Goal: Task Accomplishment & Management: Manage account settings

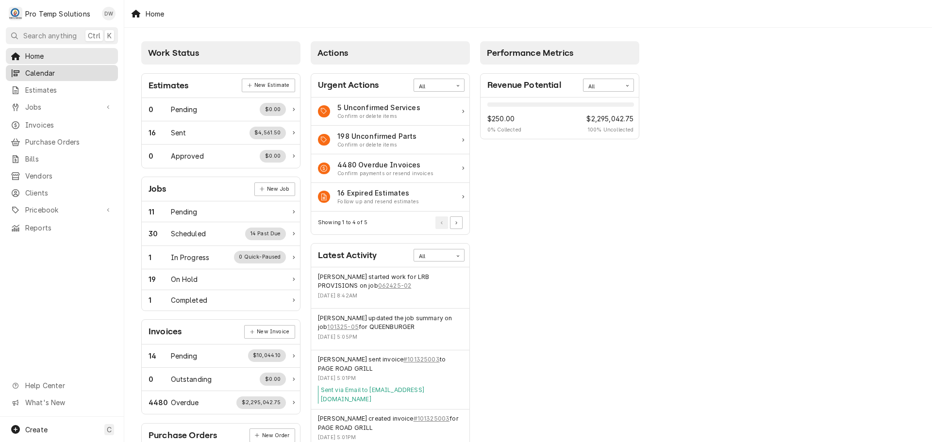
click at [44, 68] on span "Calendar" at bounding box center [69, 73] width 88 height 10
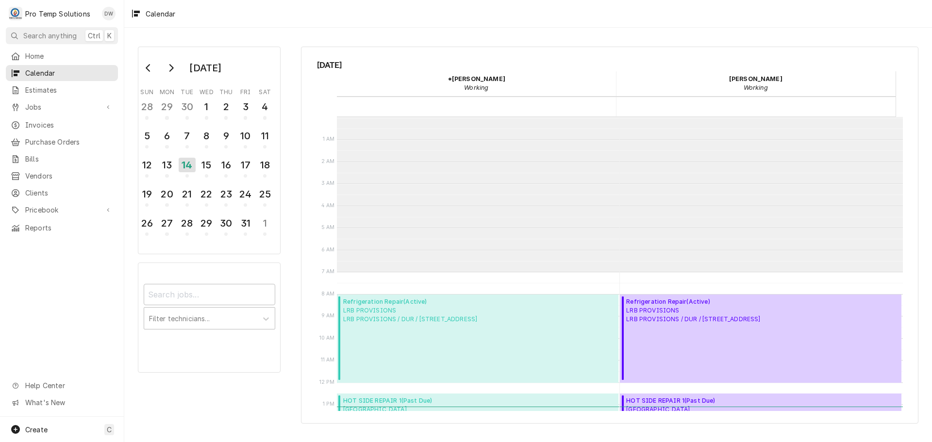
scroll to position [155, 0]
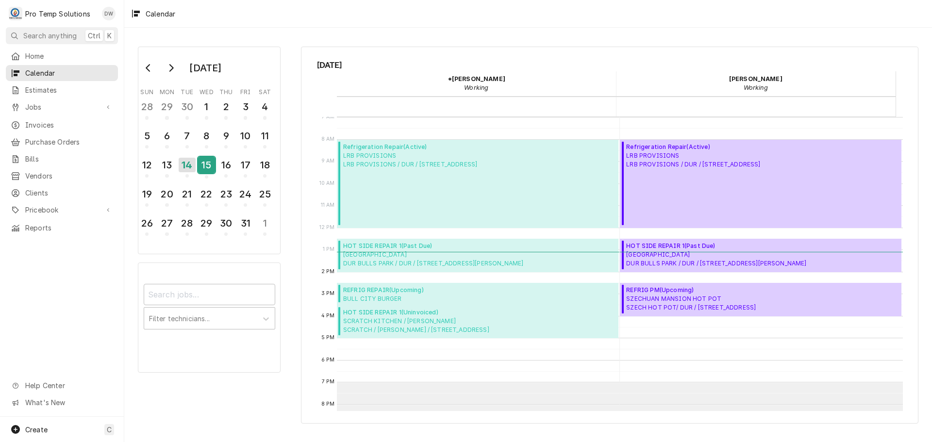
click at [205, 169] on div "15" at bounding box center [206, 165] width 17 height 17
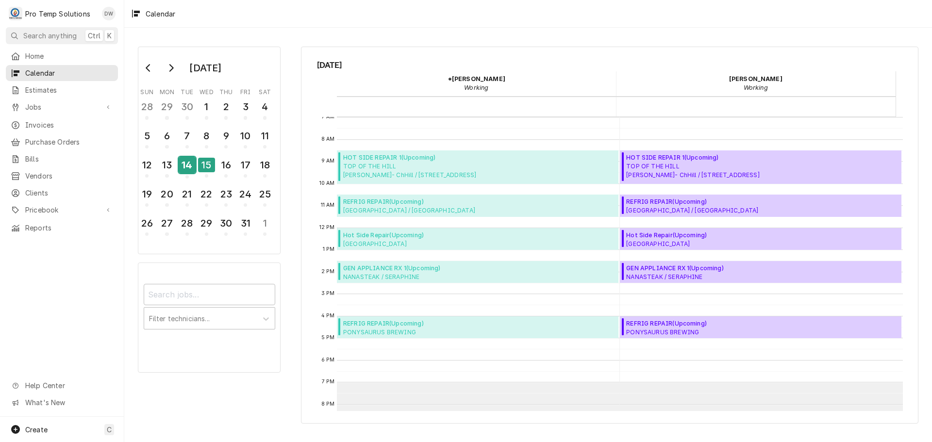
click at [188, 166] on div "14" at bounding box center [187, 165] width 17 height 17
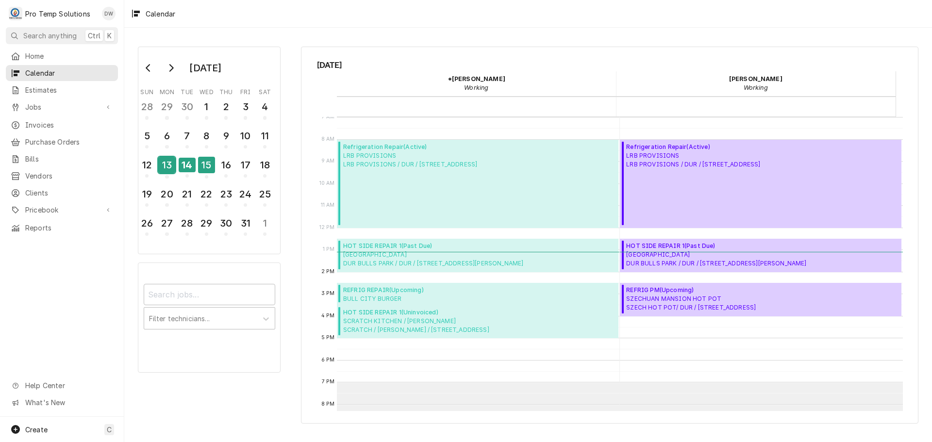
click at [170, 168] on div "13" at bounding box center [166, 165] width 17 height 17
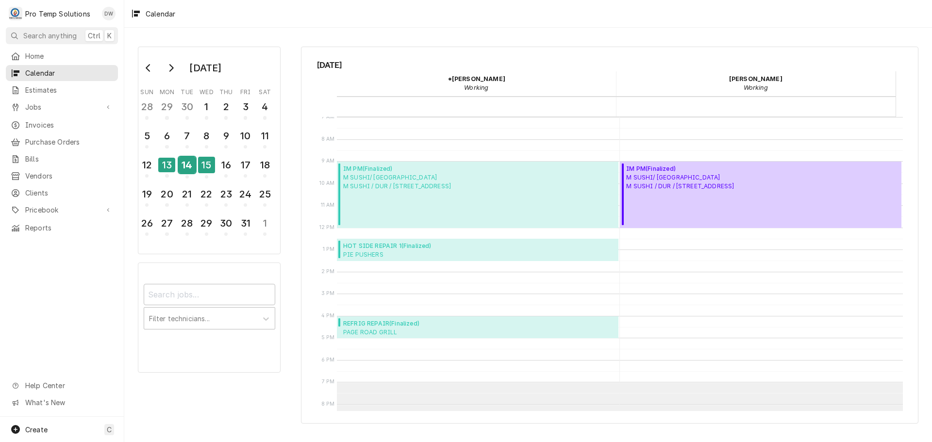
click at [188, 169] on div "14" at bounding box center [187, 165] width 17 height 17
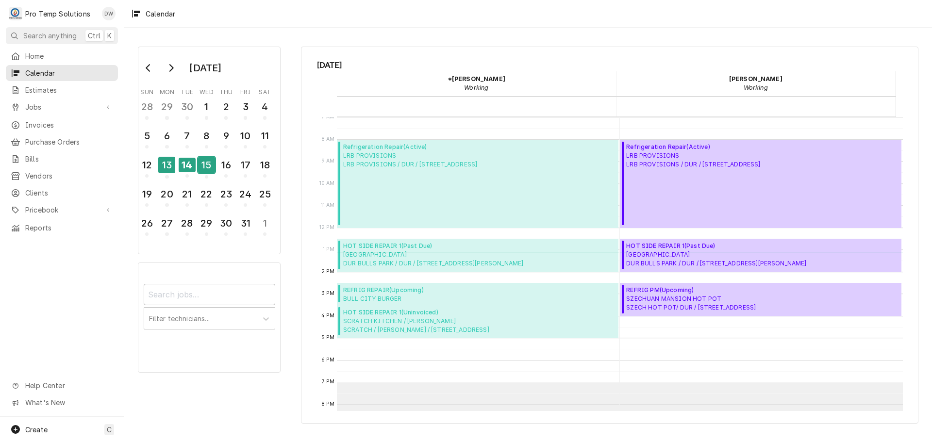
click at [205, 166] on div "15" at bounding box center [206, 165] width 17 height 17
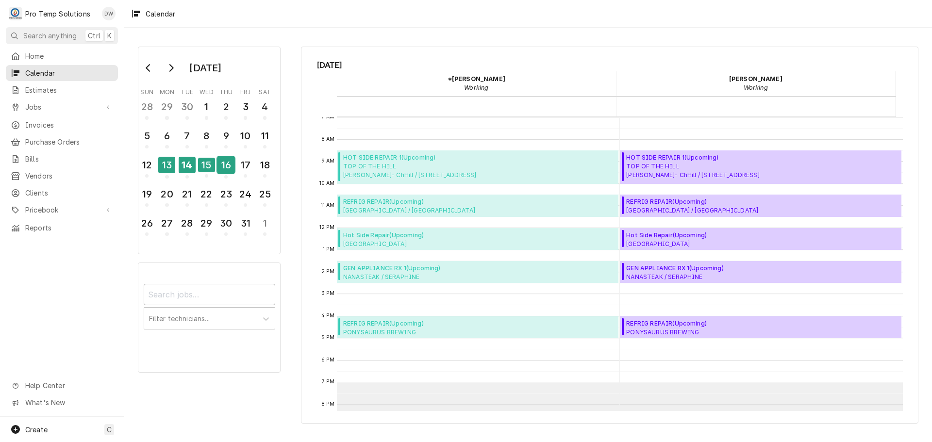
click at [228, 167] on div "16" at bounding box center [225, 165] width 17 height 17
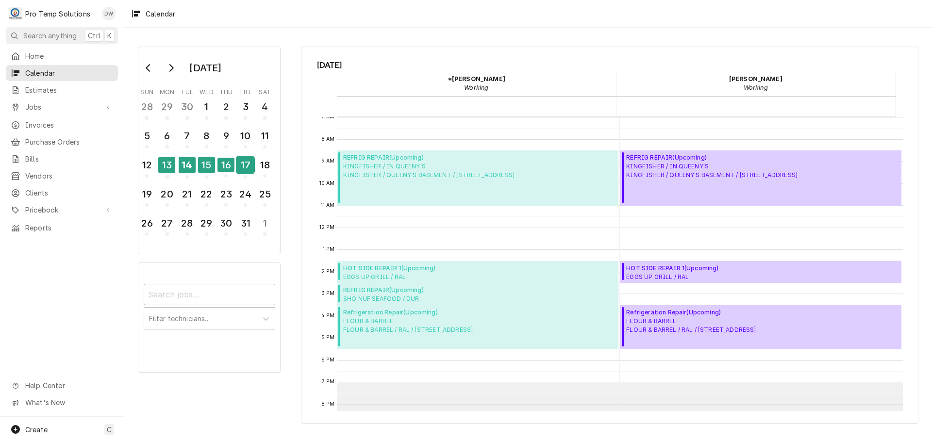
click at [241, 167] on div "17" at bounding box center [245, 165] width 17 height 17
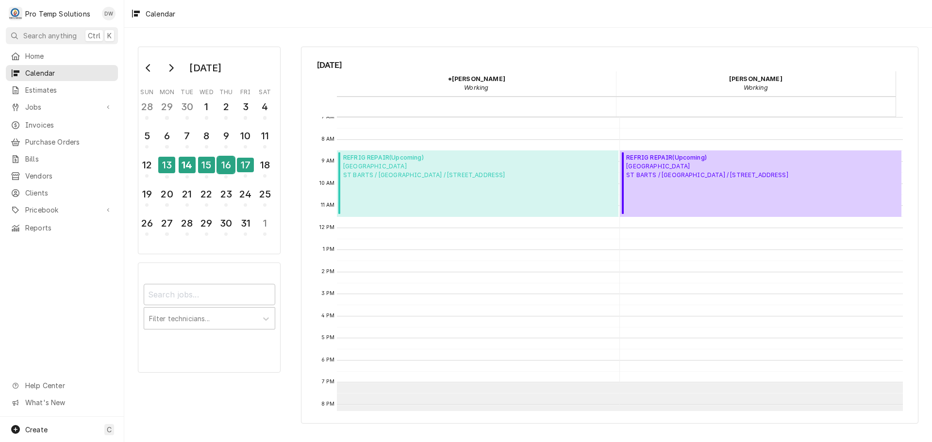
click at [222, 167] on div "16" at bounding box center [225, 165] width 17 height 17
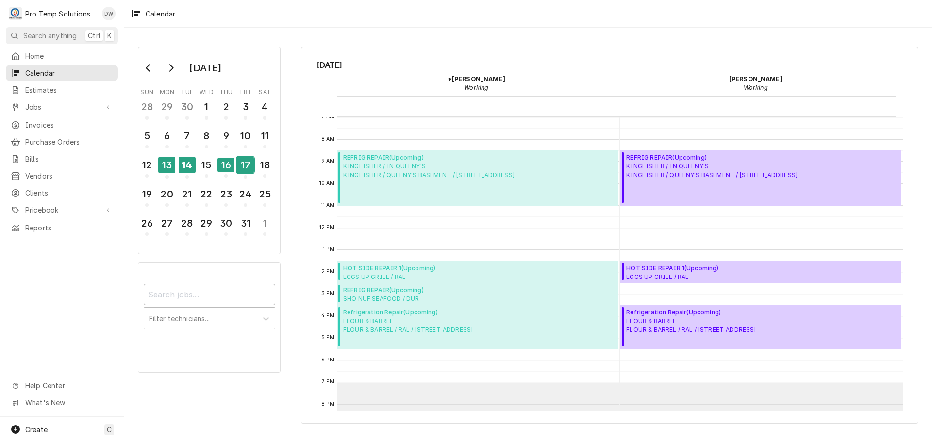
click at [246, 164] on div "17" at bounding box center [245, 165] width 17 height 17
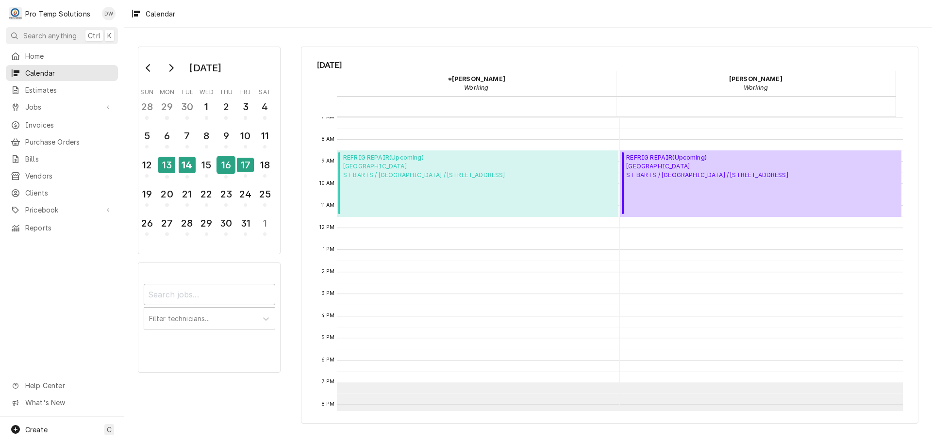
click at [229, 165] on div "16" at bounding box center [225, 165] width 17 height 17
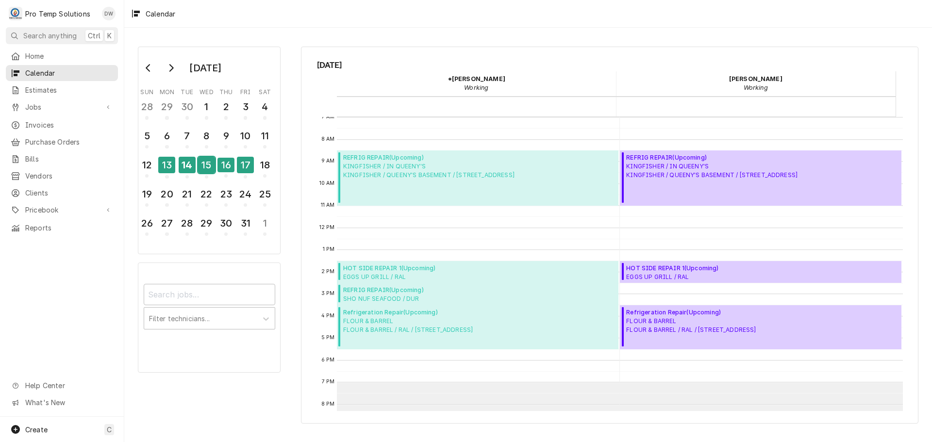
click at [206, 166] on div "15" at bounding box center [206, 165] width 17 height 17
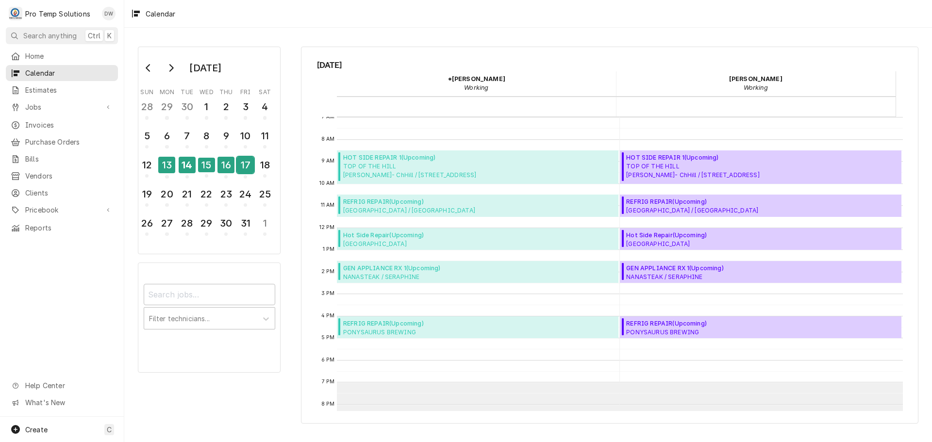
click at [247, 166] on div "17" at bounding box center [245, 165] width 17 height 17
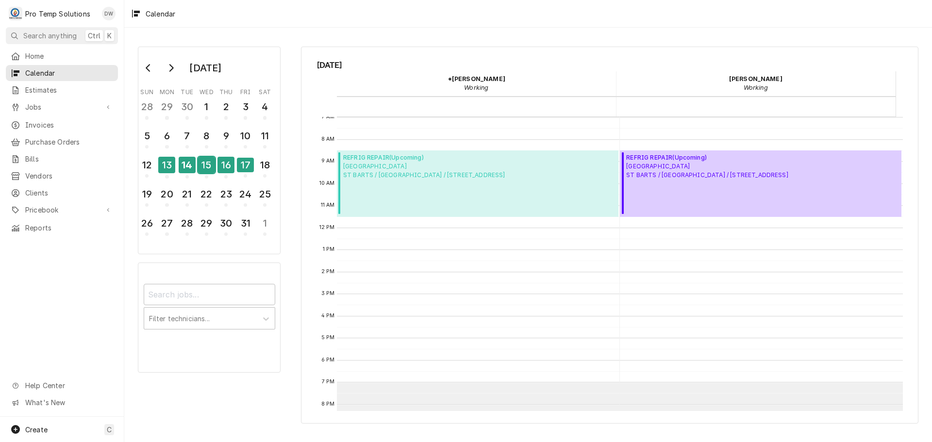
click at [213, 164] on div "15" at bounding box center [206, 165] width 17 height 17
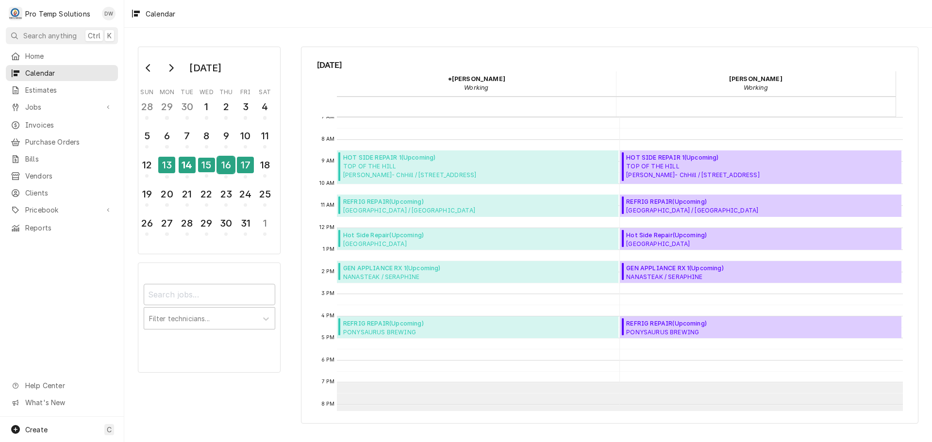
click at [220, 165] on div "16" at bounding box center [225, 165] width 17 height 17
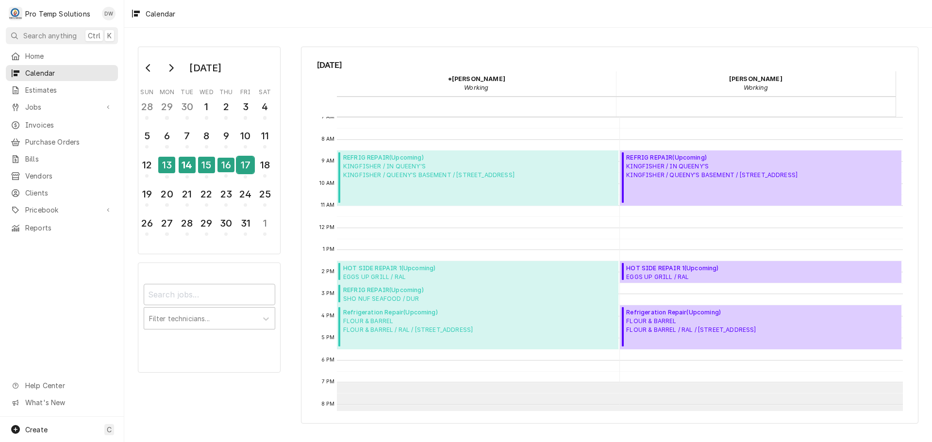
click at [248, 169] on div "17" at bounding box center [245, 165] width 17 height 17
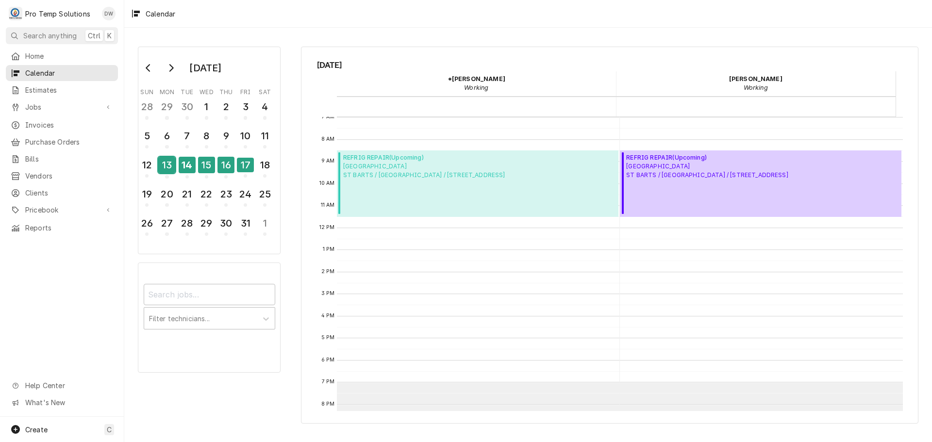
click at [167, 165] on div "13" at bounding box center [166, 165] width 17 height 17
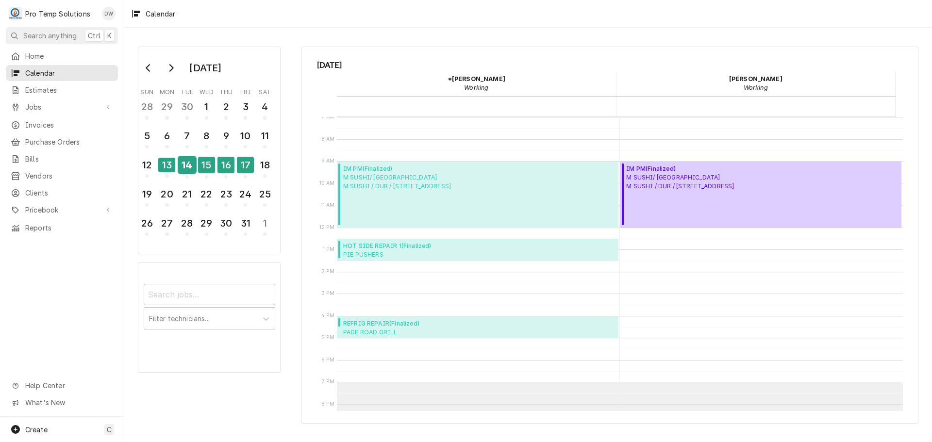
click at [185, 165] on div "14" at bounding box center [187, 165] width 17 height 17
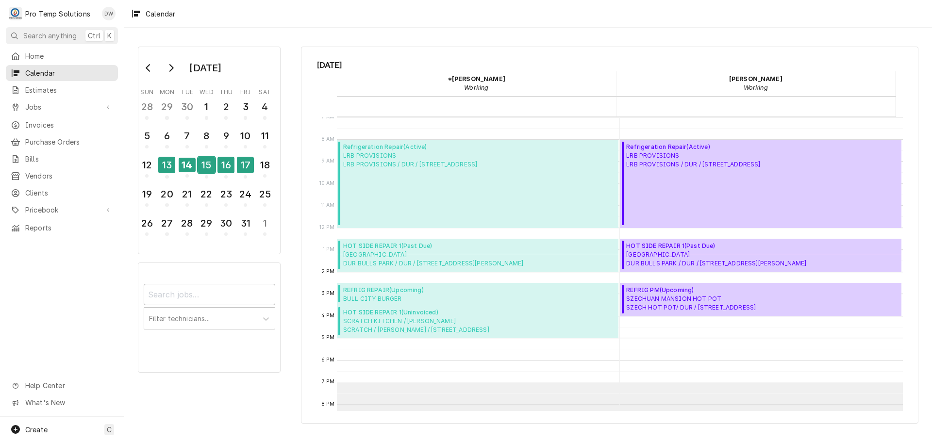
click at [206, 166] on div "15" at bounding box center [206, 165] width 17 height 17
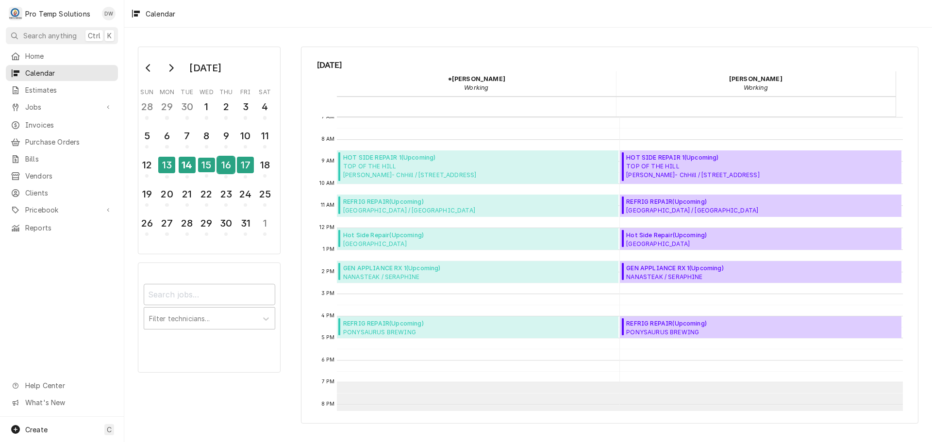
click at [226, 167] on div "16" at bounding box center [225, 165] width 17 height 17
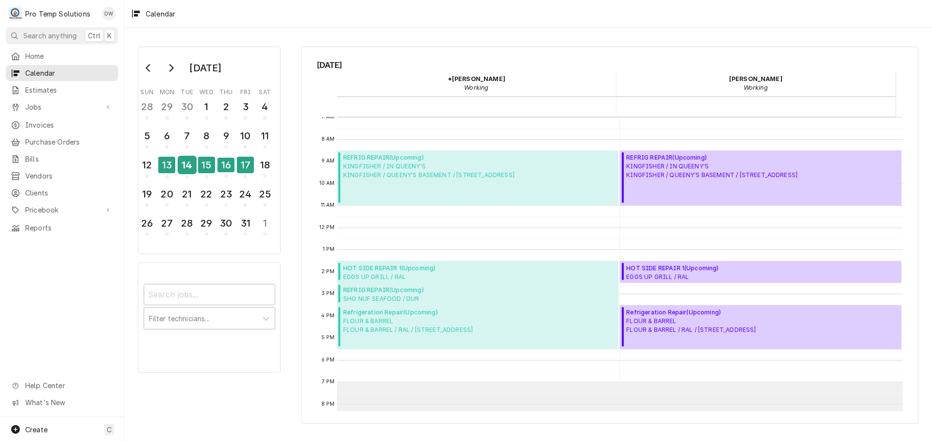
click at [188, 168] on div "14" at bounding box center [187, 165] width 17 height 17
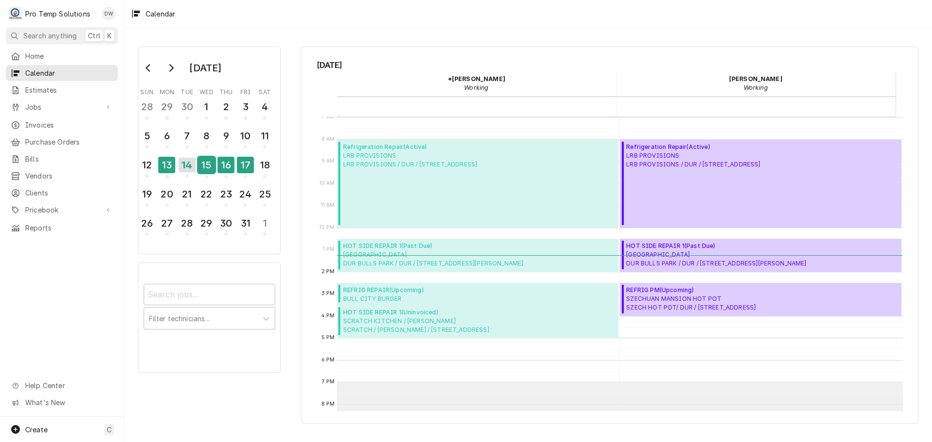
click at [202, 168] on div "15" at bounding box center [206, 165] width 17 height 17
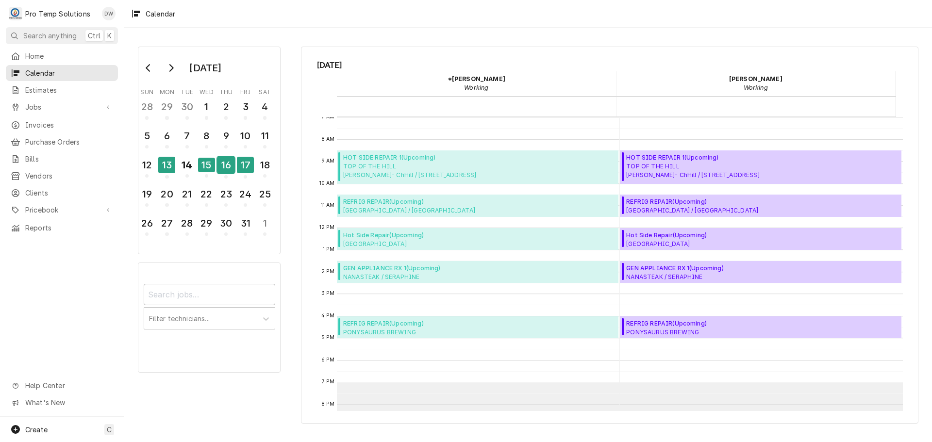
click at [224, 165] on div "16" at bounding box center [225, 165] width 17 height 17
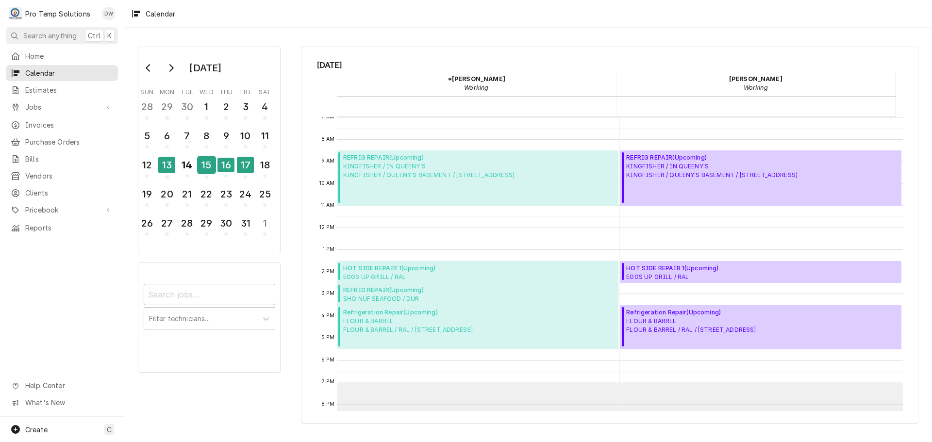
click at [201, 162] on div "15" at bounding box center [206, 165] width 17 height 17
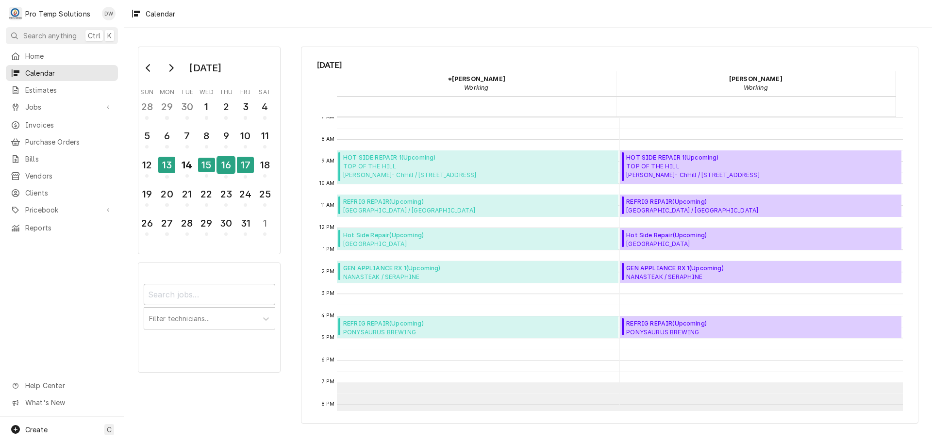
click at [226, 164] on div "16" at bounding box center [225, 165] width 17 height 17
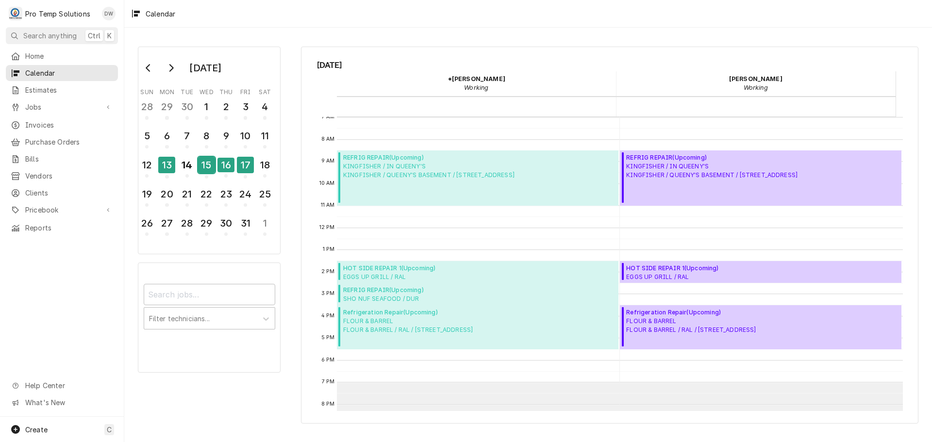
click at [205, 164] on div "15" at bounding box center [206, 165] width 17 height 17
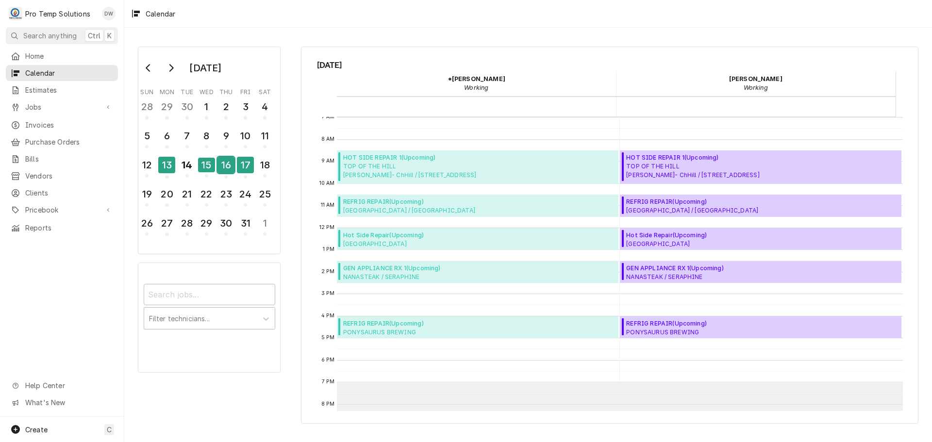
click at [226, 167] on div "16" at bounding box center [225, 165] width 17 height 17
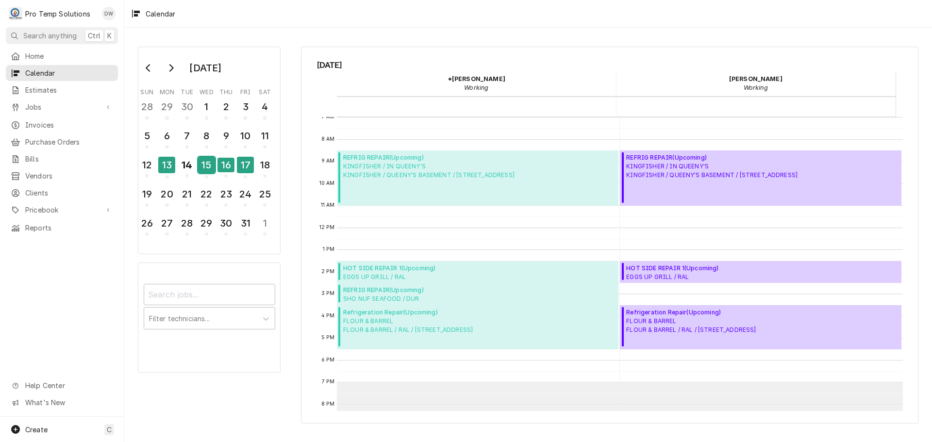
click at [203, 166] on div "15" at bounding box center [206, 165] width 17 height 17
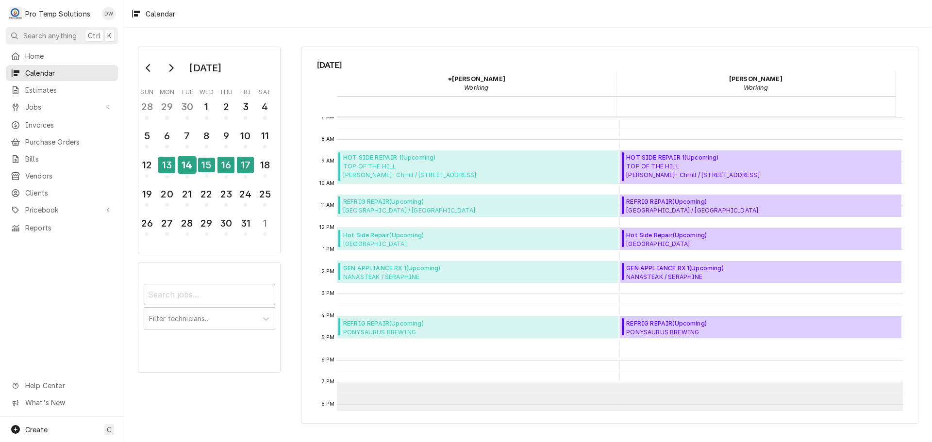
click at [187, 163] on div "14" at bounding box center [187, 165] width 17 height 17
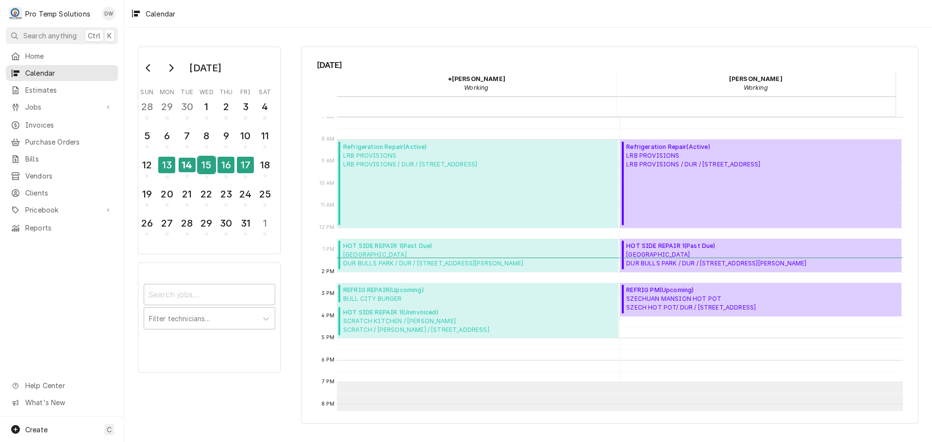
click at [207, 167] on div "15" at bounding box center [206, 165] width 17 height 17
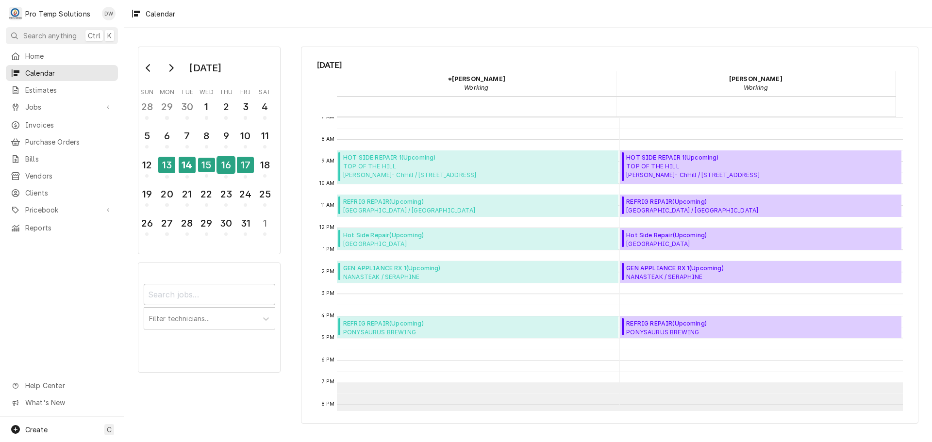
click at [231, 169] on div "16" at bounding box center [225, 165] width 17 height 17
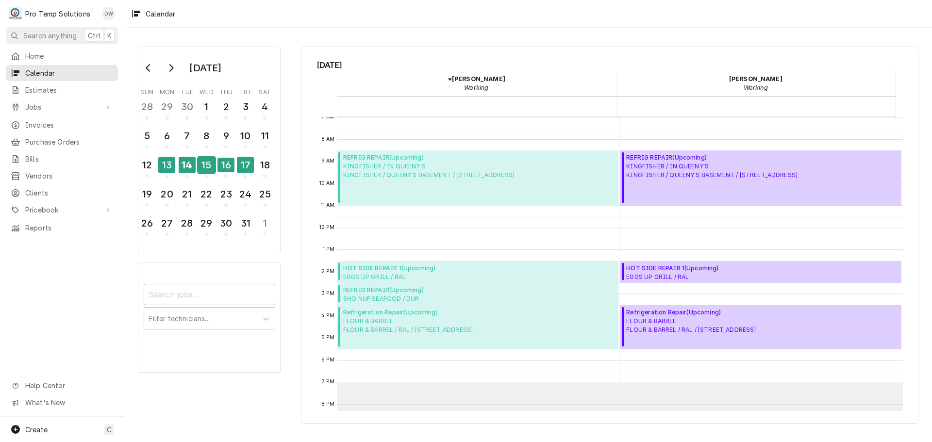
click at [202, 167] on div "15" at bounding box center [206, 165] width 17 height 17
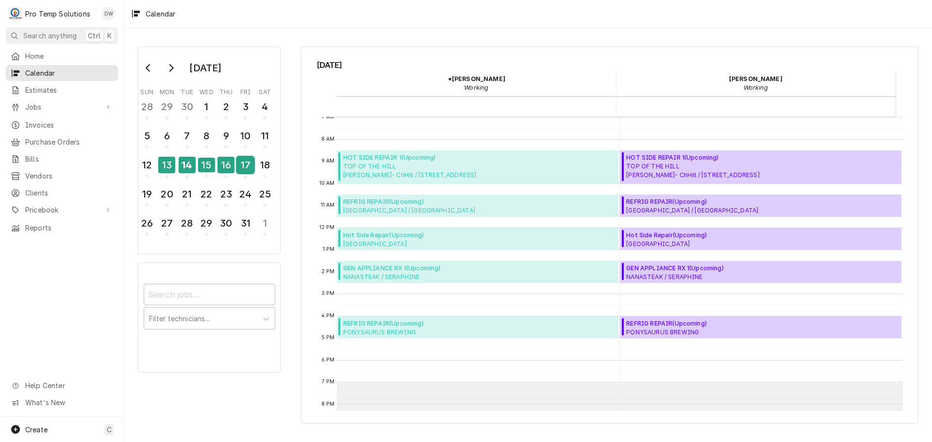
click at [251, 164] on div "17" at bounding box center [245, 165] width 17 height 17
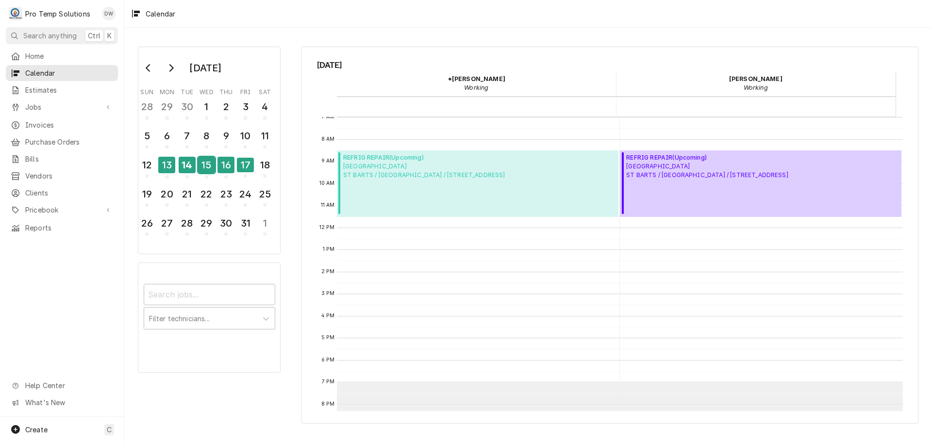
click at [204, 166] on div "15" at bounding box center [206, 165] width 17 height 17
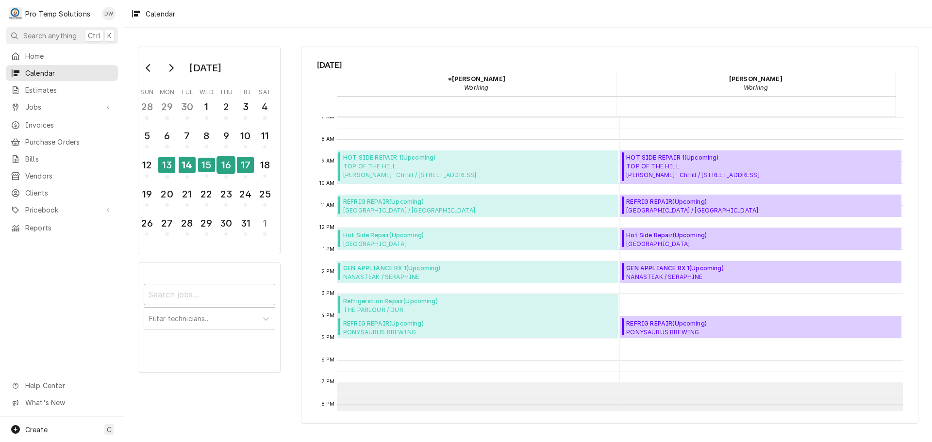
click at [222, 166] on div "16" at bounding box center [225, 165] width 17 height 17
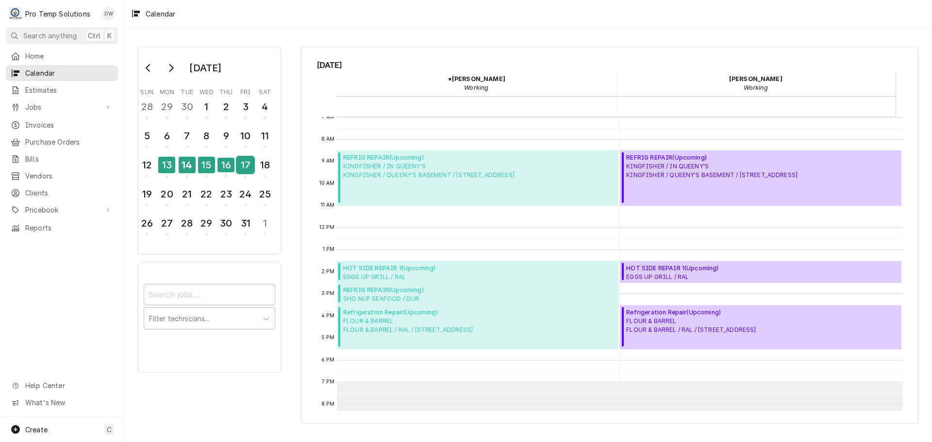
click at [246, 167] on div "17" at bounding box center [245, 165] width 17 height 17
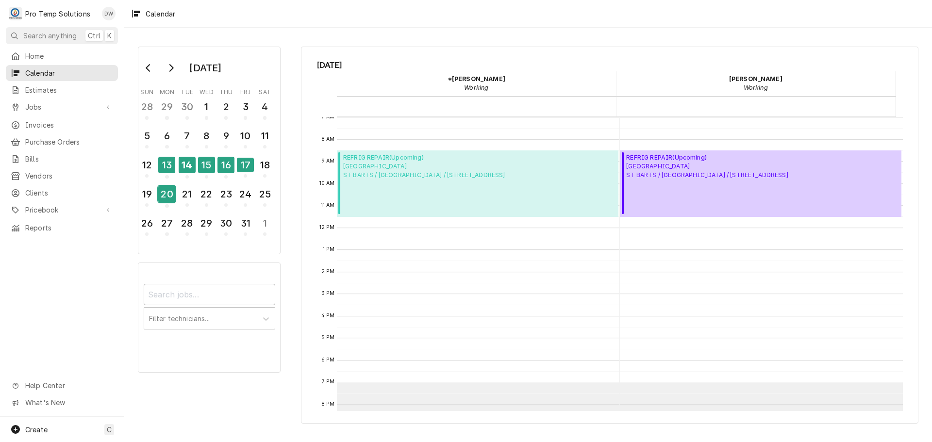
click at [168, 196] on div "20" at bounding box center [166, 194] width 17 height 17
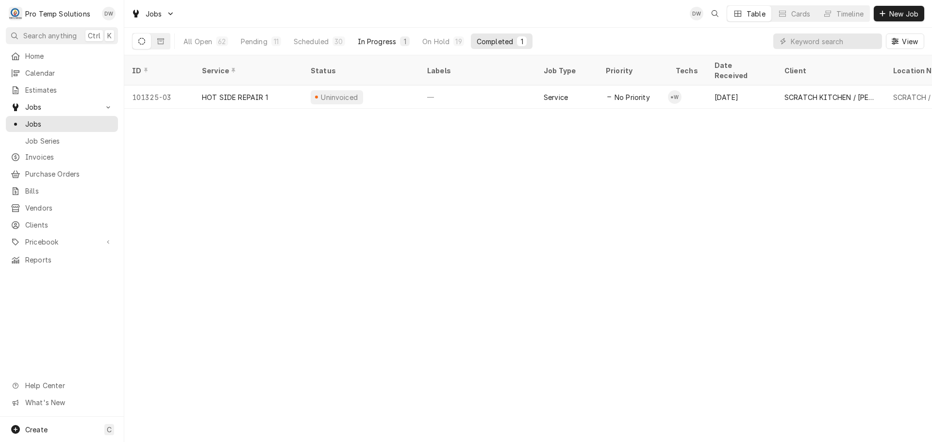
click at [377, 40] on div "In Progress" at bounding box center [377, 41] width 39 height 10
click at [317, 48] on button "Scheduled 30" at bounding box center [319, 41] width 63 height 16
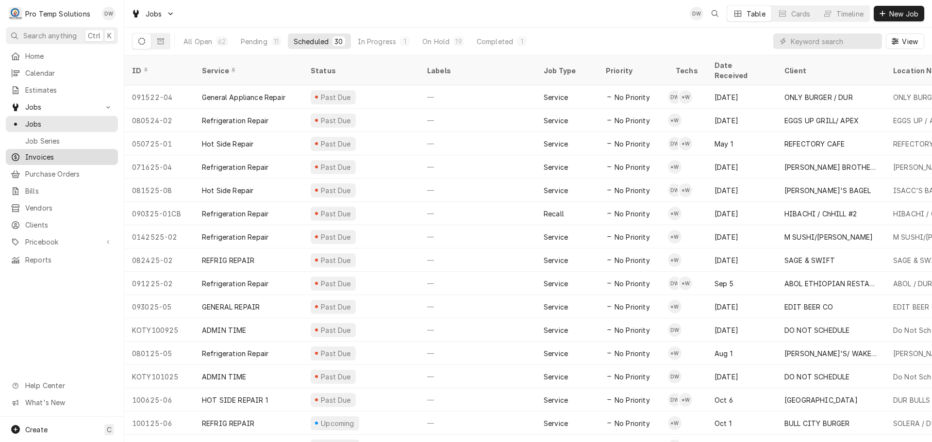
click at [40, 155] on span "Invoices" at bounding box center [69, 157] width 88 height 10
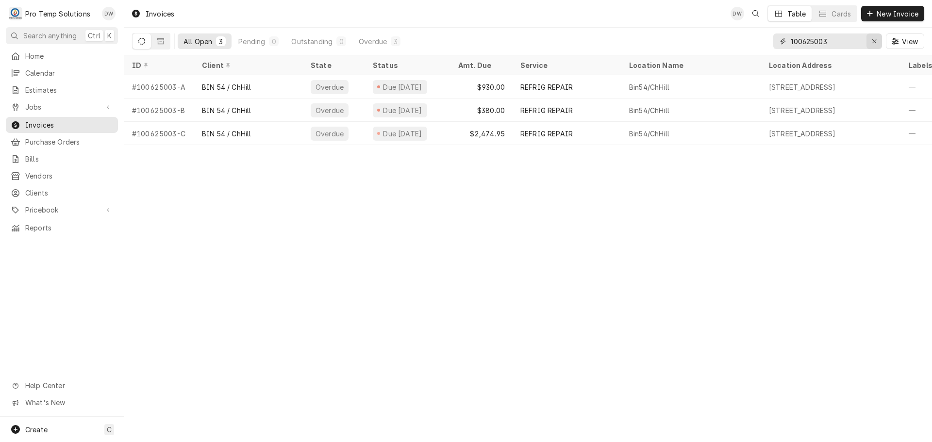
click at [877, 39] on div "Erase input" at bounding box center [874, 41] width 10 height 10
click at [808, 41] on input "091425" at bounding box center [827, 41] width 73 height 16
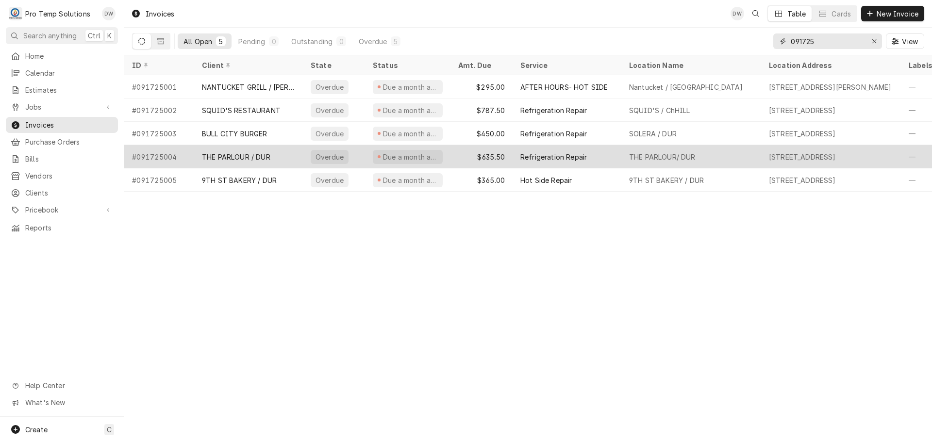
type input "091725"
click at [593, 148] on div "Refrigeration Repair" at bounding box center [567, 156] width 109 height 23
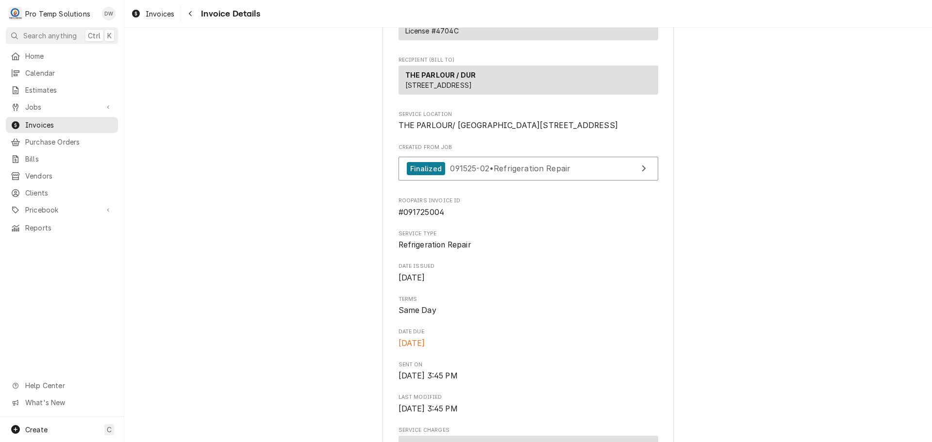
scroll to position [97, 0]
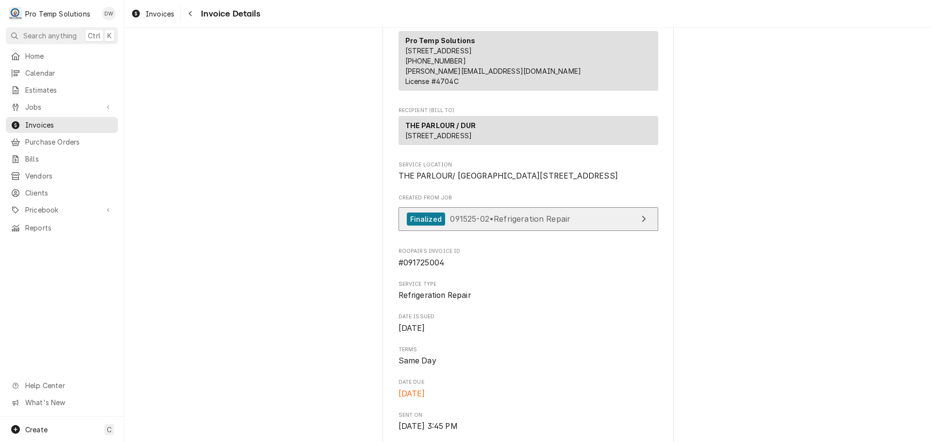
click at [523, 224] on span "091525-02 • Refrigeration Repair" at bounding box center [510, 219] width 120 height 10
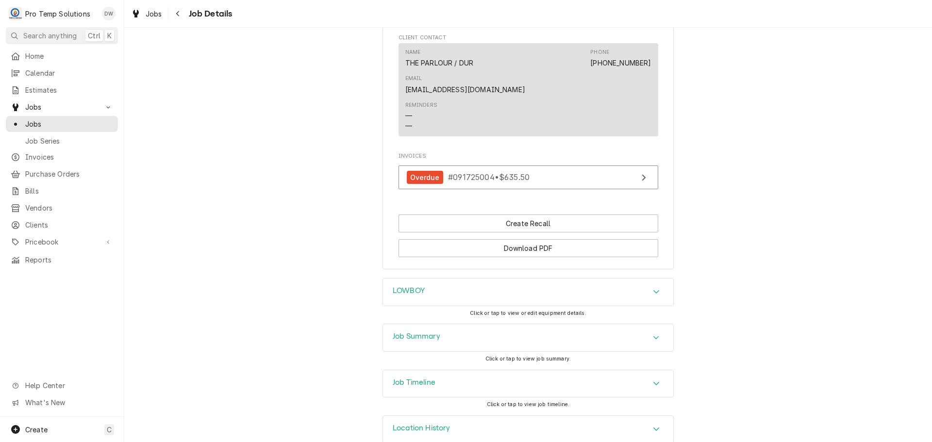
scroll to position [675, 0]
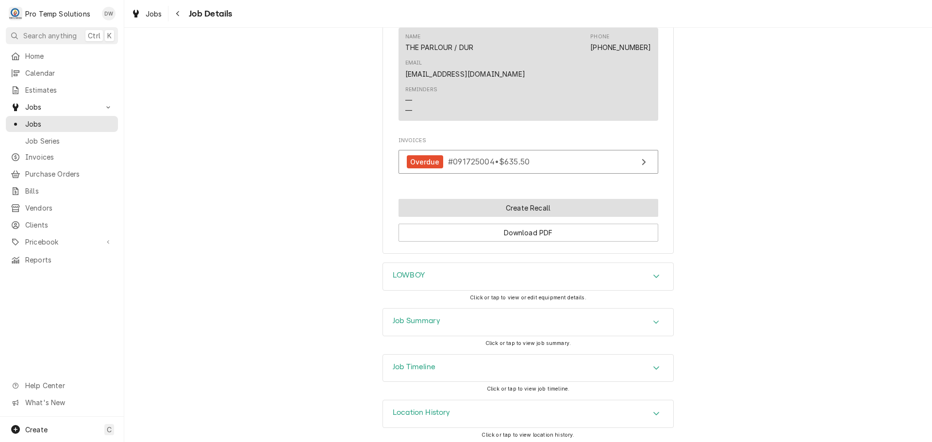
click at [511, 205] on button "Create Recall" at bounding box center [529, 208] width 260 height 18
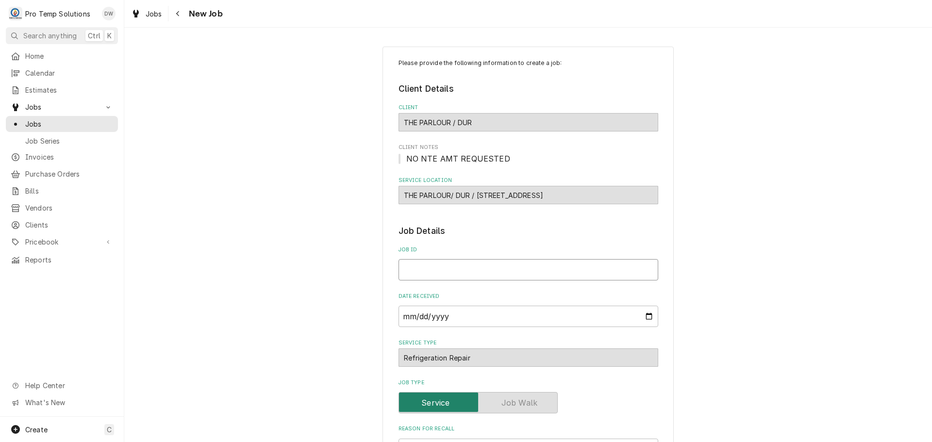
click at [518, 270] on input "Job ID" at bounding box center [529, 269] width 260 height 21
type textarea "x"
type input "1"
type textarea "x"
type input "10"
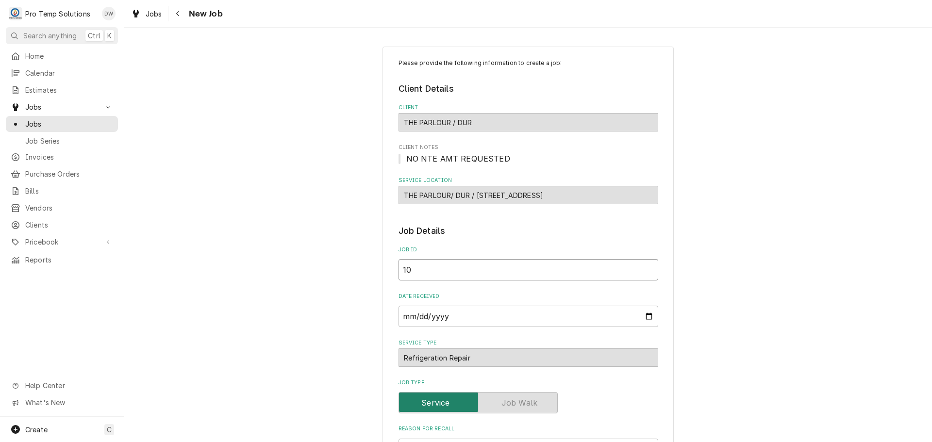
type textarea "x"
type input "101"
type textarea "x"
type input "1015"
type textarea "x"
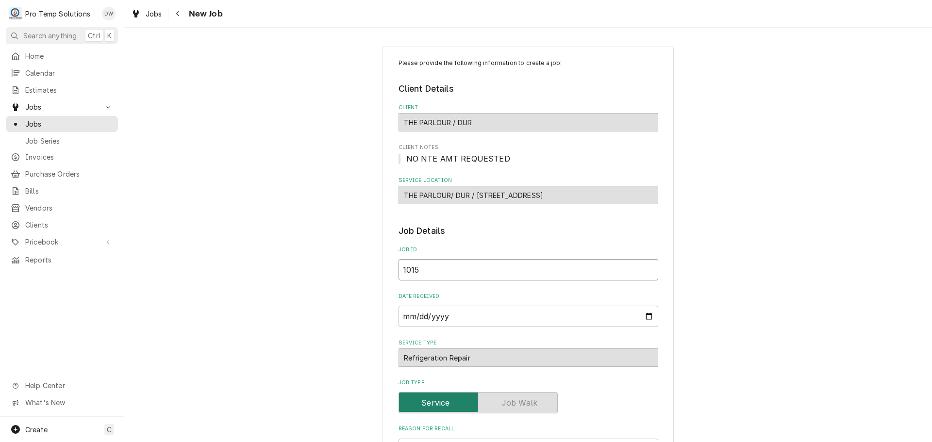
type input "10152"
type textarea "x"
type input "101525"
type textarea "x"
type input "101525-"
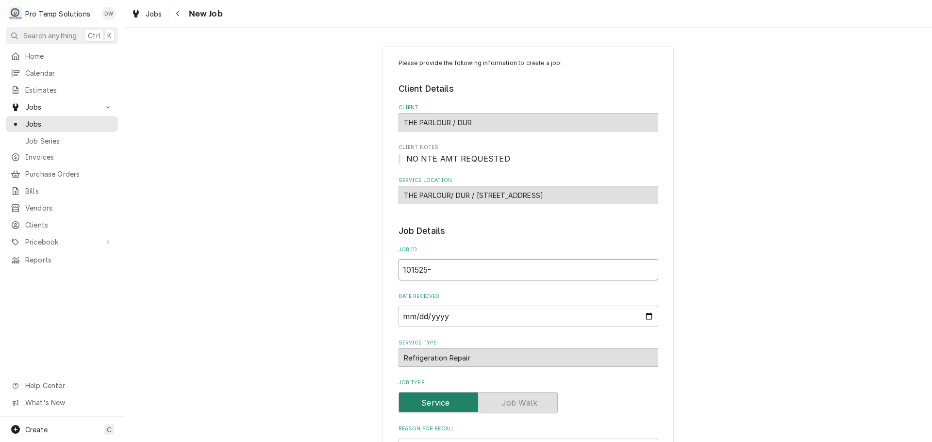
type textarea "x"
type input "101525-0"
type textarea "x"
type input "101525-01"
type textarea "x"
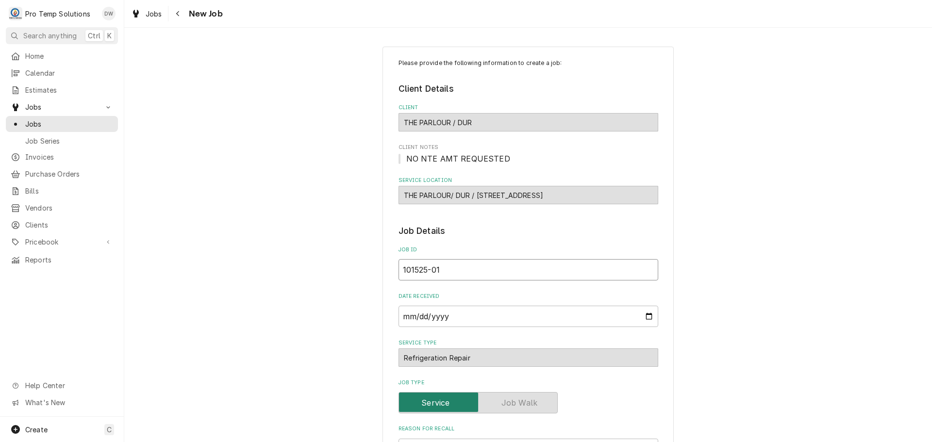
type input "101525-01C"
type textarea "x"
type input "101525-01CB"
type textarea "x"
type input "101525-01CB"
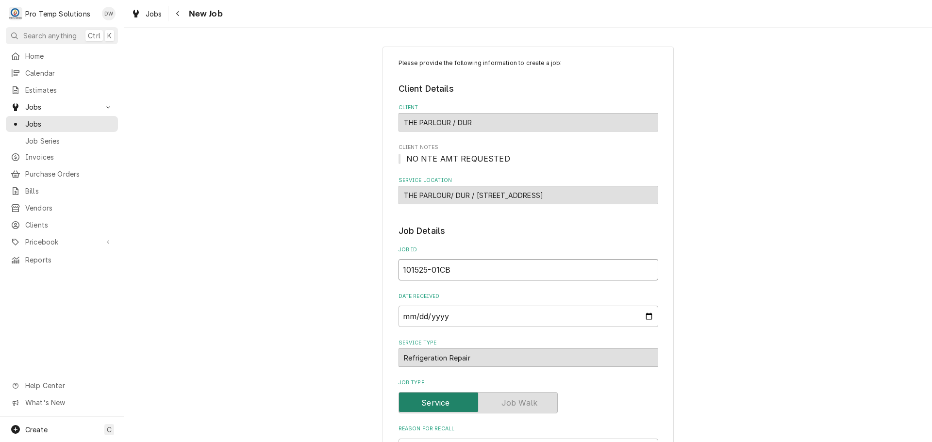
type textarea "x"
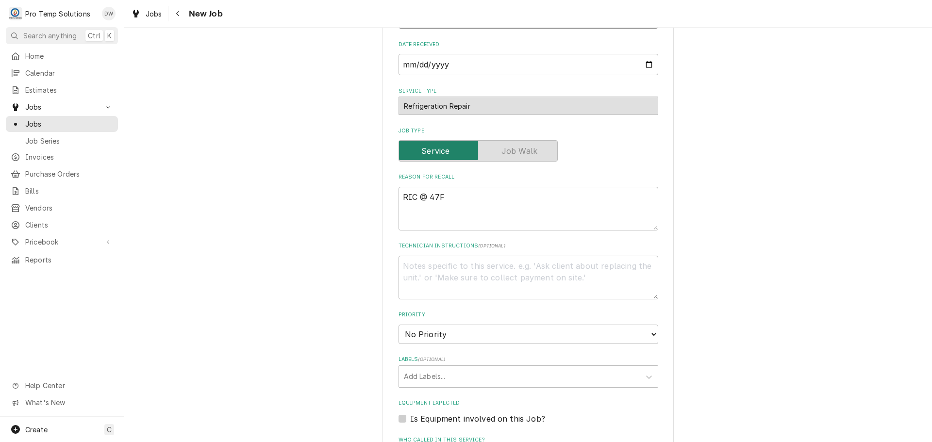
scroll to position [291, 0]
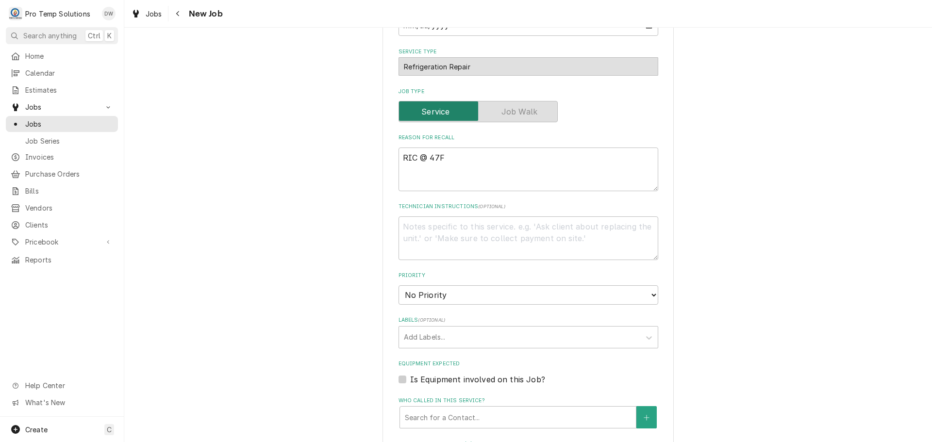
type input "101525-01CB"
click at [460, 159] on textarea "RIC @ 47F" at bounding box center [529, 170] width 260 height 44
type textarea "x"
type textarea "RIC @ 47"
type textarea "x"
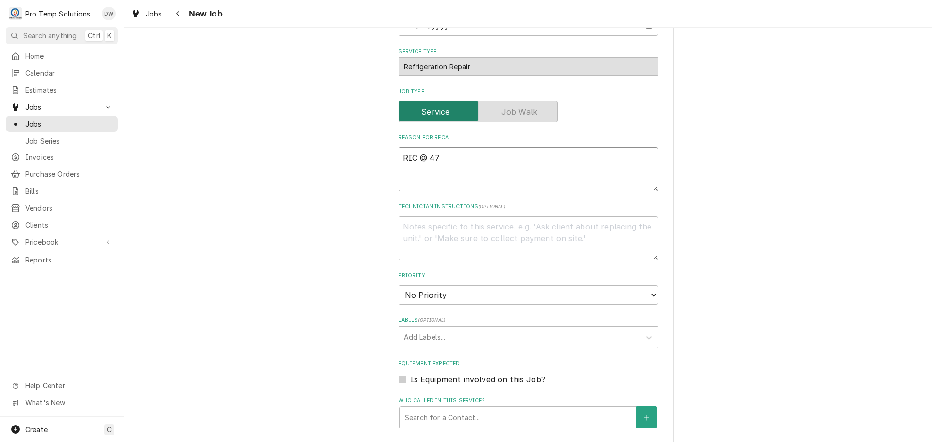
type textarea "RIC @ 4"
type textarea "x"
type textarea "RIC @"
type textarea "x"
type textarea "RIC @ 6"
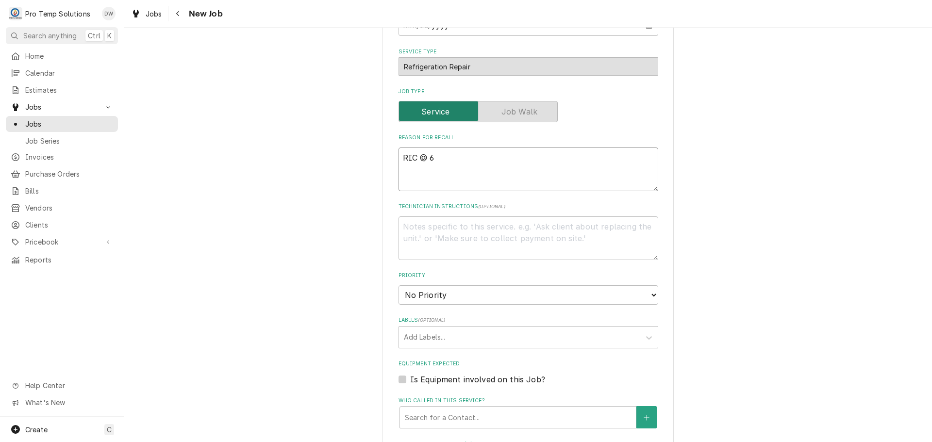
type textarea "x"
type textarea "RIC @ 60"
type textarea "x"
type textarea "RIC @ 60F"
type textarea "x"
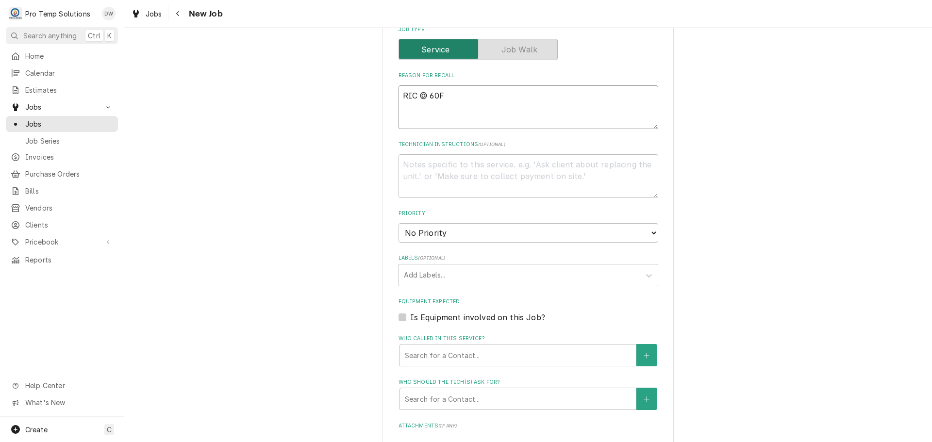
scroll to position [485, 0]
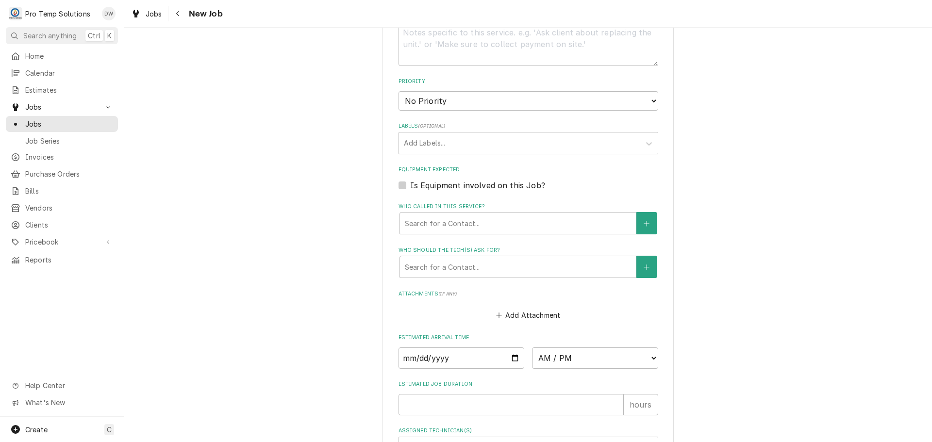
type textarea "RIC @ 60F"
click at [410, 184] on label "Is Equipment involved on this Job?" at bounding box center [477, 186] width 135 height 12
click at [410, 184] on input "Equipment Expected" at bounding box center [540, 190] width 260 height 21
checkbox input "true"
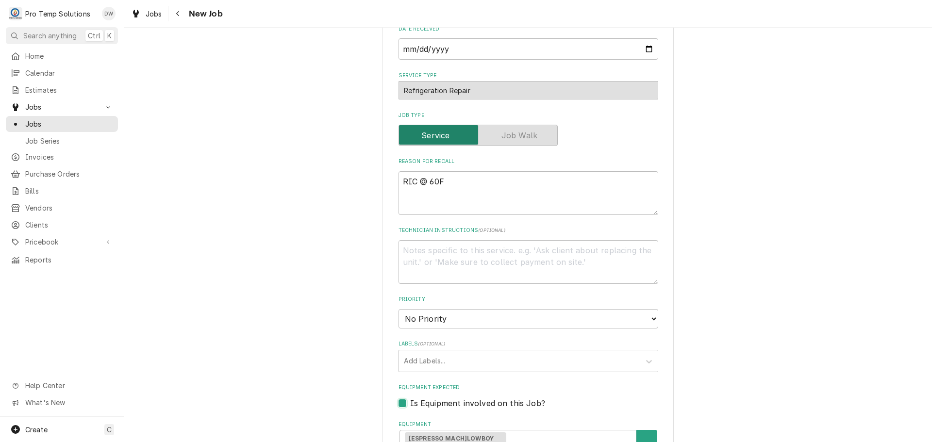
scroll to position [243, 0]
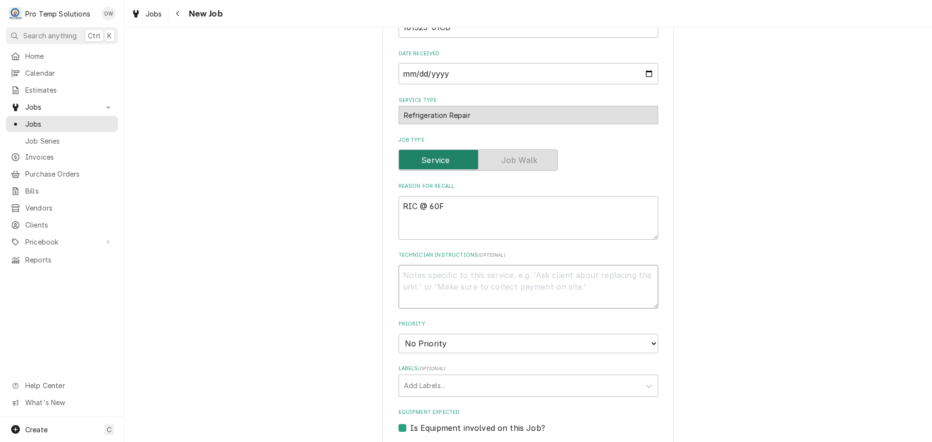
click at [477, 281] on textarea "Technician Instructions ( optional )" at bounding box center [529, 287] width 260 height 44
type textarea "x"
type textarea "C"
type textarea "x"
type textarea "CB"
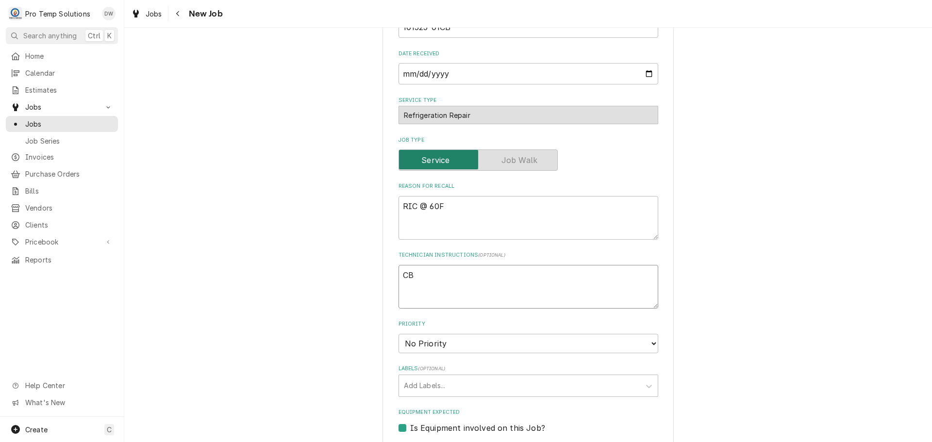
type textarea "x"
type textarea "CB"
type textarea "x"
type textarea "CB R"
type textarea "x"
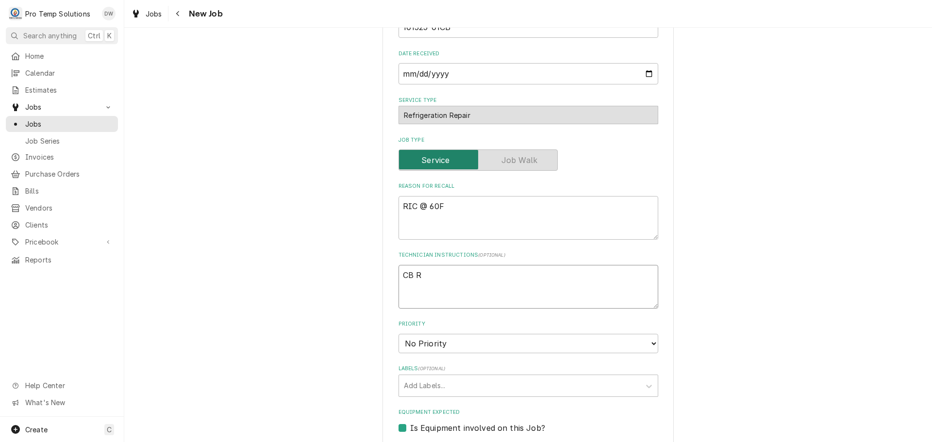
type textarea "CB R/"
type textarea "x"
type textarea "CB R/T"
type textarea "x"
type textarea "CB R/T"
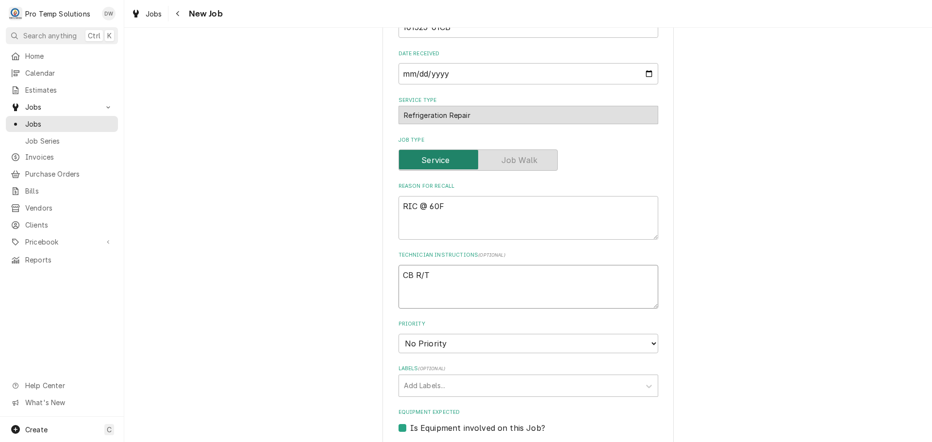
type textarea "x"
type textarea "CB R/T #"
type textarea "x"
type textarea "CB R/T #0"
type textarea "x"
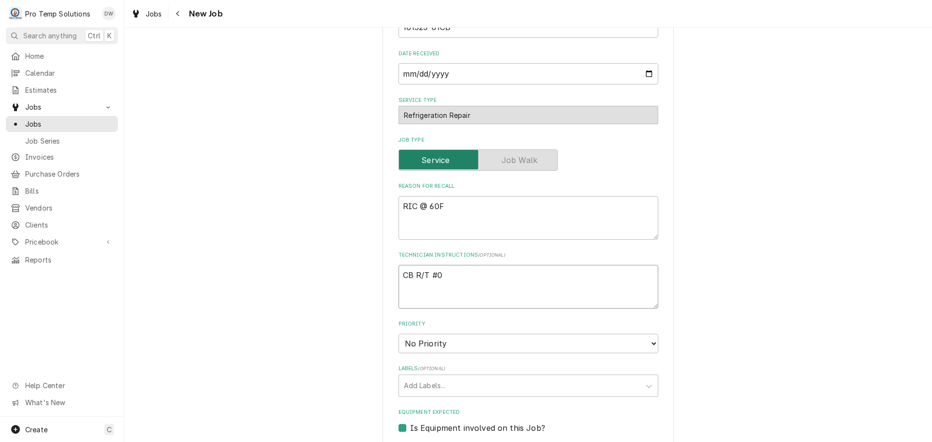
type textarea "CB R/T #09"
type textarea "x"
type textarea "CB R/T #091"
type textarea "x"
type textarea "CB R/T #0917"
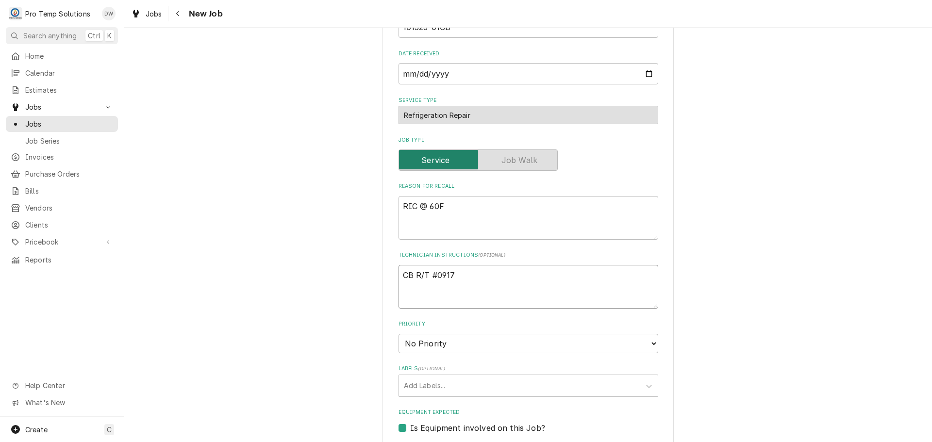
type textarea "x"
type textarea "CB R/T #09172"
type textarea "x"
type textarea "CB R/T #091725"
type textarea "x"
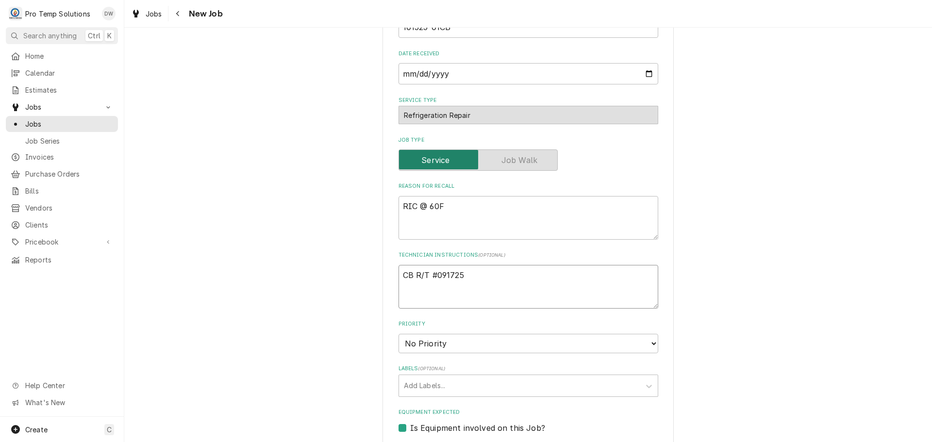
type textarea "CB R/T #0917250"
type textarea "x"
type textarea "CB R/T #09172500"
type textarea "x"
type textarea "CB R/T #091725004"
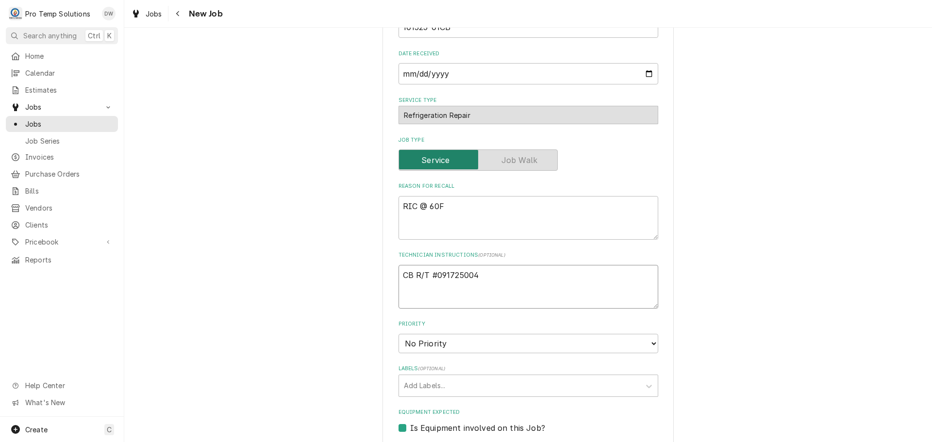
type textarea "x"
type textarea "CB R/T #091725004"
type textarea "x"
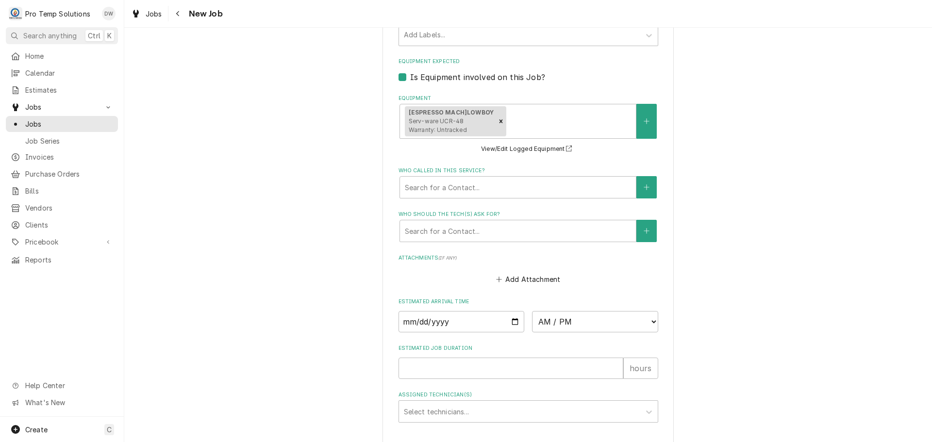
scroll to position [631, 0]
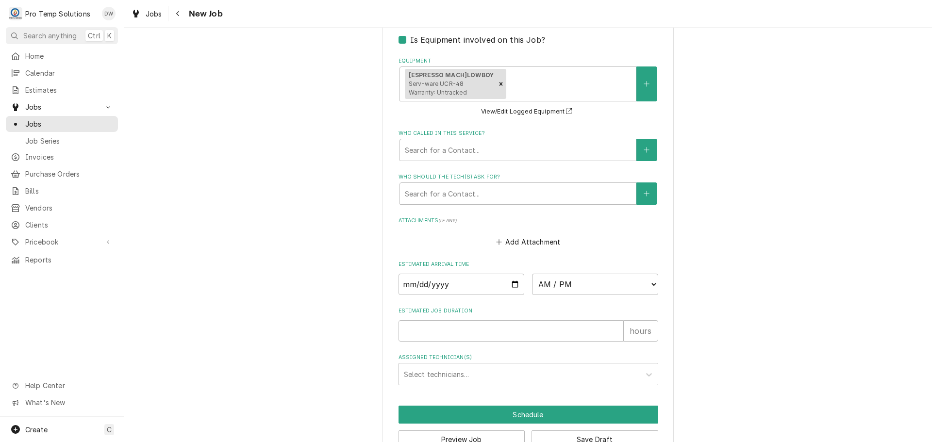
type textarea "CB R/T #091725004"
click at [511, 284] on input "Date" at bounding box center [462, 284] width 126 height 21
type textarea "x"
type input "2025-10-15"
type textarea "x"
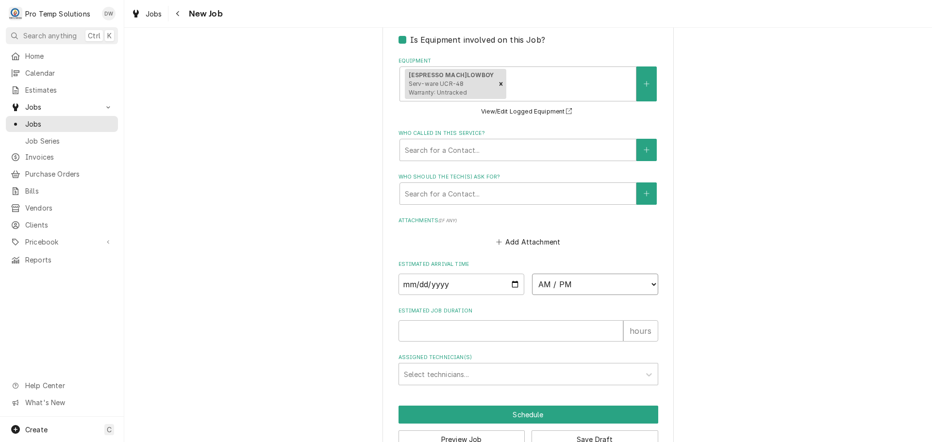
click at [641, 284] on select "AM / PM 6:00 AM 6:15 AM 6:30 AM 6:45 AM 7:00 AM 7:15 AM 7:30 AM 7:45 AM 8:00 AM…" at bounding box center [595, 284] width 126 height 21
select select "15:00:00"
click at [532, 274] on select "AM / PM 6:00 AM 6:15 AM 6:30 AM 6:45 AM 7:00 AM 7:15 AM 7:30 AM 7:45 AM 8:00 AM…" at bounding box center [595, 284] width 126 height 21
click at [582, 324] on input "Estimated Job Duration" at bounding box center [511, 330] width 225 height 21
type textarea "x"
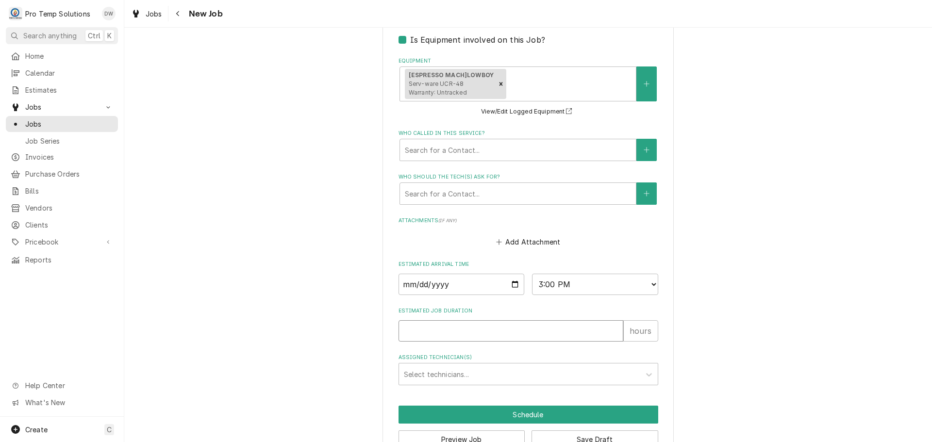
type input "1"
type textarea "x"
type input "1.5"
type textarea "x"
type input "1.5"
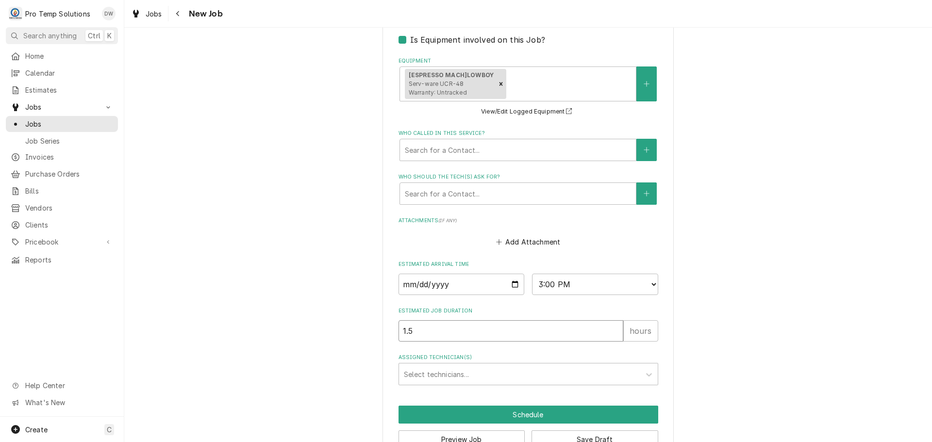
type textarea "x"
type input "1"
type textarea "x"
type input "1"
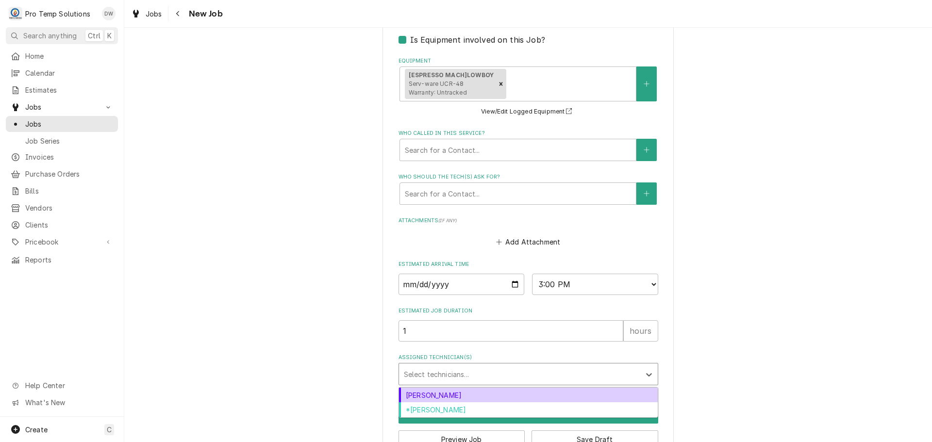
click at [471, 372] on div "Assigned Technician(s)" at bounding box center [520, 374] width 232 height 17
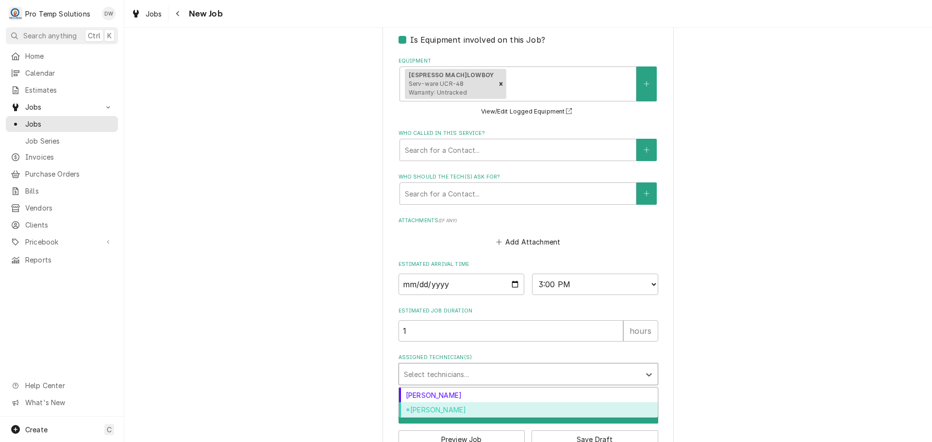
click at [454, 410] on div "*[PERSON_NAME]" at bounding box center [528, 409] width 259 height 15
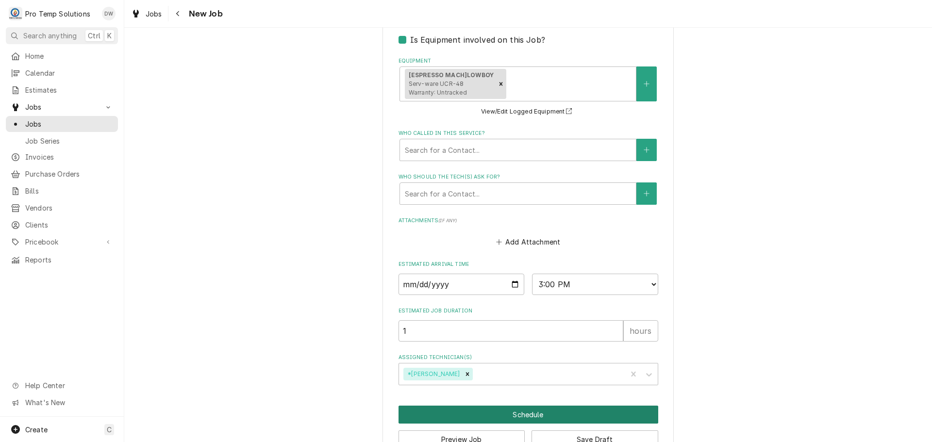
click at [516, 414] on button "Schedule" at bounding box center [529, 415] width 260 height 18
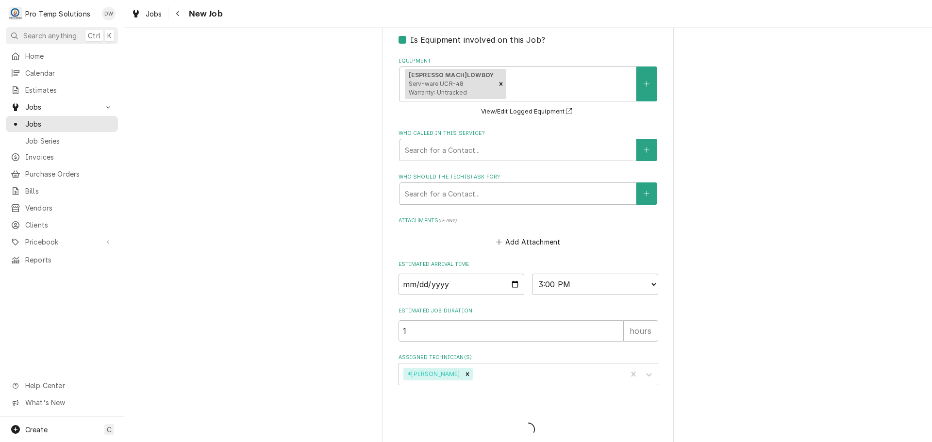
type textarea "x"
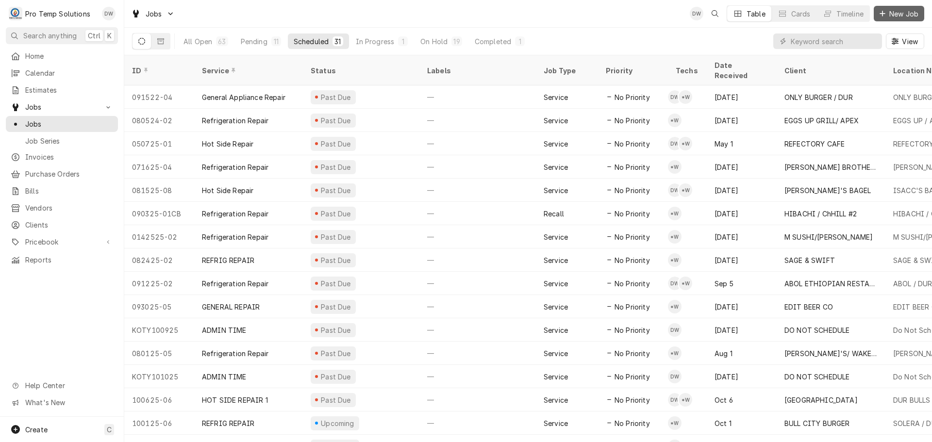
click at [911, 16] on span "New Job" at bounding box center [903, 14] width 33 height 10
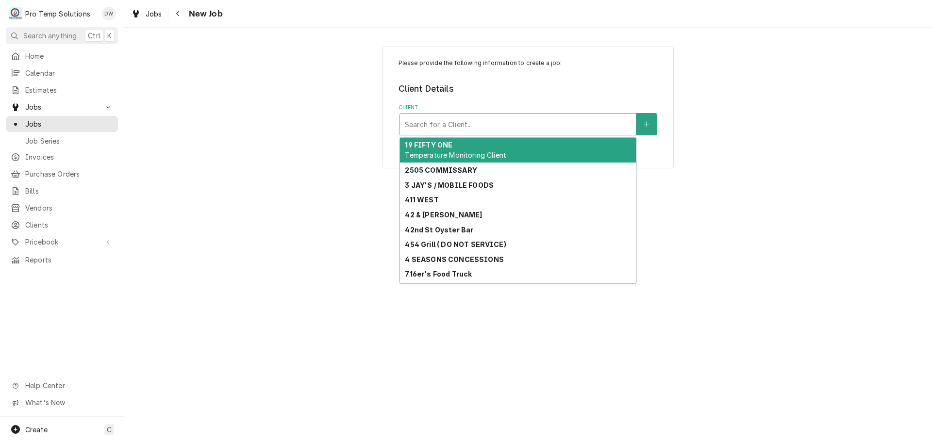
click at [577, 124] on div "Client" at bounding box center [518, 124] width 226 height 17
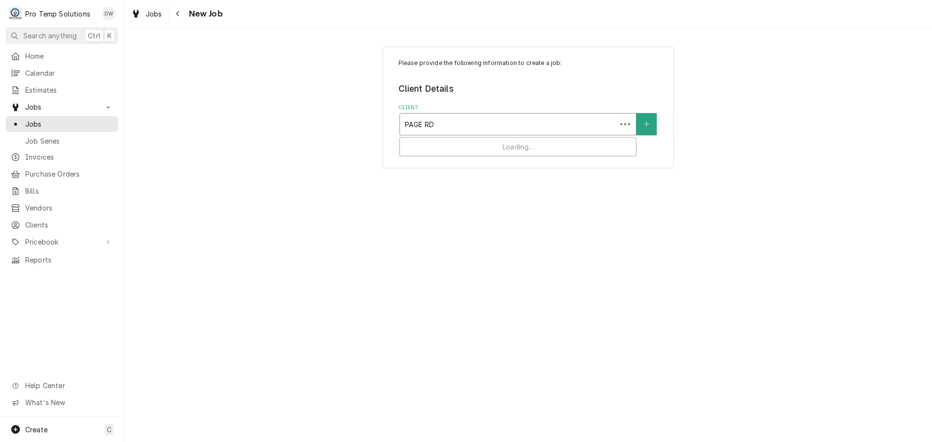
type input "PAGE RD"
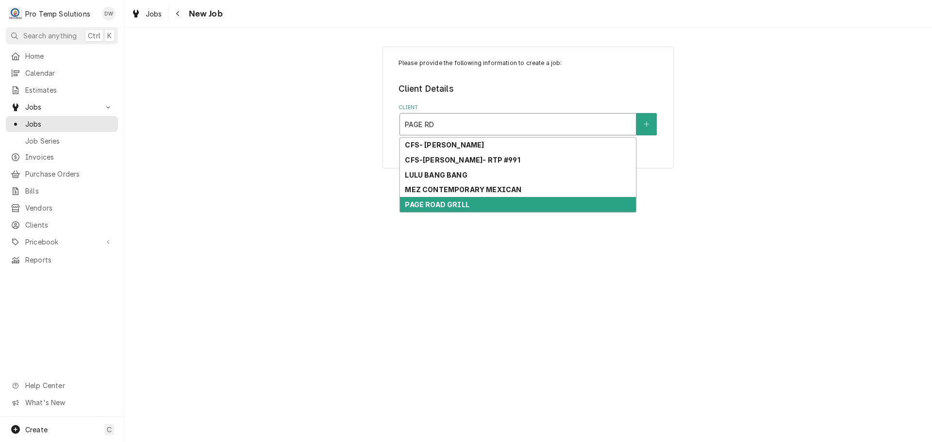
click at [461, 207] on strong "PAGE ROAD GRILL" at bounding box center [437, 205] width 64 height 8
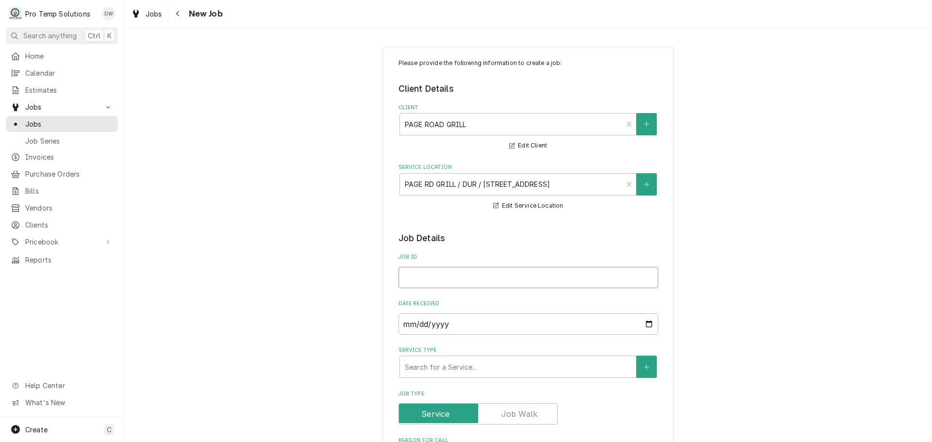
click at [446, 278] on input "Job ID" at bounding box center [529, 277] width 260 height 21
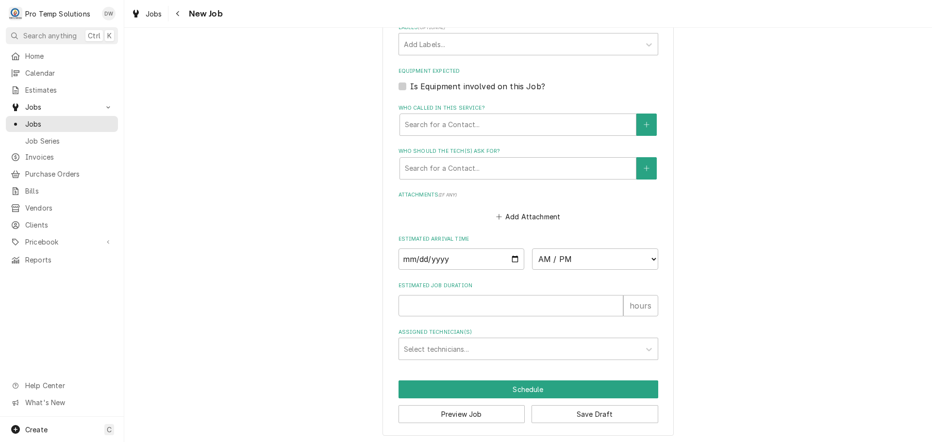
scroll to position [598, 0]
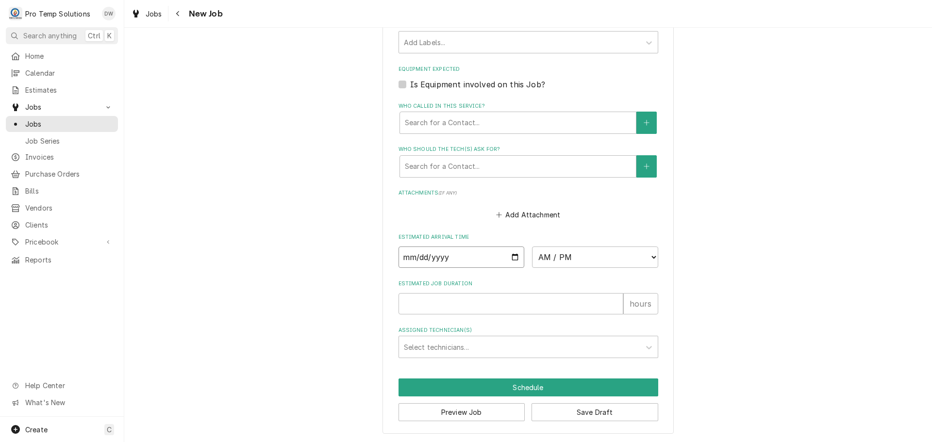
click at [515, 256] on input "Date" at bounding box center [462, 257] width 126 height 21
type textarea "x"
type input "2025-10-16"
type textarea "x"
click at [647, 257] on select "AM / PM 6:00 AM 6:15 AM 6:30 AM 6:45 AM 7:00 AM 7:15 AM 7:30 AM 7:45 AM 8:00 AM…" at bounding box center [595, 257] width 126 height 21
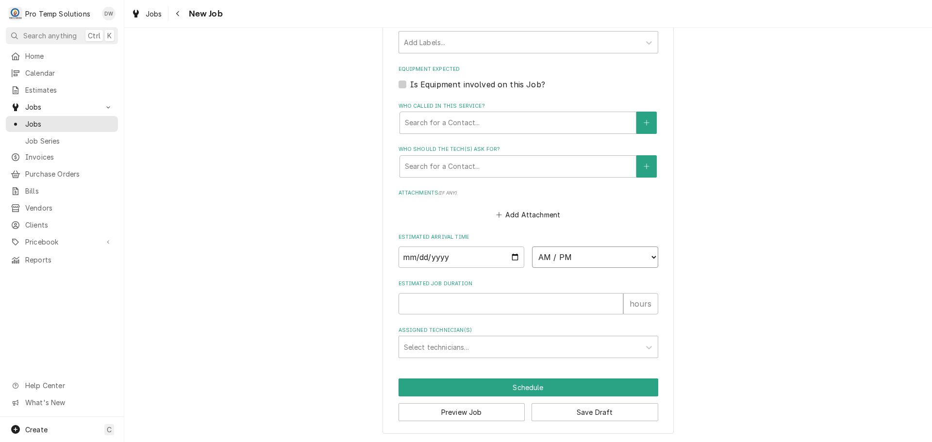
select select "11:30:00"
click at [532, 247] on select "AM / PM 6:00 AM 6:15 AM 6:30 AM 6:45 AM 7:00 AM 7:15 AM 7:30 AM 7:45 AM 8:00 AM…" at bounding box center [595, 257] width 126 height 21
click at [577, 300] on input "Estimated Job Duration" at bounding box center [511, 303] width 225 height 21
type textarea "x"
type input "1"
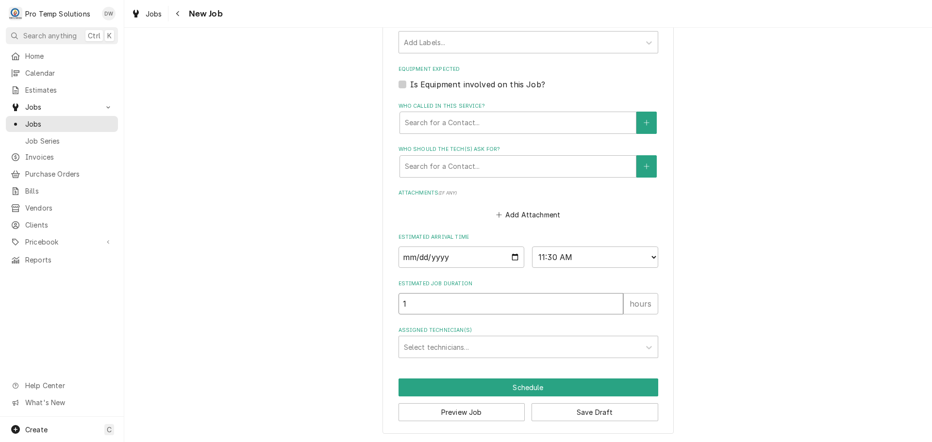
type textarea "x"
type input "1.5"
type textarea "x"
type input "1.5"
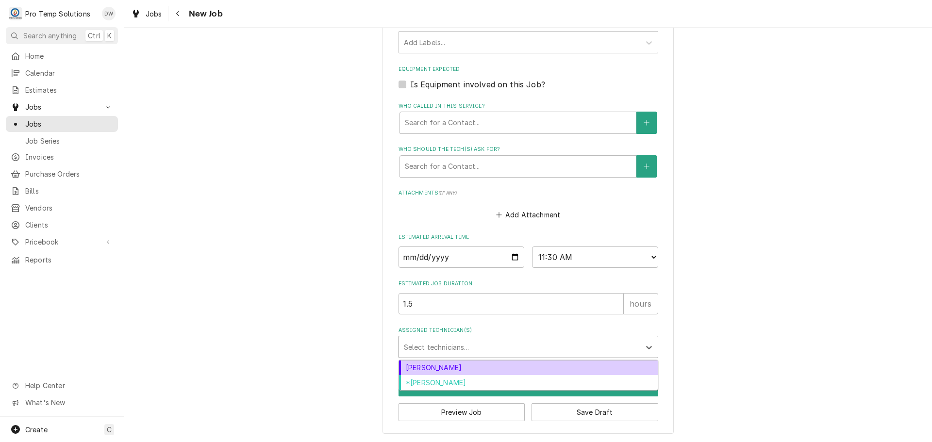
click at [506, 343] on div "Assigned Technician(s)" at bounding box center [520, 346] width 232 height 17
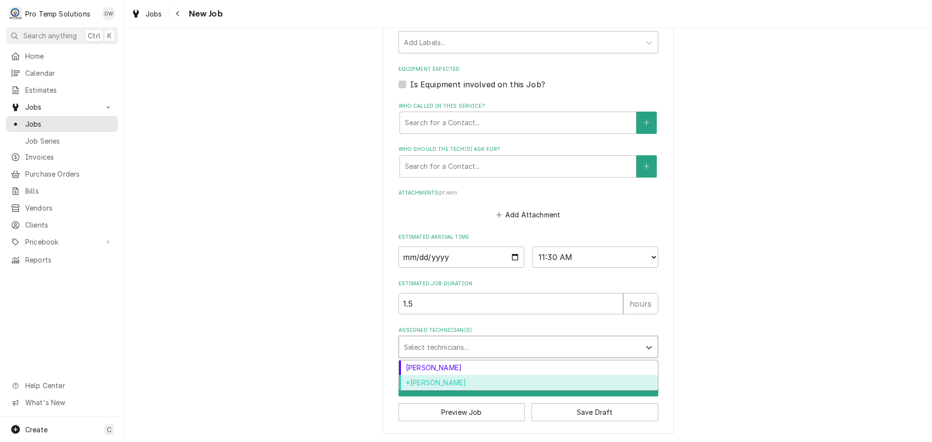
click at [432, 384] on div "*[PERSON_NAME]" at bounding box center [528, 382] width 259 height 15
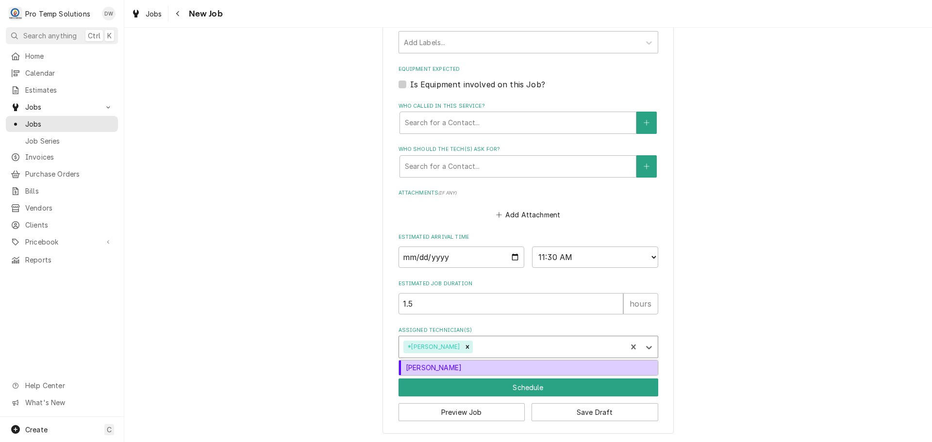
click at [501, 349] on div "Assigned Technician(s)" at bounding box center [548, 346] width 148 height 17
click at [481, 368] on div "[PERSON_NAME]" at bounding box center [528, 368] width 259 height 15
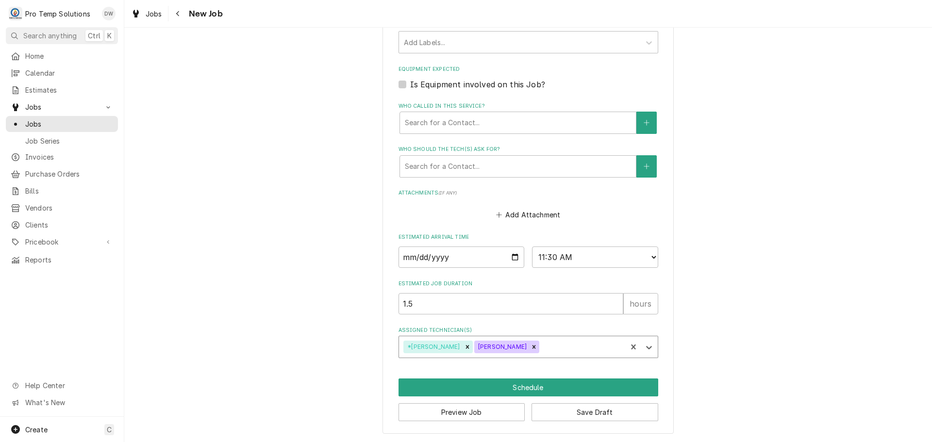
type textarea "x"
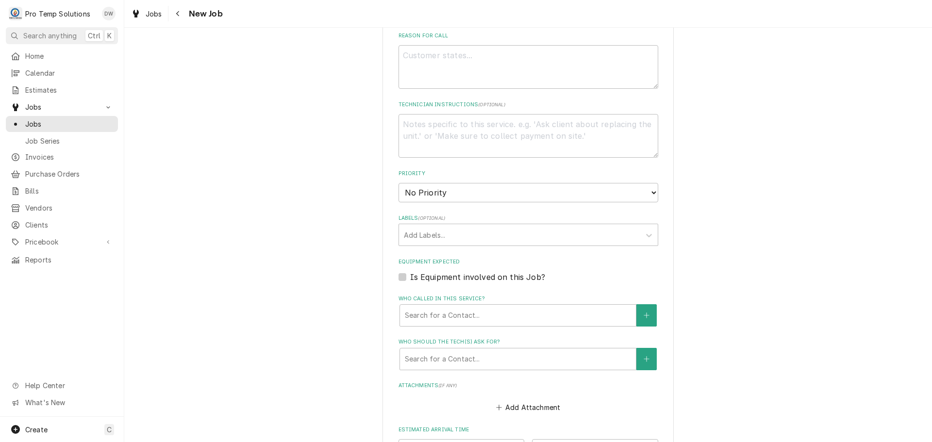
scroll to position [355, 0]
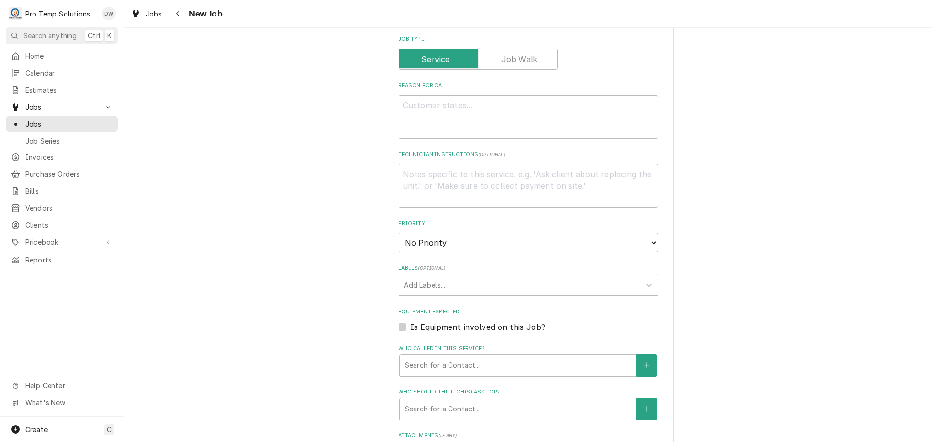
click at [410, 328] on label "Is Equipment involved on this Job?" at bounding box center [477, 327] width 135 height 12
click at [410, 328] on input "Equipment Expected" at bounding box center [540, 331] width 260 height 21
checkbox input "true"
type textarea "x"
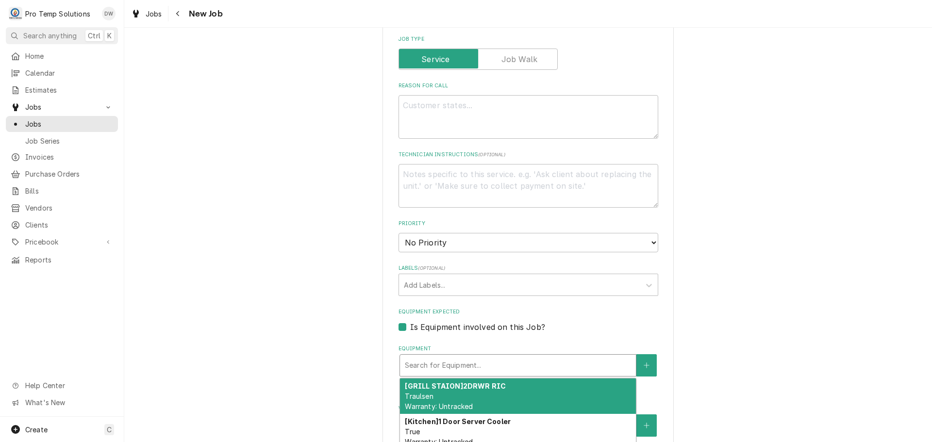
click at [512, 364] on div "Equipment" at bounding box center [518, 365] width 226 height 17
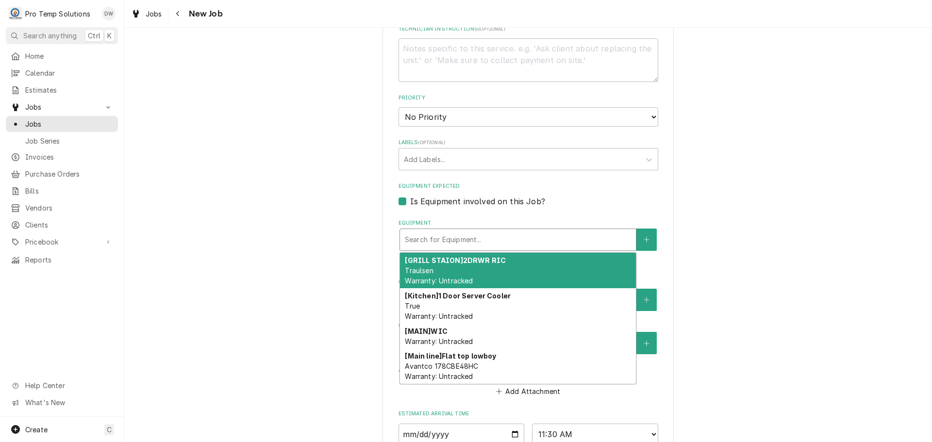
scroll to position [549, 0]
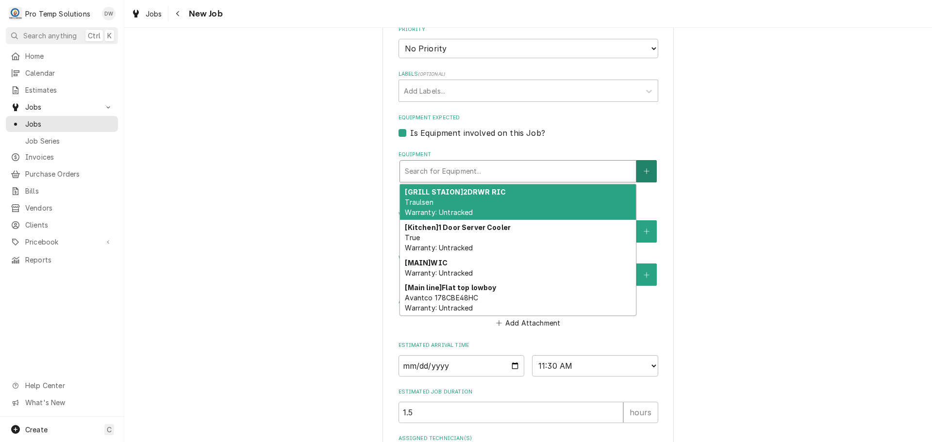
click at [646, 167] on button "Equipment" at bounding box center [646, 171] width 20 height 22
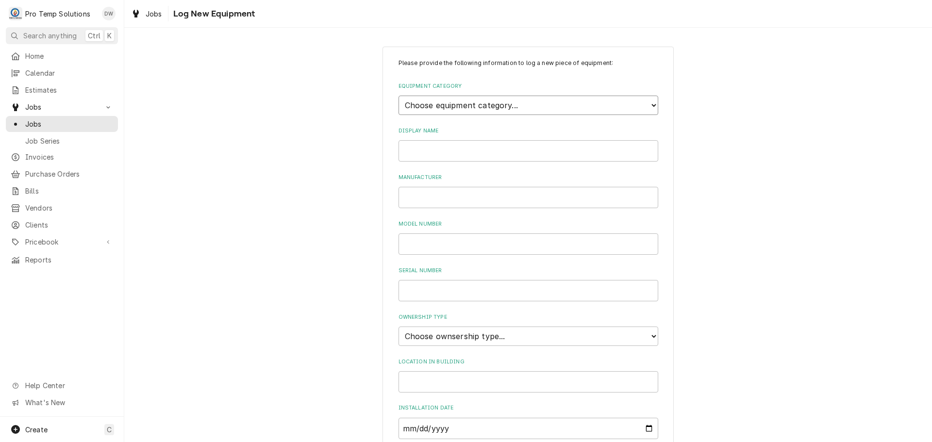
click at [648, 102] on select "Choose equipment category... Cooking Equipment Fryers Ice Machines Ovens and Ra…" at bounding box center [529, 105] width 260 height 19
select select "8"
click at [399, 96] on select "Choose equipment category... Cooking Equipment Fryers Ice Machines Ovens and Ra…" at bounding box center [529, 105] width 260 height 19
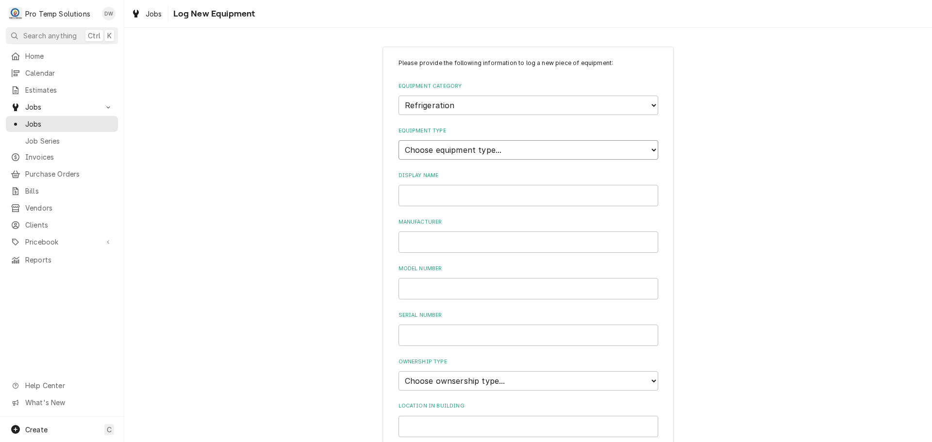
click at [644, 147] on select "Choose equipment type... Bar Refrigeration Blast Chiller Chef Base Freezer Chef…" at bounding box center [529, 149] width 260 height 19
select select "71"
click at [399, 140] on select "Choose equipment type... Bar Refrigeration Blast Chiller Chef Base Freezer Chef…" at bounding box center [529, 149] width 260 height 19
click at [537, 201] on input "Display Name" at bounding box center [529, 195] width 260 height 21
type input "4DR RIC"
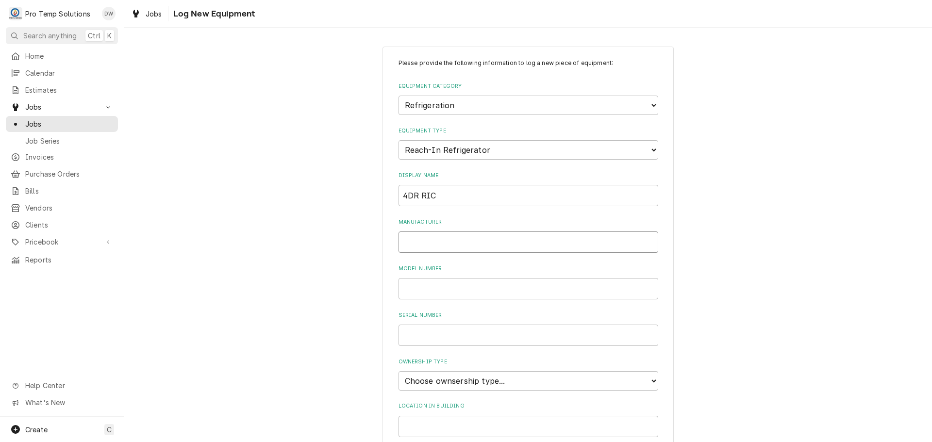
click at [516, 245] on input "Manufacturer" at bounding box center [529, 242] width 260 height 21
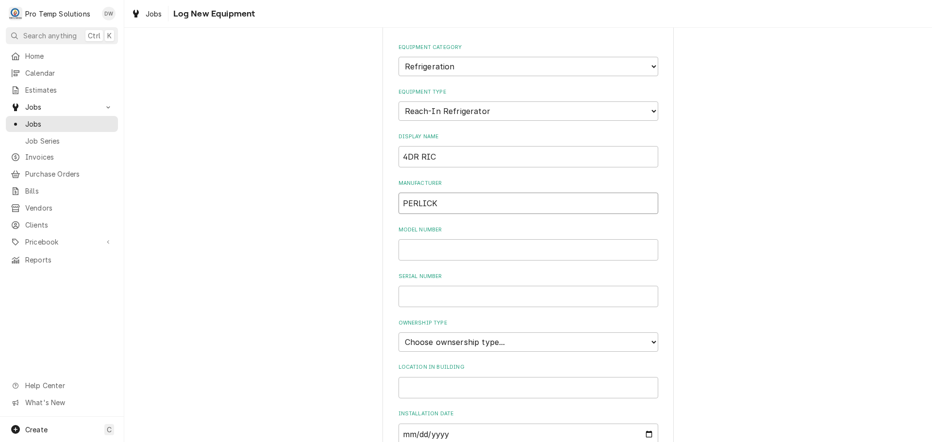
scroll to position [97, 0]
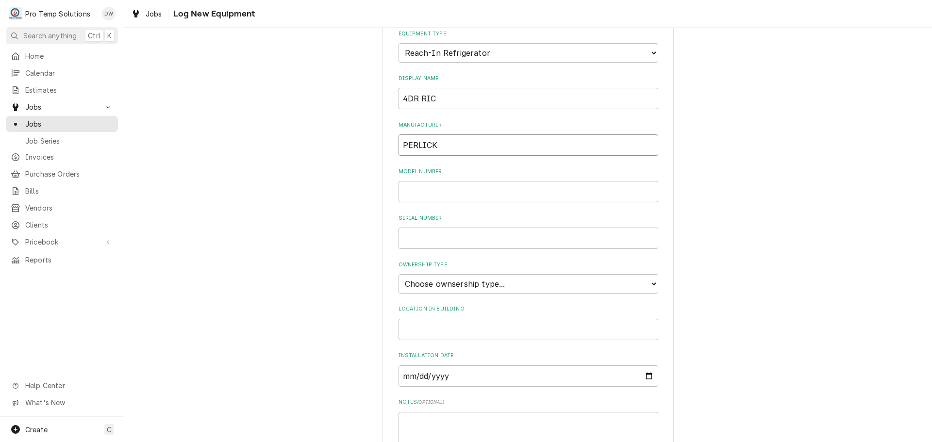
type input "PERLICK"
click at [478, 284] on select "Choose ownsership type... Unknown Owned Leased Rented" at bounding box center [529, 283] width 260 height 19
select select "0"
click at [399, 274] on select "Choose ownsership type... Unknown Owned Leased Rented" at bounding box center [529, 283] width 260 height 19
click at [433, 329] on input "Location in Building" at bounding box center [529, 329] width 260 height 21
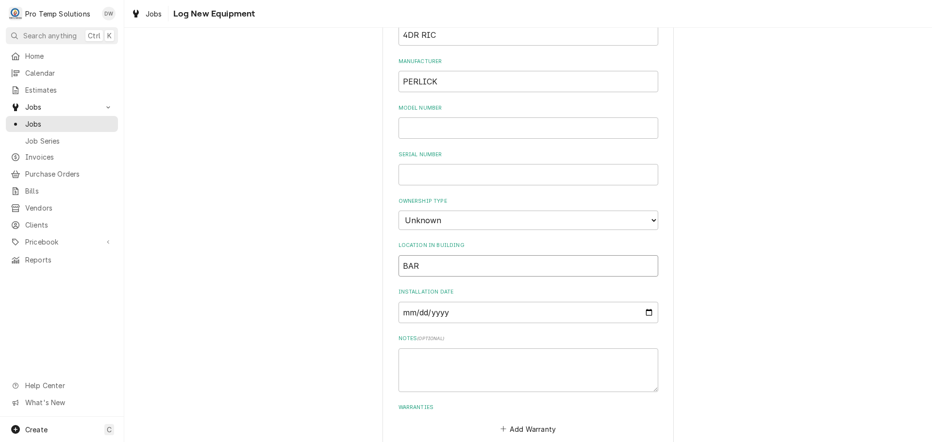
scroll to position [214, 0]
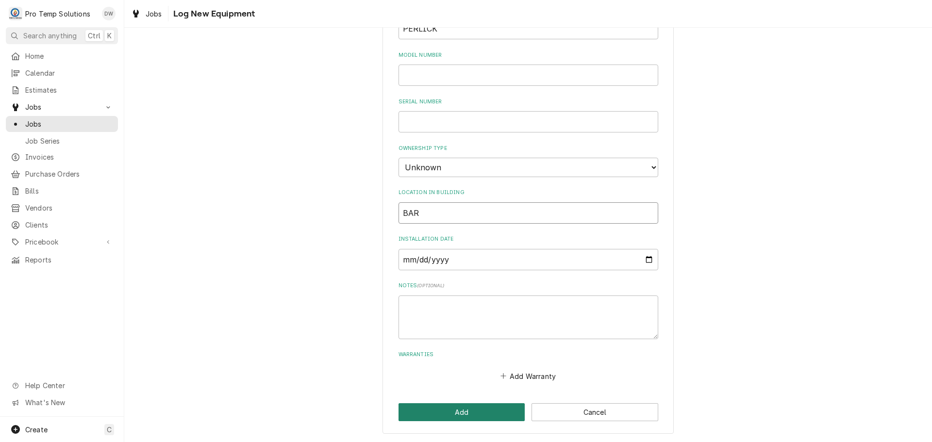
type input "BAR"
click at [446, 415] on button "Add" at bounding box center [462, 412] width 127 height 18
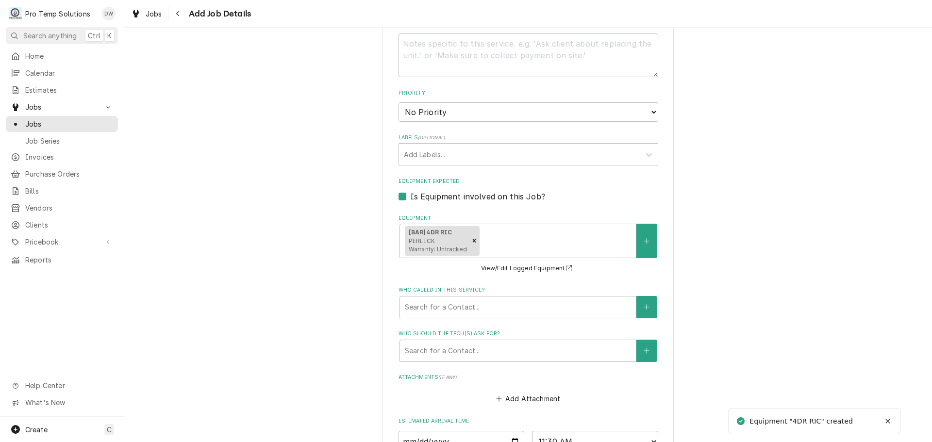
scroll to position [306, 0]
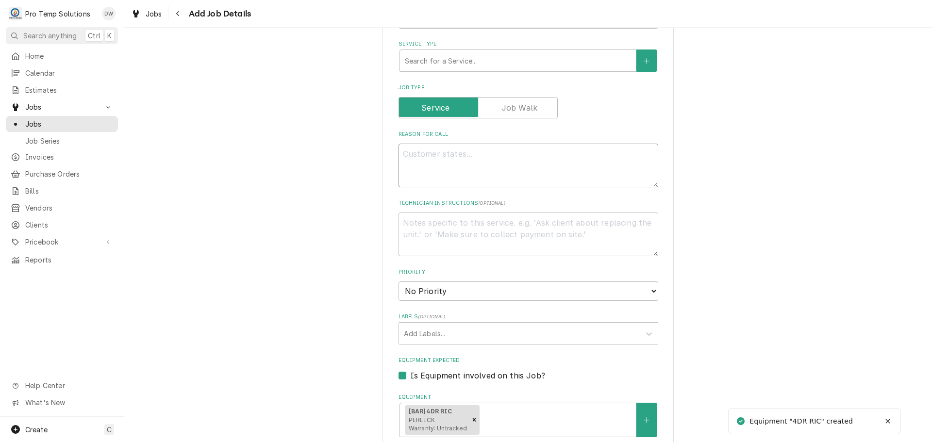
click at [452, 163] on textarea "Reason For Call" at bounding box center [529, 166] width 260 height 44
type textarea "x"
type textarea "N"
type textarea "x"
type textarea "NO"
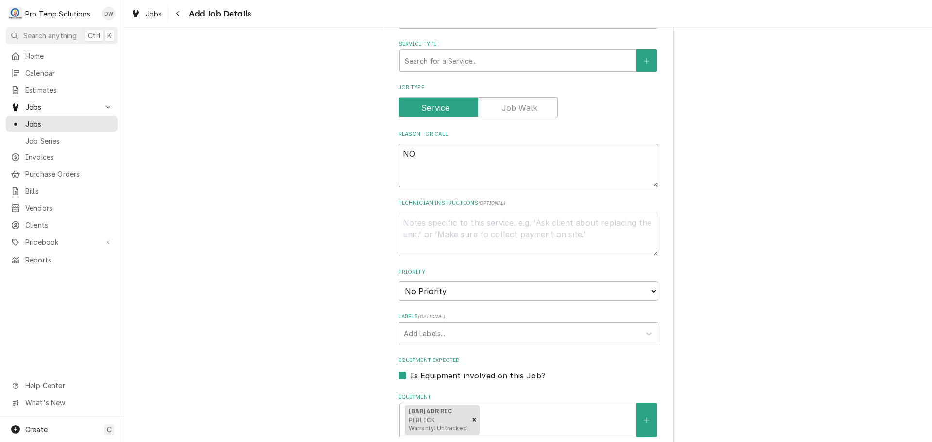
type textarea "x"
type textarea "NOT"
type textarea "x"
type textarea "NOT"
type textarea "x"
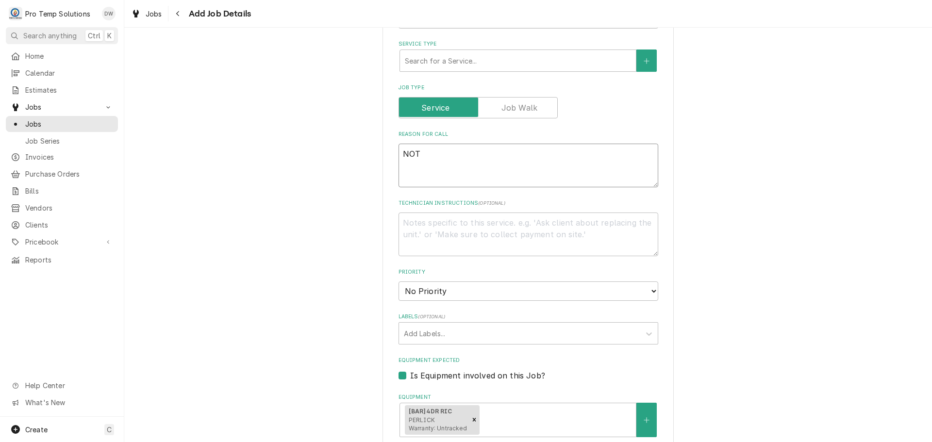
type textarea "NOT H"
type textarea "x"
type textarea "NOT HO"
type textarea "x"
type textarea "NOT HOL"
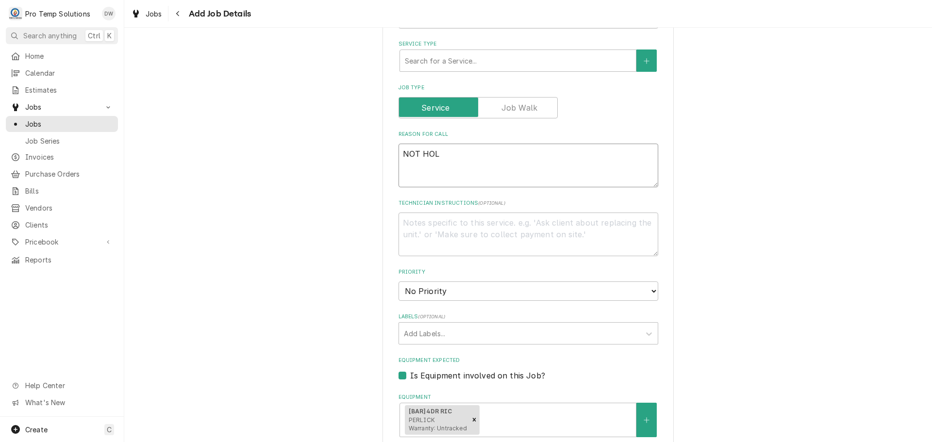
type textarea "x"
type textarea "NOT HOLD"
type textarea "x"
type textarea "NOT HOLDI"
type textarea "x"
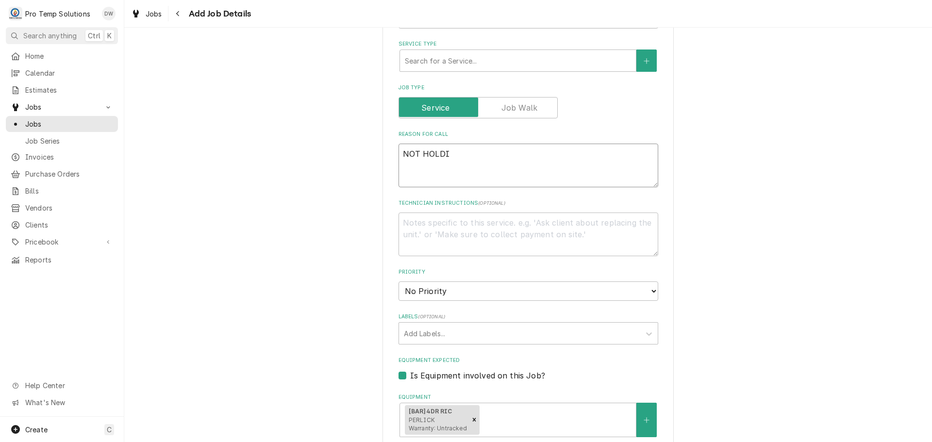
type textarea "NOT HOLDIN"
type textarea "x"
type textarea "NOT HOLDING"
type textarea "x"
type textarea "NOT HOLDING"
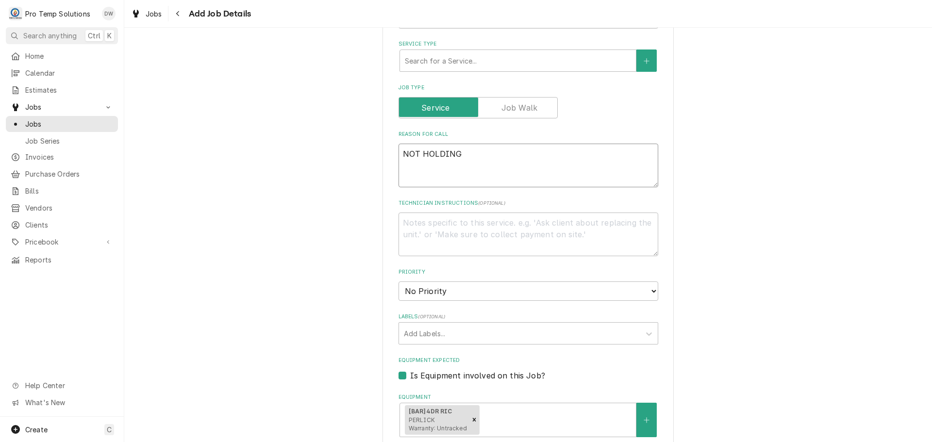
type textarea "x"
type textarea "NOT HOLDING T"
type textarea "x"
type textarea "NOT HOLDING TE"
type textarea "x"
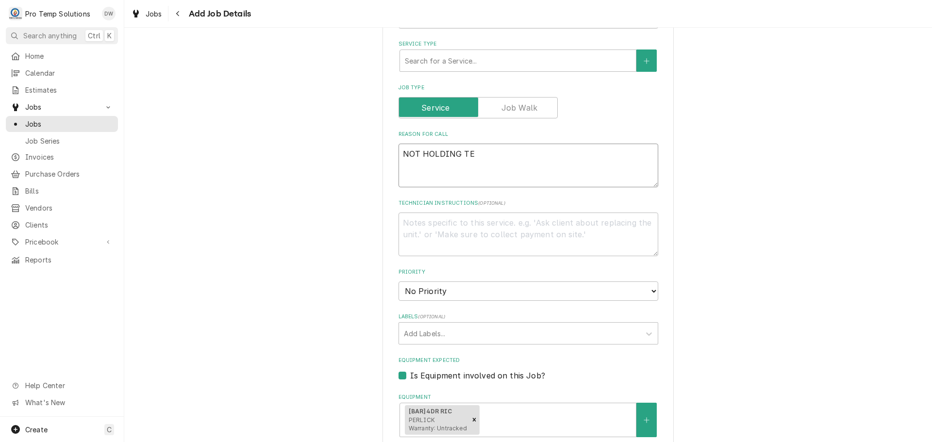
type textarea "NOT HOLDING TEM"
type textarea "x"
type textarea "NOT HOLDING TEMP"
type textarea "x"
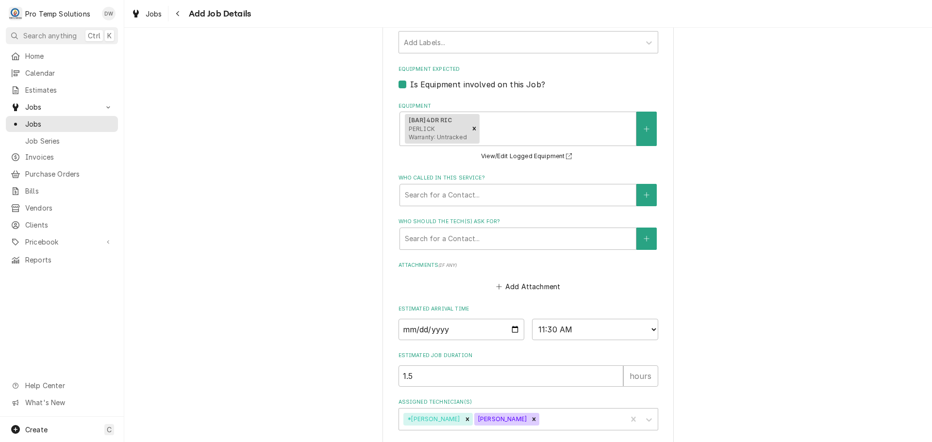
scroll to position [670, 0]
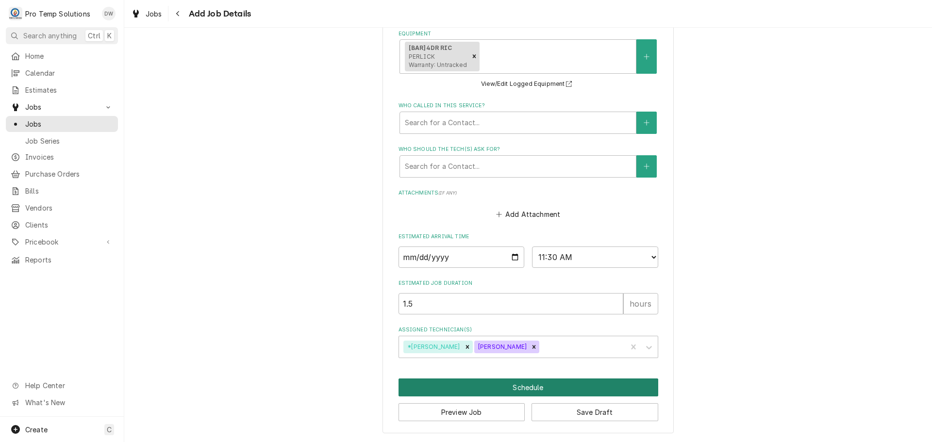
type textarea "NOT HOLDING TEMP"
click at [525, 386] on button "Schedule" at bounding box center [529, 388] width 260 height 18
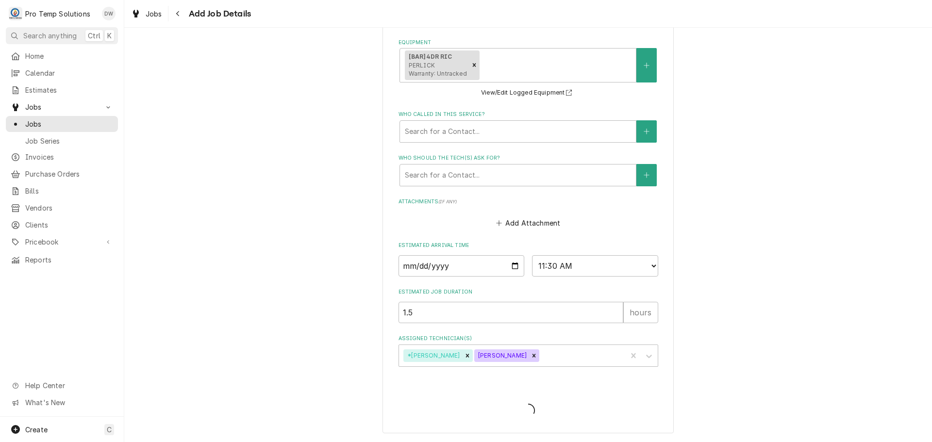
scroll to position [226, 0]
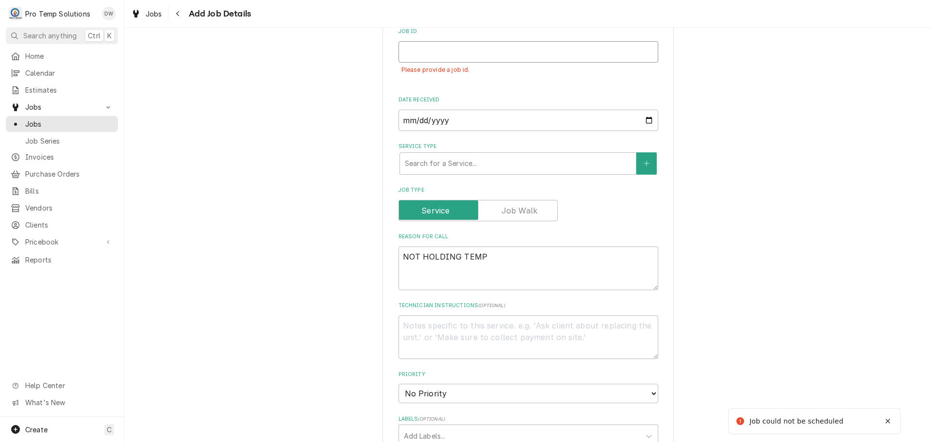
click at [418, 55] on input "Job ID" at bounding box center [529, 51] width 260 height 21
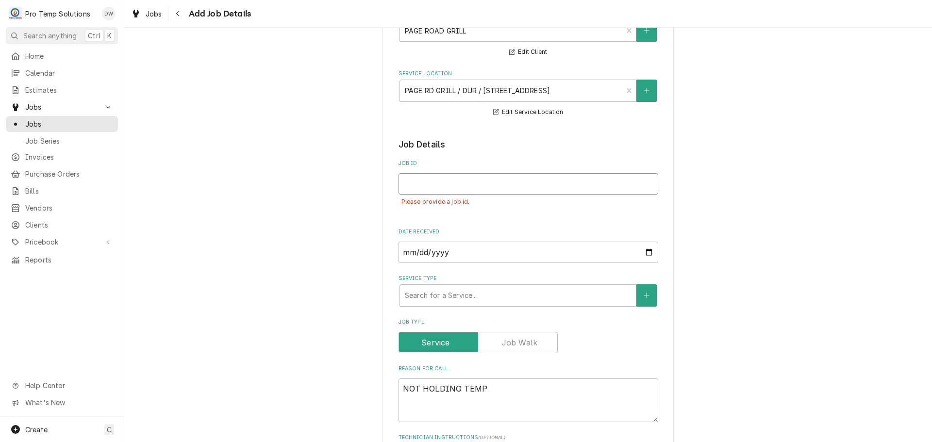
scroll to position [80, 0]
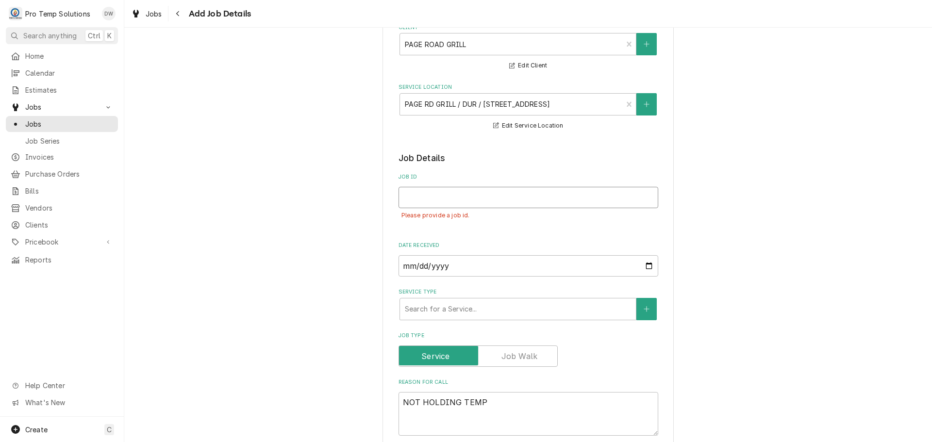
type textarea "x"
type input "1"
type textarea "x"
type input "10"
type textarea "x"
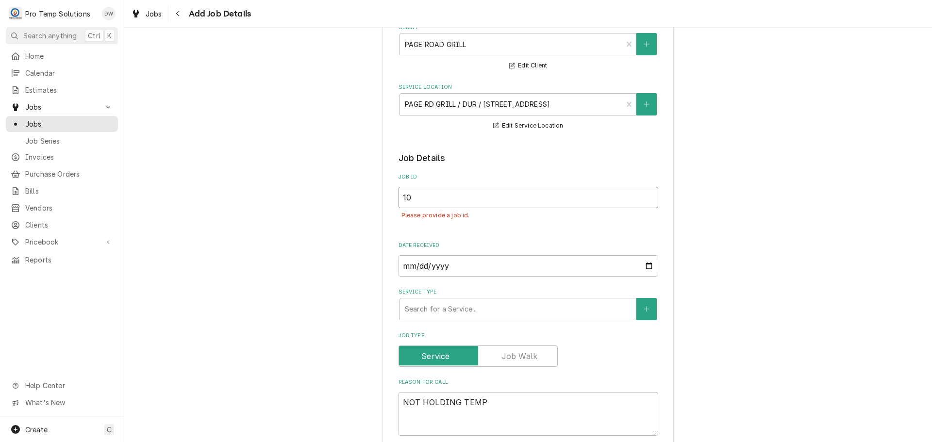
type input "101"
type textarea "x"
type input "1016"
type textarea "x"
type input "10162"
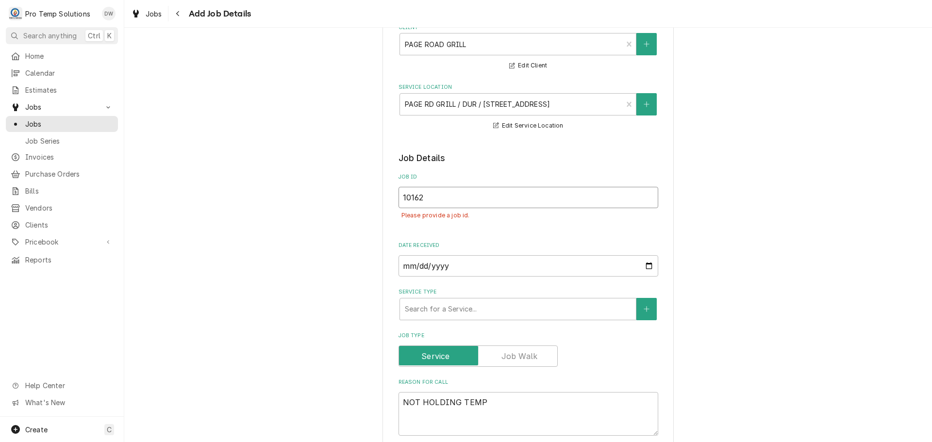
type textarea "x"
type input "101625"
type textarea "x"
type input "101625-"
type textarea "x"
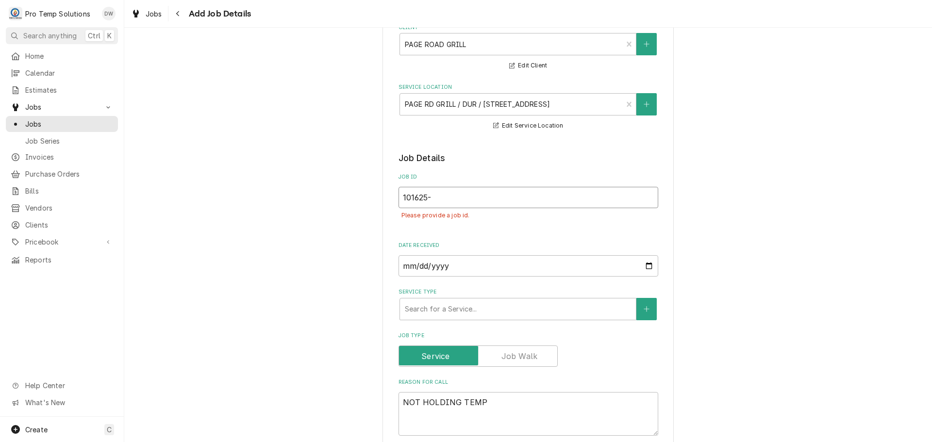
type input "101625-0"
type textarea "x"
type input "101625-01"
type textarea "x"
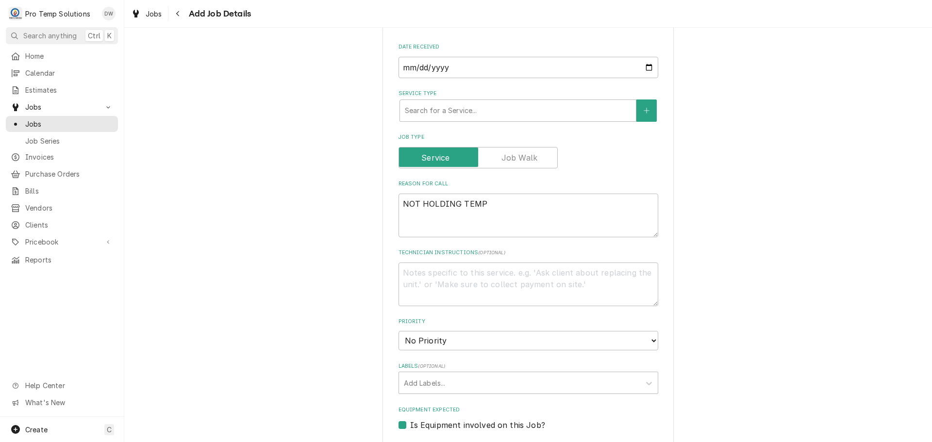
scroll to position [274, 0]
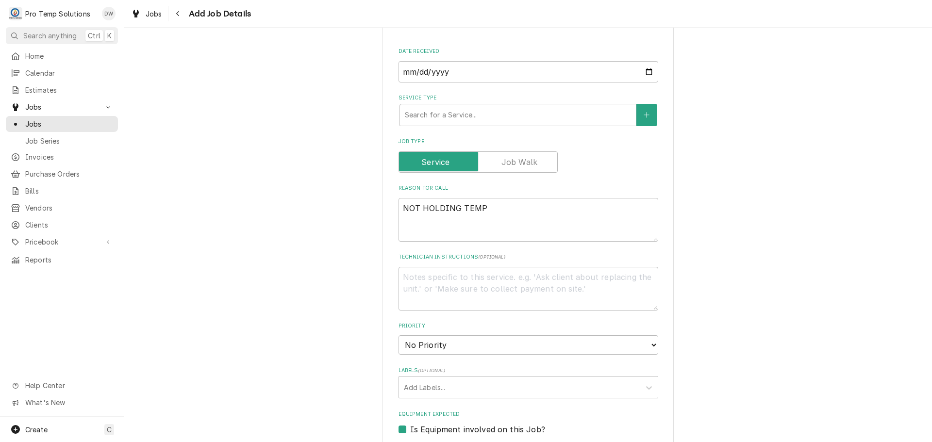
type input "101625-01"
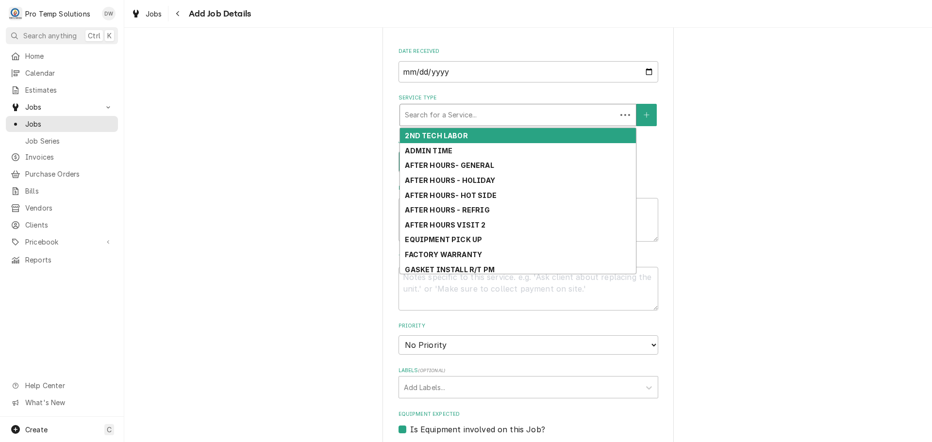
click at [515, 122] on div "Service Type" at bounding box center [508, 114] width 207 height 17
type textarea "x"
type input "R"
type textarea "x"
type input "RE"
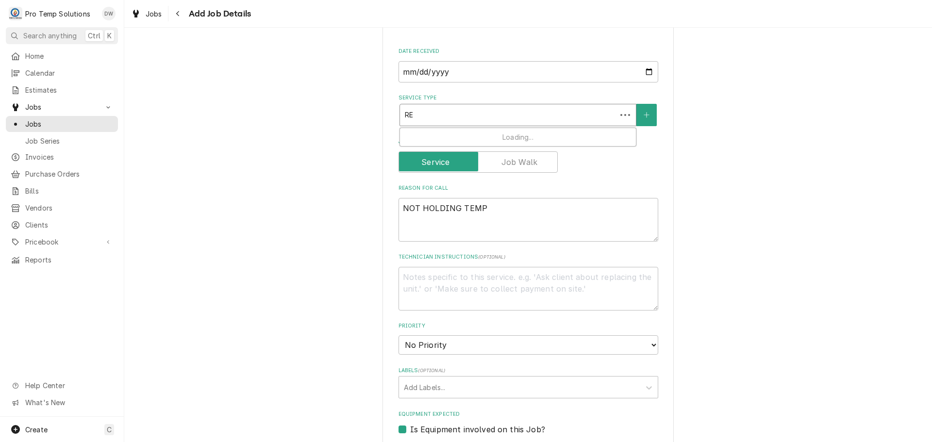
type textarea "x"
type input "REF"
type textarea "x"
type input "REFR"
type textarea "x"
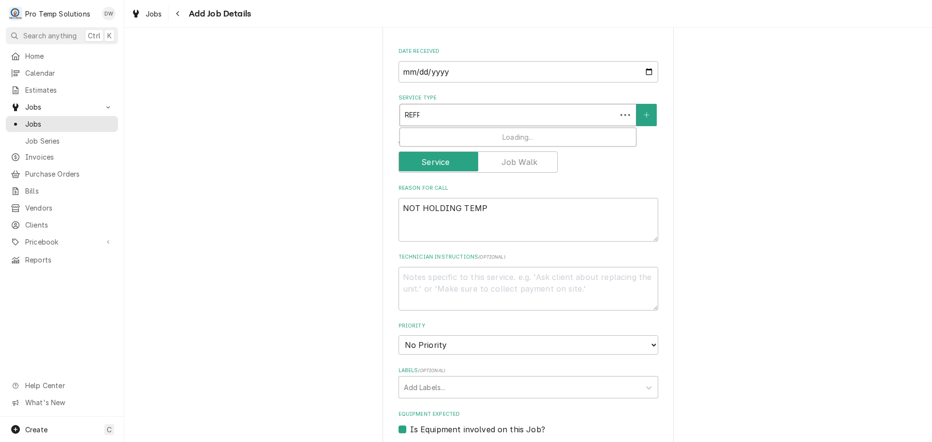
type input "REFRI"
type textarea "x"
type input "REFRIG"
type textarea "x"
type input "REFRIG"
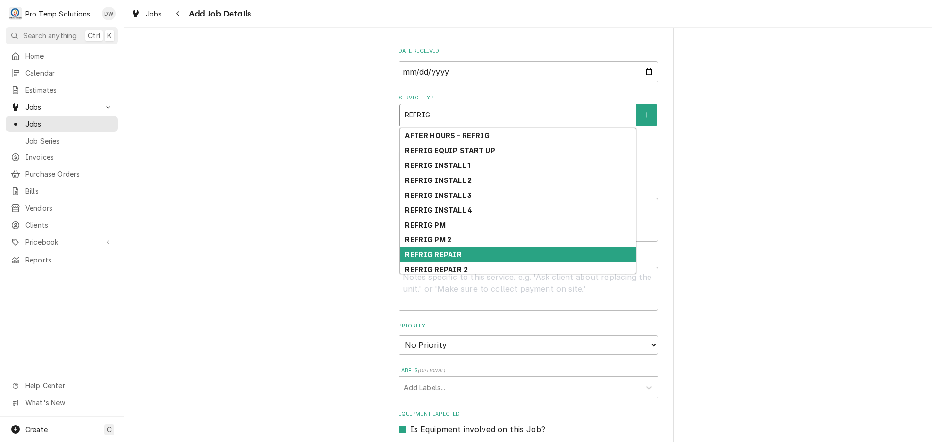
click at [535, 255] on div "REFRIG REPAIR" at bounding box center [518, 254] width 236 height 15
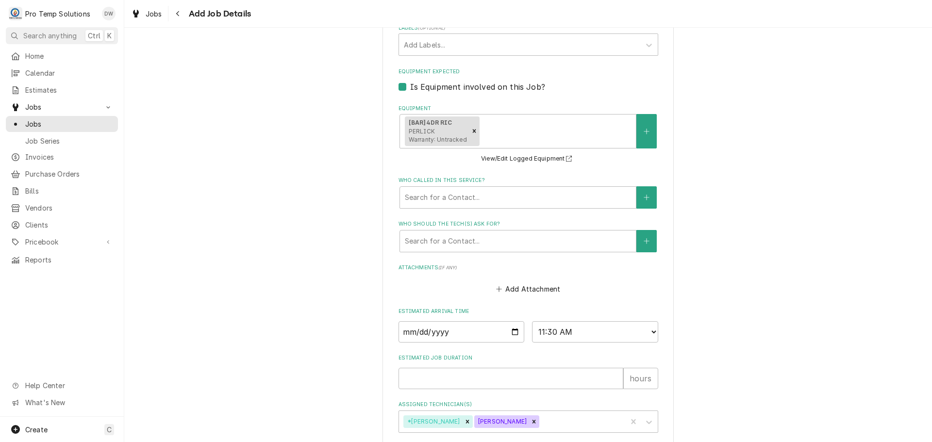
scroll to position [708, 0]
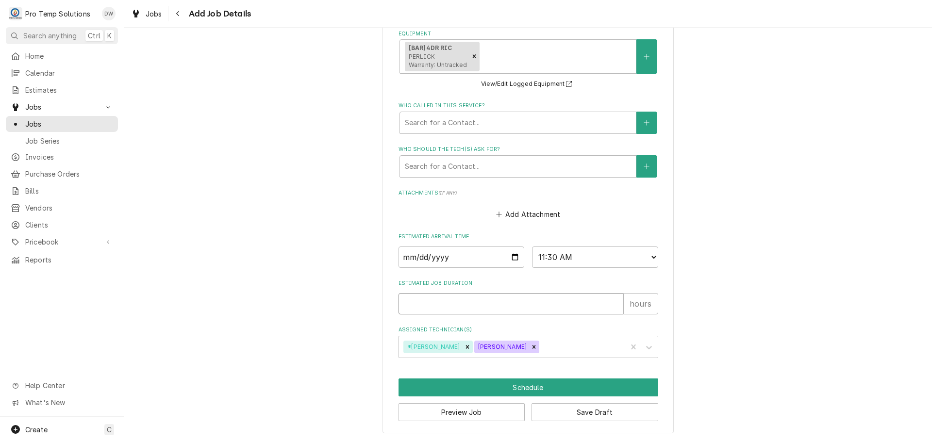
click at [466, 306] on input "Estimated Job Duration" at bounding box center [511, 303] width 225 height 21
type textarea "x"
type input "1"
type textarea "x"
type input "1.5"
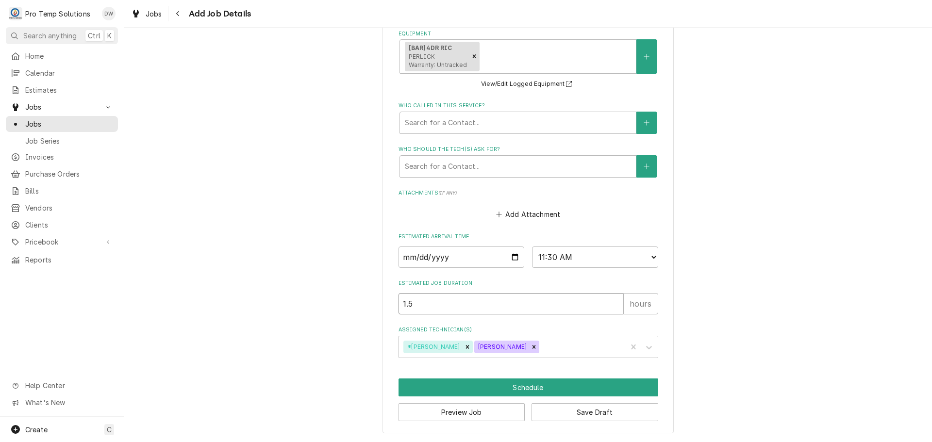
type textarea "x"
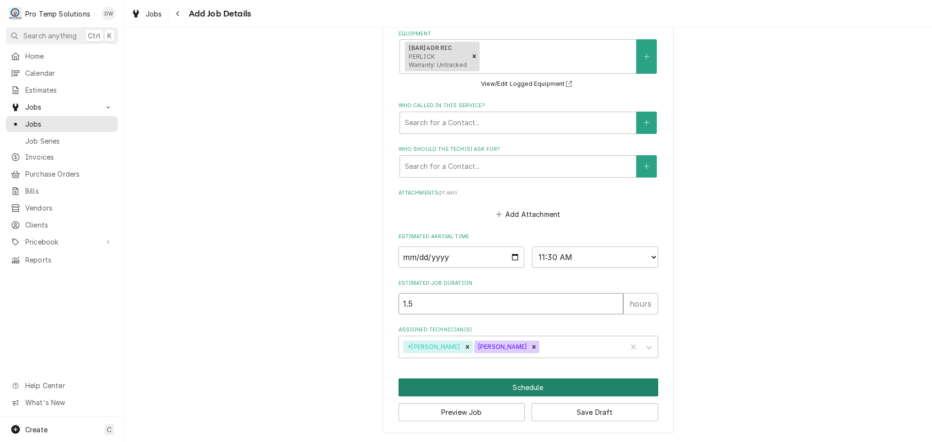
type input "1.5"
click at [517, 388] on button "Schedule" at bounding box center [529, 388] width 260 height 18
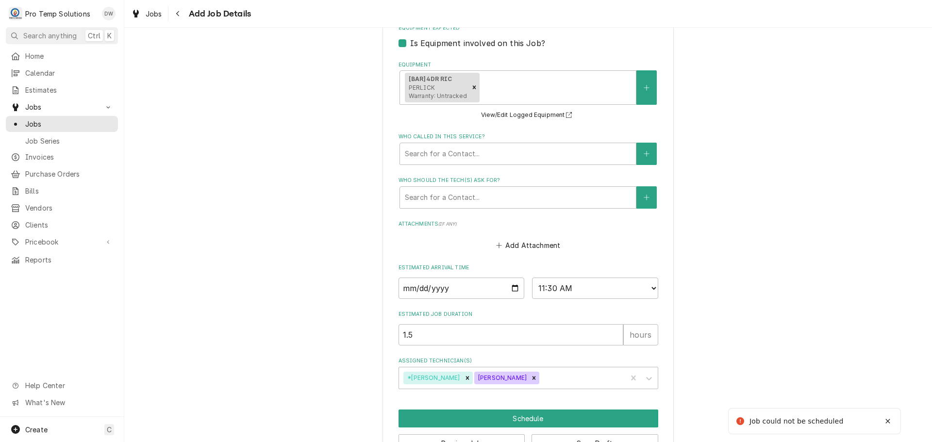
scroll to position [226, 0]
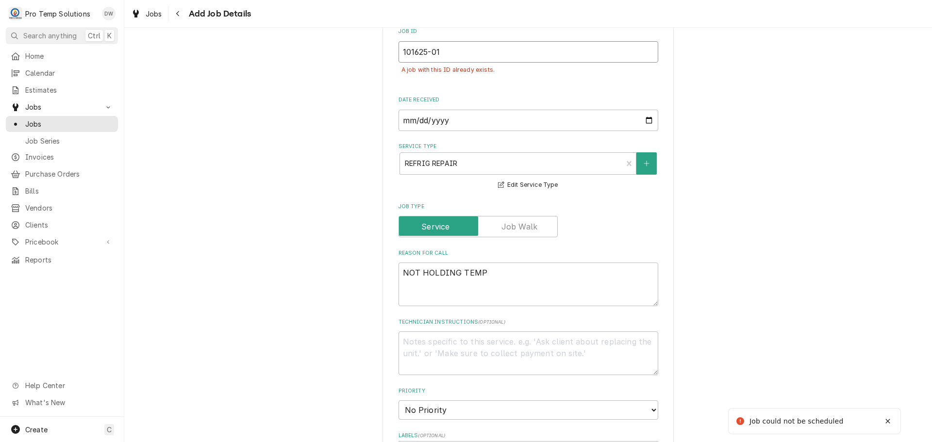
click at [445, 50] on input "101625-01" at bounding box center [529, 51] width 260 height 21
type textarea "x"
type input "101625-0"
type textarea "x"
type input "101625-02"
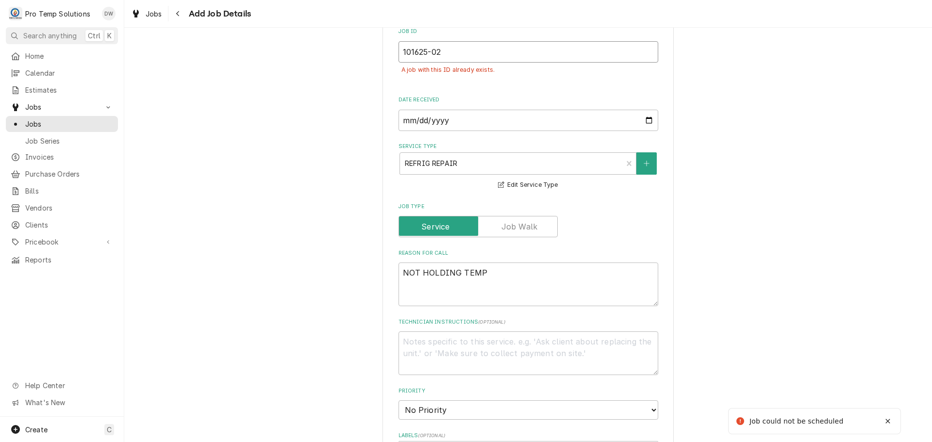
type textarea "x"
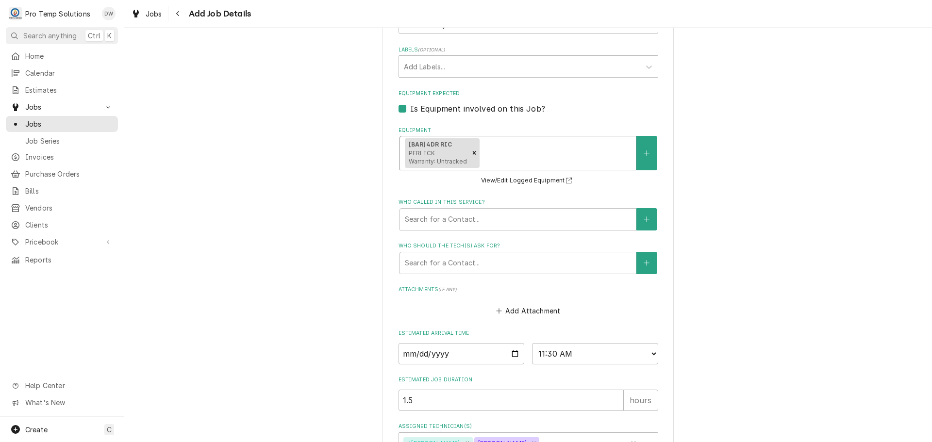
scroll to position [708, 0]
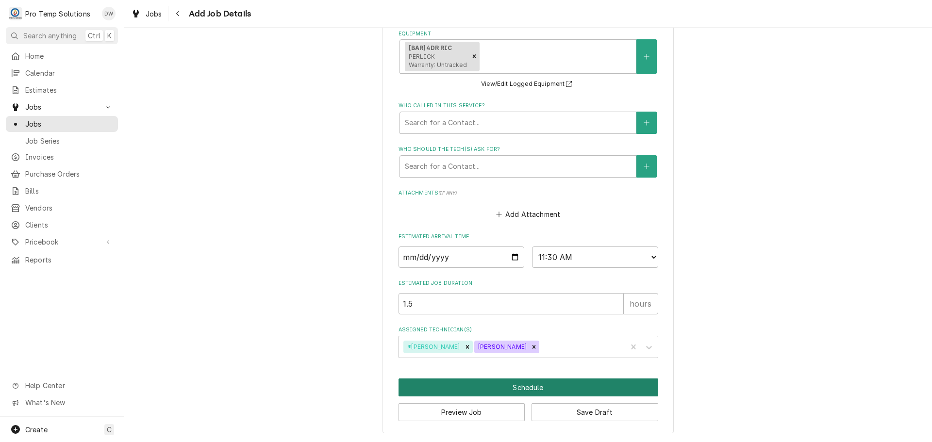
type input "101625-02"
click at [512, 389] on button "Schedule" at bounding box center [529, 388] width 260 height 18
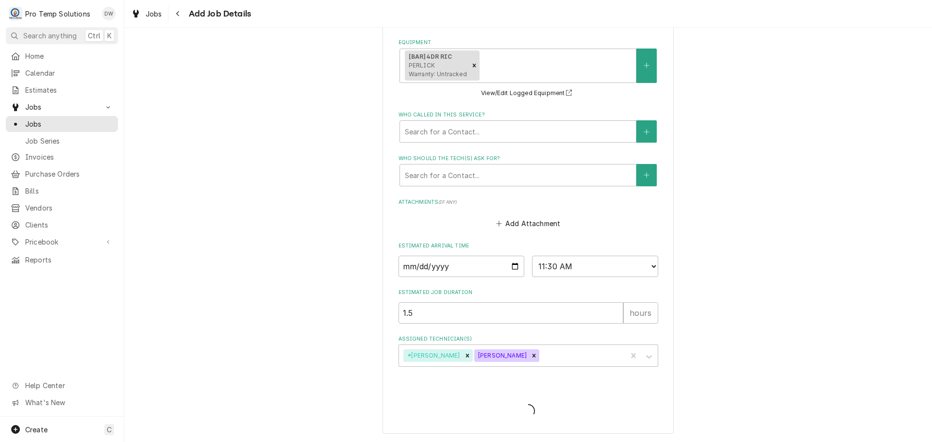
type textarea "x"
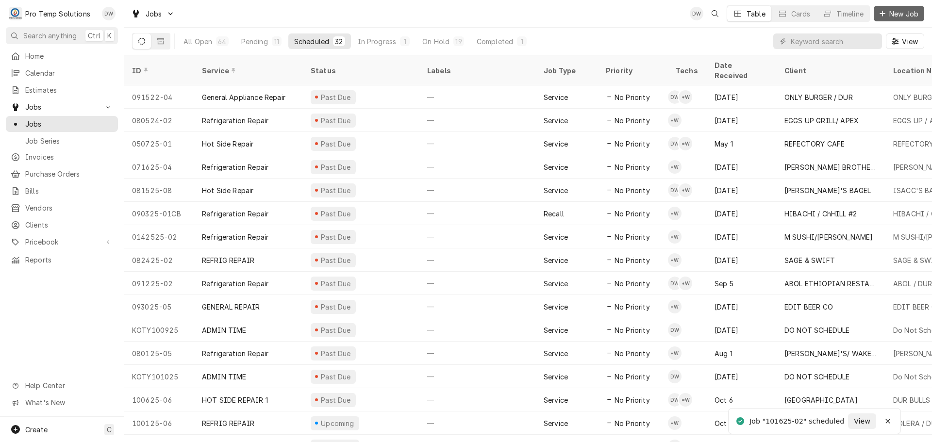
click at [904, 16] on span "New Job" at bounding box center [903, 14] width 33 height 10
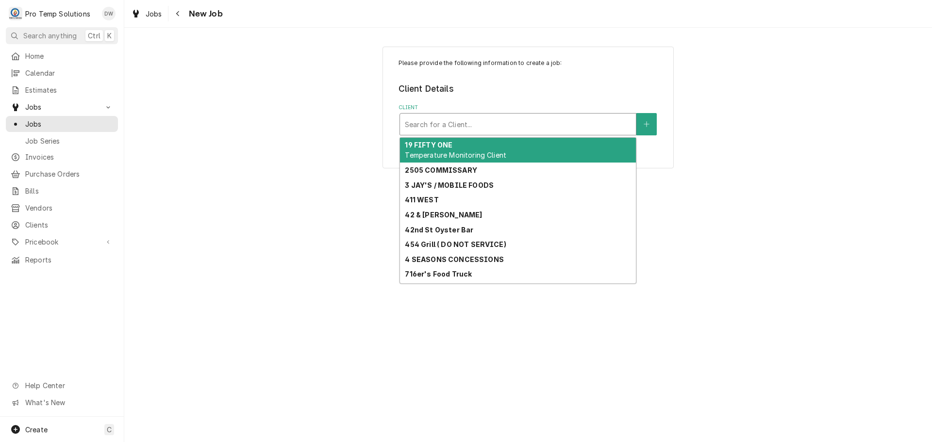
click at [525, 128] on div "Client" at bounding box center [518, 124] width 226 height 17
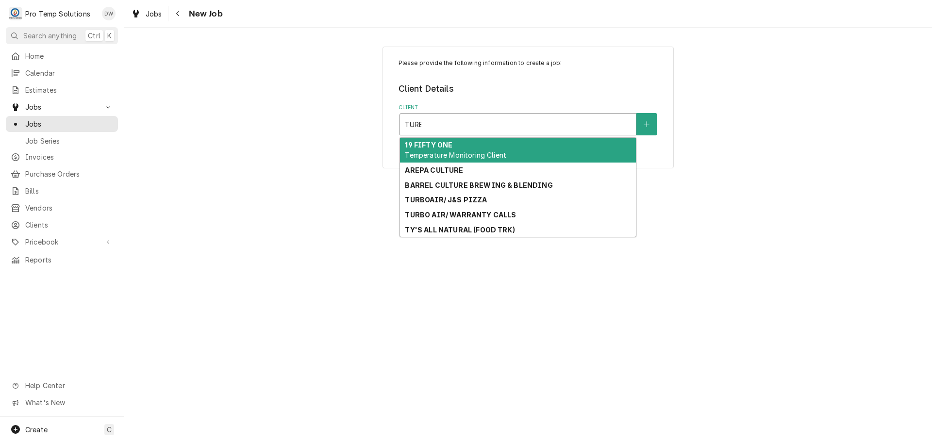
type input "TURBO"
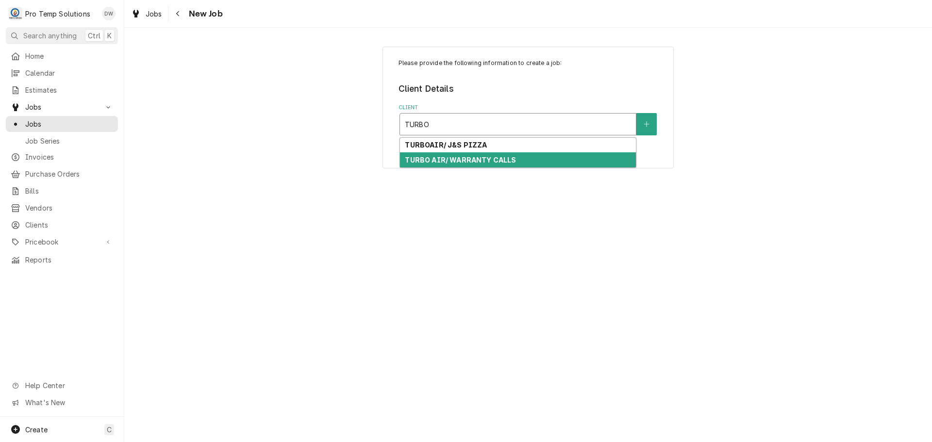
click at [482, 163] on strong "TURBO AIR/ WARRANTY CALLS" at bounding box center [460, 160] width 111 height 8
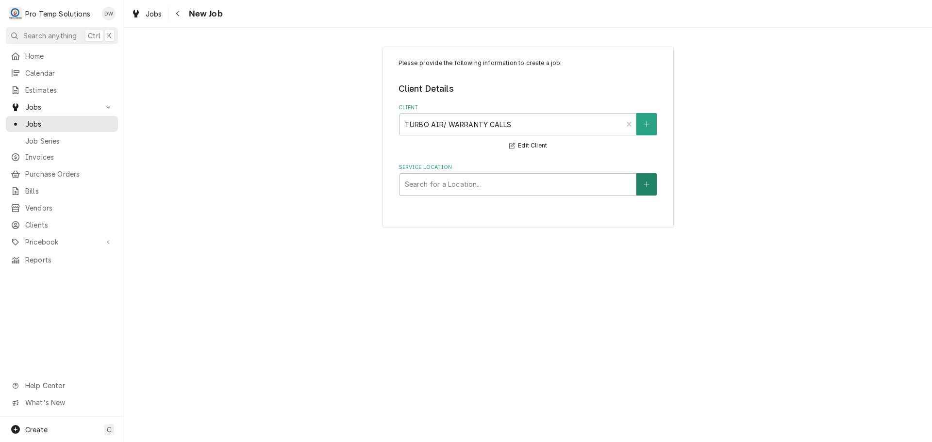
click at [647, 184] on icon "Create New Location" at bounding box center [646, 184] width 5 height 5
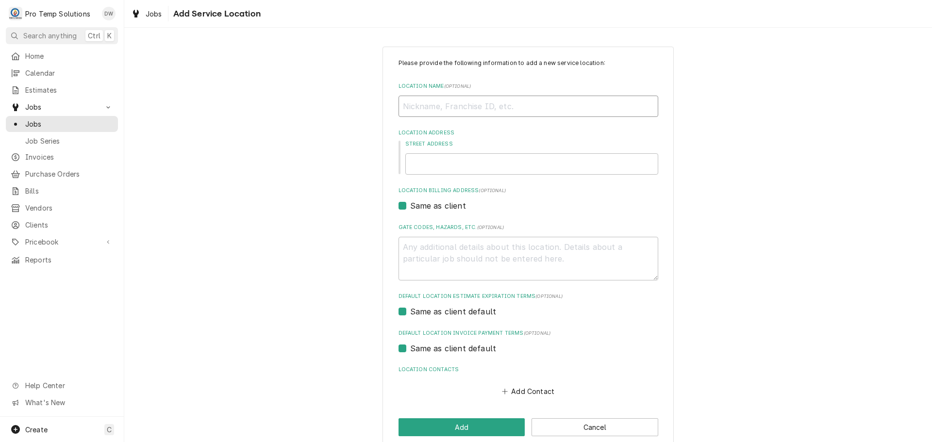
click at [532, 106] on input "Location Name ( optional )" at bounding box center [529, 106] width 260 height 21
type textarea "x"
type input "P"
type textarea "x"
type input "PO"
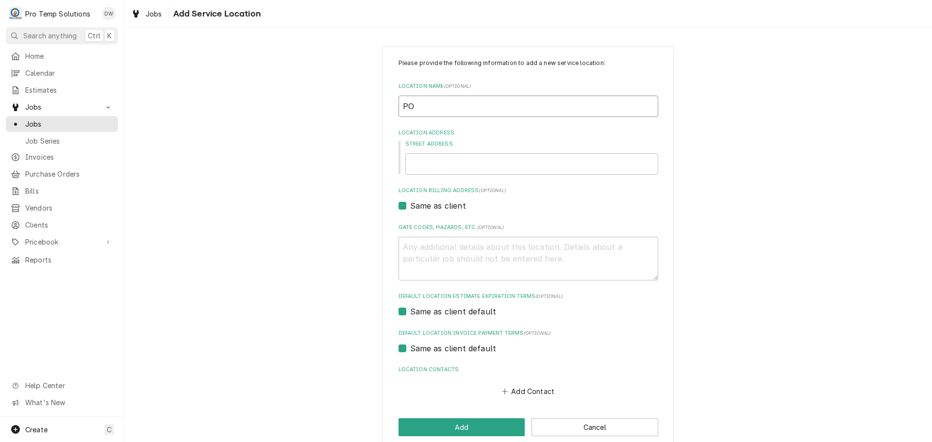
type textarea "x"
type input "POS"
type textarea "x"
type input "POST"
type textarea "x"
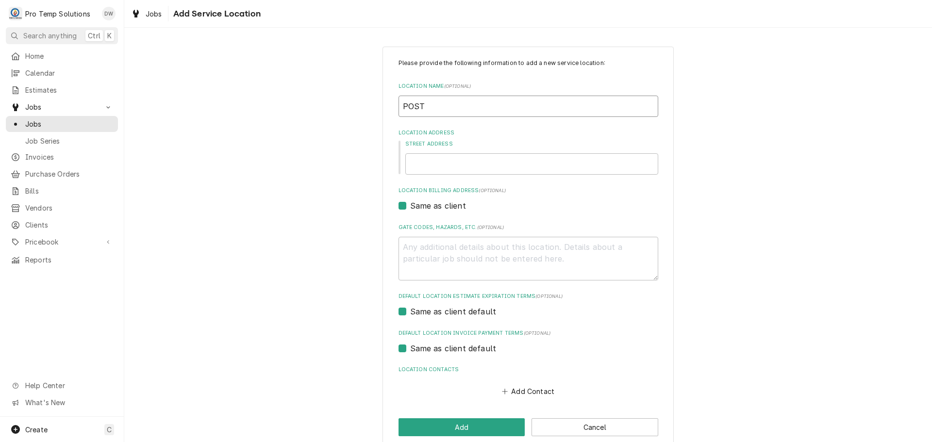
type input "POSTI"
type textarea "x"
type input "POSTIN"
type textarea "x"
type input "POSTINO"
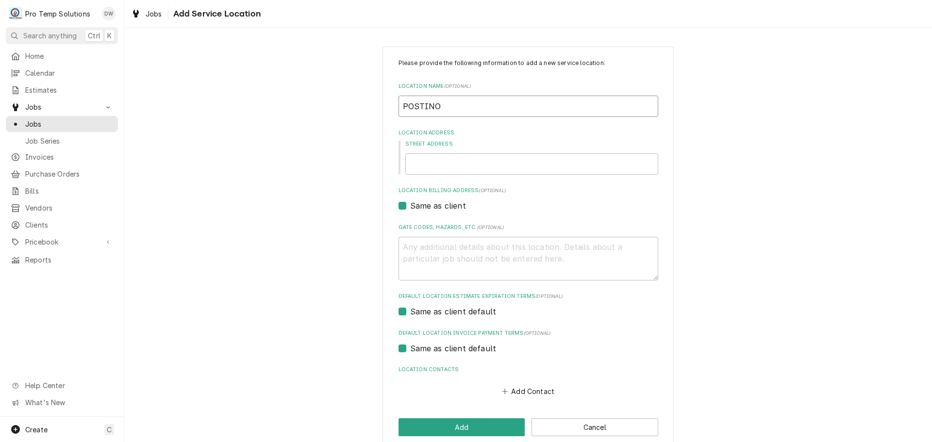
type textarea "x"
type input "POSTINO"
type textarea "x"
type input "POSTINO R"
type textarea "x"
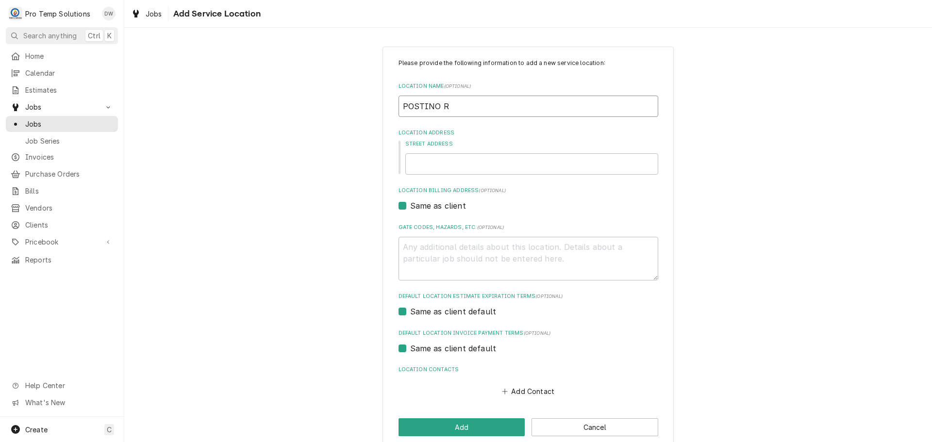
type input "POSTINO RE"
type textarea "x"
type input "POSTINO RES"
type textarea "x"
type input "POSTINO REST"
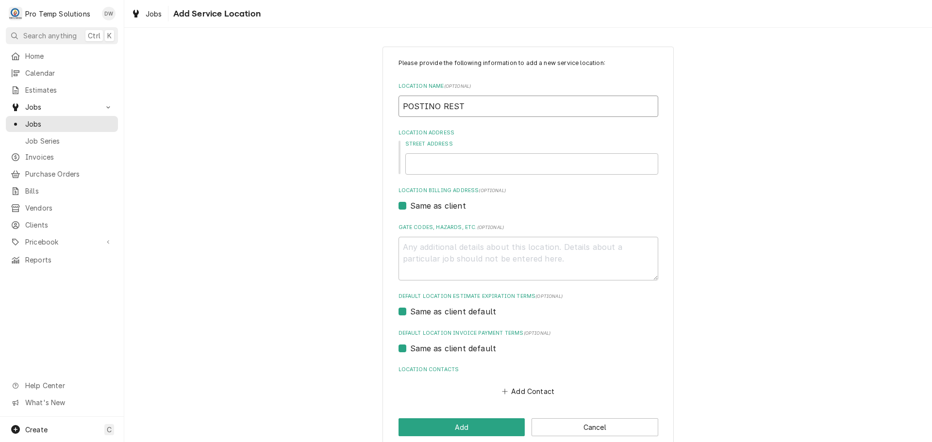
type textarea "x"
type input "POSTINO RESTA"
type textarea "x"
type input "POSTINO RESTAU"
type textarea "x"
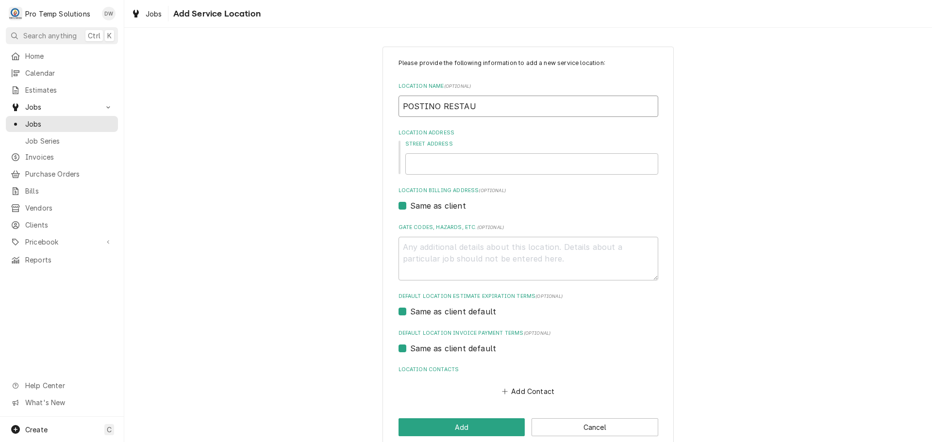
type input "POSTINO RESTAUR"
type textarea "x"
type input "POSTINO RESTAURA"
type textarea "x"
type input "POSTINO RESTAURAN"
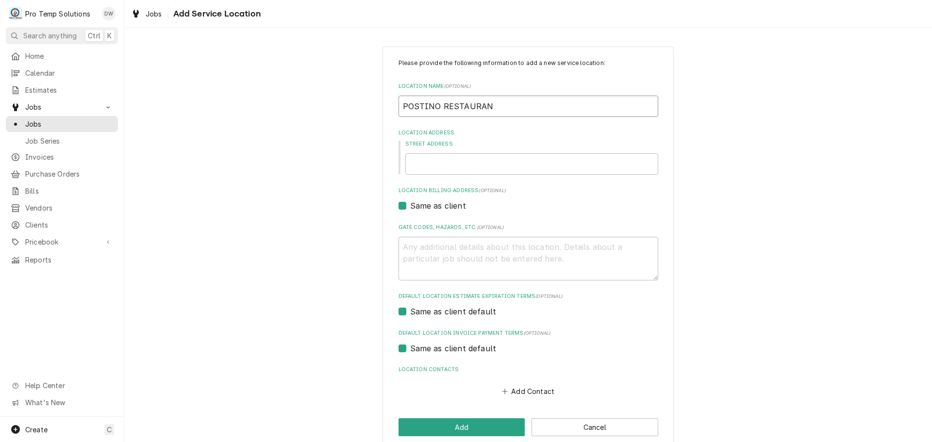
type textarea "x"
type input "POSTINO RESTAURANT"
type textarea "x"
type input "POSTINO RESTAURANT"
click at [468, 167] on input "Street Address" at bounding box center [531, 163] width 253 height 21
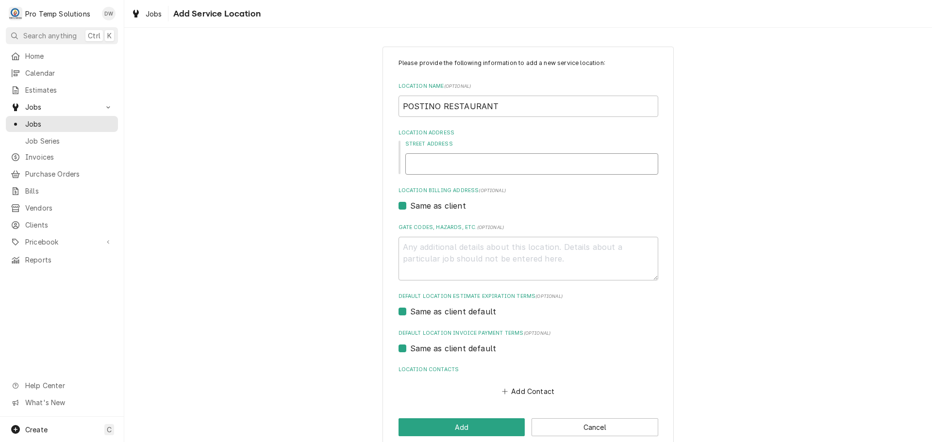
type textarea "x"
type input "4"
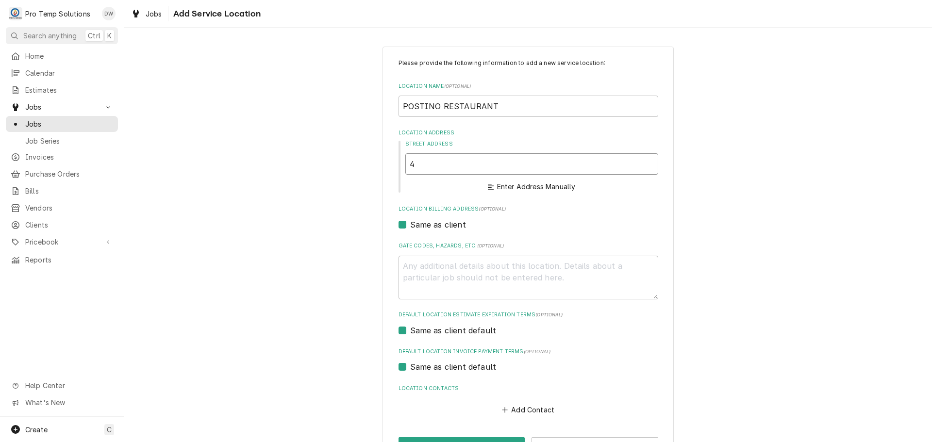
type textarea "x"
type input "40"
type textarea "x"
type input "401"
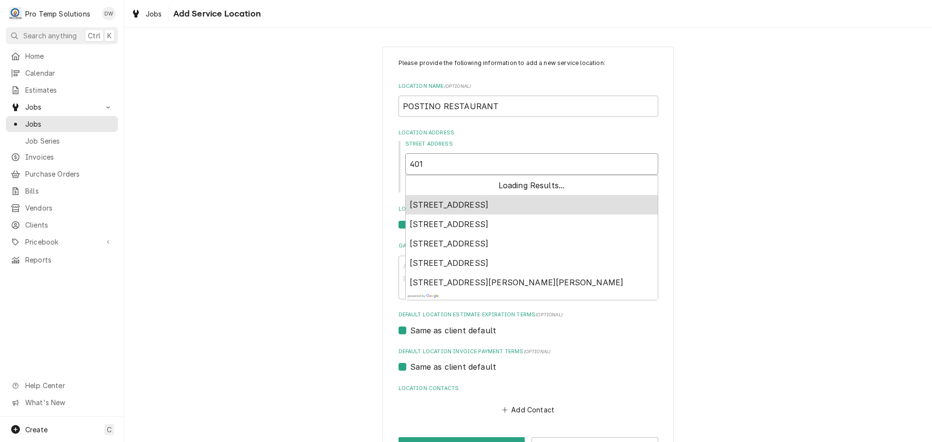
type textarea "x"
type input "401"
type textarea "x"
type input "401 D"
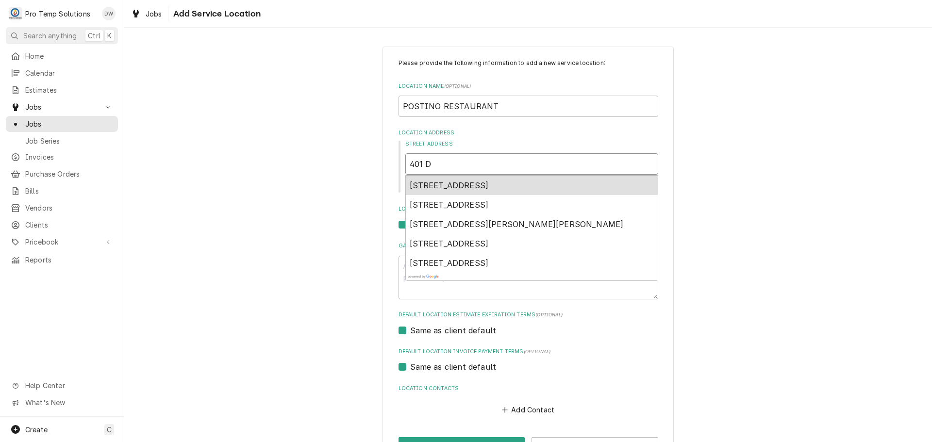
type textarea "x"
type input "401 DA"
type textarea "x"
type input "401 [PERSON_NAME]"
type textarea "x"
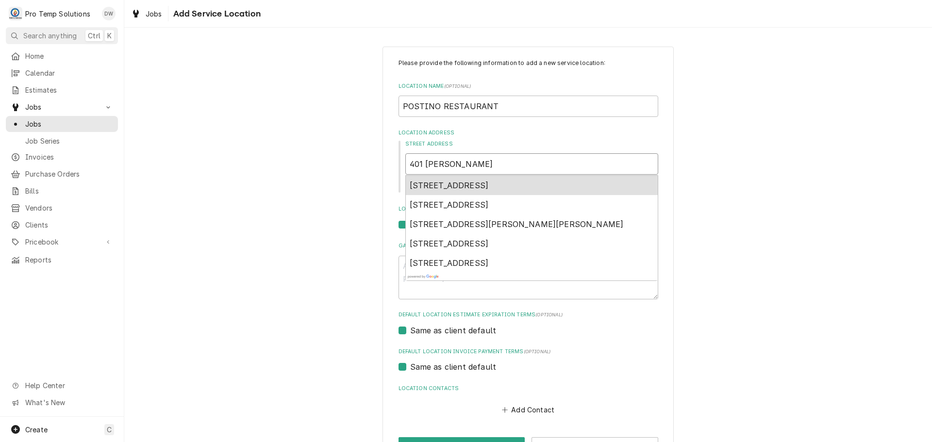
type input "401 DANI"
type textarea "x"
type input "401 DANIE"
click at [480, 190] on span "[STREET_ADDRESS][PERSON_NAME]" at bounding box center [483, 186] width 147 height 10
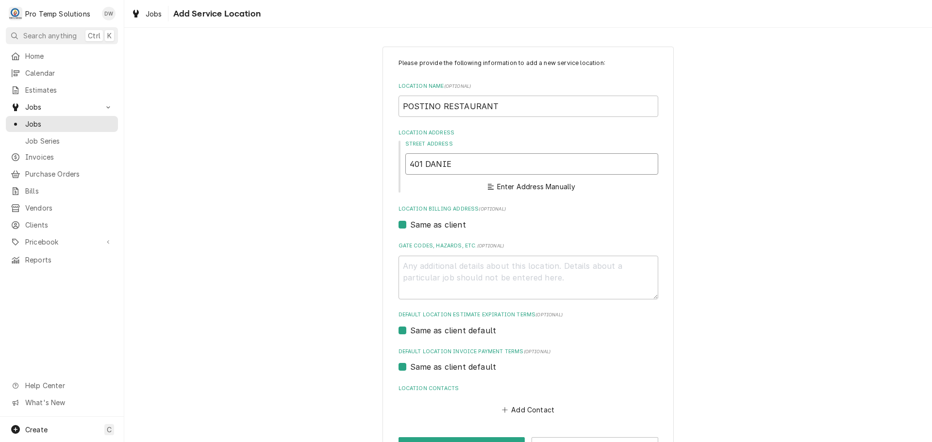
type textarea "x"
type input "[STREET_ADDRESS][PERSON_NAME]"
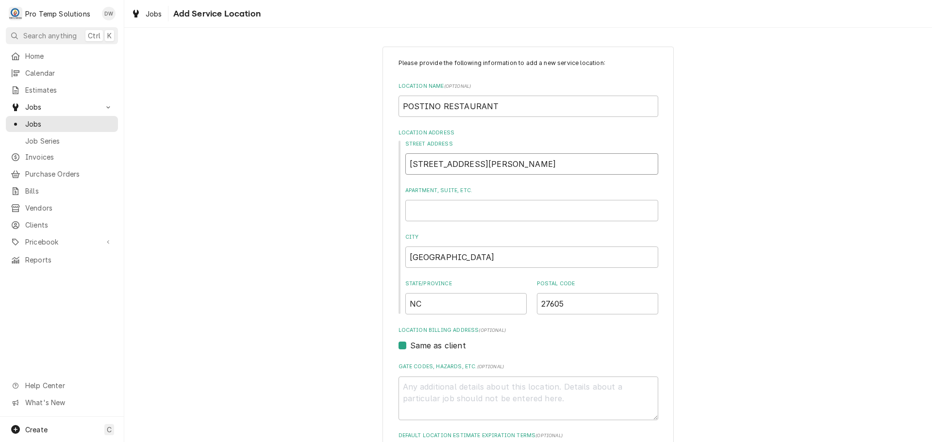
type textarea "x"
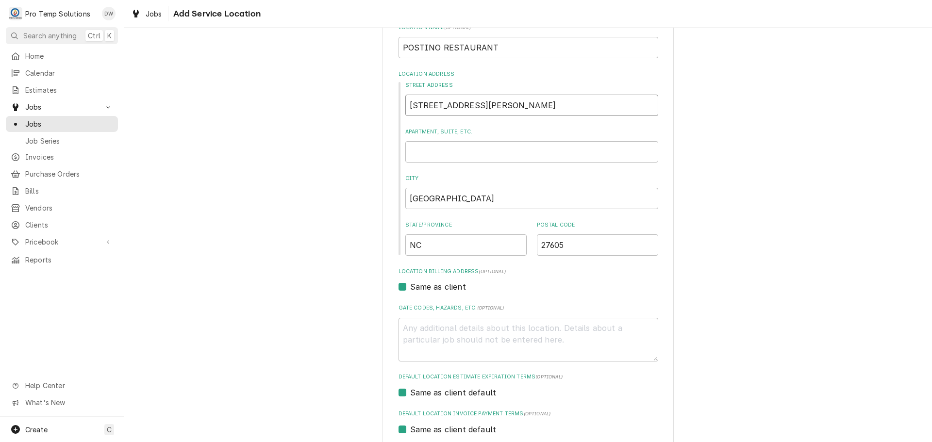
scroll to position [155, 0]
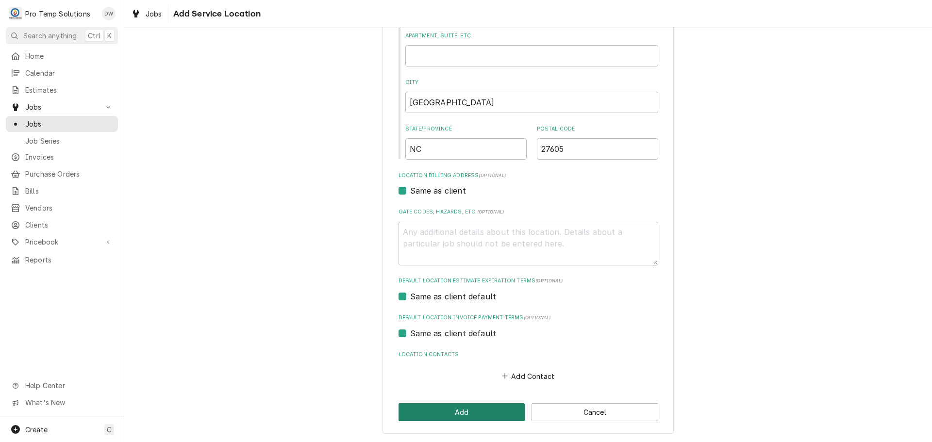
type input "[STREET_ADDRESS][PERSON_NAME]"
click at [466, 414] on button "Add" at bounding box center [462, 412] width 127 height 18
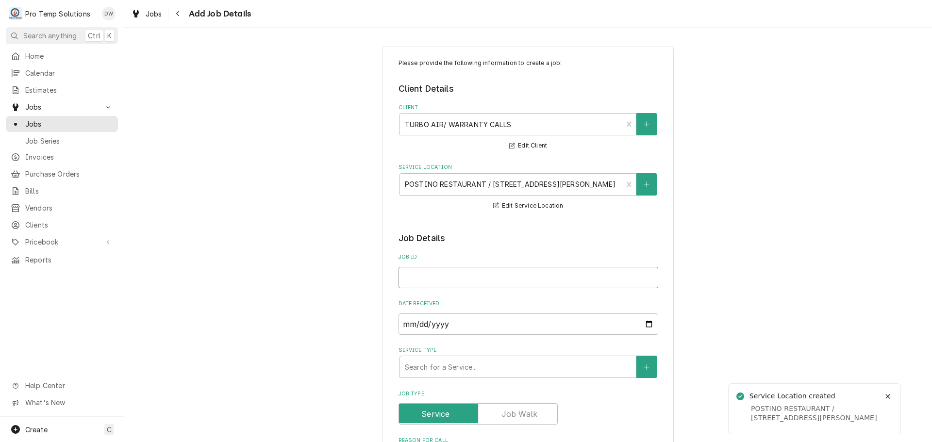
click at [469, 275] on input "Job ID" at bounding box center [529, 277] width 260 height 21
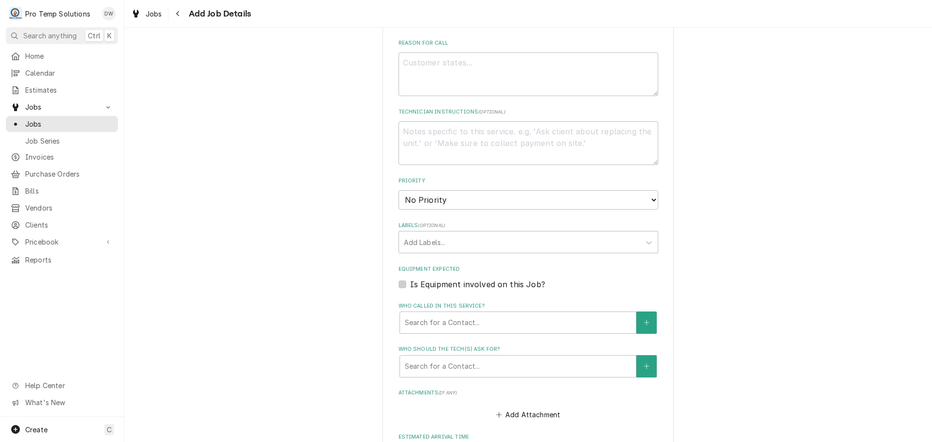
scroll to position [534, 0]
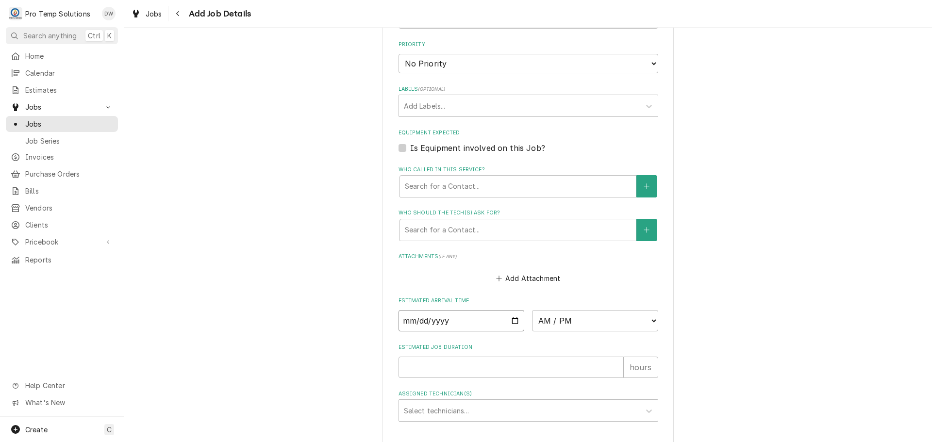
click at [509, 320] on input "Date" at bounding box center [462, 320] width 126 height 21
type textarea "x"
type input "[DATE]"
type textarea "x"
click at [649, 321] on select "AM / PM 6:00 AM 6:15 AM 6:30 AM 6:45 AM 7:00 AM 7:15 AM 7:30 AM 7:45 AM 8:00 AM…" at bounding box center [595, 320] width 126 height 21
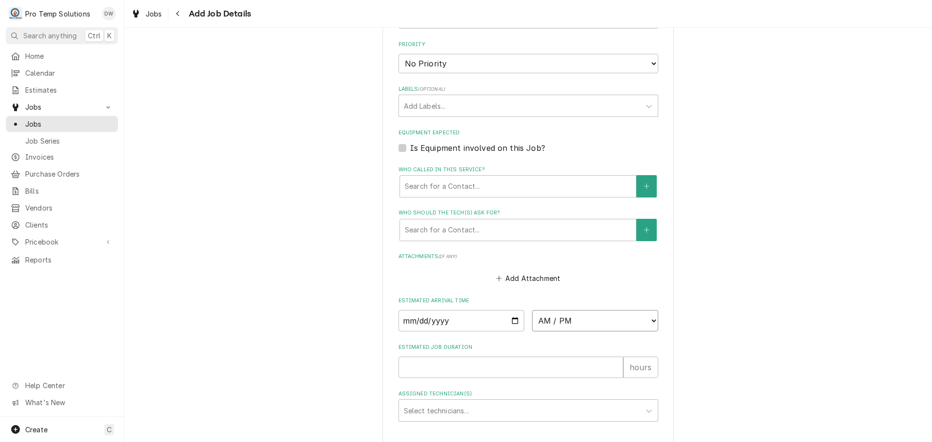
select select "12:00:00"
click at [532, 310] on select "AM / PM 6:00 AM 6:15 AM 6:30 AM 6:45 AM 7:00 AM 7:15 AM 7:30 AM 7:45 AM 8:00 AM…" at bounding box center [595, 320] width 126 height 21
click at [532, 359] on input "Estimated Job Duration" at bounding box center [511, 367] width 225 height 21
type textarea "x"
type input "1"
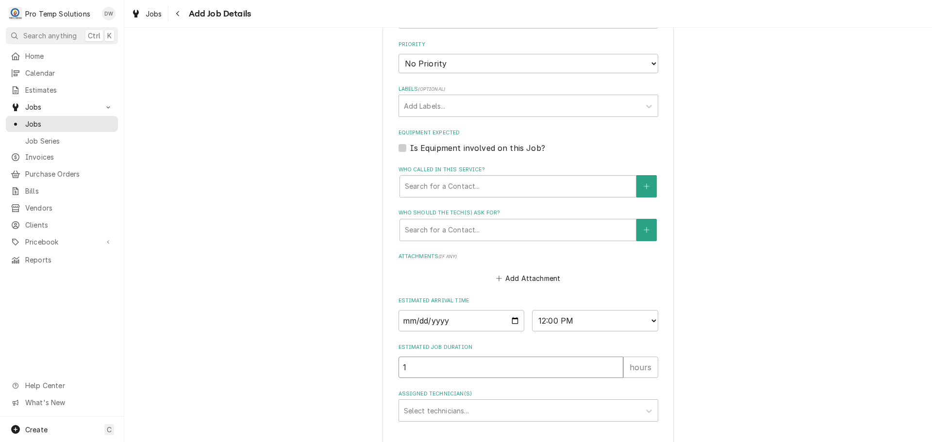
type textarea "x"
type input "1.5"
type textarea "x"
type input "1.5"
click at [462, 407] on div "Assigned Technician(s)" at bounding box center [520, 410] width 232 height 17
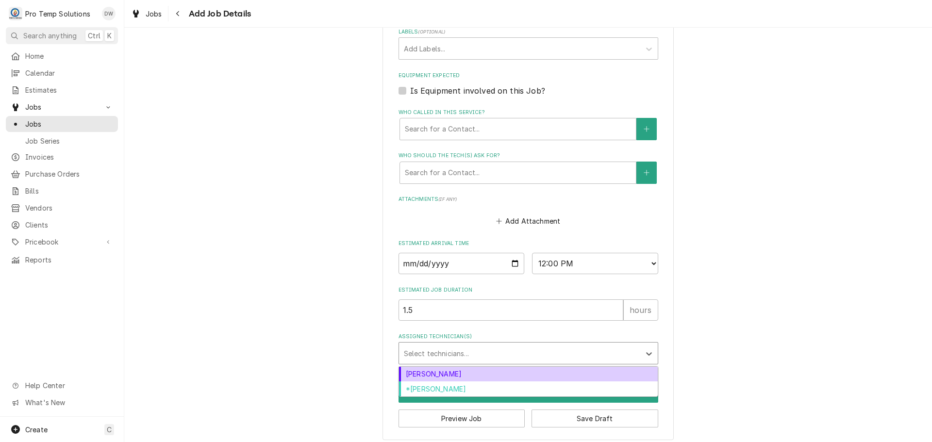
scroll to position [598, 0]
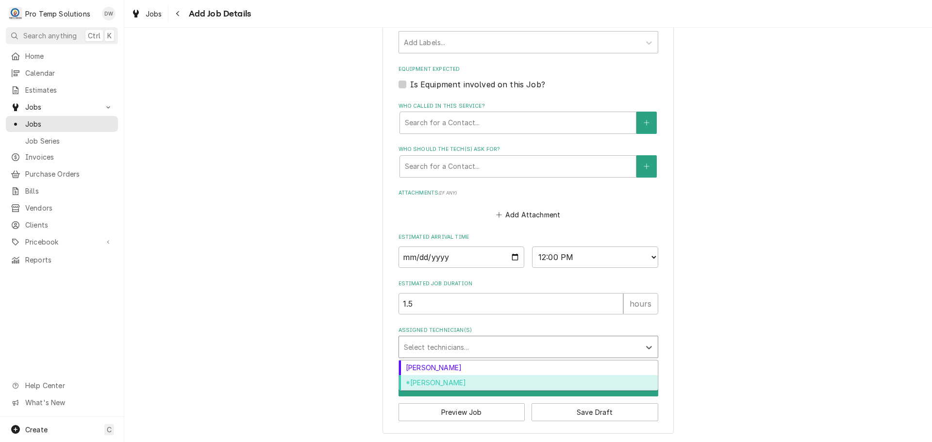
click at [476, 383] on div "*[PERSON_NAME]" at bounding box center [528, 382] width 259 height 15
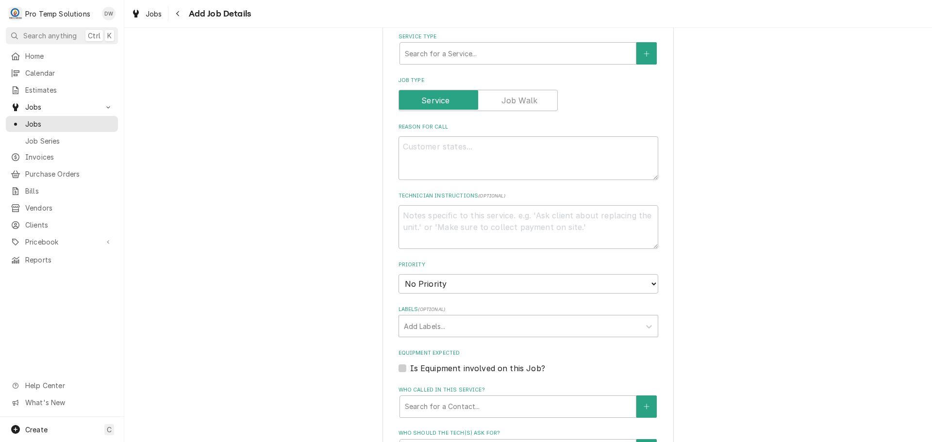
scroll to position [306, 0]
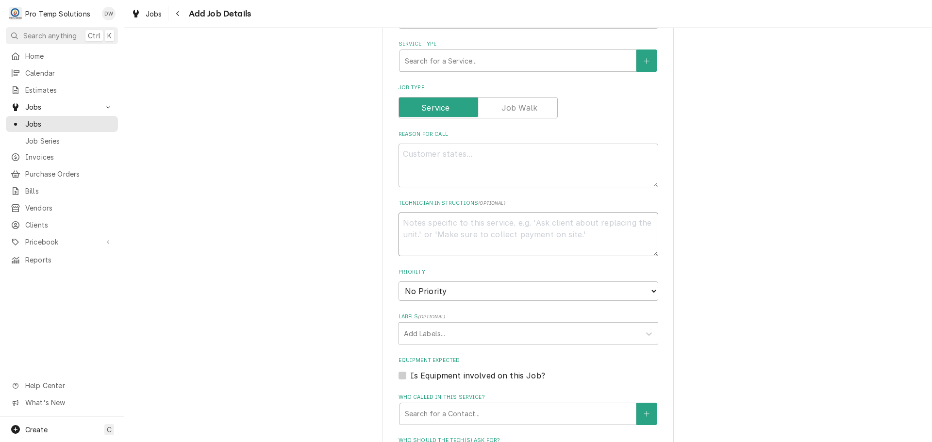
click at [474, 228] on textarea "Technician Instructions ( optional )" at bounding box center [529, 235] width 260 height 44
type textarea "x"
type textarea "T"
type textarea "x"
type textarea "TU"
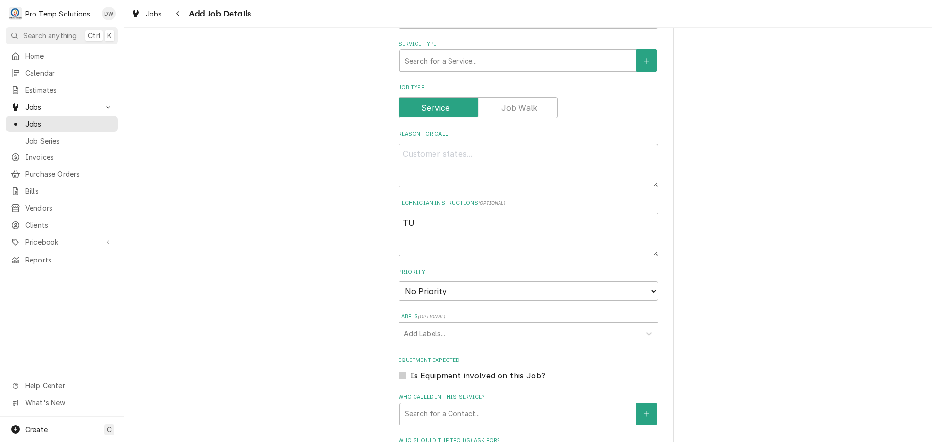
type textarea "x"
type textarea "TUR"
type textarea "x"
type textarea "TURB"
type textarea "x"
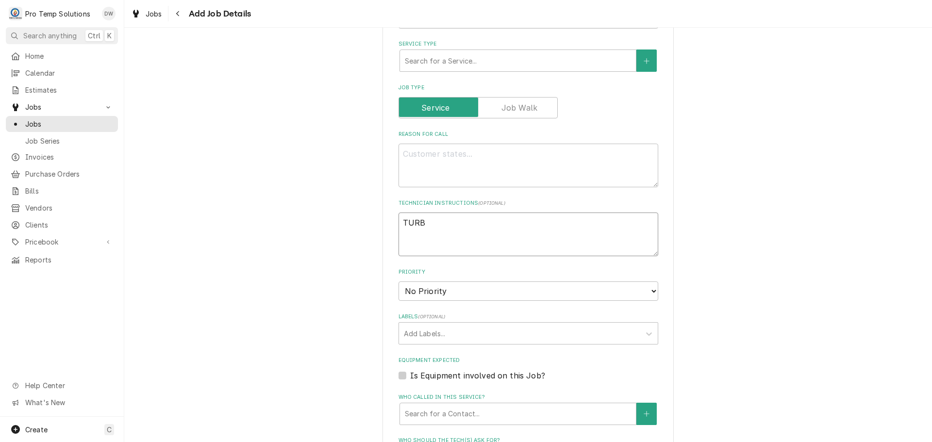
type textarea "TURBO"
type textarea "x"
type textarea "TURBOB"
type textarea "x"
type textarea "TURBOB"
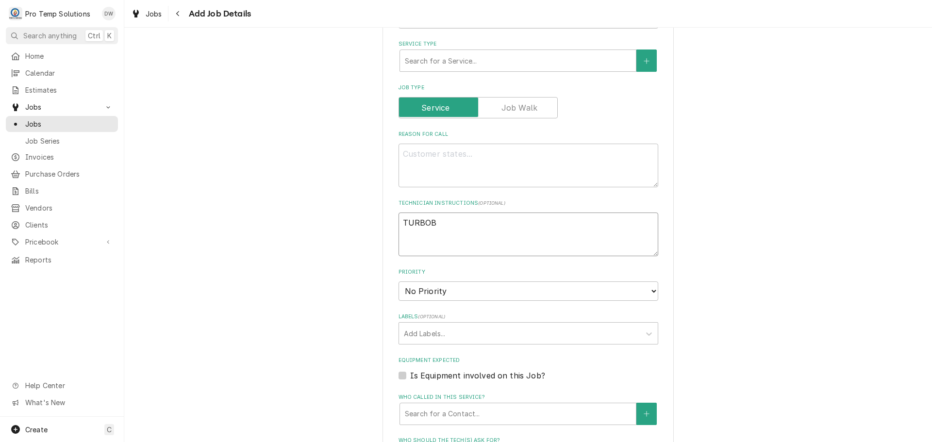
type textarea "x"
type textarea "TURBOB I"
type textarea "x"
type textarea "TURBOB"
type textarea "x"
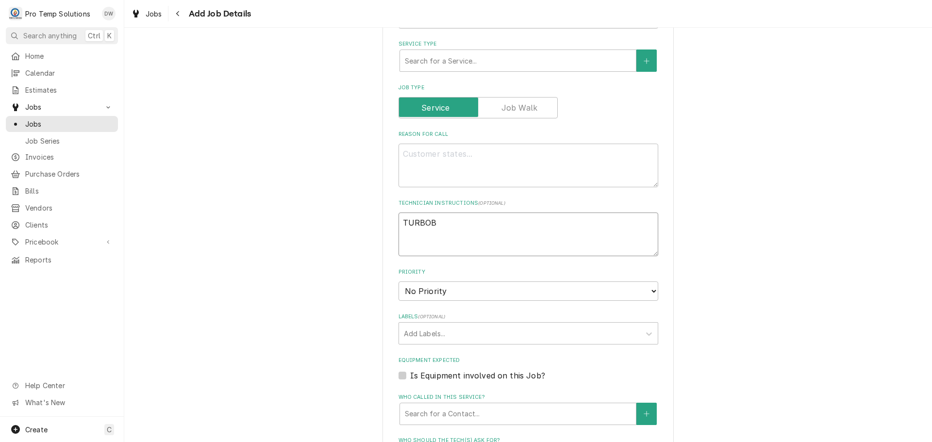
type textarea "TURBOB"
type textarea "x"
type textarea "TURBO"
type textarea "x"
type textarea "TURBO"
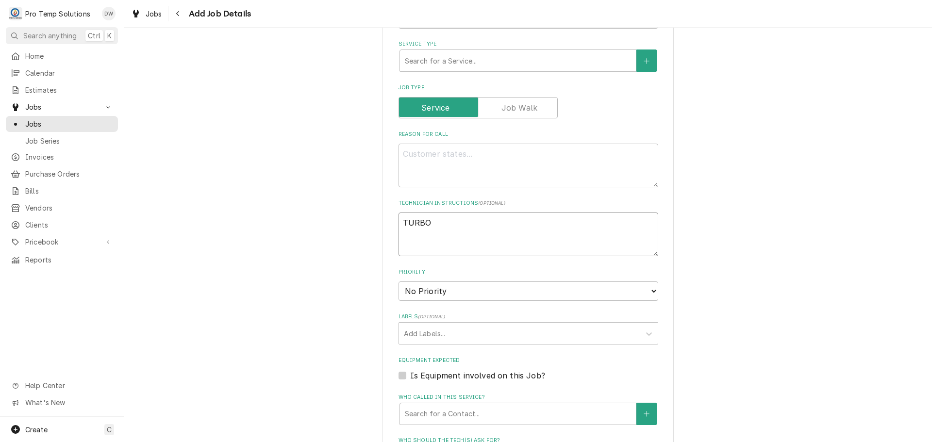
type textarea "x"
type textarea "TURBO A"
type textarea "x"
type textarea "TURBO AI"
type textarea "x"
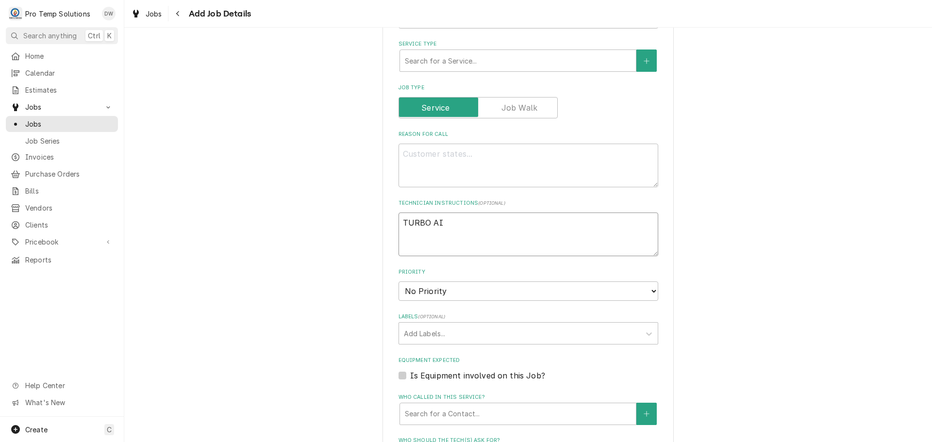
type textarea "TURBO AIR"
type textarea "x"
type textarea "TURBO AIR"
type textarea "x"
type textarea "TURBO AIR W"
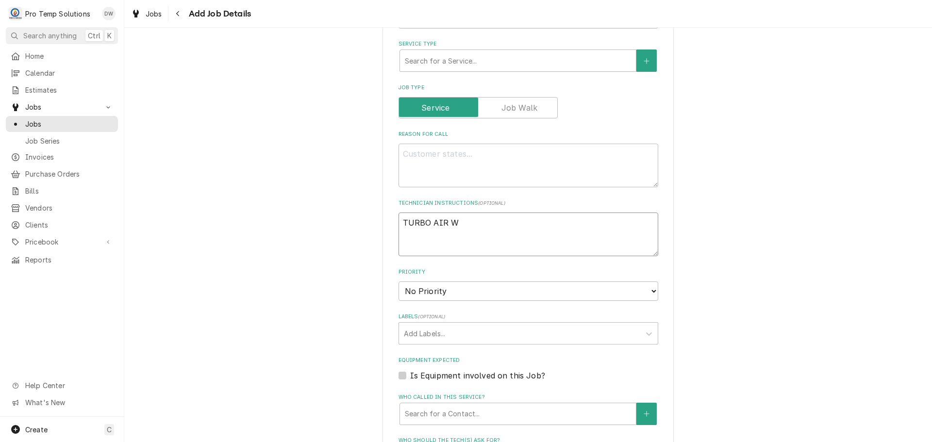
type textarea "x"
type textarea "TURBO AIR WO"
type textarea "x"
type textarea "TURBO AIR WO#"
type textarea "x"
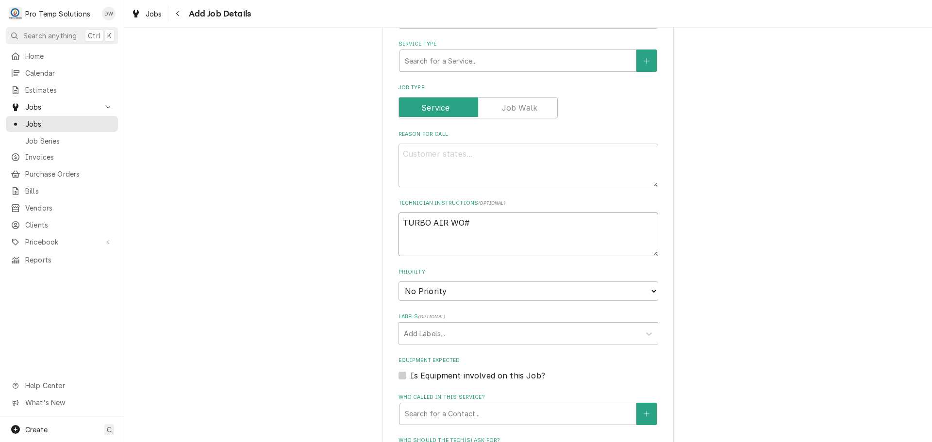
type textarea "TURBO AIR WO#0"
type textarea "x"
type textarea "TURBO AIR WO#00"
type textarea "x"
type textarea "TURBO AIR WO#001"
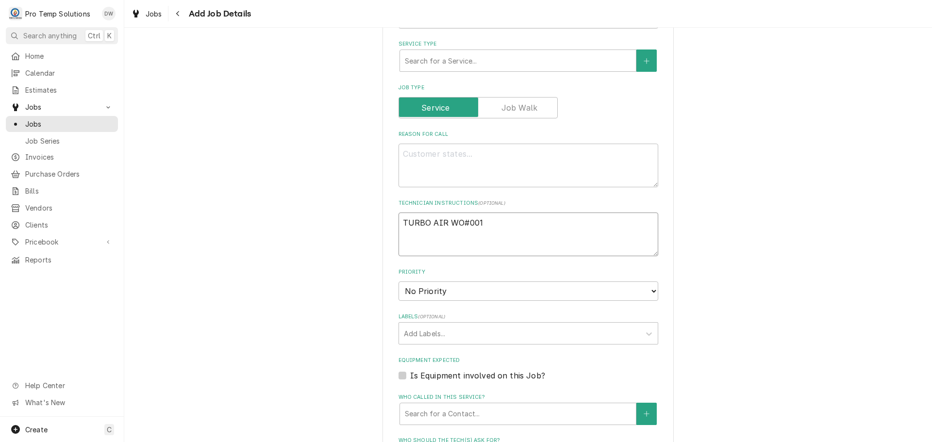
type textarea "x"
type textarea "TURBO AIR WO#0013"
type textarea "x"
type textarea "TURBO AIR WO#00136"
type textarea "x"
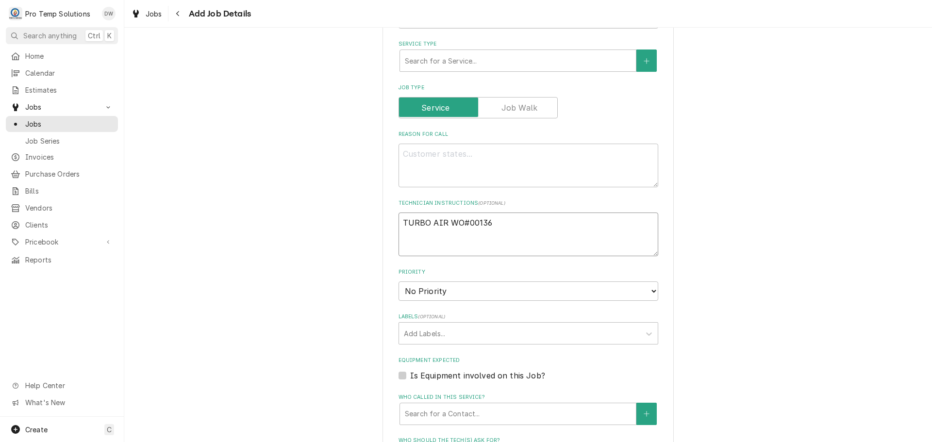
type textarea "TURBO AIR WO#001364"
type textarea "x"
type textarea "TURBO AIR WO#0013643"
type textarea "x"
type textarea "TURBO AIR WO#00136439"
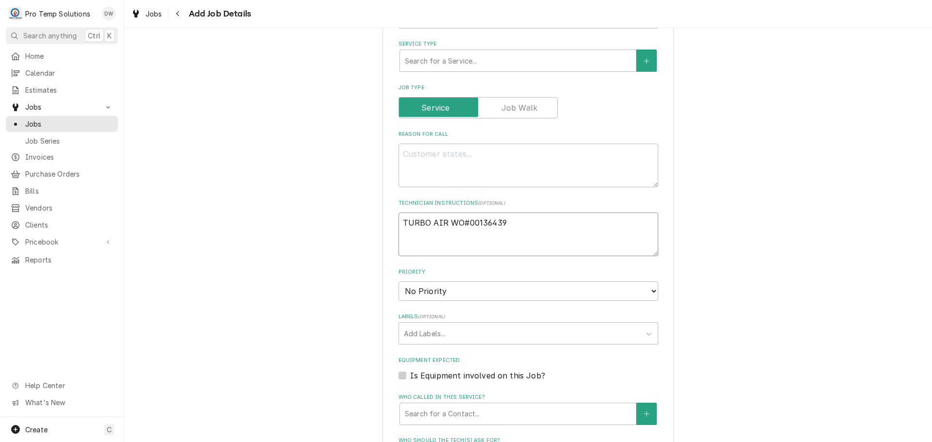
type textarea "x"
type textarea "TURBO AIR WO#00136439"
click at [433, 152] on textarea "Reason For Call" at bounding box center [529, 166] width 260 height 44
type textarea "x"
type textarea "N"
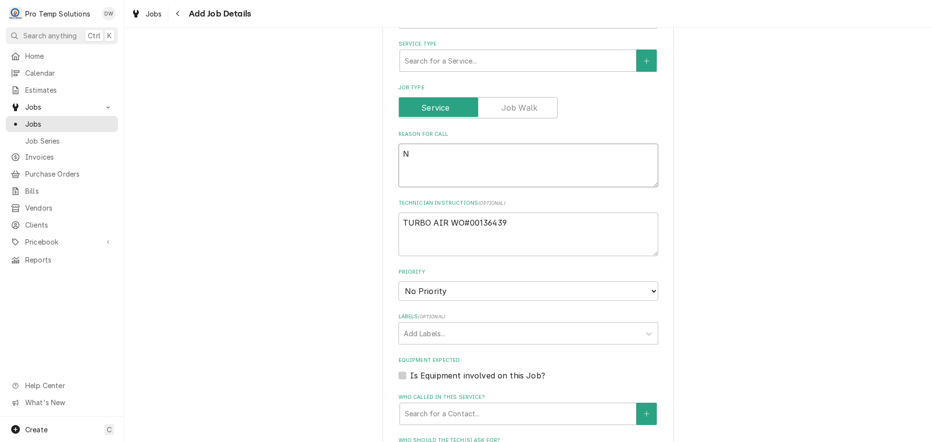
type textarea "x"
type textarea "NO"
type textarea "x"
type textarea "NOT"
type textarea "x"
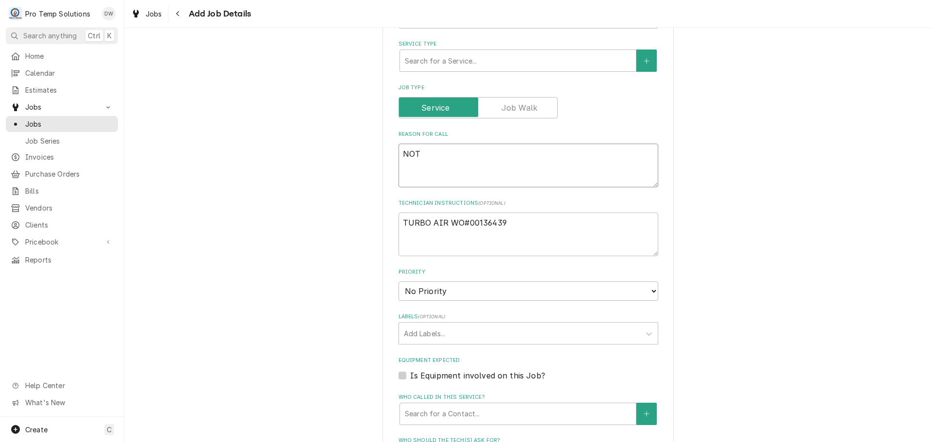
type textarea "NOT"
type textarea "x"
type textarea "NOT H"
type textarea "x"
type textarea "NOT HO"
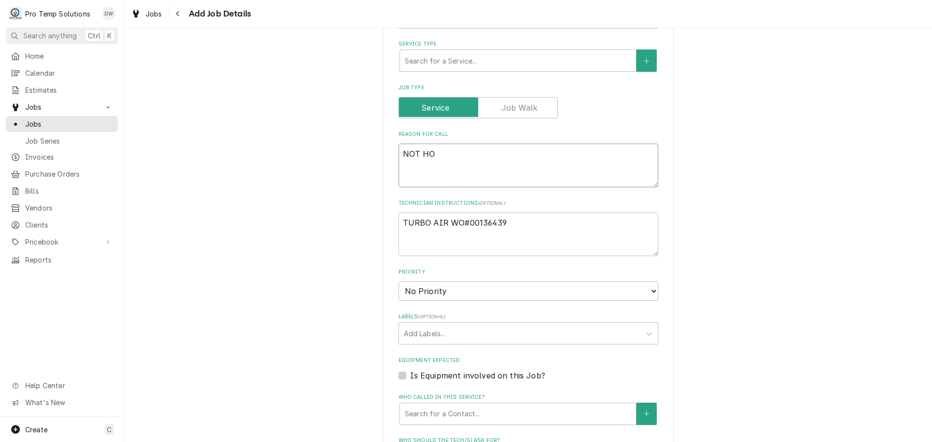
type textarea "x"
type textarea "NOT HOL"
type textarea "x"
type textarea "NOT HOLD"
type textarea "x"
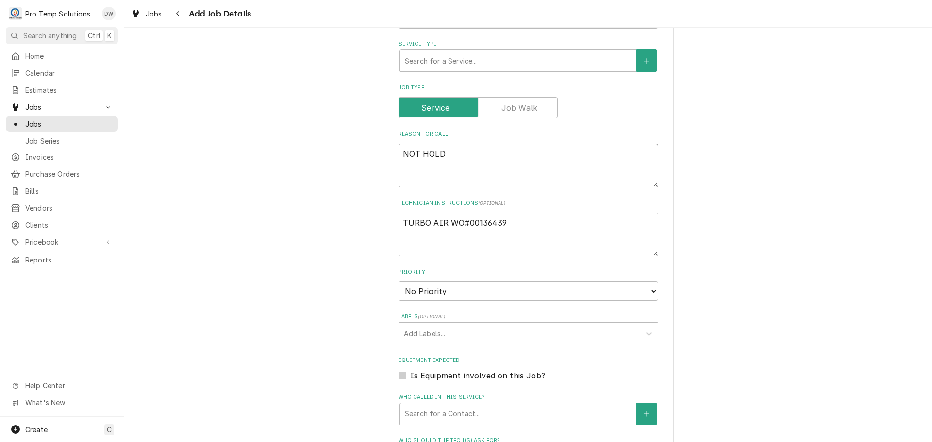
type textarea "NOT HOLDI"
type textarea "x"
type textarea "NOT HOLDIN"
type textarea "x"
type textarea "NOT HOLDING"
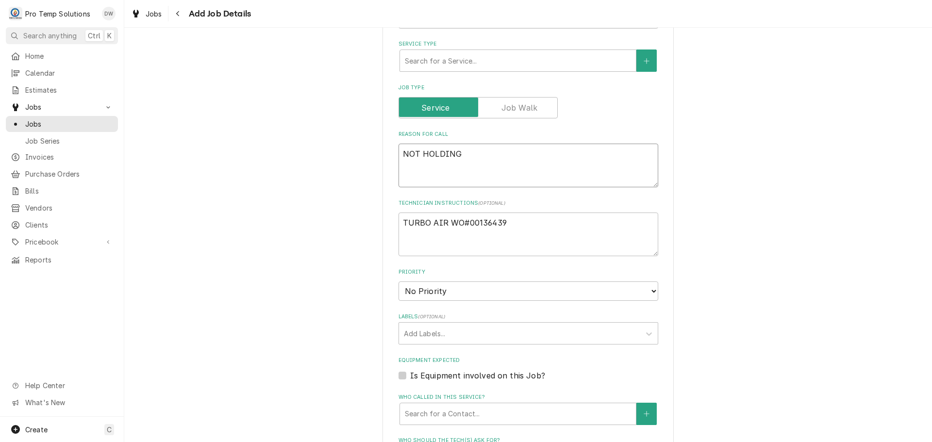
type textarea "x"
type textarea "NOT HOLDING"
type textarea "x"
type textarea "NOT HOLDING T"
type textarea "x"
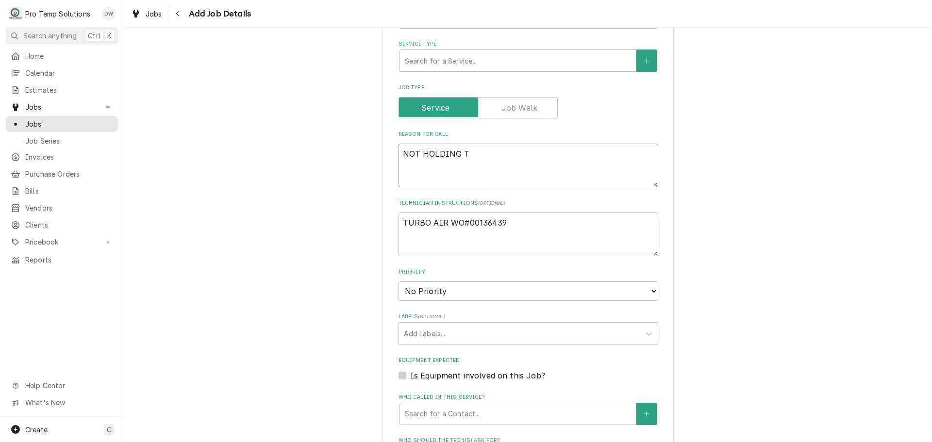
type textarea "NOT HOLDING TR"
type textarea "x"
type textarea "NOT HOLDING TRM"
type textarea "x"
type textarea "NOT HOLDING TR"
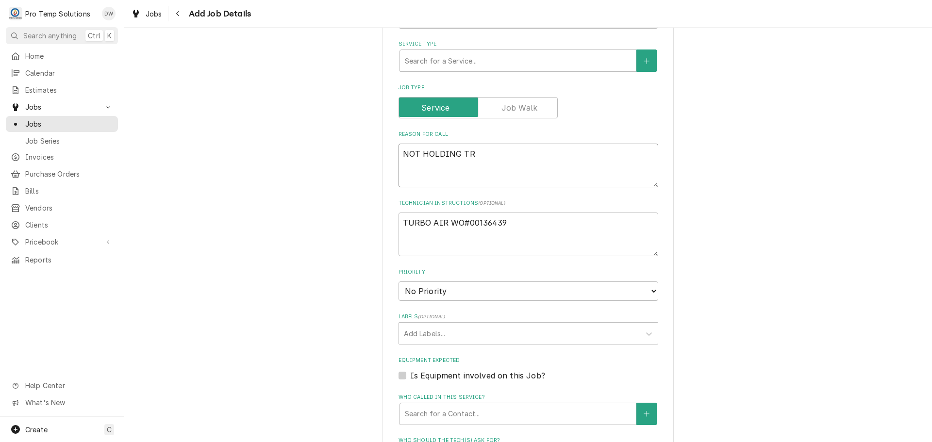
type textarea "x"
type textarea "NOT HOLDING T"
type textarea "x"
type textarea "NOT HOLDING TE"
type textarea "x"
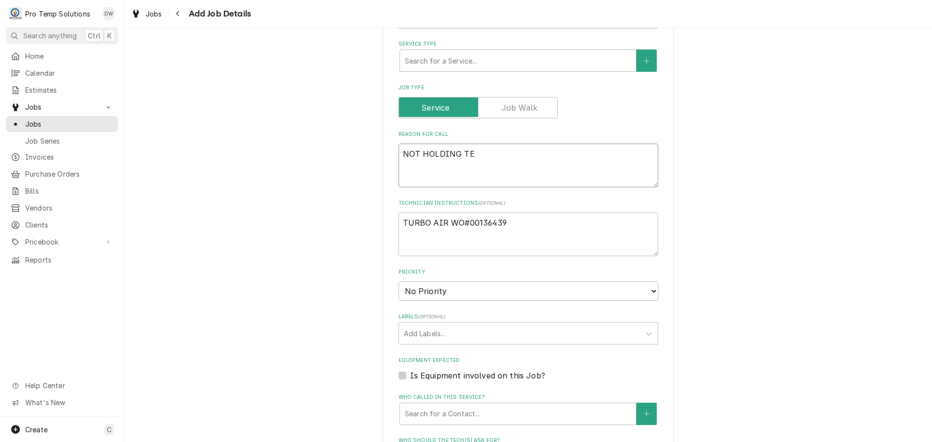
type textarea "NOT HOLDING TEM"
type textarea "x"
type textarea "NOT HOLDING TEMP"
type textarea "x"
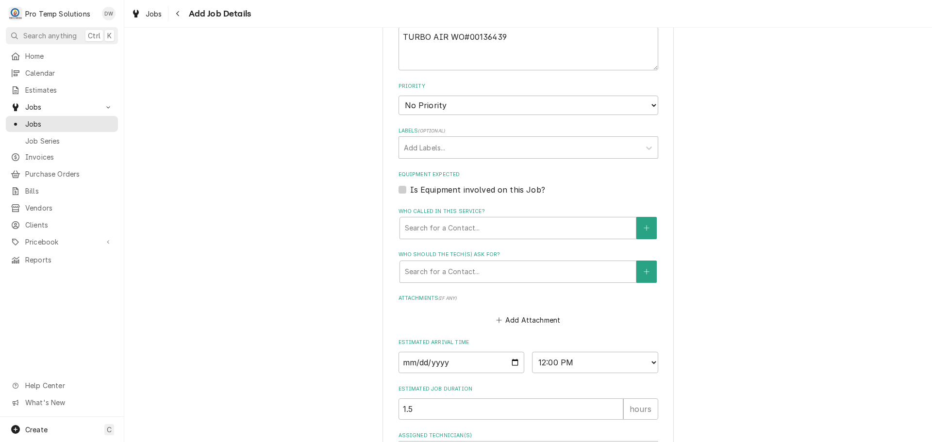
scroll to position [501, 0]
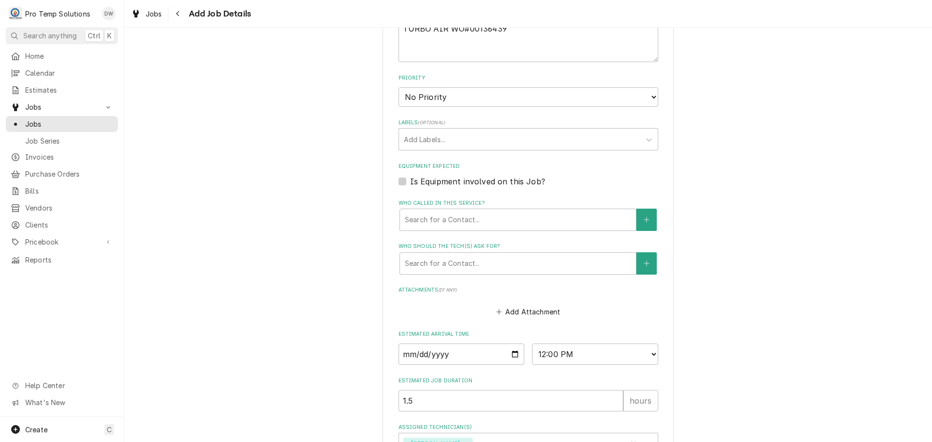
type textarea "NOT HOLDING TEMP"
click at [410, 181] on label "Is Equipment involved on this Job?" at bounding box center [477, 182] width 135 height 12
click at [410, 181] on input "Equipment Expected" at bounding box center [540, 186] width 260 height 21
checkbox input "true"
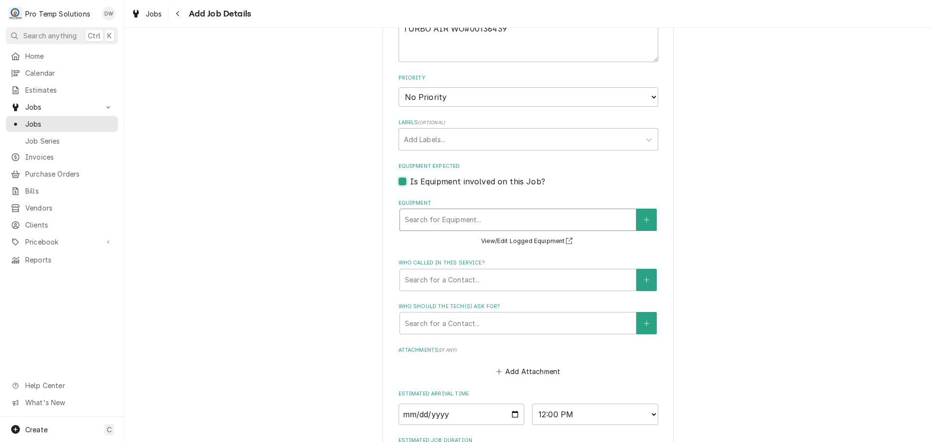
type textarea "x"
click at [644, 220] on icon "Create New Equipment" at bounding box center [646, 219] width 5 height 5
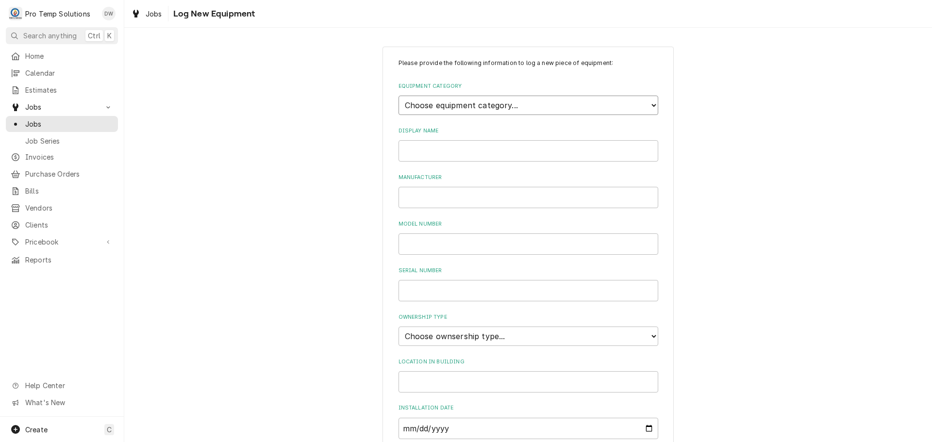
click at [647, 103] on select "Choose equipment category... Cooking Equipment Fryers Ice Machines Ovens and Ra…" at bounding box center [529, 105] width 260 height 19
select select "8"
click at [399, 96] on select "Choose equipment category... Cooking Equipment Fryers Ice Machines Ovens and Ra…" at bounding box center [529, 105] width 260 height 19
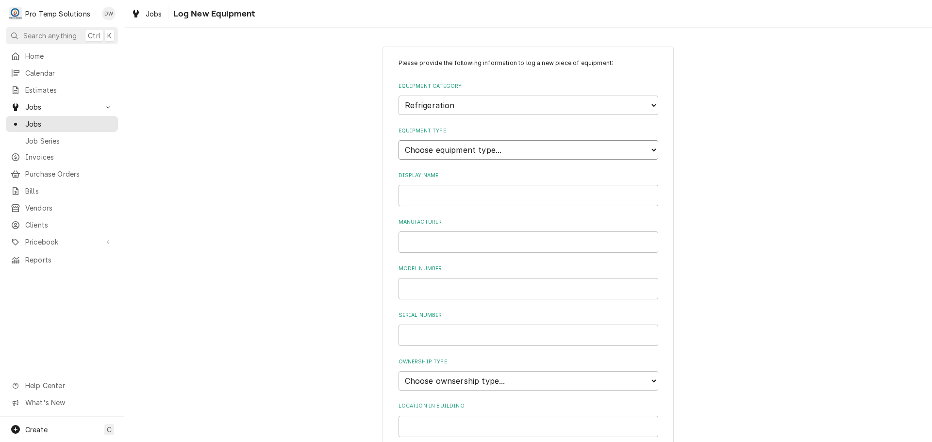
click at [643, 150] on select "Choose equipment type... Bar Refrigeration Blast Chiller Chef Base Freezer Chef…" at bounding box center [529, 149] width 260 height 19
select select "71"
click at [399, 140] on select "Choose equipment type... Bar Refrigeration Blast Chiller Chef Base Freezer Chef…" at bounding box center [529, 149] width 260 height 19
click at [628, 196] on input "Display Name" at bounding box center [529, 195] width 260 height 21
type input "RIC"
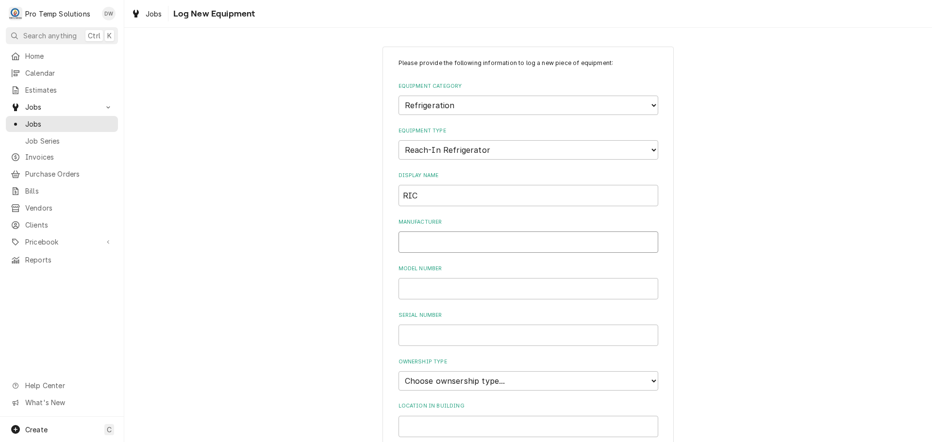
click at [600, 237] on input "Manufacturer" at bounding box center [529, 242] width 260 height 21
type input "TURBO AIR"
click at [569, 289] on input "Model Number" at bounding box center [529, 288] width 260 height 21
type input "PST-72-30-D6-N"
click at [495, 330] on input "Serial Number" at bounding box center [529, 335] width 260 height 21
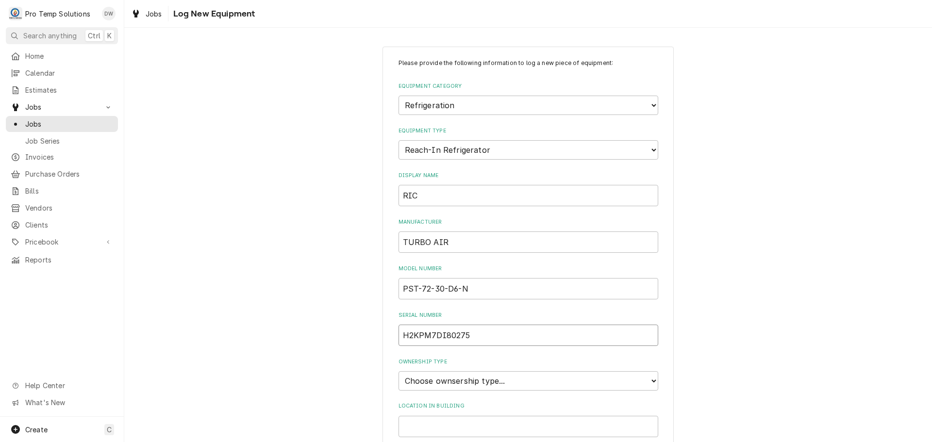
type input "H2KPM7DI80275"
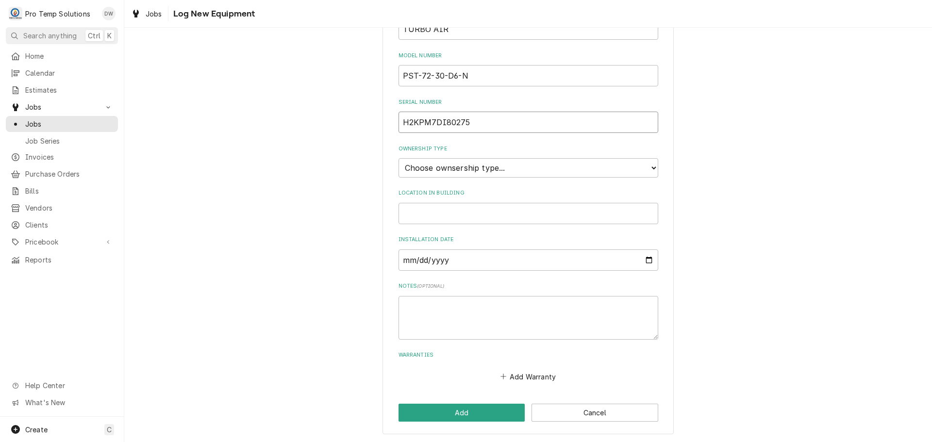
scroll to position [214, 0]
click at [647, 260] on input "Installation Date" at bounding box center [529, 259] width 260 height 21
click at [420, 256] on input "Installation Date" at bounding box center [529, 259] width 260 height 21
click at [402, 257] on input "Installation Date" at bounding box center [529, 259] width 260 height 21
type input "2402-02-06"
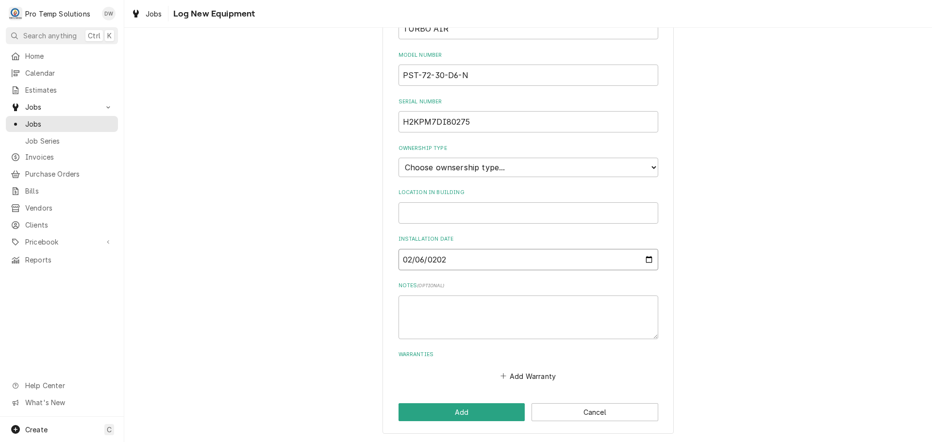
type input "2024-02-06"
click at [453, 410] on button "Add" at bounding box center [462, 412] width 127 height 18
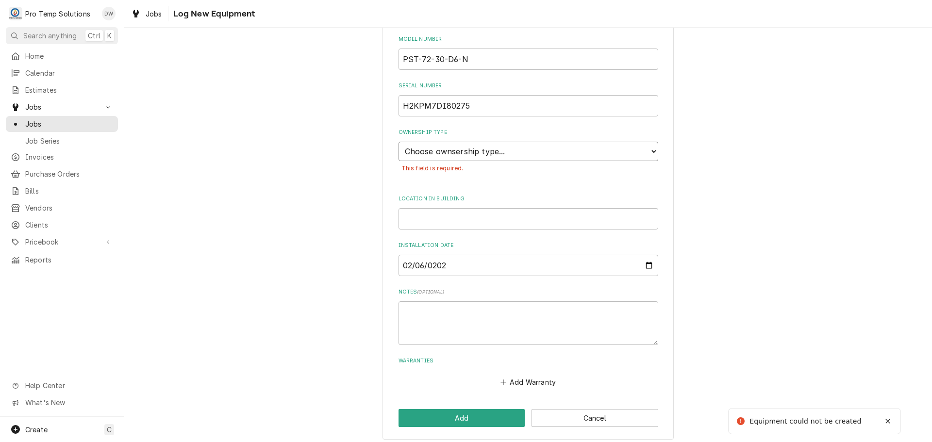
click at [525, 148] on select "Choose ownsership type... Unknown Owned Leased Rented" at bounding box center [529, 151] width 260 height 19
select select "1"
click at [399, 142] on select "Choose ownsership type... Unknown Owned Leased Rented" at bounding box center [529, 151] width 260 height 19
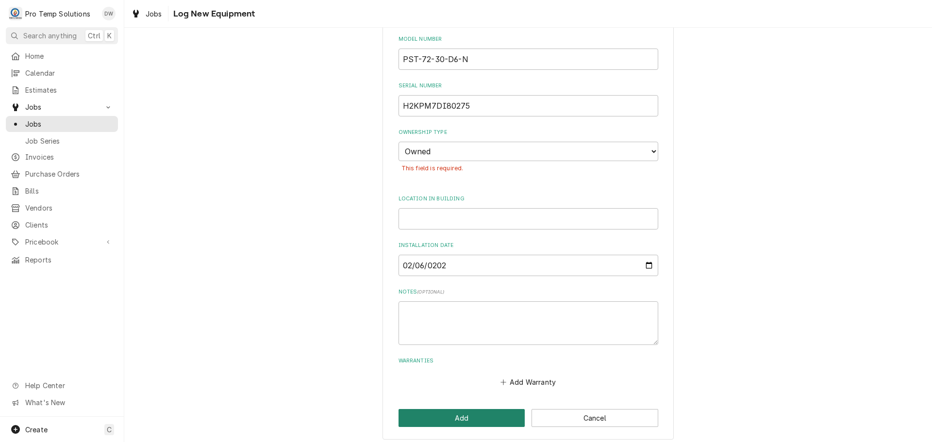
click at [463, 418] on button "Add" at bounding box center [462, 418] width 127 height 18
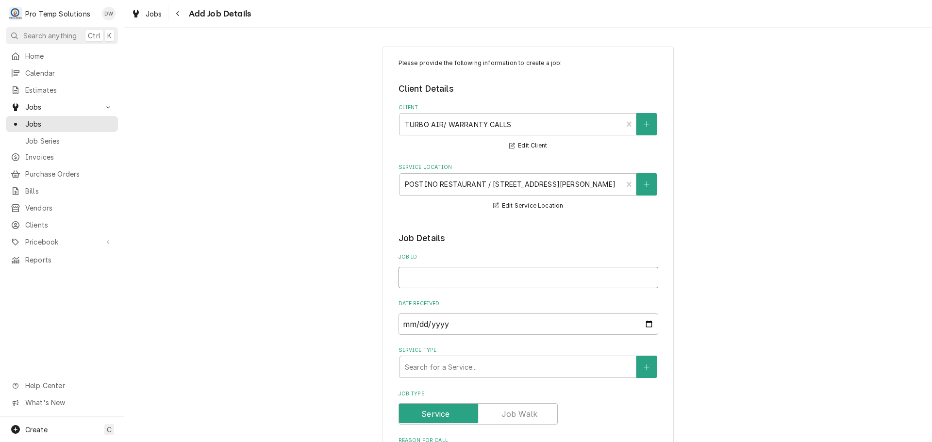
click at [435, 278] on input "Job ID" at bounding box center [529, 277] width 260 height 21
type textarea "x"
type input "1"
type textarea "x"
type input "10"
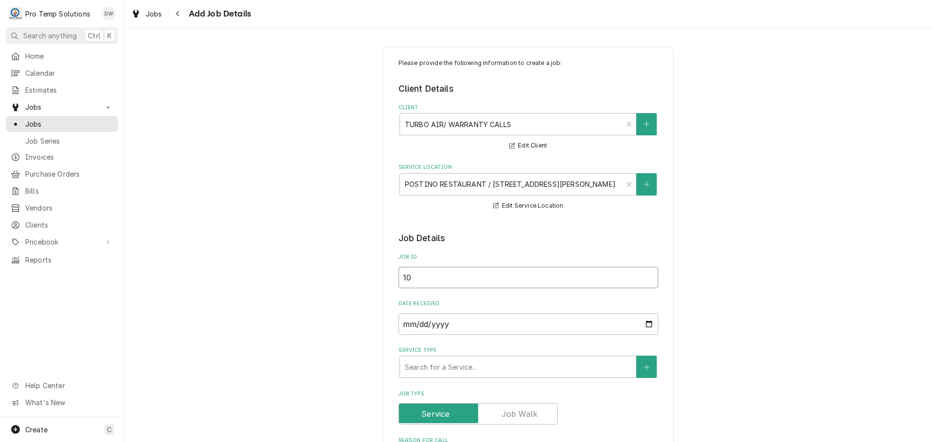
type textarea "x"
type input "101"
type textarea "x"
type input "1017"
type textarea "x"
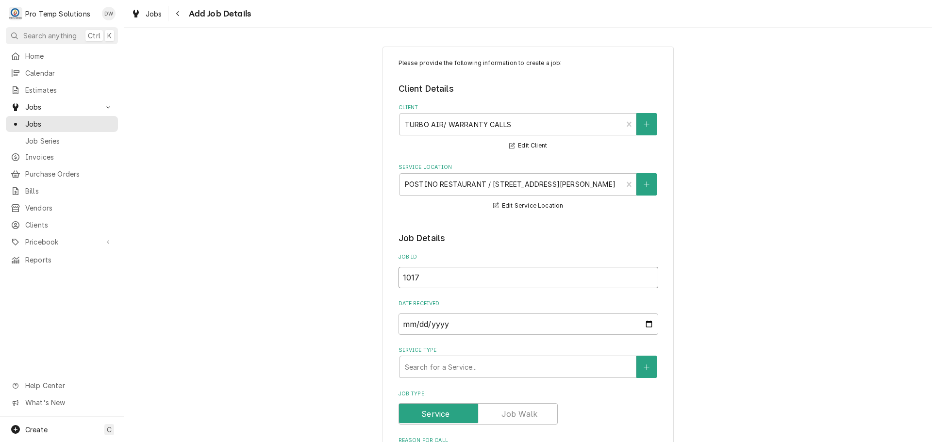
type input "10172"
type textarea "x"
type input "101725"
type textarea "x"
type input "101725-"
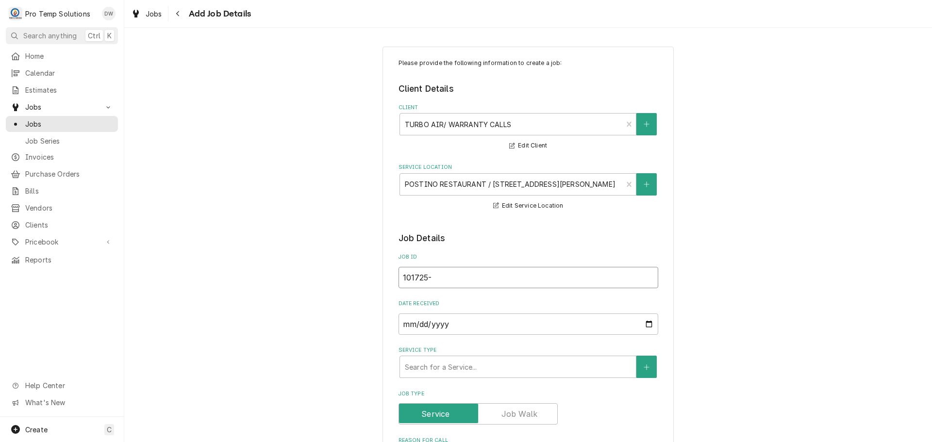
type textarea "x"
type input "101725-0"
type textarea "x"
type input "101725-01"
type textarea "x"
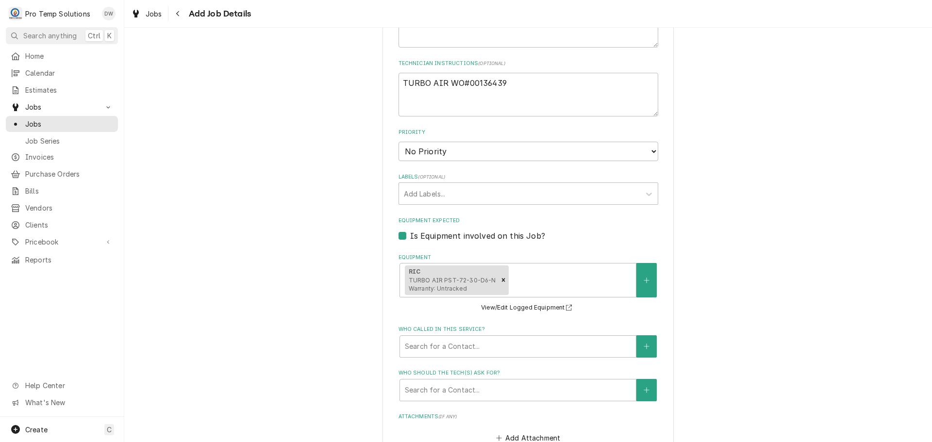
scroll to position [631, 0]
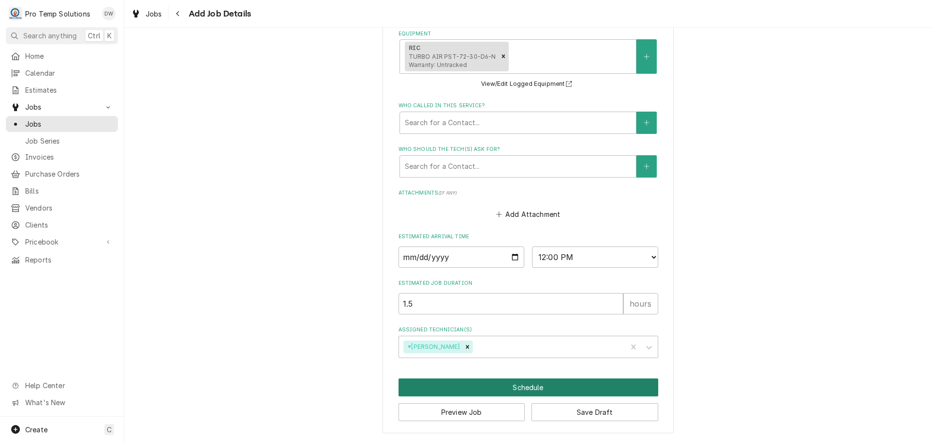
click at [519, 390] on button "Schedule" at bounding box center [529, 388] width 260 height 18
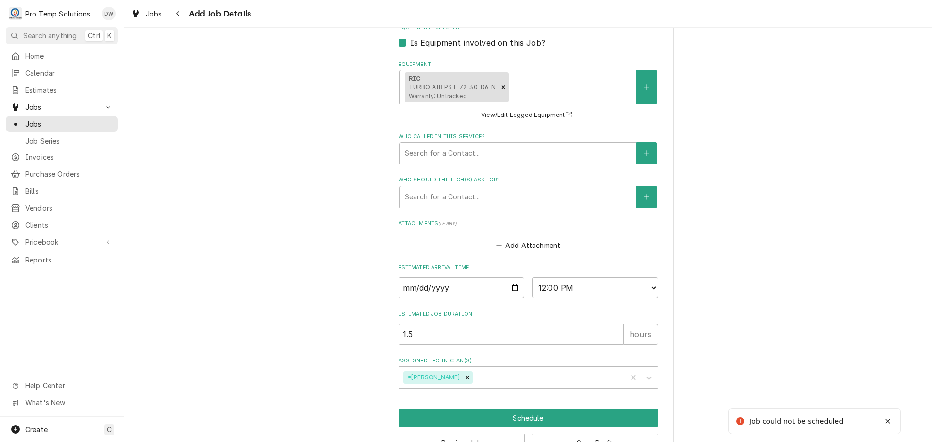
scroll to position [319, 0]
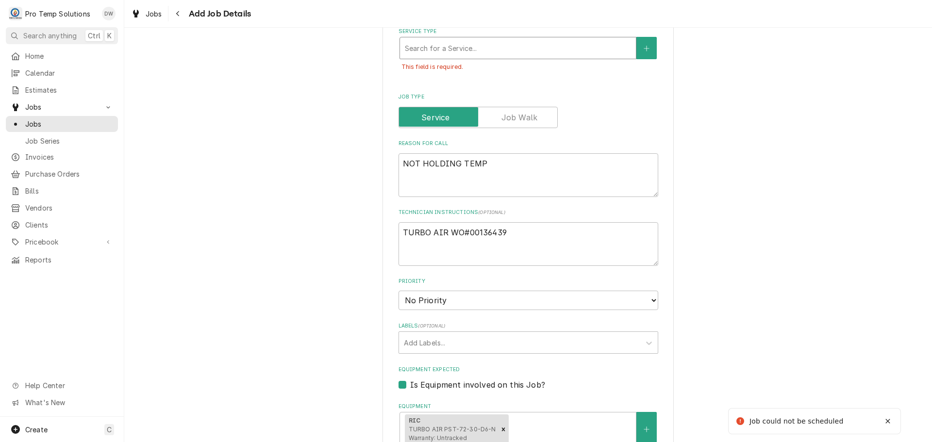
click at [498, 47] on div "Service Type" at bounding box center [518, 47] width 226 height 17
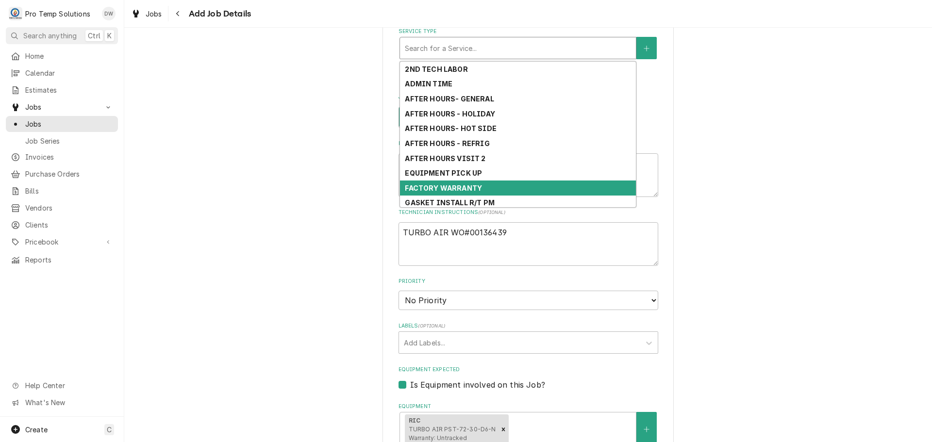
click at [478, 190] on div "FACTORY WARRANTY" at bounding box center [518, 188] width 236 height 15
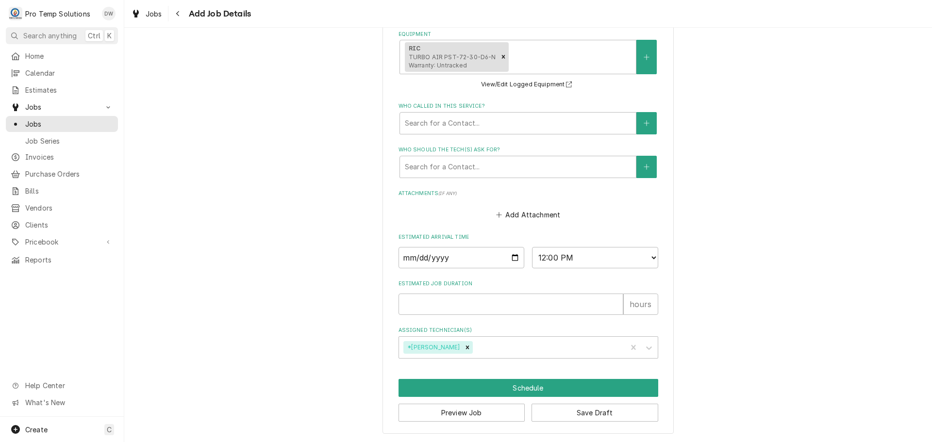
scroll to position [708, 0]
click at [517, 306] on input "Estimated Job Duration" at bounding box center [511, 303] width 225 height 21
click at [519, 387] on button "Schedule" at bounding box center [529, 388] width 260 height 18
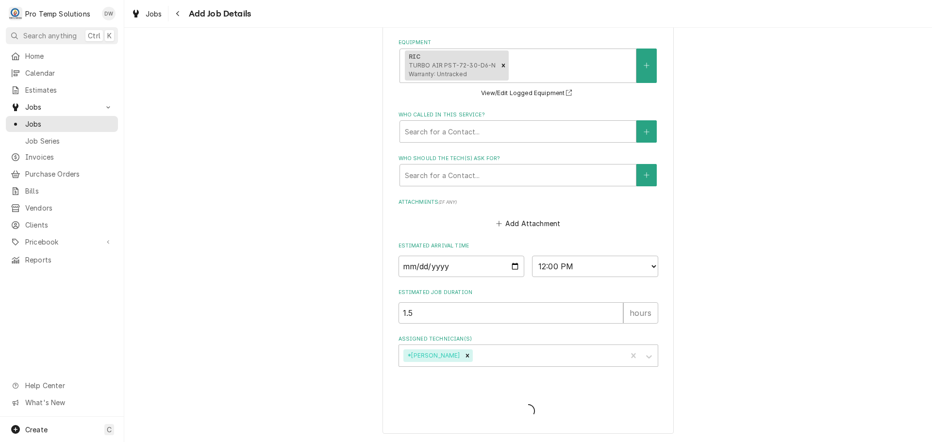
scroll to position [677, 0]
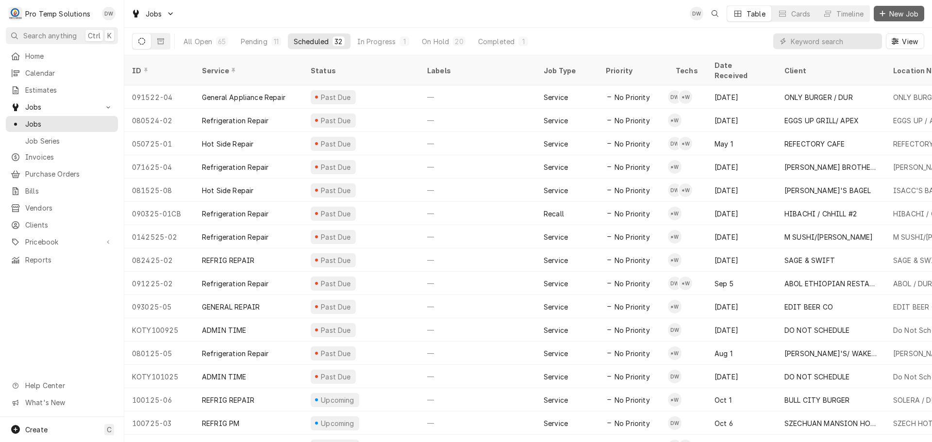
click at [898, 12] on span "New Job" at bounding box center [903, 14] width 33 height 10
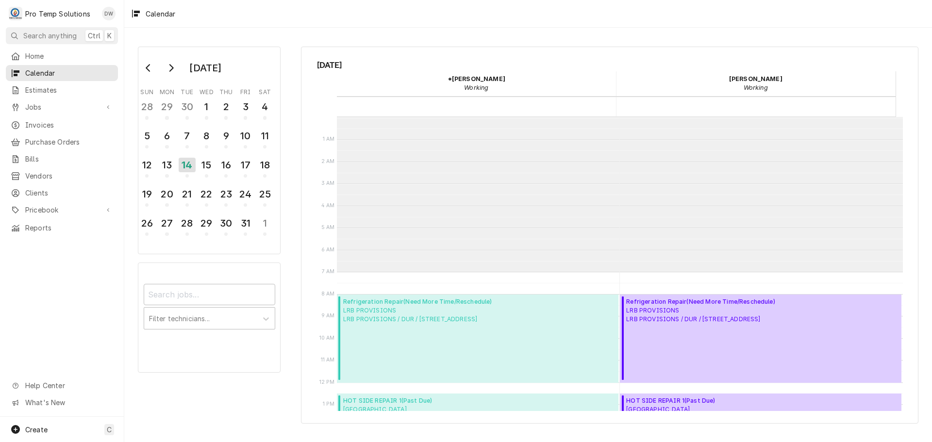
scroll to position [155, 0]
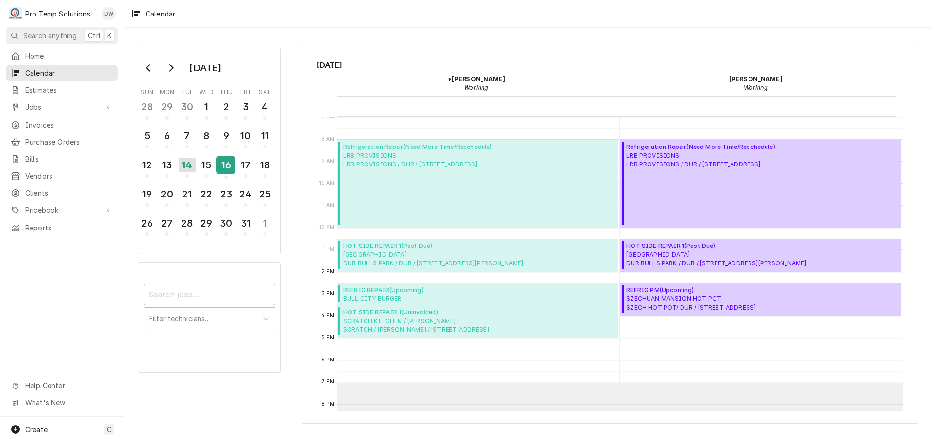
click at [228, 169] on div "16" at bounding box center [225, 165] width 17 height 17
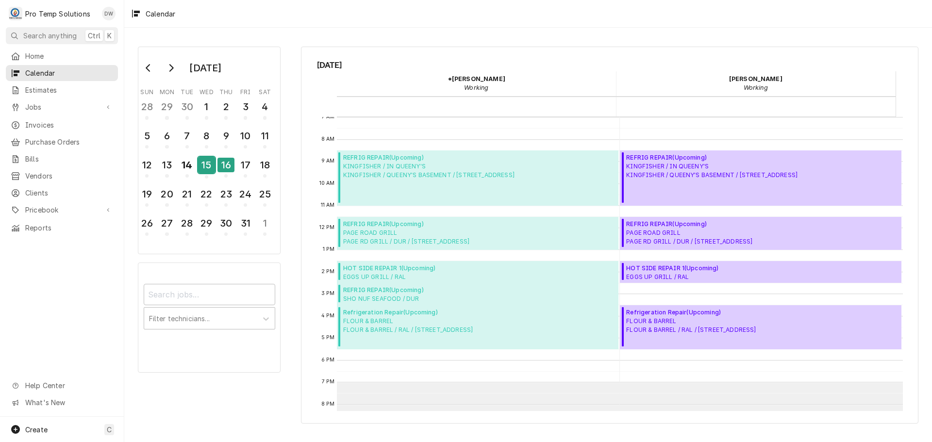
click at [202, 169] on div "15" at bounding box center [206, 165] width 17 height 17
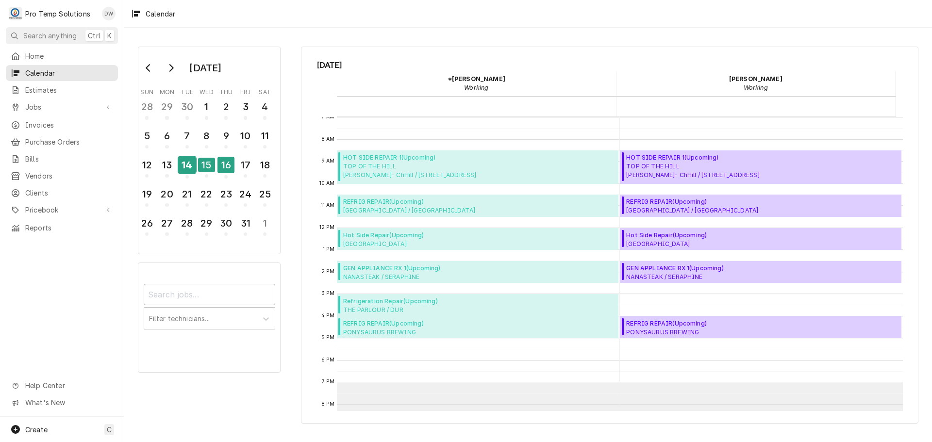
click at [189, 167] on div "14" at bounding box center [187, 165] width 17 height 17
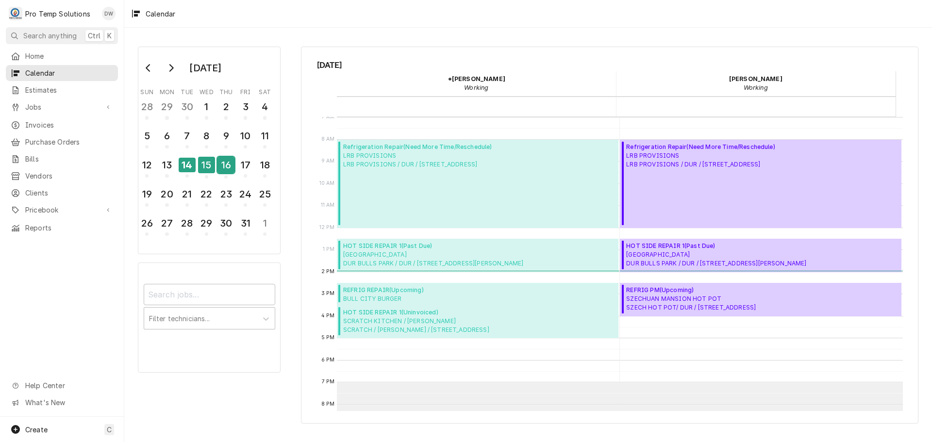
click at [224, 169] on div "16" at bounding box center [225, 165] width 17 height 17
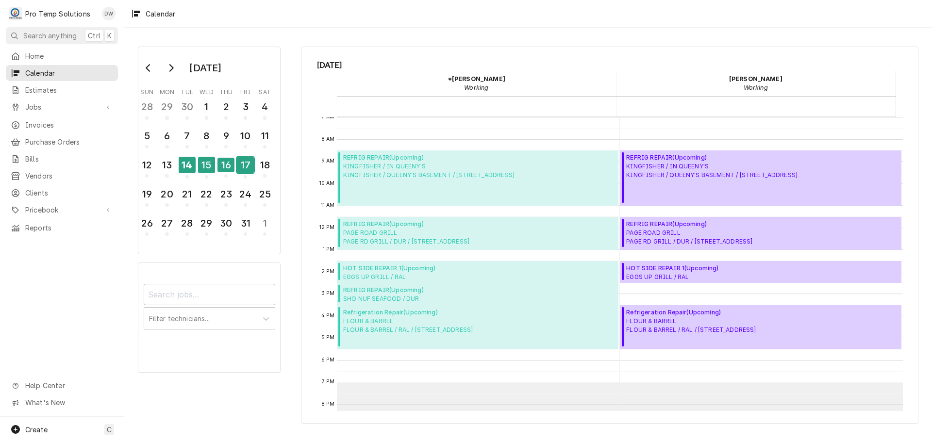
click at [240, 167] on div "17" at bounding box center [245, 165] width 17 height 17
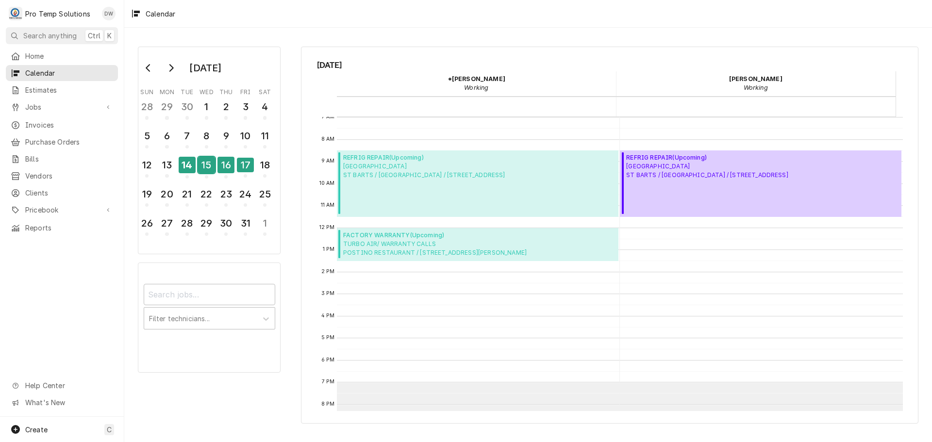
click at [205, 169] on div "15" at bounding box center [206, 165] width 17 height 17
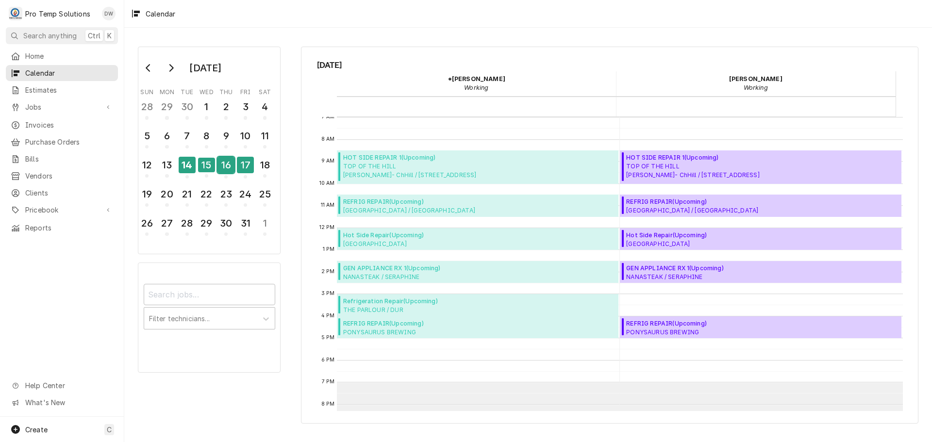
click at [228, 168] on div "16" at bounding box center [225, 165] width 17 height 17
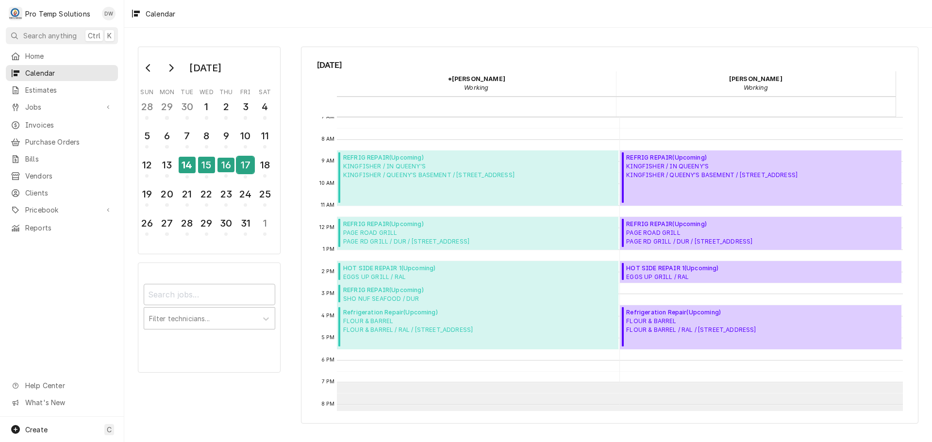
click at [244, 169] on div "17" at bounding box center [245, 165] width 17 height 17
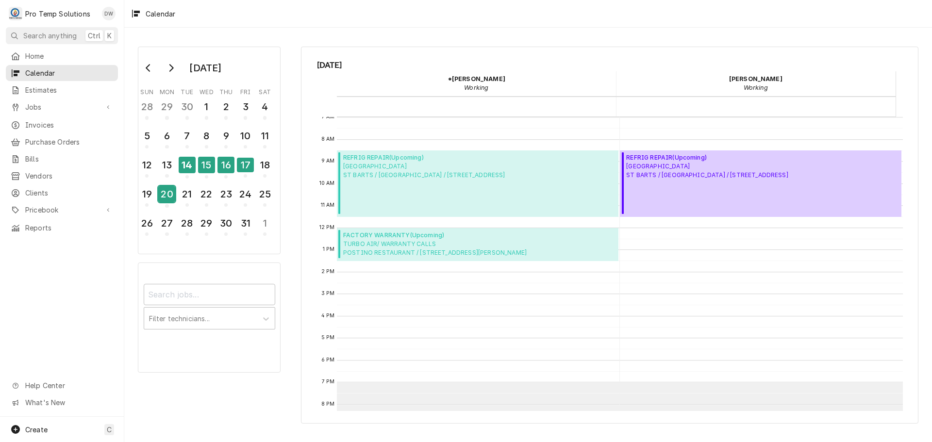
click at [171, 192] on div "20" at bounding box center [166, 194] width 17 height 17
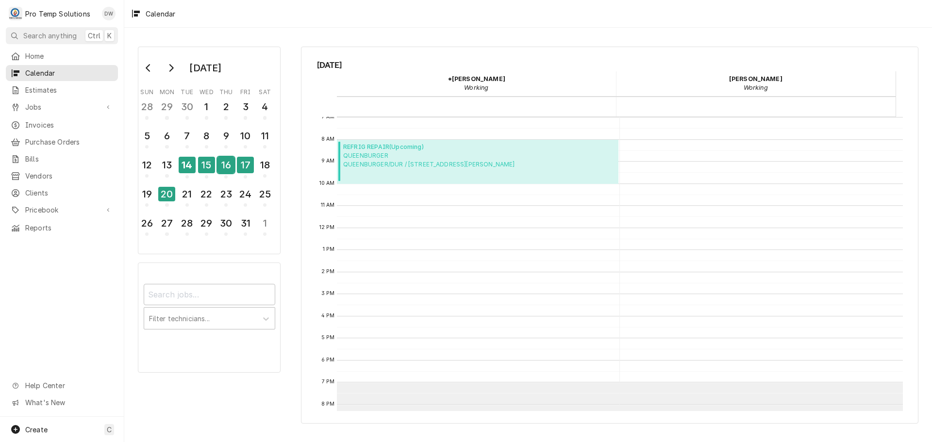
click at [227, 165] on div "16" at bounding box center [225, 165] width 17 height 17
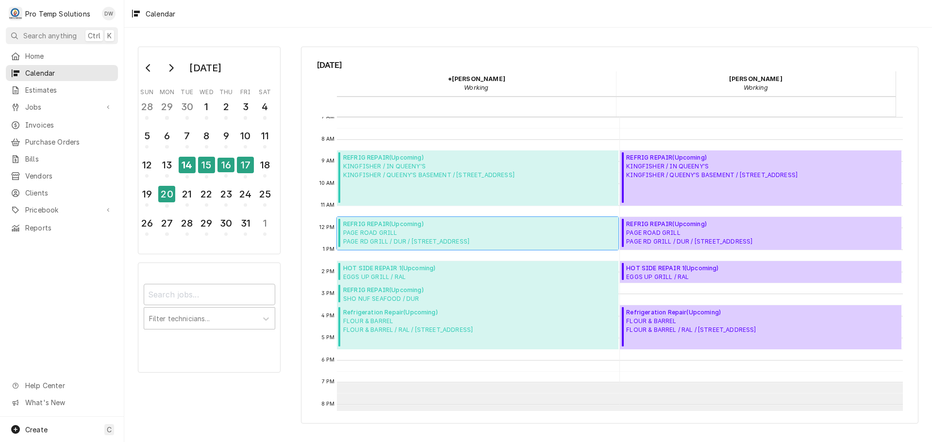
click at [418, 229] on span "PAGE ROAD GRILL PAGE RD GRILL / DUR / 5416 Page Rd, Durham, NC 27703" at bounding box center [406, 237] width 126 height 17
click at [170, 192] on div "20" at bounding box center [166, 194] width 17 height 17
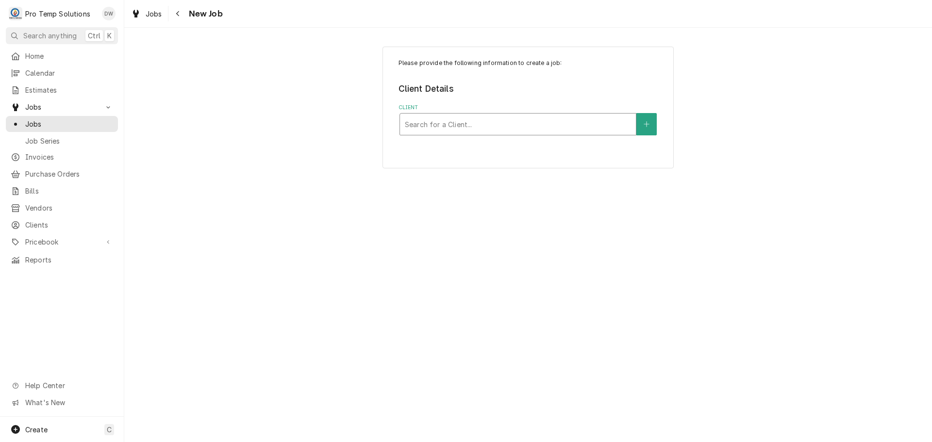
click at [505, 123] on div "Client" at bounding box center [518, 124] width 226 height 17
type input "HEDING"
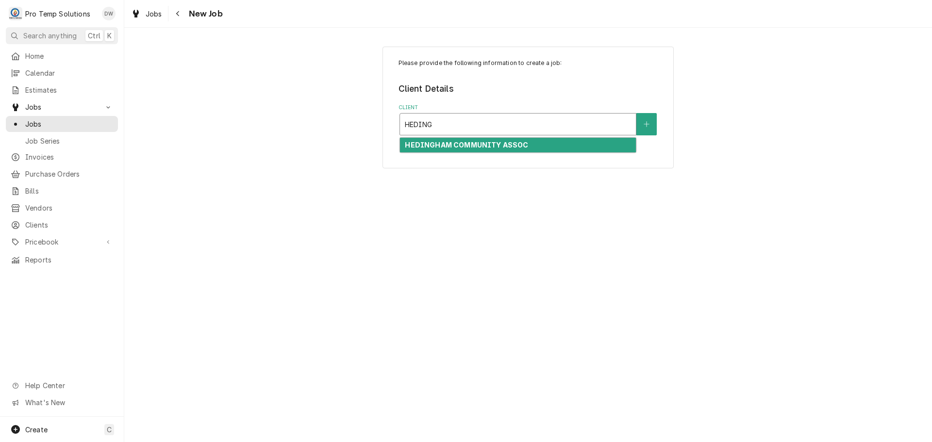
click at [483, 145] on strong "HEDINGHAM COMMUNITY ASSOC" at bounding box center [466, 145] width 123 height 8
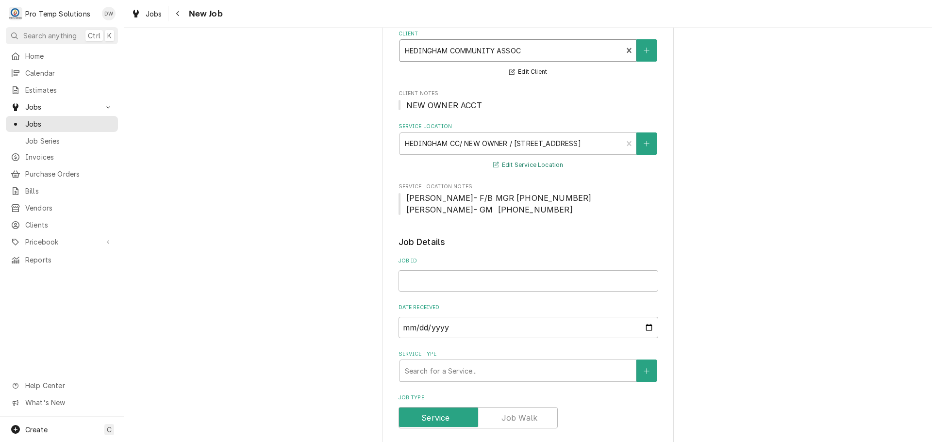
scroll to position [97, 0]
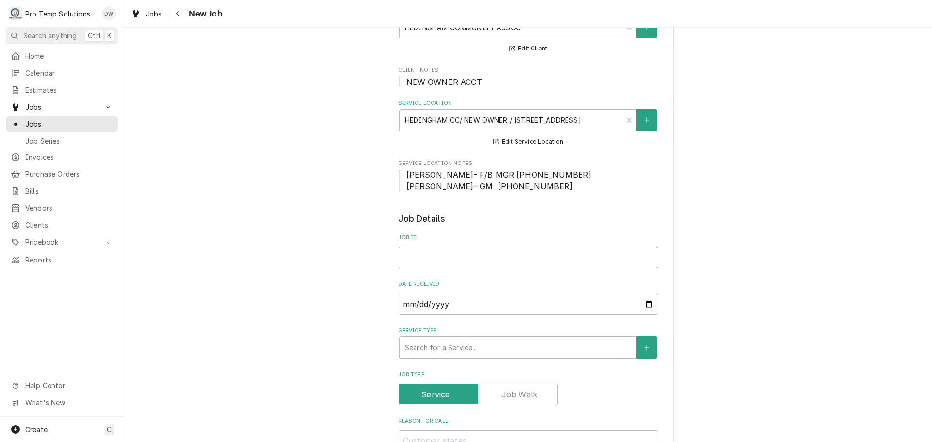
click at [464, 256] on input "Job ID" at bounding box center [529, 257] width 260 height 21
type textarea "x"
type input "1"
type textarea "x"
type input "10"
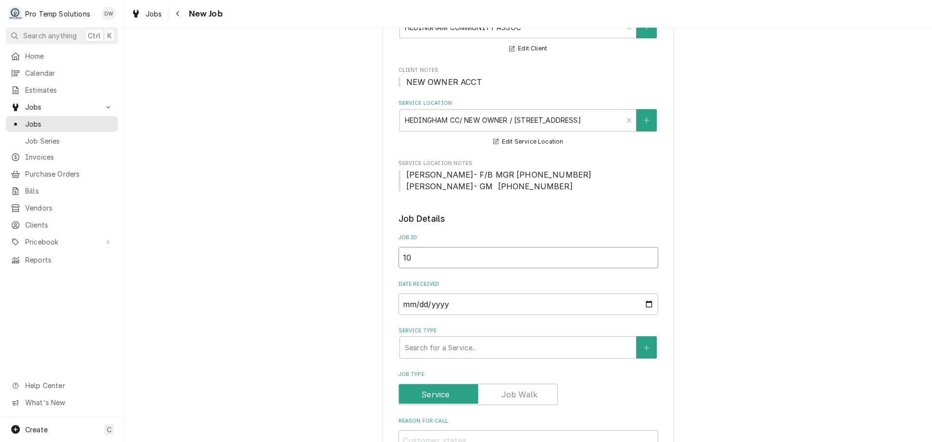
type textarea "x"
type input "101"
type textarea "x"
type input "1017"
type textarea "x"
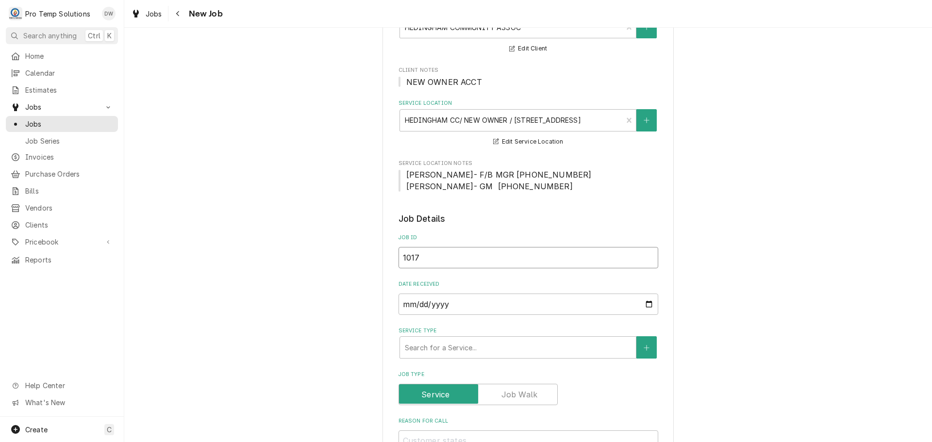
type input "10172"
type textarea "x"
type input "101725"
type textarea "x"
type input "101725-"
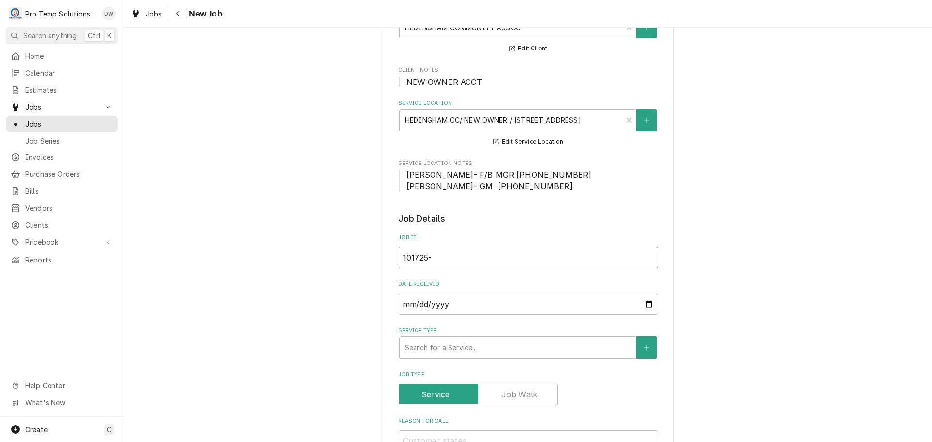
type textarea "x"
type input "101725-0"
type textarea "x"
type input "101725-02"
type textarea "x"
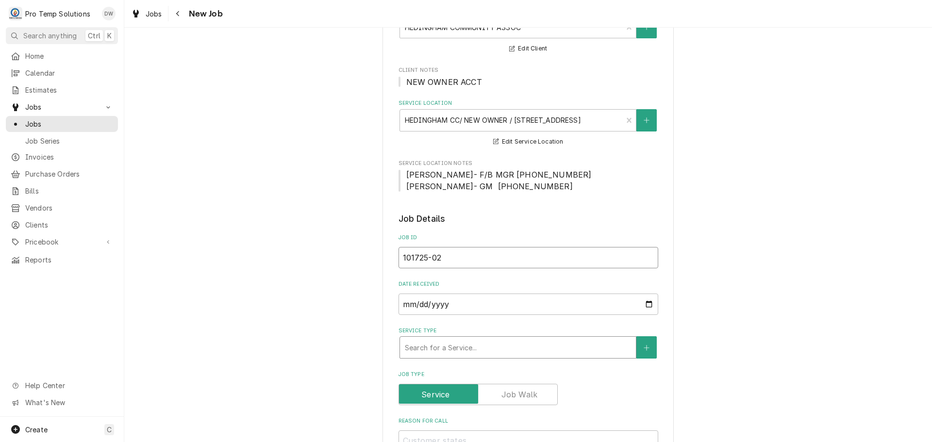
type input "101725-02"
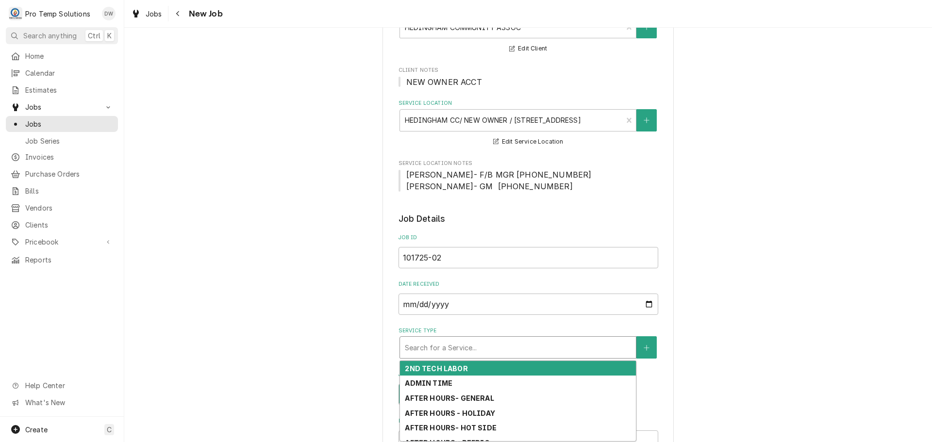
click at [476, 347] on div "Service Type" at bounding box center [518, 347] width 226 height 17
type textarea "x"
type input "R"
type textarea "x"
type input "RE"
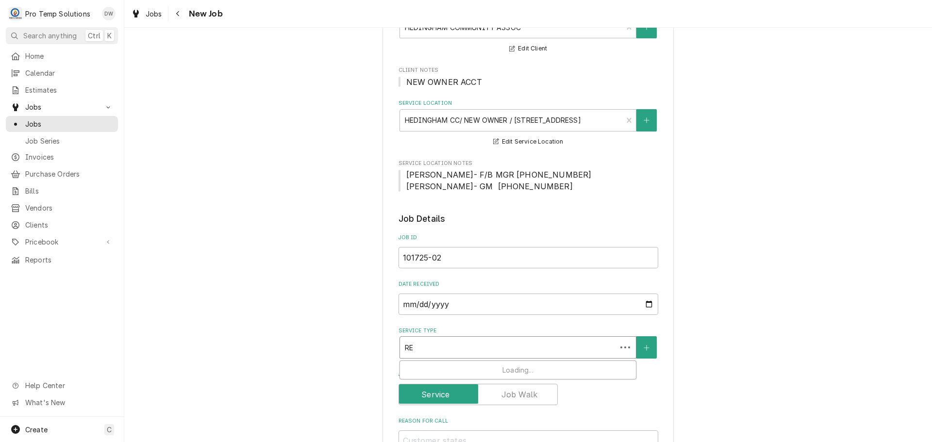
type textarea "x"
type input "REF"
type textarea "x"
type input "REFR"
type textarea "x"
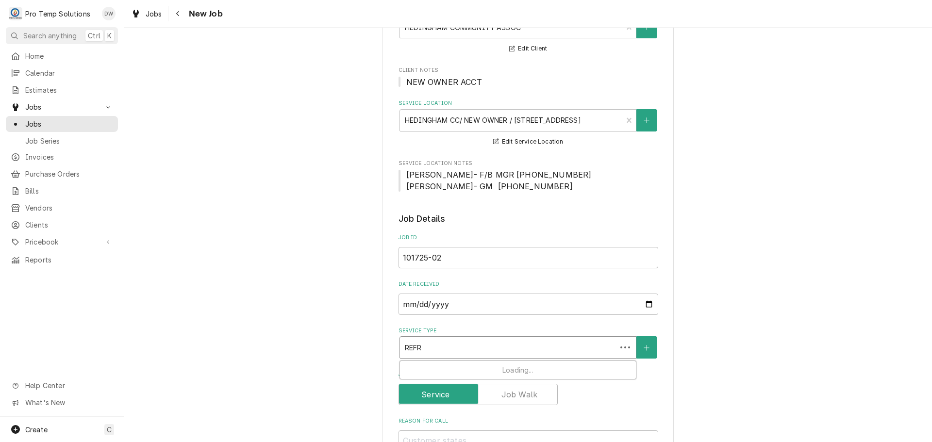
type input "REFRI"
type textarea "x"
type input "REFRIG"
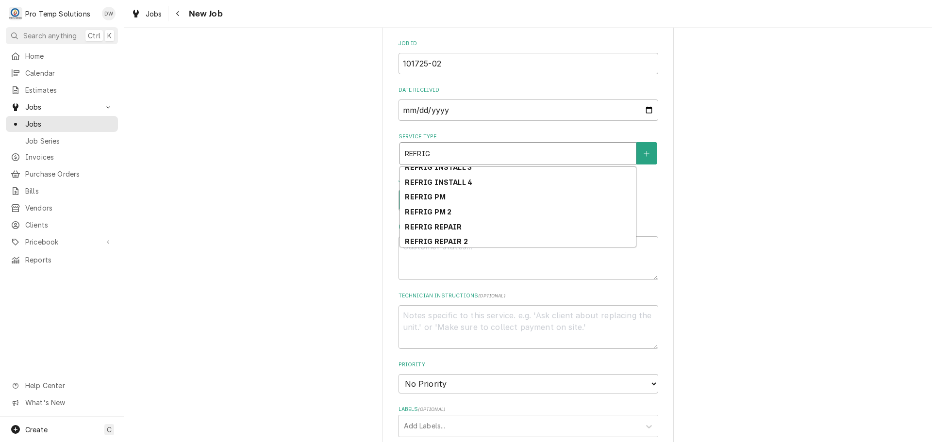
scroll to position [68, 0]
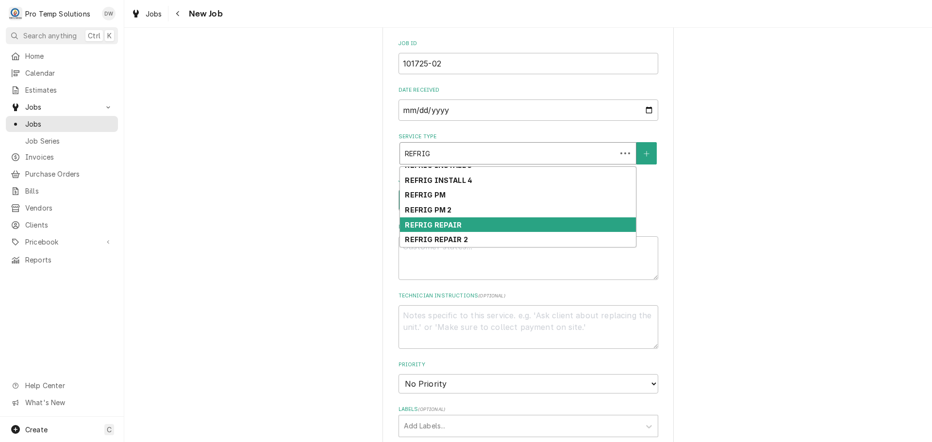
click at [498, 223] on div "REFRIG REPAIR" at bounding box center [518, 224] width 236 height 15
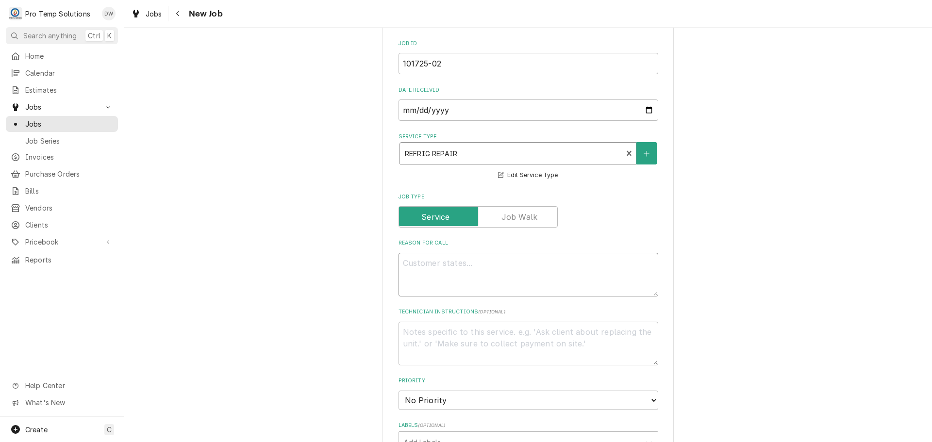
click at [462, 265] on textarea "Reason For Call" at bounding box center [529, 275] width 260 height 44
type textarea "x"
type textarea "1"
type textarea "x"
type textarea "1D"
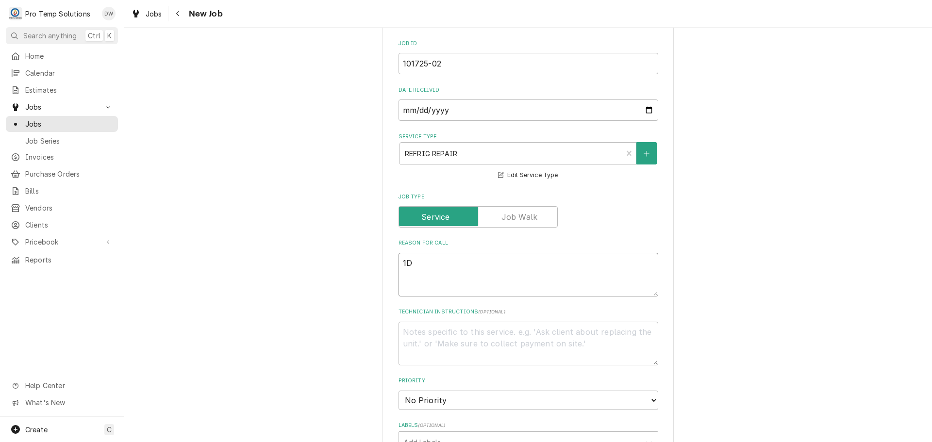
type textarea "x"
type textarea "1DR"
type textarea "x"
type textarea "1DR"
type textarea "x"
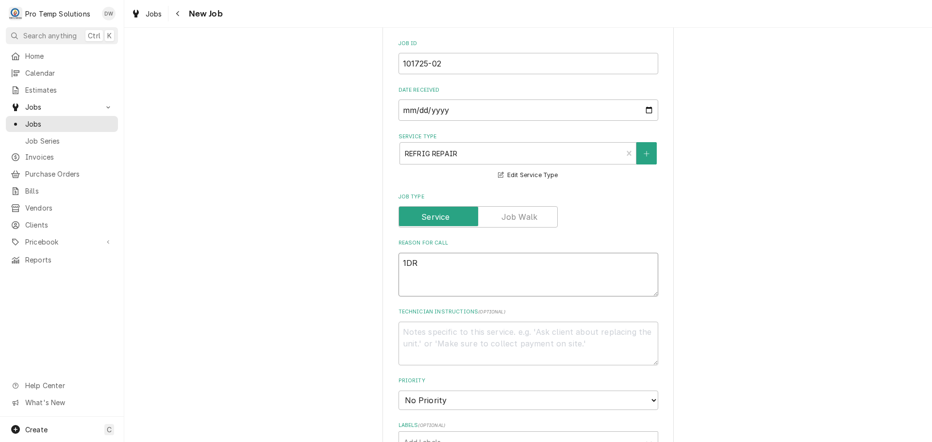
type textarea "1DR R"
type textarea "x"
type textarea "1DR RI"
type textarea "x"
type textarea "1DR RIC"
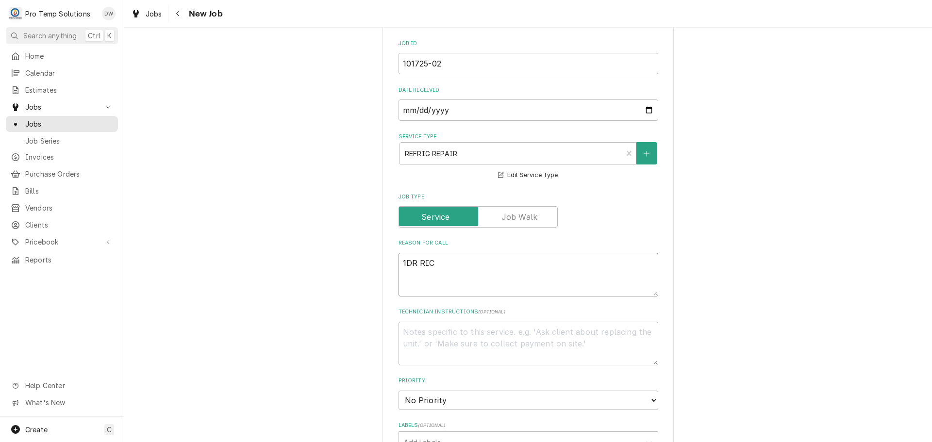
type textarea "x"
type textarea "1DR RIC"
type textarea "x"
type textarea "1DR RIC @"
type textarea "x"
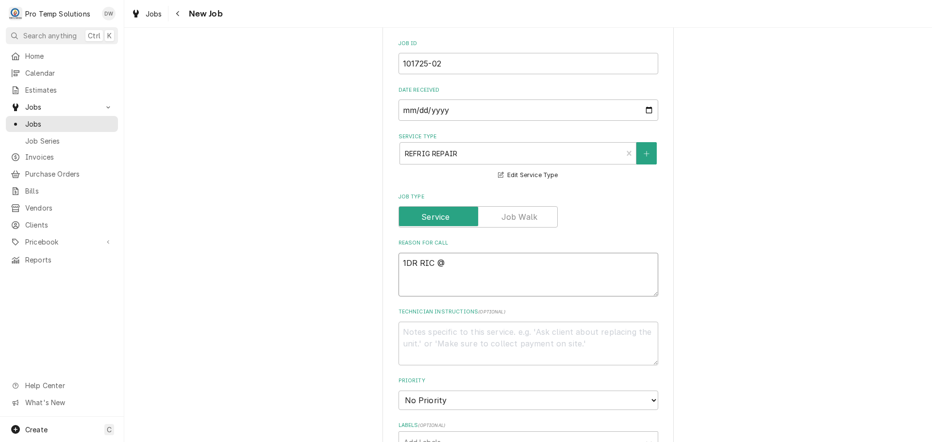
type textarea "1DR RIC @G"
type textarea "x"
type textarea "1DR RIC @GR"
type textarea "x"
type textarea "1DR RIC @GRI"
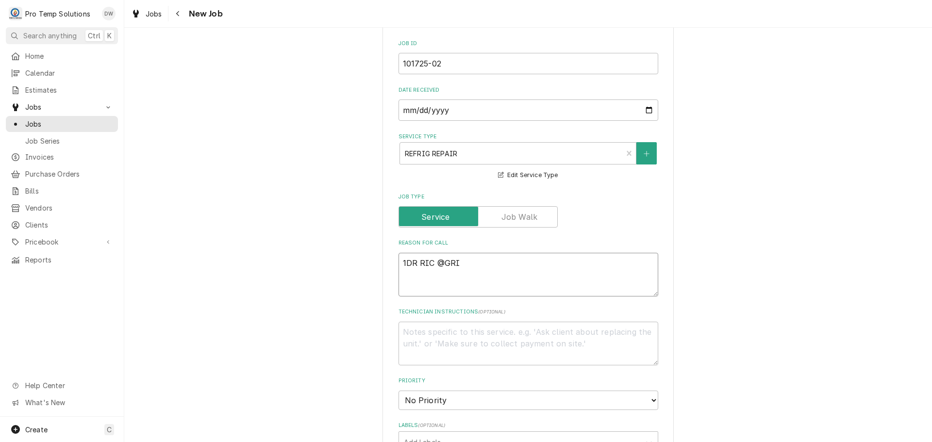
type textarea "x"
type textarea "1DR RIC @GRIL"
type textarea "x"
type textarea "1DR RIC @GRILL"
type textarea "x"
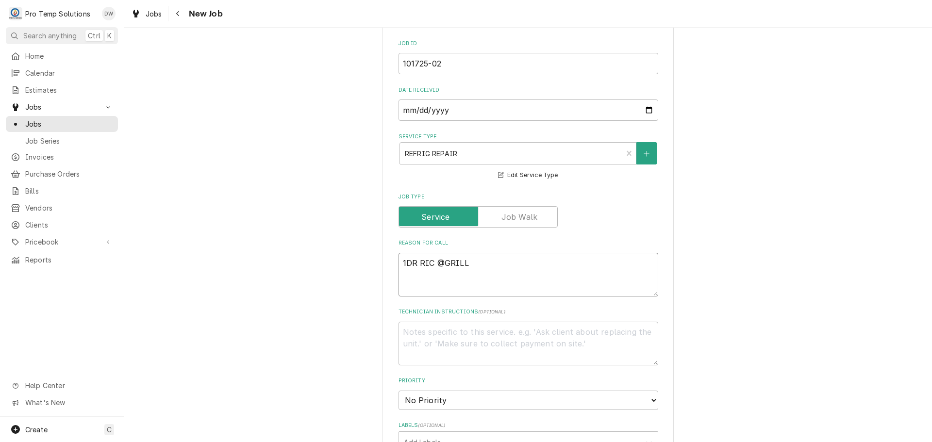
type textarea "1DR RIC @GRILL"
type textarea "x"
type textarea "1DR RIC @GRILL W"
type textarea "x"
type textarea "1DR RIC @GRILL WA"
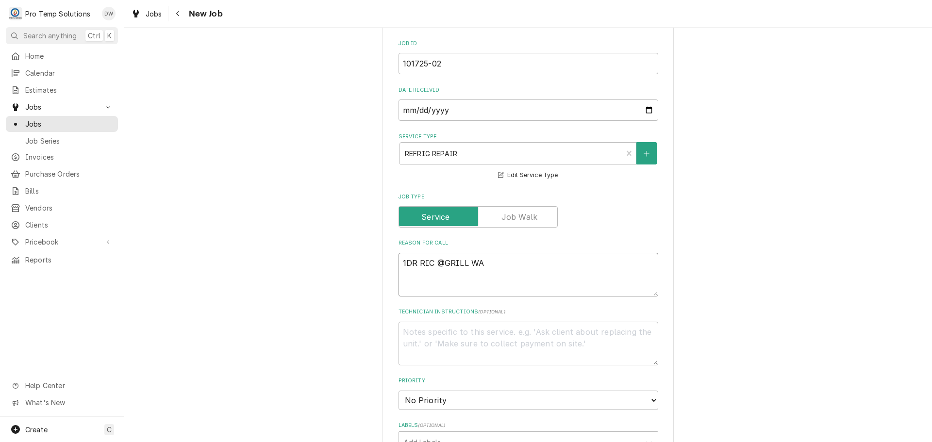
type textarea "x"
type textarea "1DR RIC @GRILL WAR"
type textarea "x"
type textarea "1DR RIC @GRILL WARM"
type textarea "x"
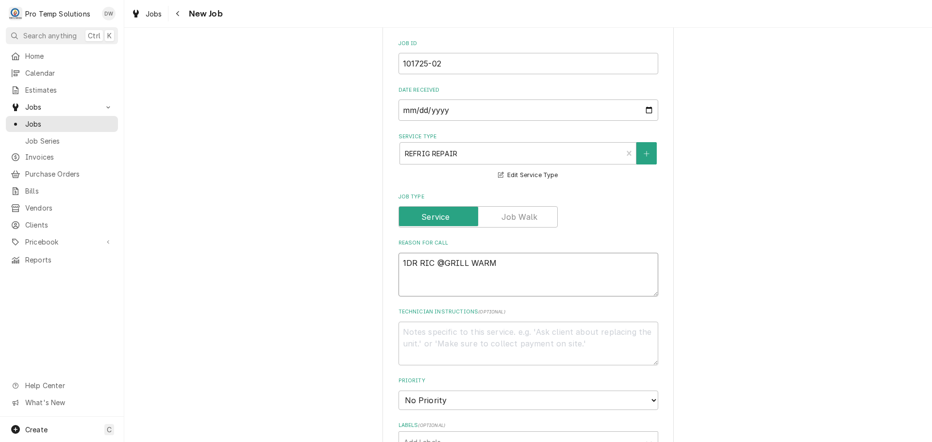
type textarea "1DR RIC @GRILL WARM-"
type textarea "x"
type textarea "1DR RIC @GRILL WARM-"
type textarea "x"
type textarea "1DR RIC @GRILL WARM-"
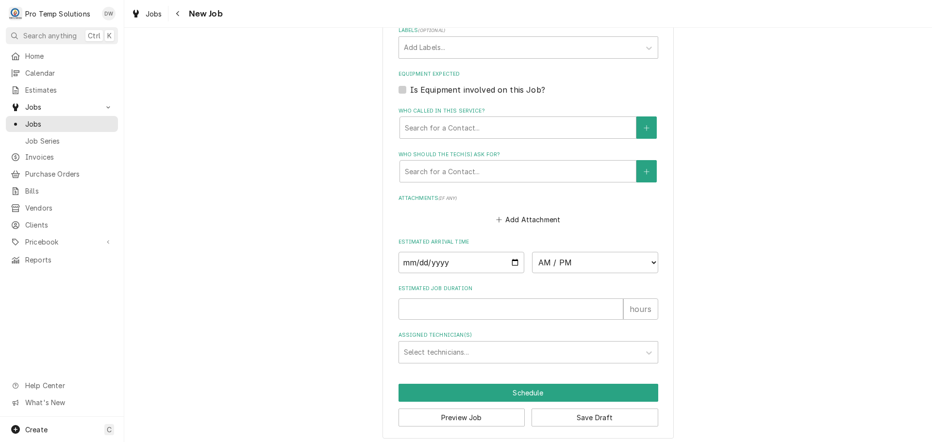
scroll to position [692, 0]
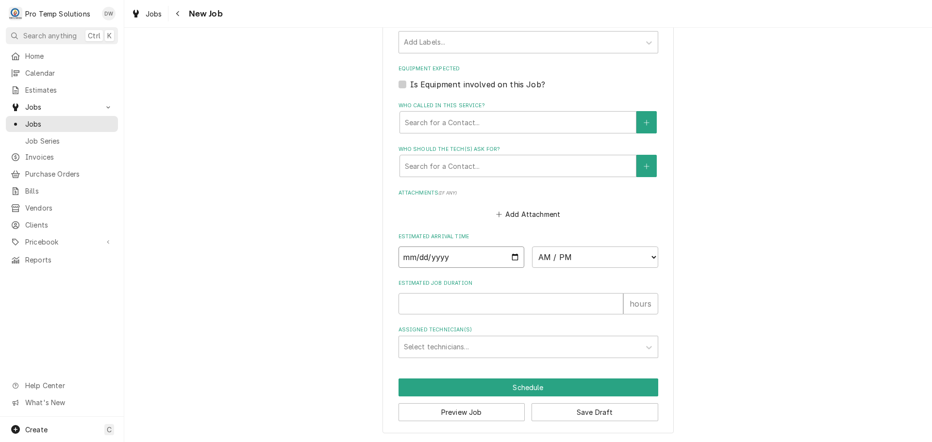
click at [513, 257] on input "Date" at bounding box center [462, 257] width 126 height 21
type input "2025-10-17"
type textarea "x"
click at [649, 255] on select "AM / PM 6:00 AM 6:15 AM 6:30 AM 6:45 AM 7:00 AM 7:15 AM 7:30 AM 7:45 AM 8:00 AM…" at bounding box center [595, 257] width 126 height 21
select select "14:00:00"
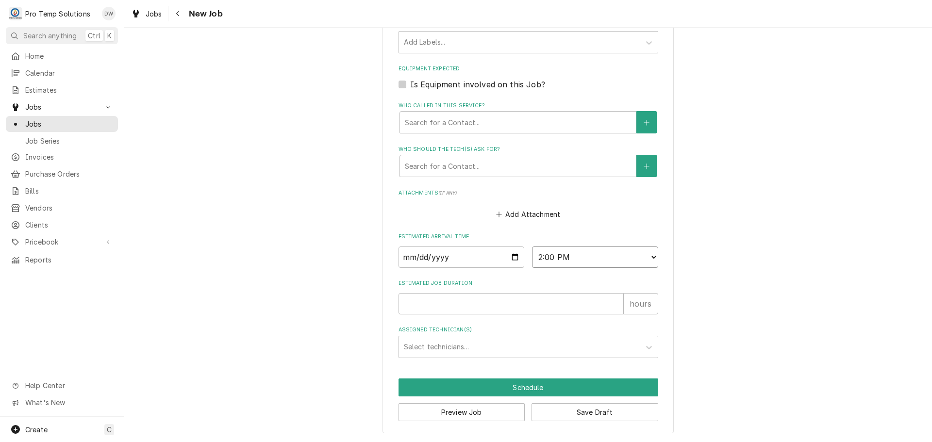
click at [532, 247] on select "AM / PM 6:00 AM 6:15 AM 6:30 AM 6:45 AM 7:00 AM 7:15 AM 7:30 AM 7:45 AM 8:00 AM…" at bounding box center [595, 257] width 126 height 21
click at [600, 307] on input "Estimated Job Duration" at bounding box center [511, 303] width 225 height 21
type textarea "x"
type input "1"
type textarea "x"
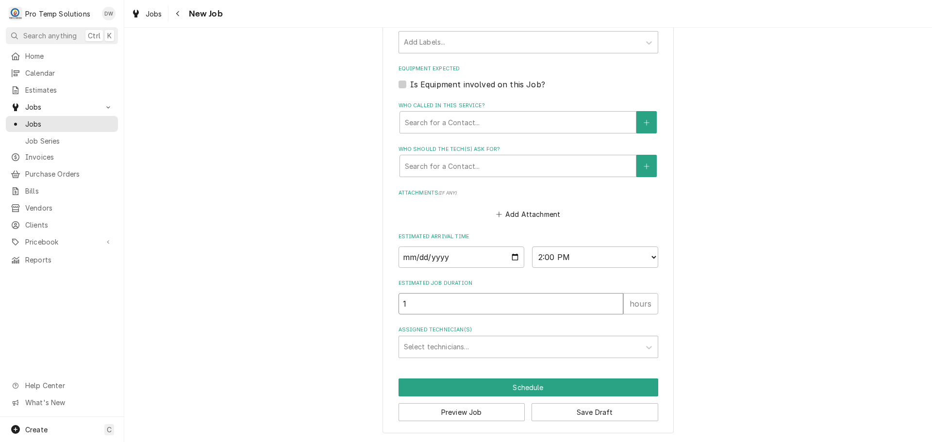
type input "1.5"
type textarea "x"
type input "1.5"
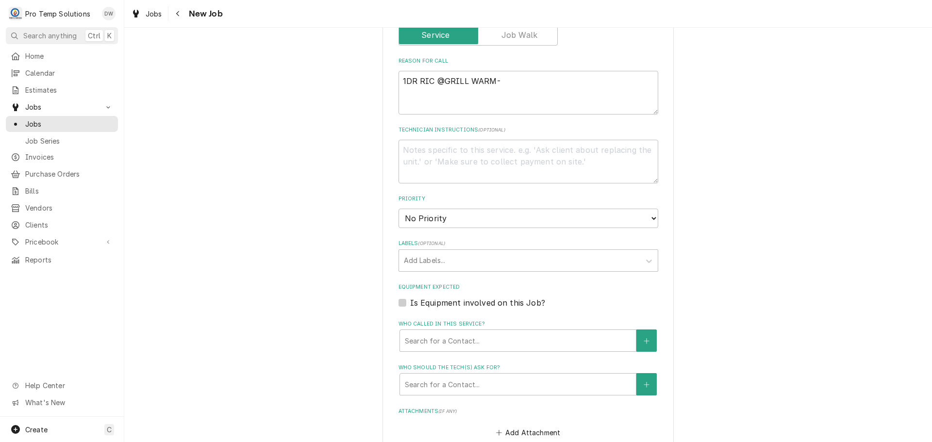
scroll to position [449, 0]
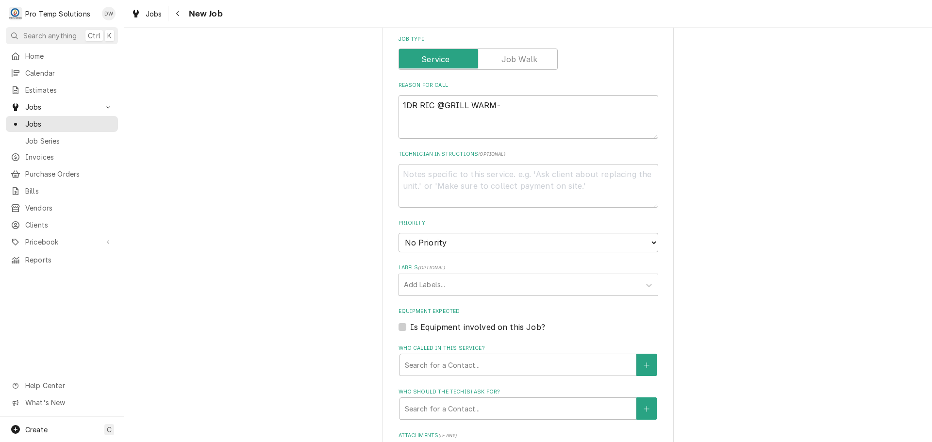
click at [410, 326] on label "Is Equipment involved on this Job?" at bounding box center [477, 327] width 135 height 12
click at [410, 326] on input "Equipment Expected" at bounding box center [540, 331] width 260 height 21
checkbox input "true"
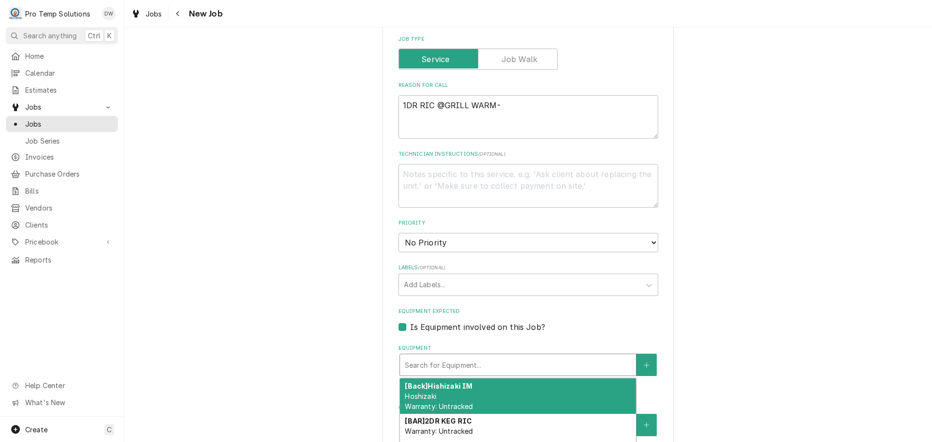
click at [494, 364] on div "Equipment" at bounding box center [518, 364] width 226 height 17
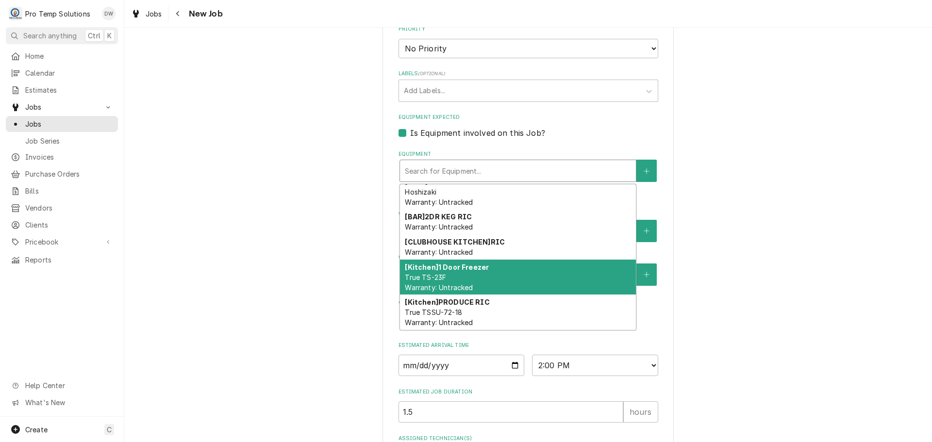
scroll to position [0, 0]
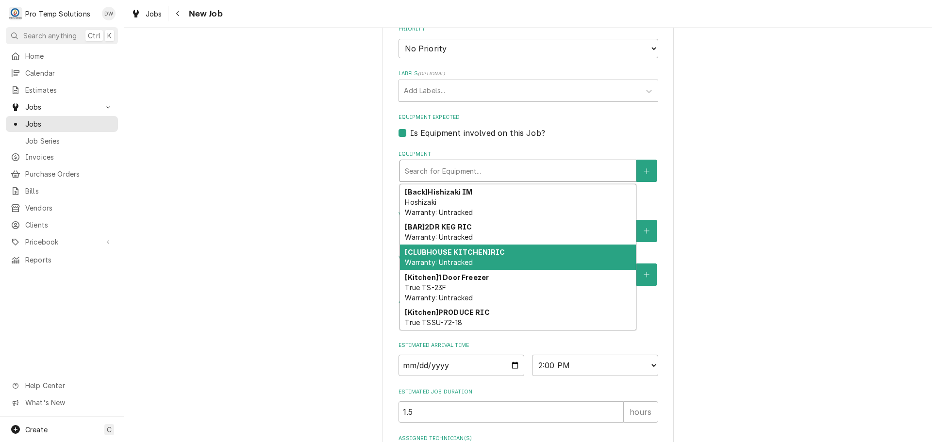
click at [555, 255] on div "[CLUBHOUSE KITCHEN] RIC Warranty: Untracked" at bounding box center [518, 257] width 236 height 25
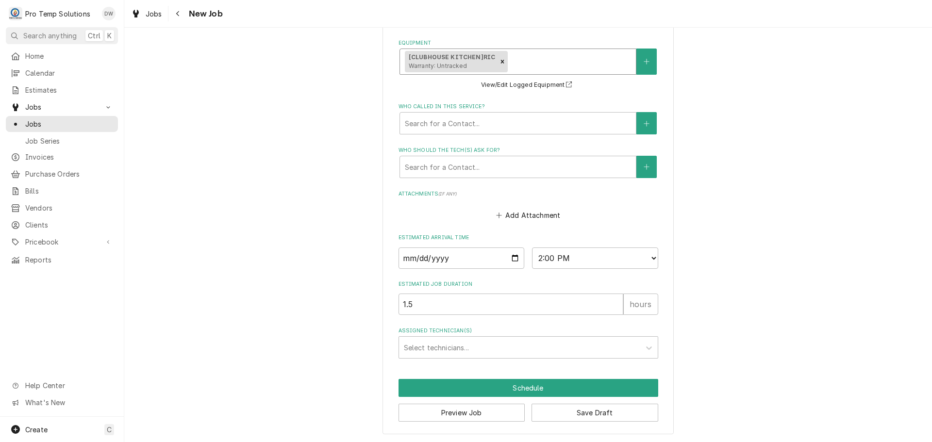
scroll to position [755, 0]
click at [472, 345] on div "Assigned Technician(s)" at bounding box center [520, 346] width 232 height 17
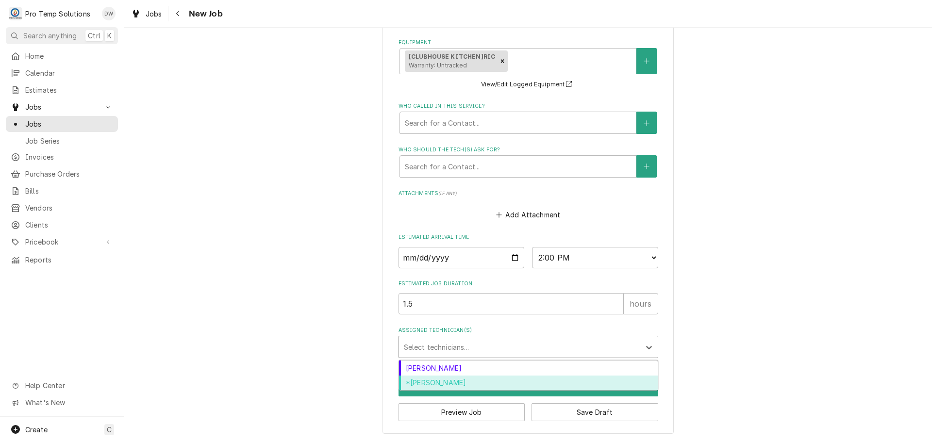
click at [455, 379] on div "*Kevin Williams" at bounding box center [528, 383] width 259 height 15
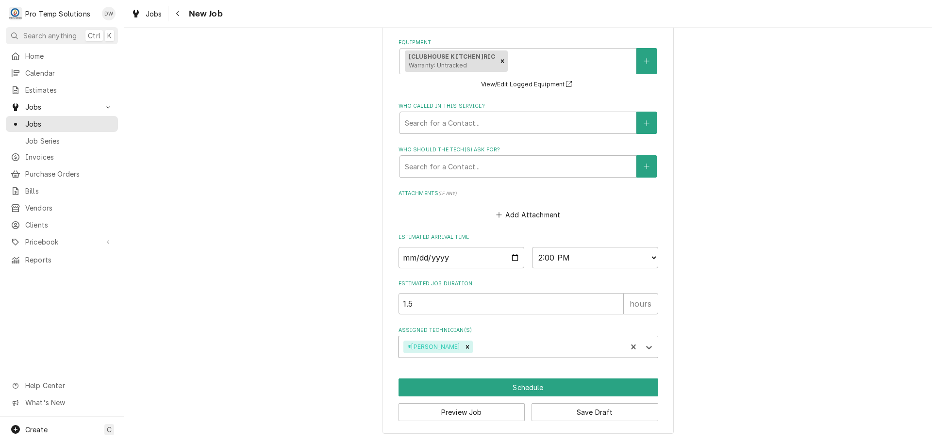
click at [483, 347] on div "Assigned Technician(s)" at bounding box center [548, 346] width 148 height 17
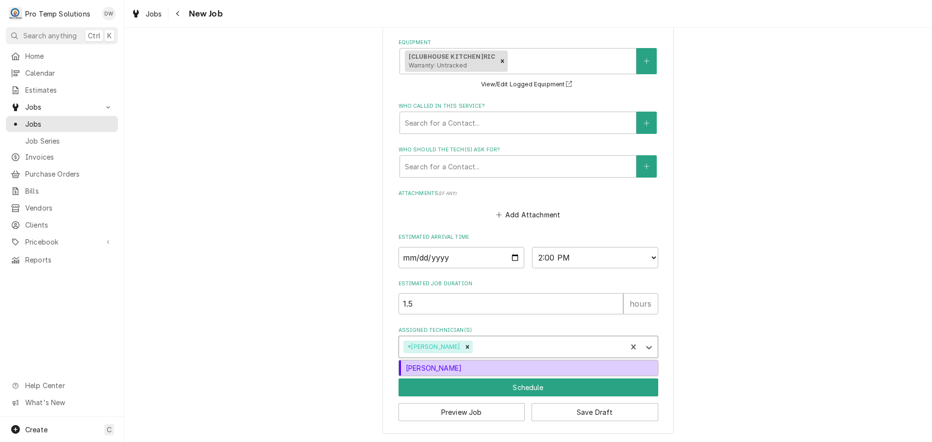
click at [487, 367] on div "[PERSON_NAME]" at bounding box center [528, 368] width 259 height 15
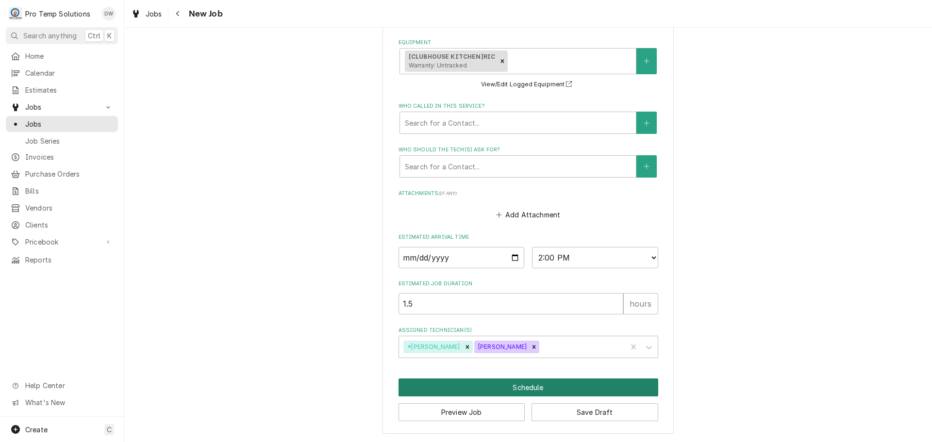
click at [519, 387] on button "Schedule" at bounding box center [529, 388] width 260 height 18
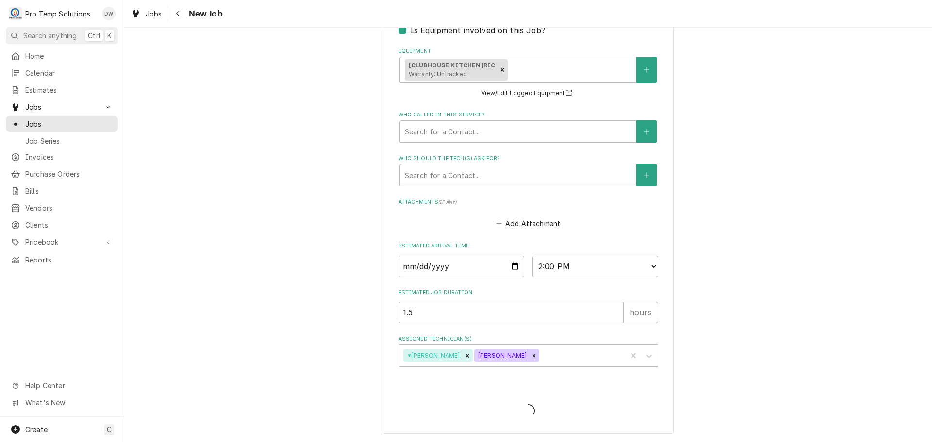
type textarea "x"
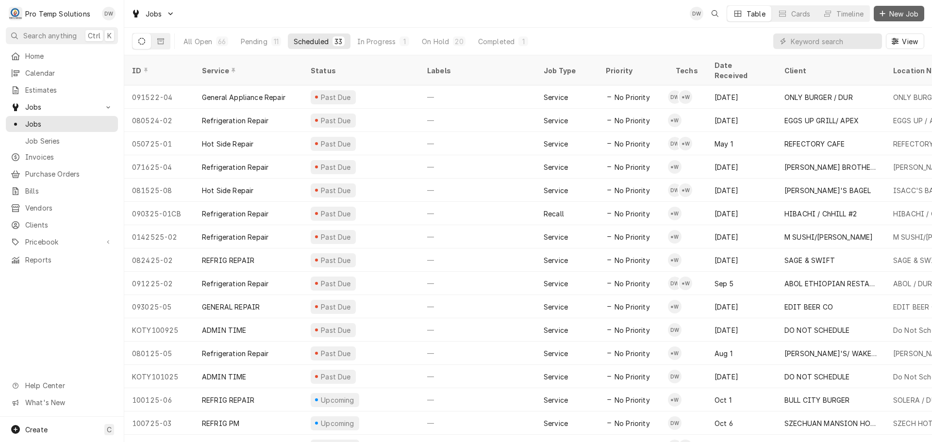
click at [893, 11] on span "New Job" at bounding box center [903, 14] width 33 height 10
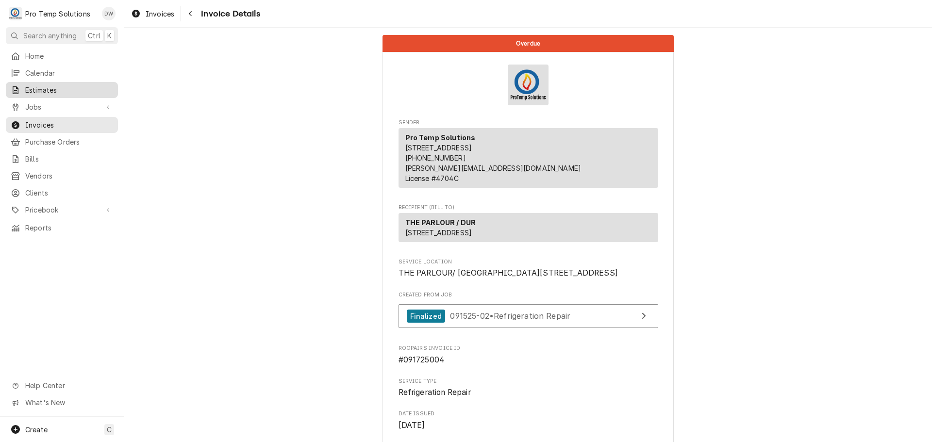
scroll to position [97, 0]
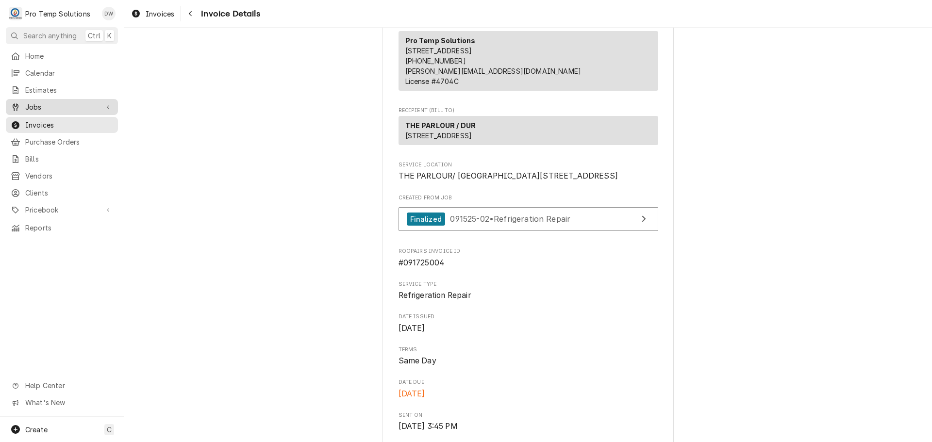
click at [41, 103] on span "Jobs" at bounding box center [61, 107] width 73 height 10
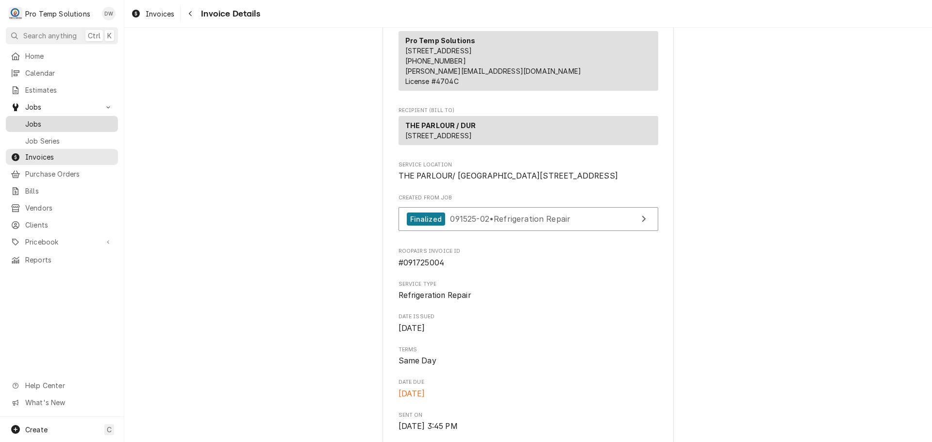
click at [33, 119] on span "Jobs" at bounding box center [69, 124] width 88 height 10
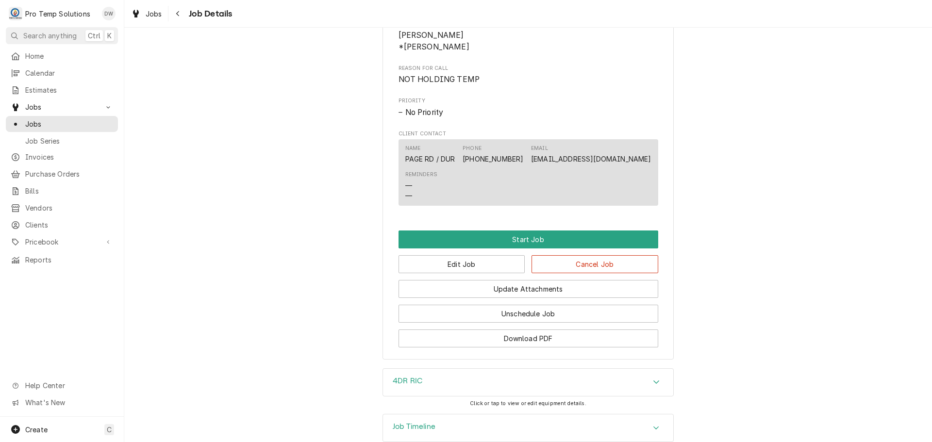
scroll to position [492, 0]
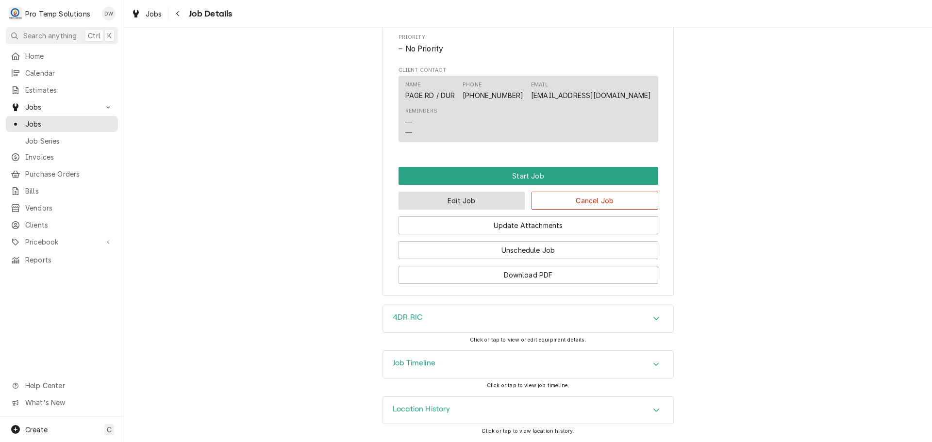
click at [467, 198] on button "Edit Job" at bounding box center [462, 201] width 127 height 18
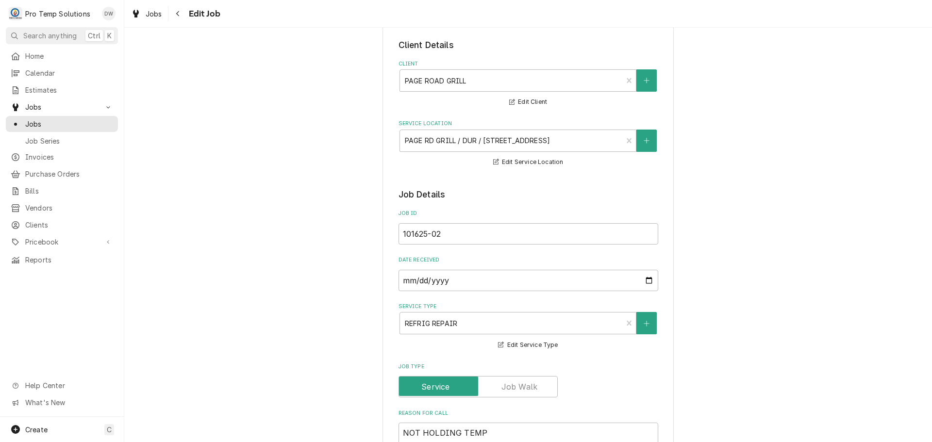
scroll to position [243, 0]
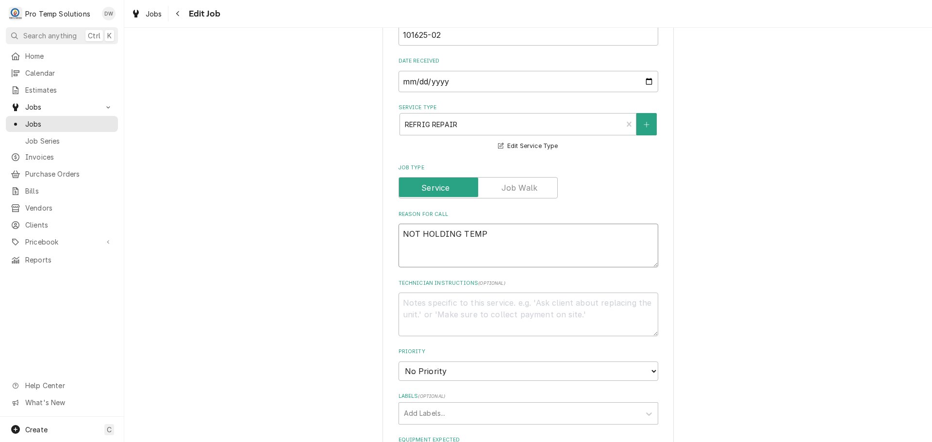
click at [503, 235] on textarea "NOT HOLDING TEMP" at bounding box center [529, 246] width 260 height 44
type textarea "x"
type textarea "NOT HOLDING TEM"
type textarea "x"
type textarea "NOT HOLDING TE"
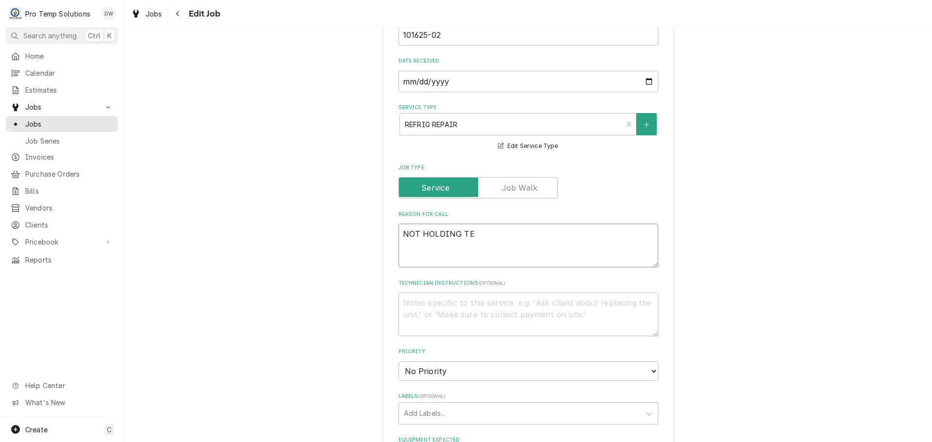
type textarea "x"
type textarea "NOT HOLDING T"
type textarea "x"
type textarea "NOT HOLDING"
type textarea "x"
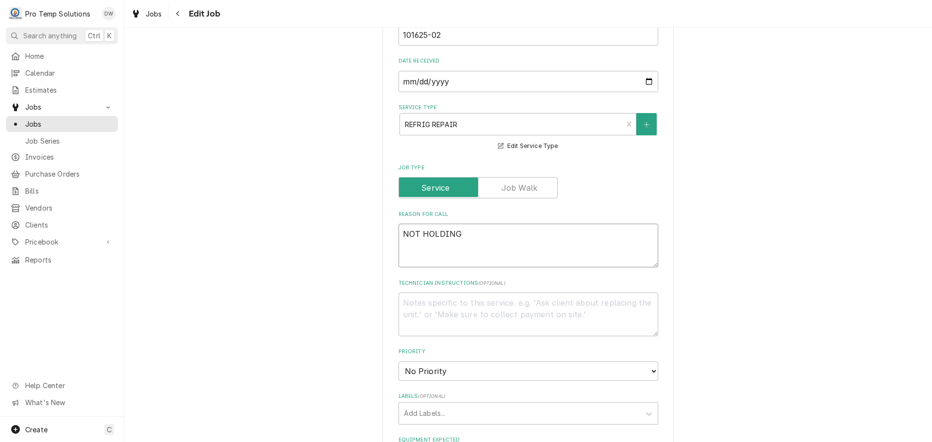
type textarea "NOT HOLDING"
type textarea "x"
type textarea "NOT HOLDIN"
type textarea "x"
type textarea "NOT HOLDI"
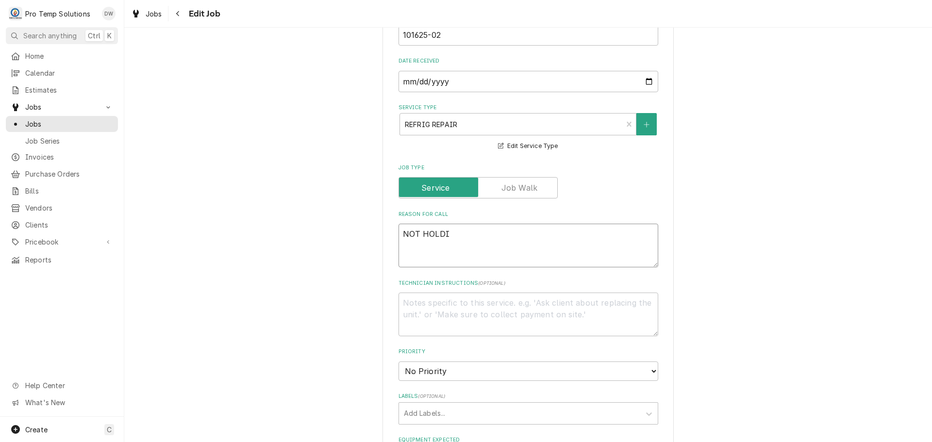
type textarea "x"
type textarea "NOT HOLD"
type textarea "x"
type textarea "NOT HOL"
type textarea "x"
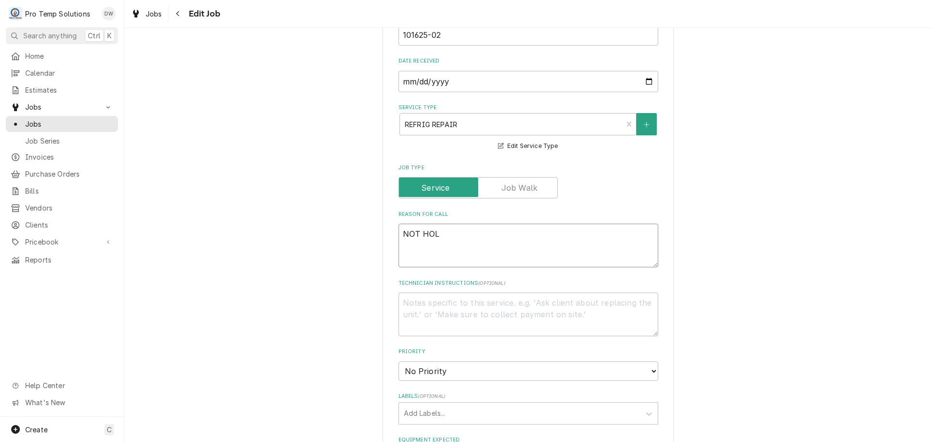
type textarea "NOT HO"
type textarea "x"
type textarea "NOT H"
type textarea "x"
type textarea "NOT"
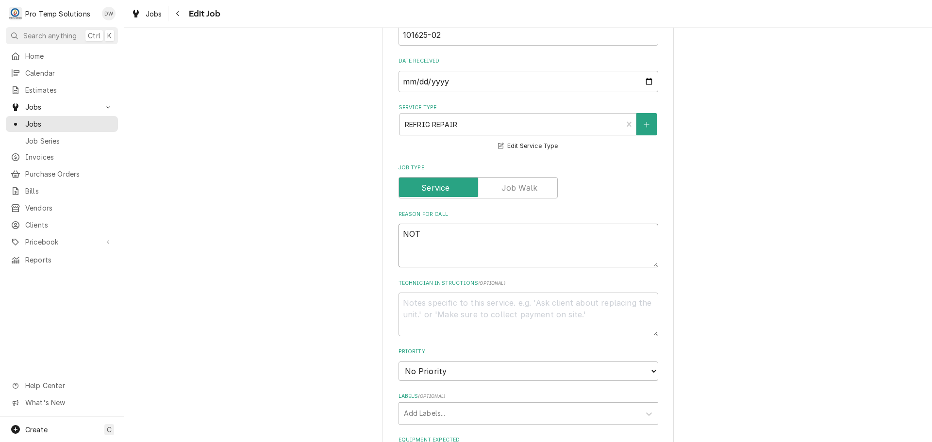
type textarea "x"
type textarea "NOT"
type textarea "x"
type textarea "NO"
type textarea "x"
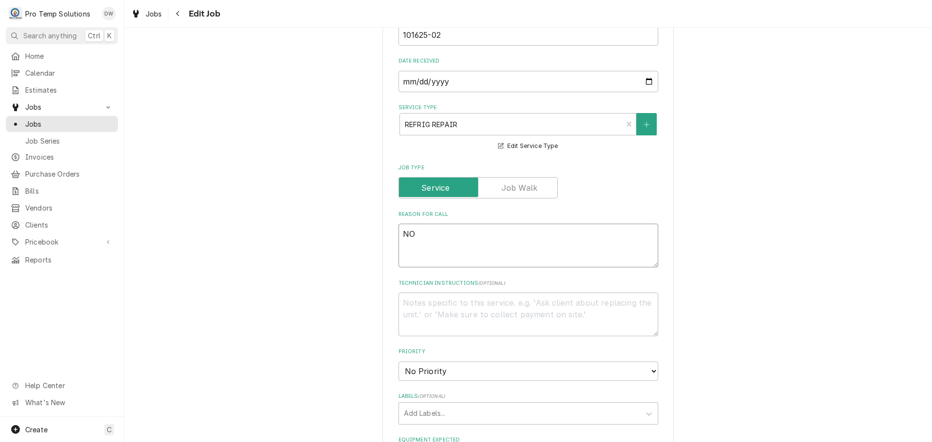
type textarea "N"
type textarea "x"
type textarea "F"
type textarea "x"
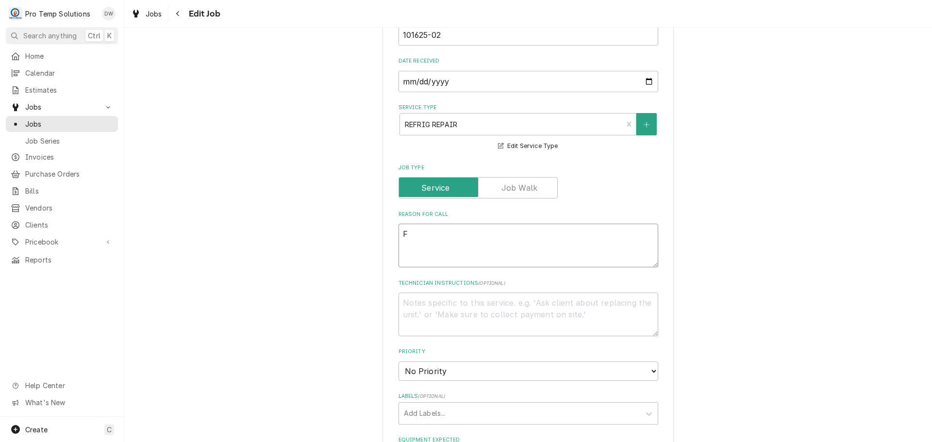
type textarea "FA"
type textarea "x"
type textarea "FAN"
type textarea "x"
type textarea "FAN"
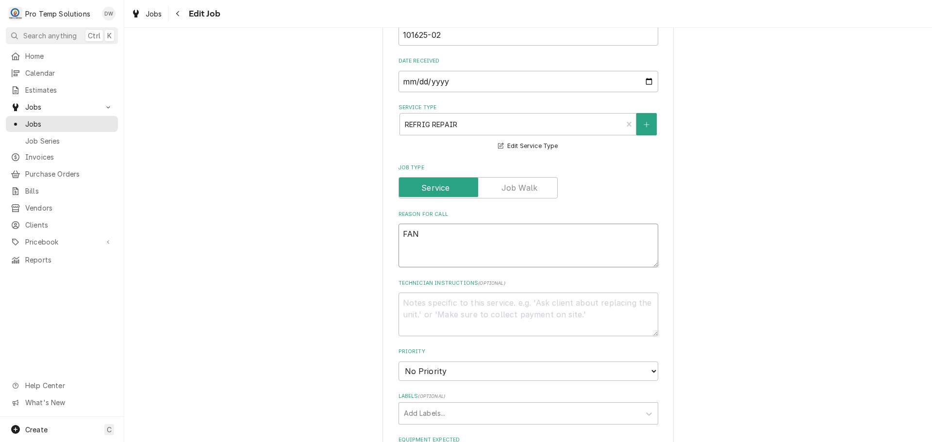
type textarea "x"
type textarea "FAN M"
type textarea "x"
type textarea "FAN MA"
type textarea "x"
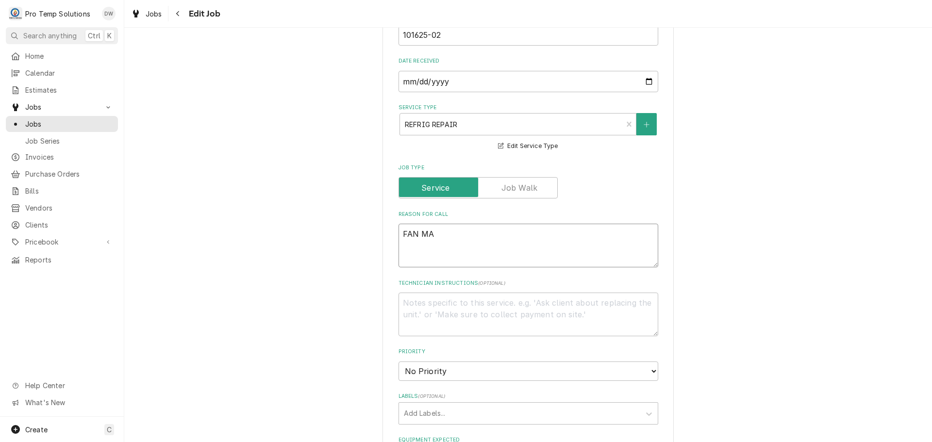
type textarea "FAN MAK"
type textarea "x"
type textarea "FAN MAKI"
type textarea "x"
type textarea "FAN MAKIN"
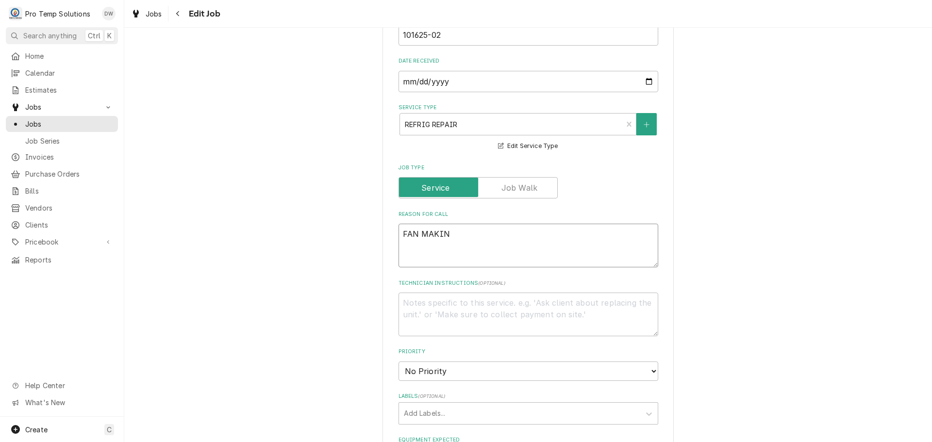
type textarea "x"
type textarea "FAN MAKING"
type textarea "x"
type textarea "FAN MAKING"
type textarea "x"
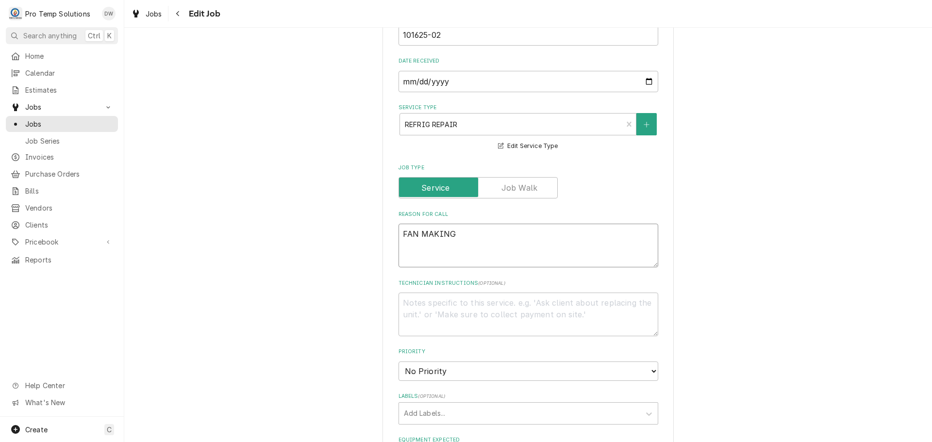
type textarea "FAN MAKING L"
type textarea "x"
type textarea "FAN MAKING LO"
type textarea "x"
type textarea "FAN MAKING LOU"
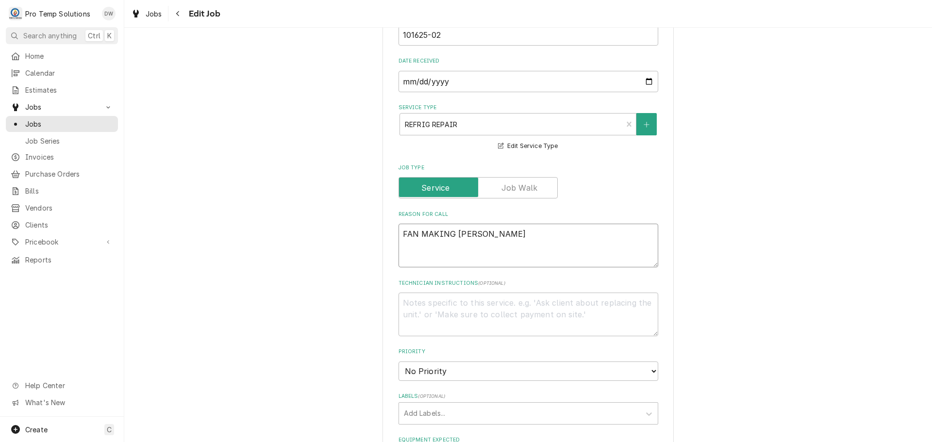
type textarea "x"
type textarea "FAN MAKING LOUD"
type textarea "x"
type textarea "FAN MAKING LOUD"
type textarea "x"
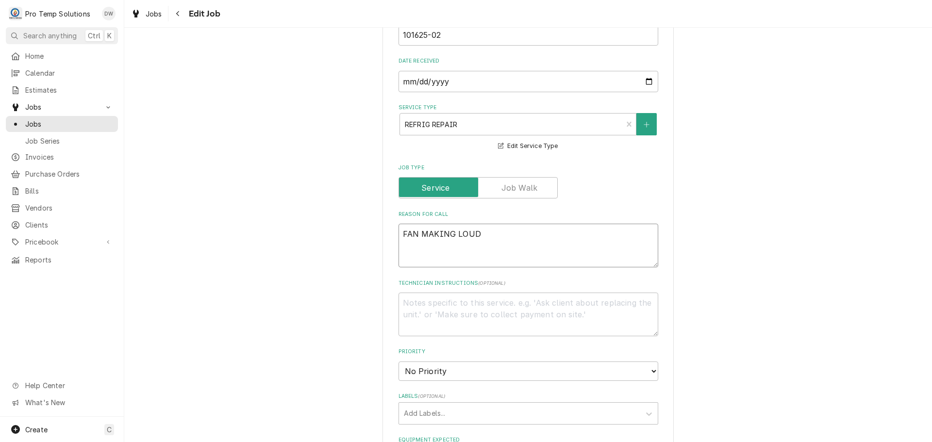
type textarea "FAN MAKING LOUD B"
type textarea "x"
type textarea "FAN MAKING LOUD BU"
type textarea "x"
type textarea "FAN MAKING LOUD BUZ"
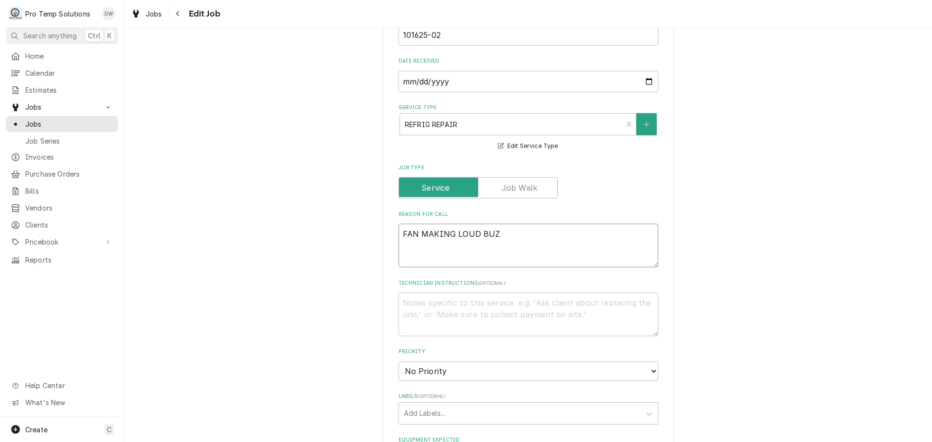
type textarea "x"
type textarea "FAN MAKING LOUD BUZZ"
type textarea "x"
type textarea "FAN MAKING LOUD BUZZI"
type textarea "x"
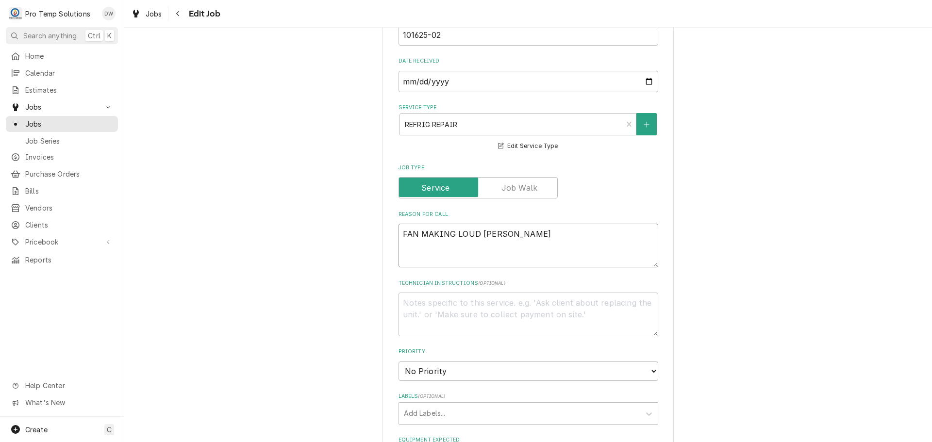
type textarea "FAN MAKING LOUD BUZZIN"
type textarea "x"
type textarea "FAN MAKING LOUD BUZZING"
type textarea "x"
type textarea "FAN MAKING LOUD BUZZING"
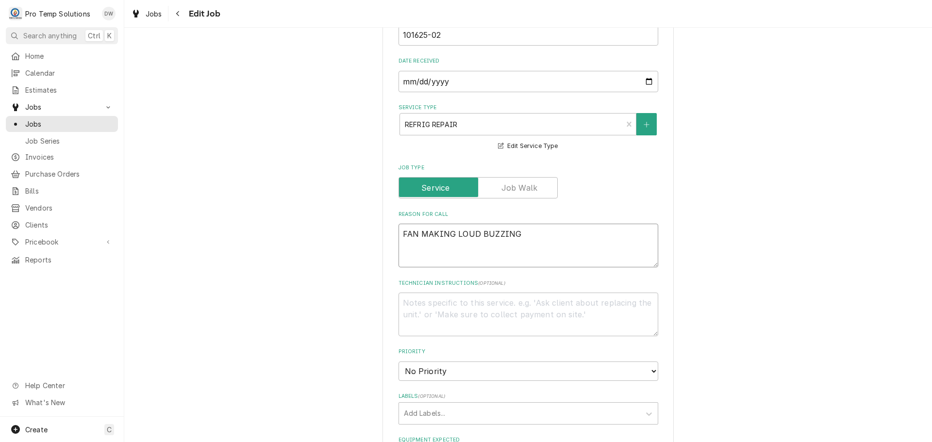
type textarea "x"
type textarea "FAN MAKING LOUD BUZZING N"
type textarea "x"
type textarea "FAN MAKING LOUD BUZZING NO"
type textarea "x"
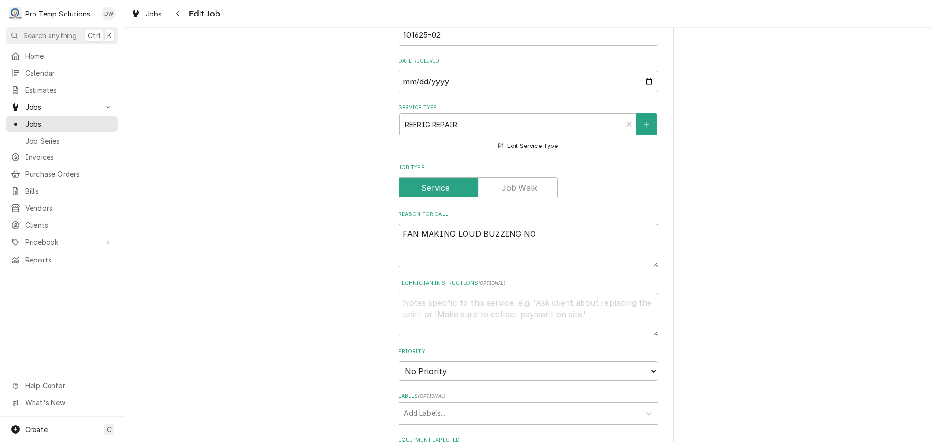
type textarea "FAN MAKING LOUD BUZZING NOI"
type textarea "x"
type textarea "FAN MAKING LOUD BUZZING NOIS"
type textarea "x"
type textarea "FAN MAKING LOUD BUZZING NOISE"
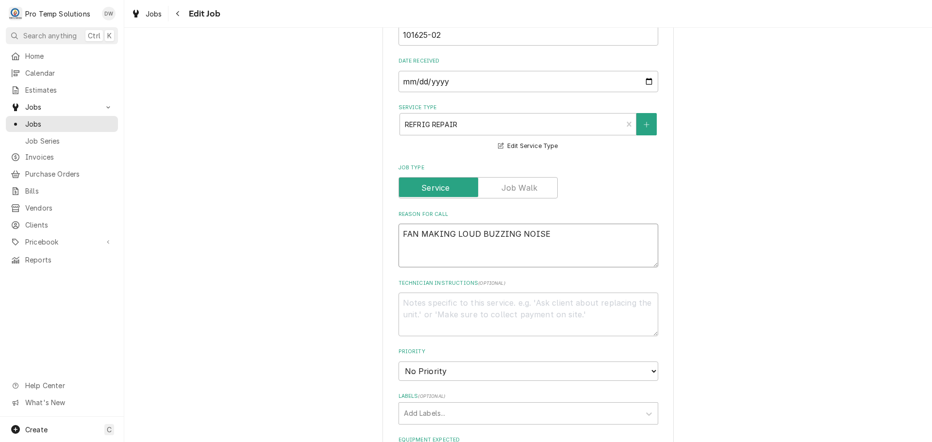
type textarea "x"
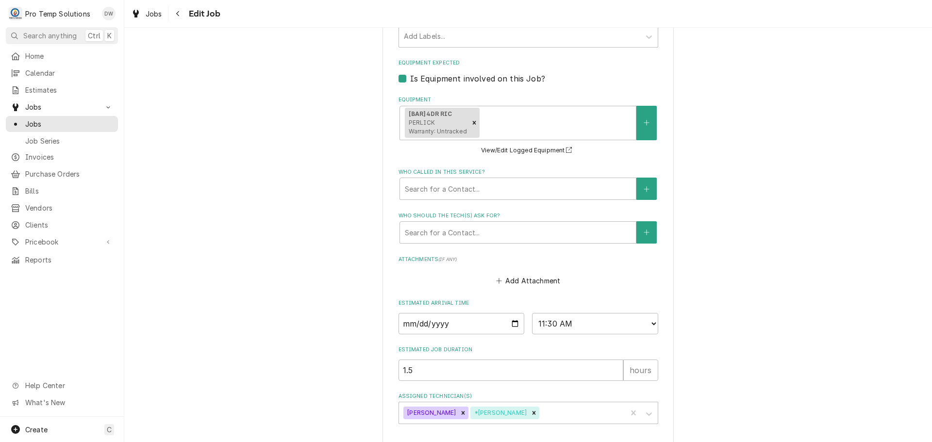
scroll to position [661, 0]
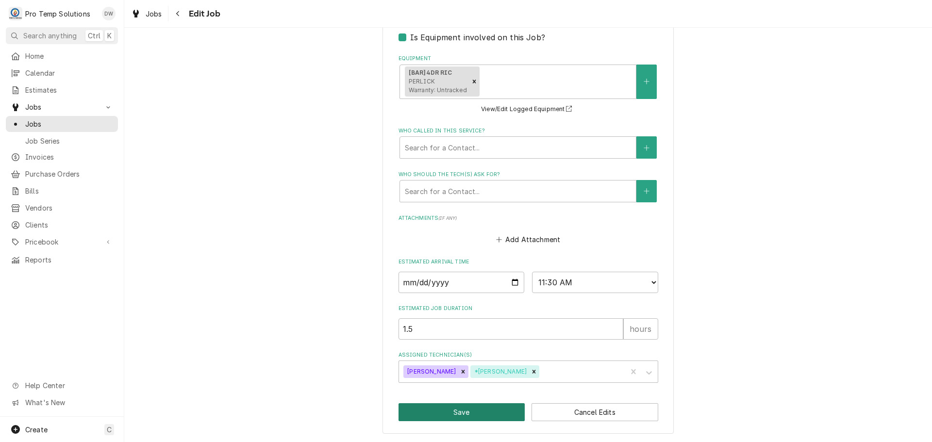
type textarea "FAN MAKING LOUD BUZZING NOISE"
click at [448, 411] on button "Save" at bounding box center [462, 412] width 127 height 18
type textarea "x"
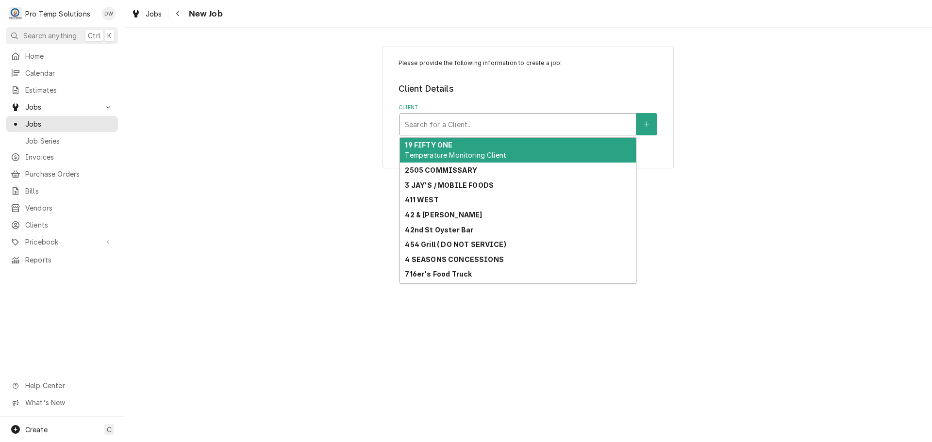
click at [575, 126] on div "Client" at bounding box center [518, 124] width 226 height 17
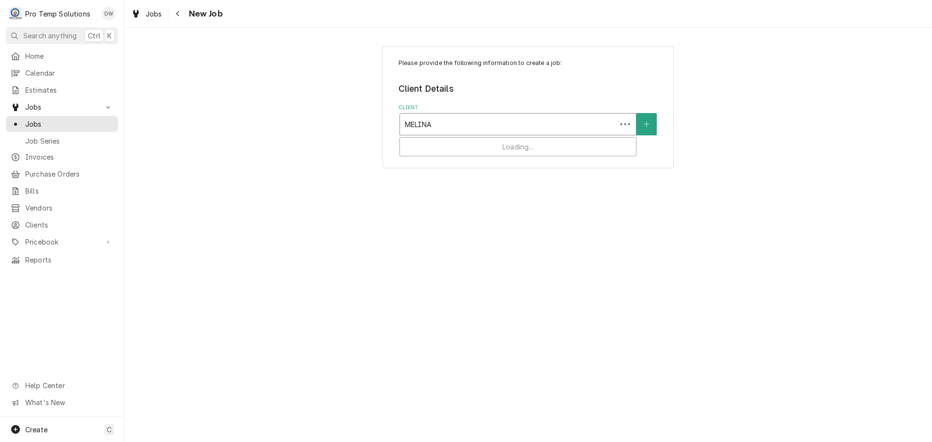
type input "MELINA"
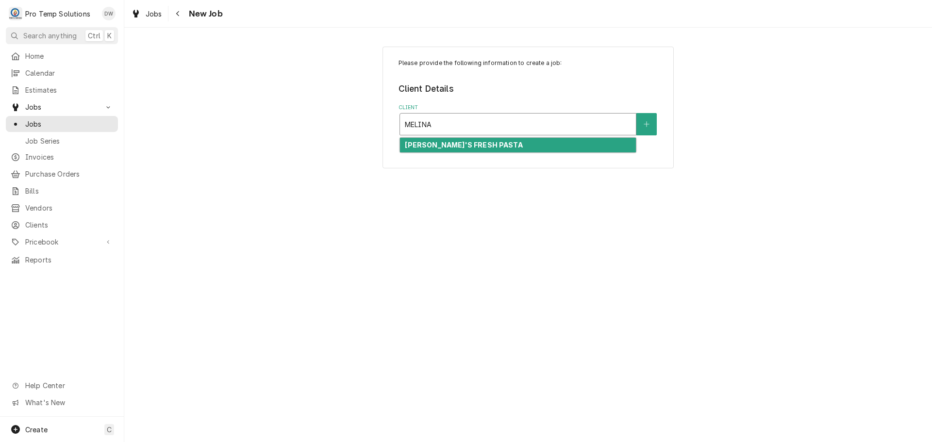
click at [463, 141] on strong "[PERSON_NAME]'S FRESH PASTA" at bounding box center [463, 145] width 117 height 8
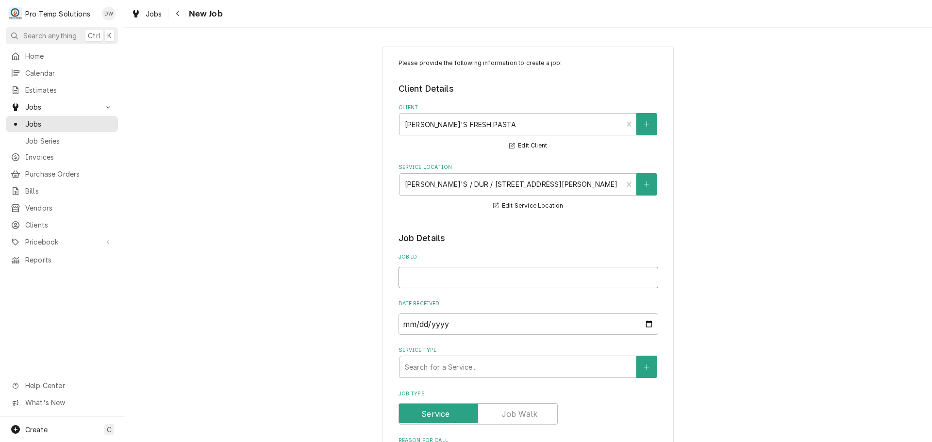
click at [438, 278] on input "Job ID" at bounding box center [529, 277] width 260 height 21
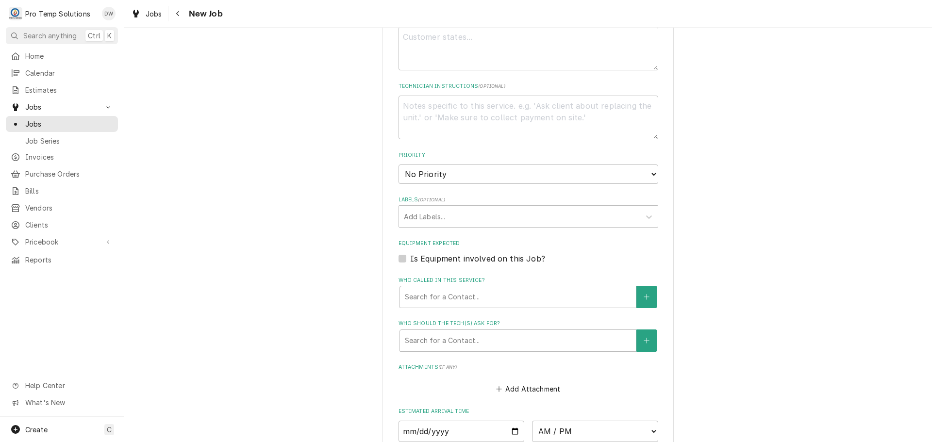
scroll to position [583, 0]
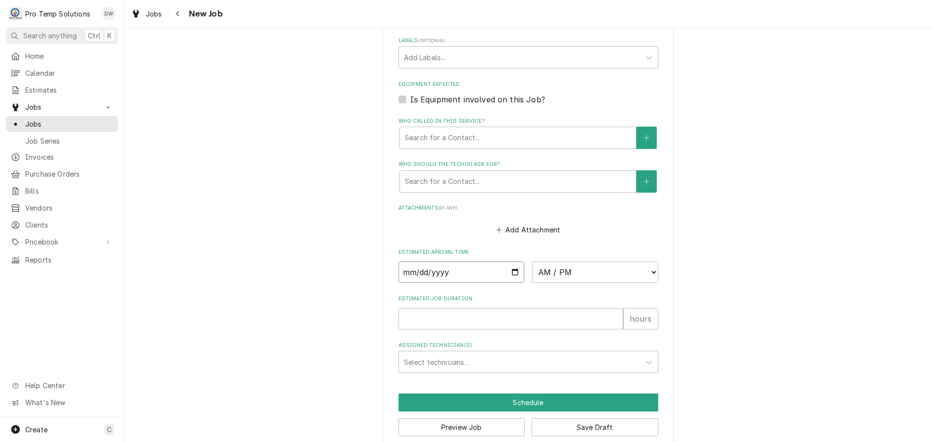
click at [511, 273] on input "Date" at bounding box center [462, 272] width 126 height 21
type textarea "x"
type input "2025-10-20"
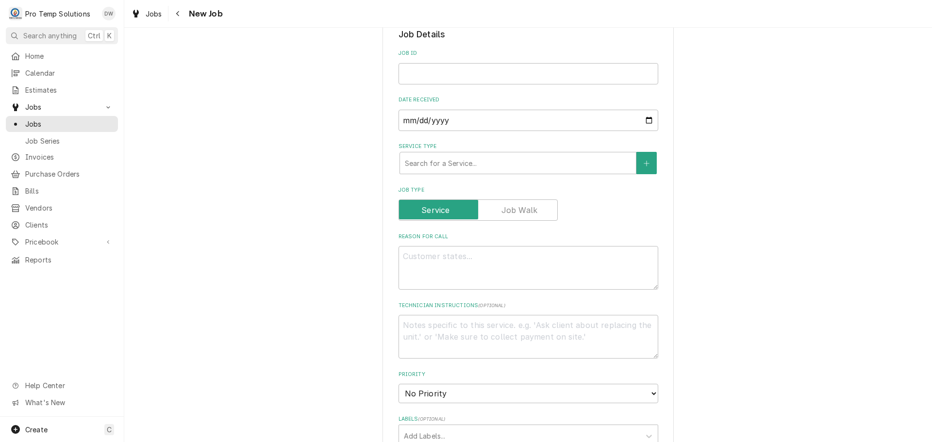
scroll to position [194, 0]
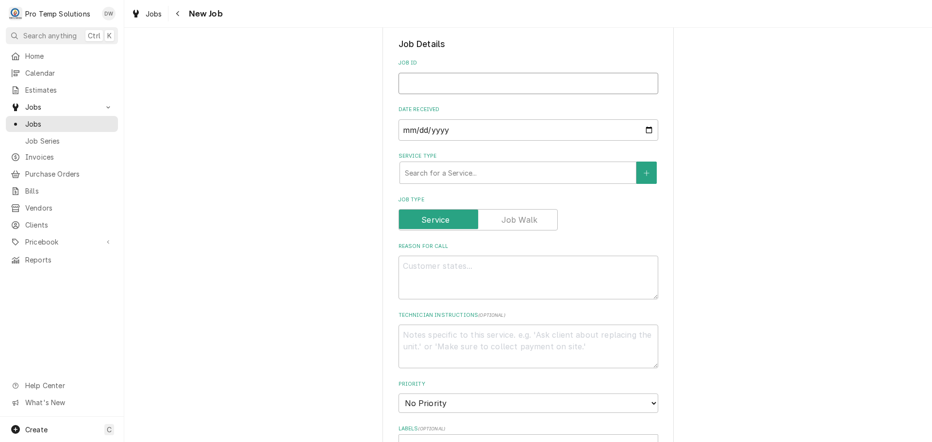
click at [426, 86] on input "Job ID" at bounding box center [529, 83] width 260 height 21
type textarea "x"
type input "1"
type textarea "x"
type input "10"
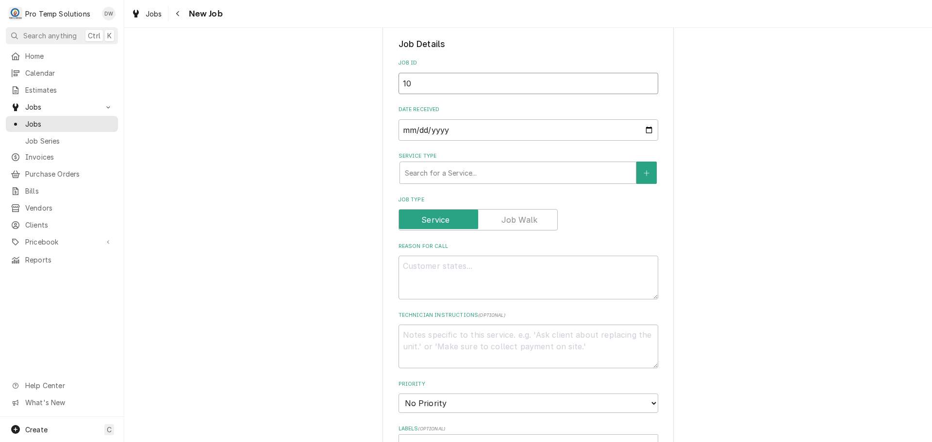
type textarea "x"
type input "102"
type textarea "x"
type input "1020"
type textarea "x"
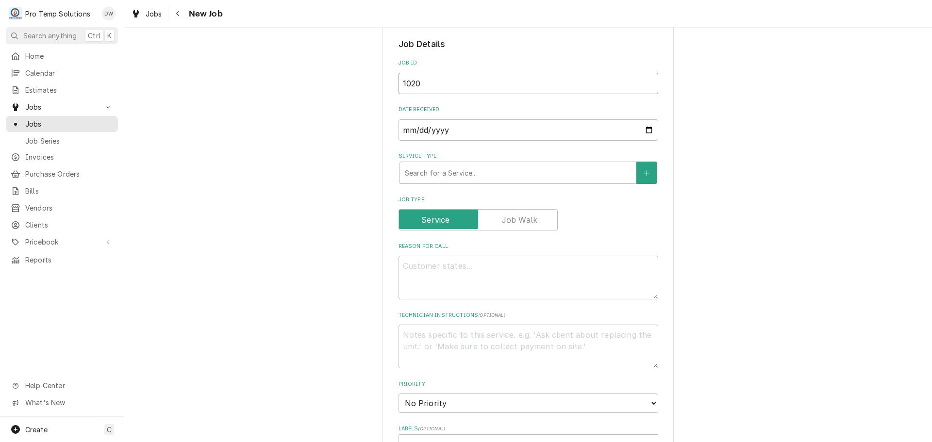
type input "10202"
type textarea "x"
type input "102025"
type textarea "x"
type input "102025-"
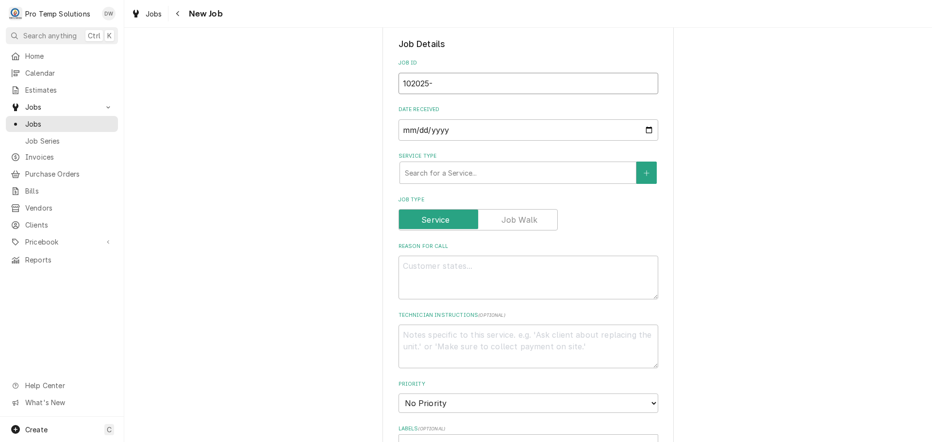
type textarea "x"
type input "102025-0"
type textarea "x"
type input "102025-01"
type textarea "x"
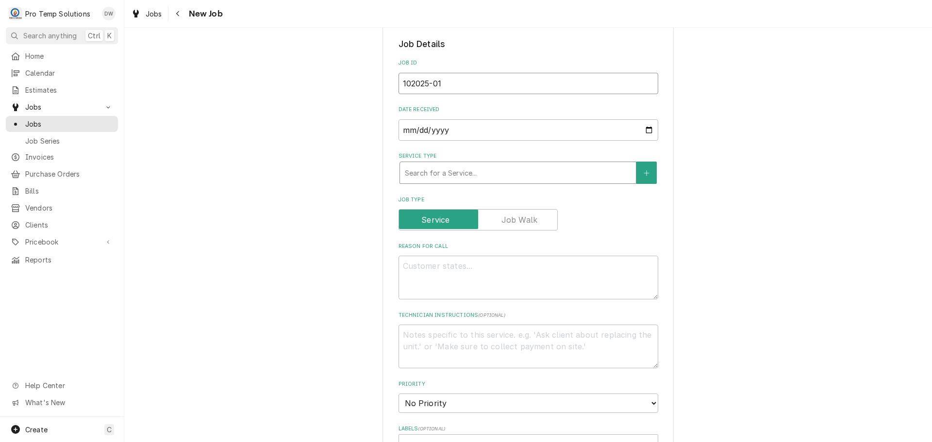
type input "102025-01"
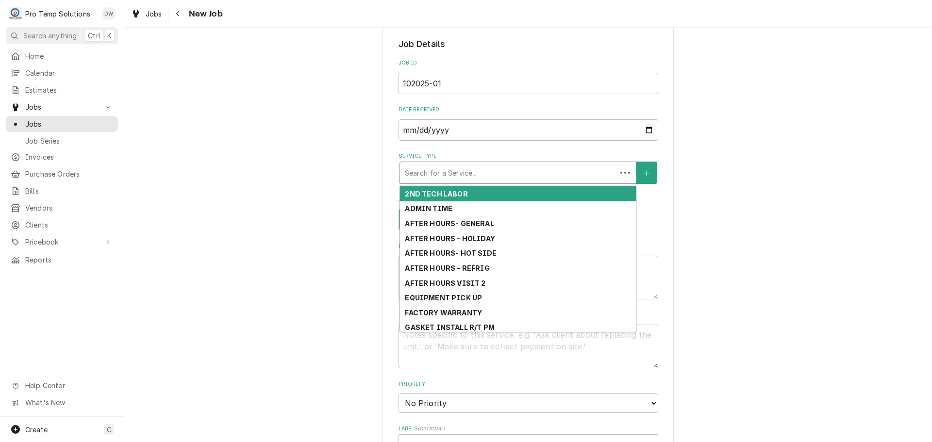
click at [504, 173] on div "Service Type" at bounding box center [508, 172] width 207 height 17
type textarea "x"
type input "G"
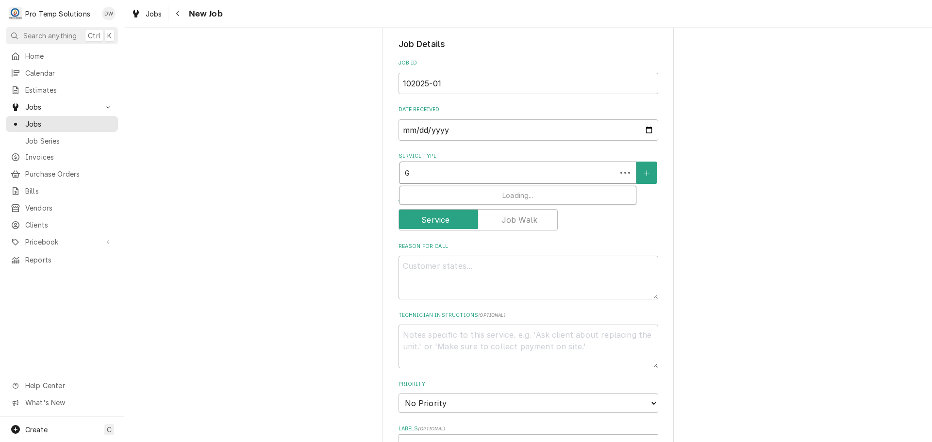
type textarea "x"
type input "GE"
type textarea "x"
type input "GEN"
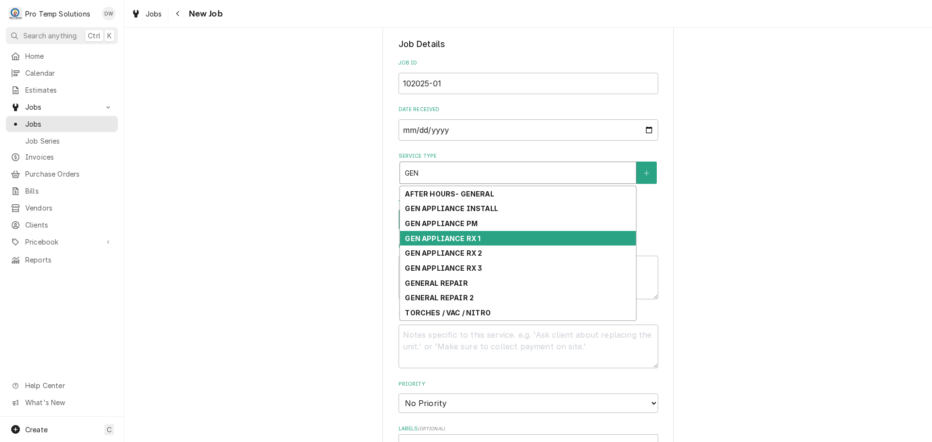
click at [501, 237] on div "GEN APPLIANCE RX 1" at bounding box center [518, 238] width 236 height 15
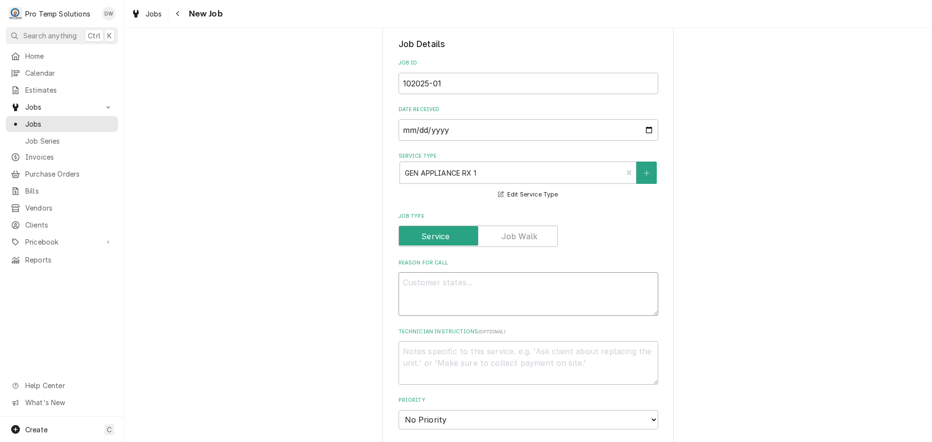
click at [468, 286] on textarea "Reason For Call" at bounding box center [529, 294] width 260 height 44
type textarea "x"
type textarea "E"
type textarea "x"
type textarea "EX"
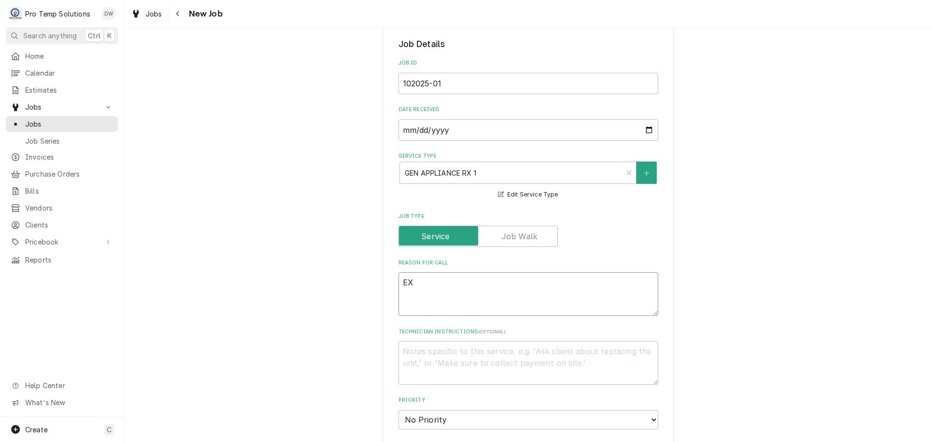
type textarea "x"
type textarea "EXT"
type textarea "x"
type textarea "EXTR"
type textarea "x"
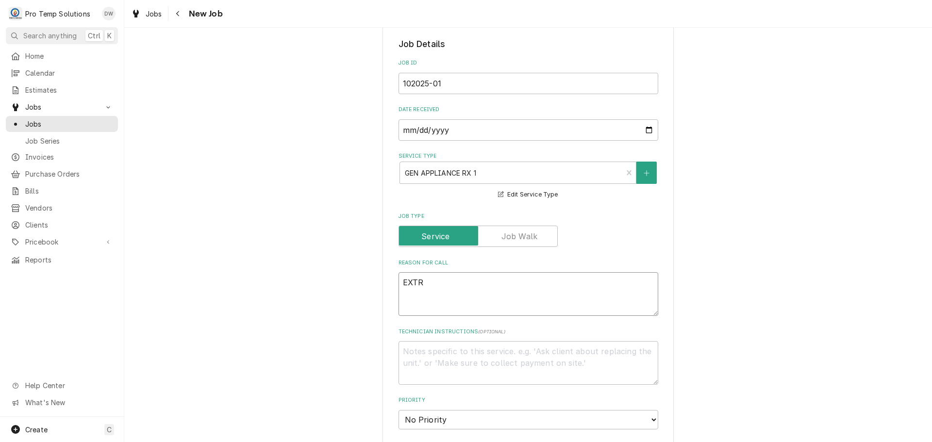
type textarea "EXTRU"
type textarea "x"
type textarea "EXTRUD"
type textarea "x"
type textarea "EXTRUDE"
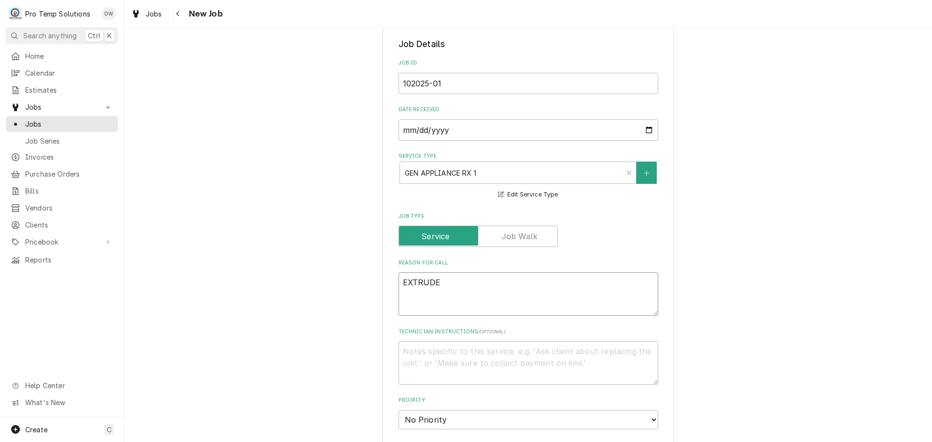
type textarea "x"
type textarea "EXTRUDER"
type textarea "x"
type textarea "EXTRUDER"
type textarea "x"
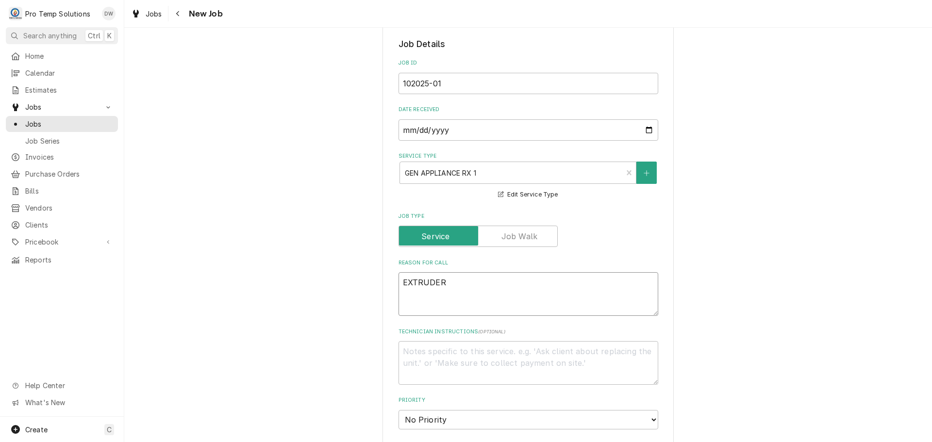
type textarea "EXTRUDER M"
type textarea "x"
type textarea "EXTRUDER MA"
type textarea "x"
type textarea "EXTRUDER MAK"
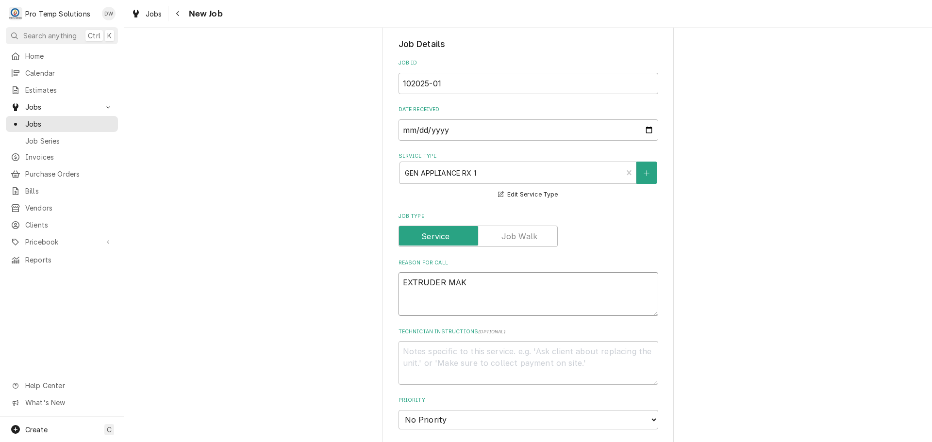
type textarea "x"
type textarea "EXTRUDER MAKI"
type textarea "x"
type textarea "EXTRUDER MAKIN"
type textarea "x"
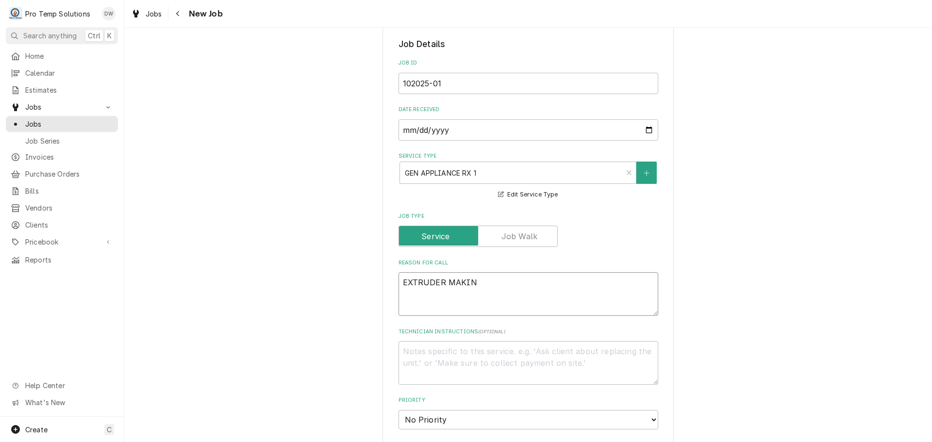
type textarea "EXTRUDER MAKING"
type textarea "x"
type textarea "EXTRUDER MAKING"
type textarea "x"
type textarea "EXTRUDER MAKING G"
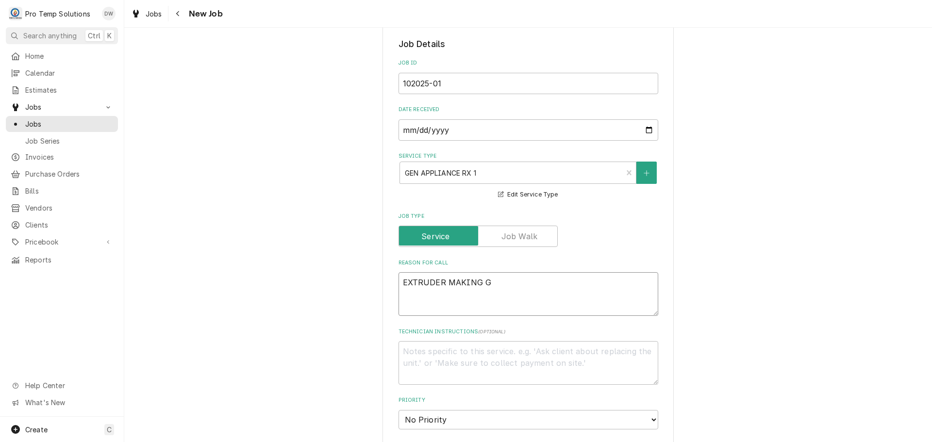
type textarea "x"
type textarea "EXTRUDER MAKING GR"
type textarea "x"
type textarea "EXTRUDER MAKING GRI"
type textarea "x"
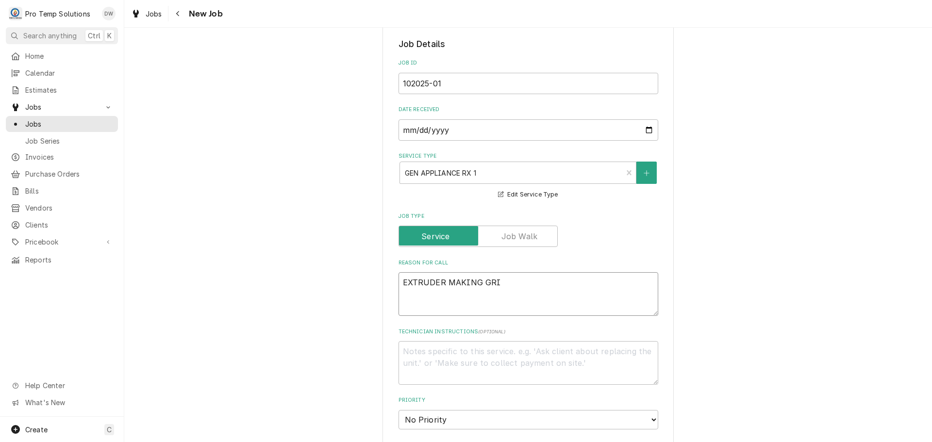
type textarea "EXTRUDER MAKING GRIN"
type textarea "x"
type textarea "EXTRUDER MAKING GRIND"
type textarea "x"
type textarea "EXTRUDER MAKING GRINDI"
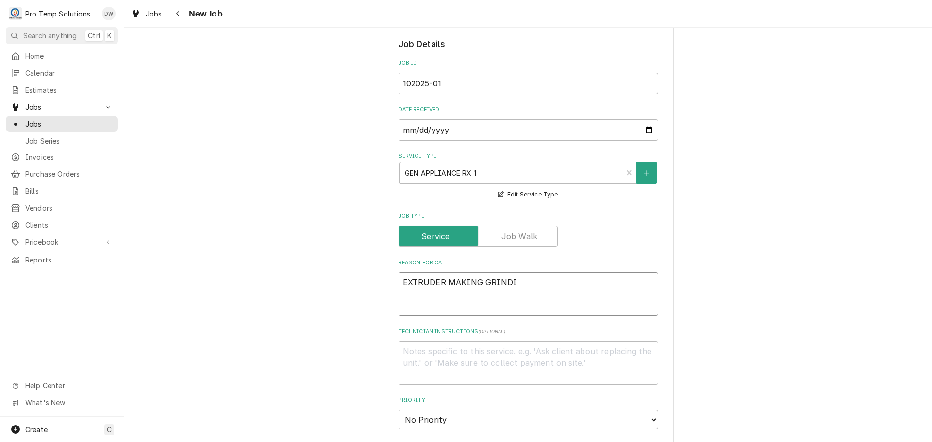
type textarea "x"
type textarea "EXTRUDER MAKING GRINDIN"
type textarea "x"
type textarea "EXTRUDER MAKING GRINDING"
type textarea "x"
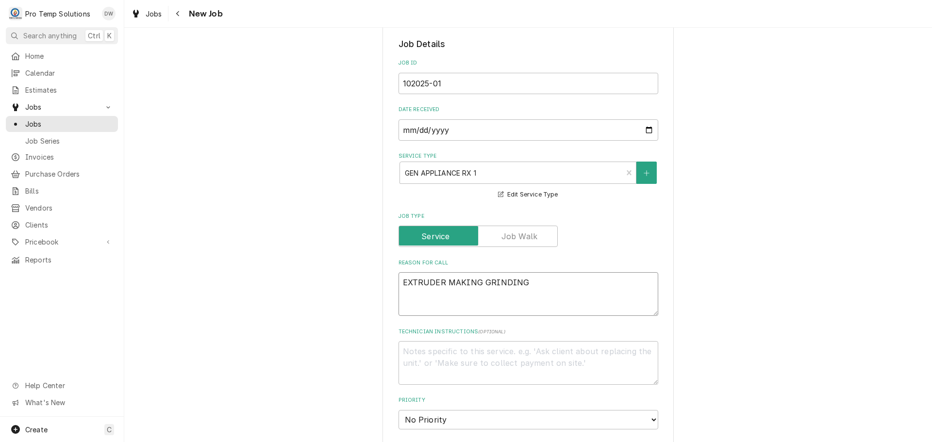
type textarea "EXTRUDER MAKING GRINDING"
type textarea "x"
type textarea "EXTRUDER MAKING GRINDING N"
type textarea "x"
type textarea "EXTRUDER MAKING GRINDING NO"
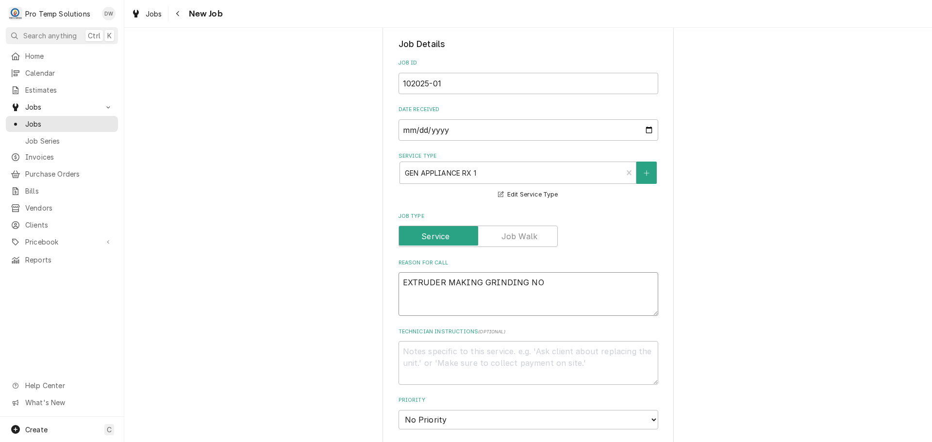
type textarea "x"
type textarea "EXTRUDER MAKING GRINDING NOI"
type textarea "x"
type textarea "EXTRUDER MAKING GRINDING NOIS"
type textarea "x"
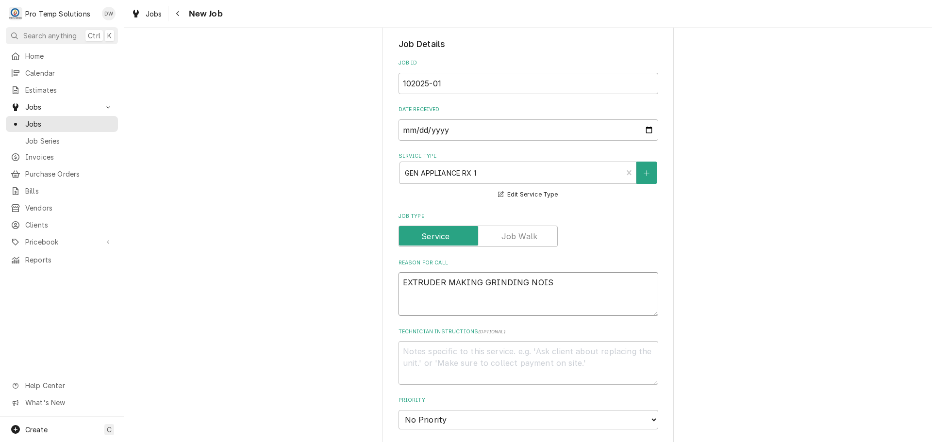
type textarea "EXTRUDER MAKING GRINDING NOISE"
type textarea "x"
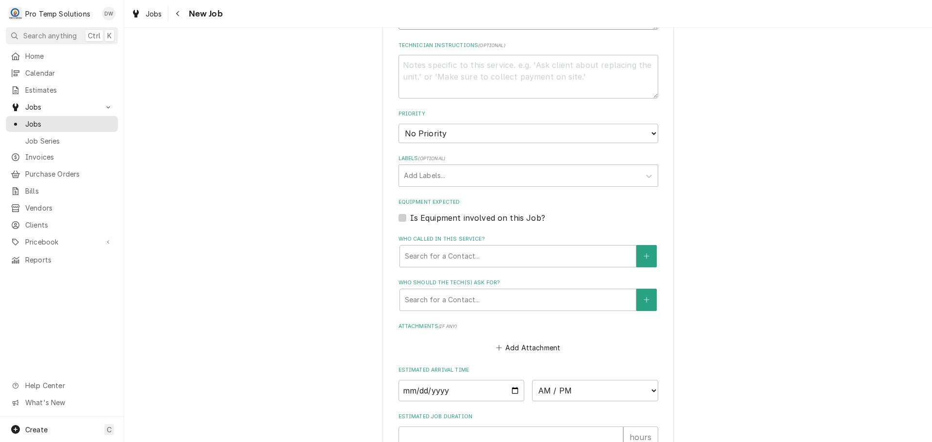
scroll to position [485, 0]
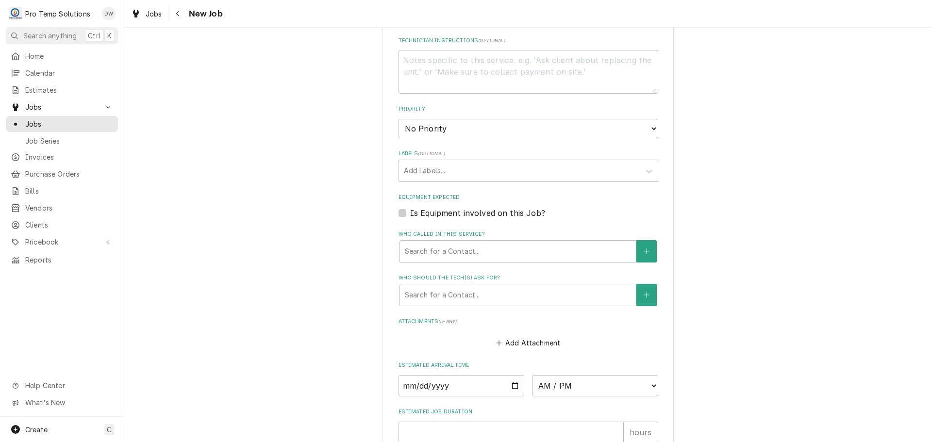
type textarea "EXTRUDER MAKING GRINDING NOISE"
click at [410, 212] on label "Is Equipment involved on this Job?" at bounding box center [477, 213] width 135 height 12
click at [410, 212] on input "Equipment Expected" at bounding box center [540, 217] width 260 height 21
checkbox input "true"
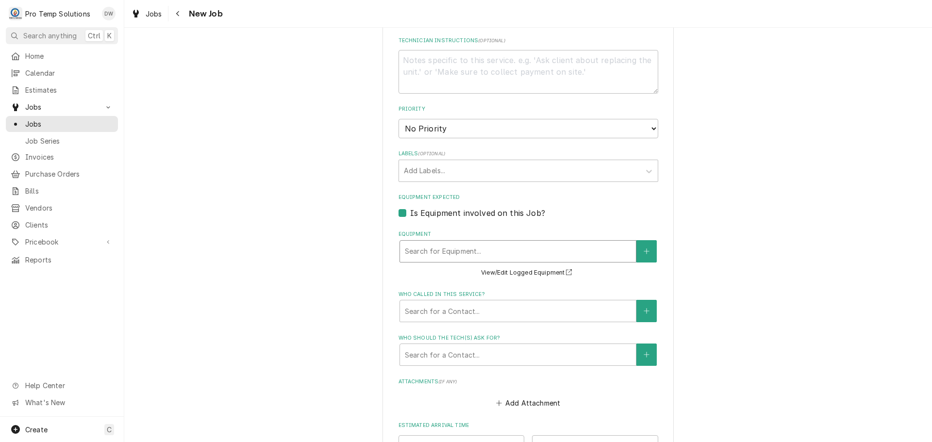
click at [485, 250] on div "Equipment" at bounding box center [518, 251] width 226 height 17
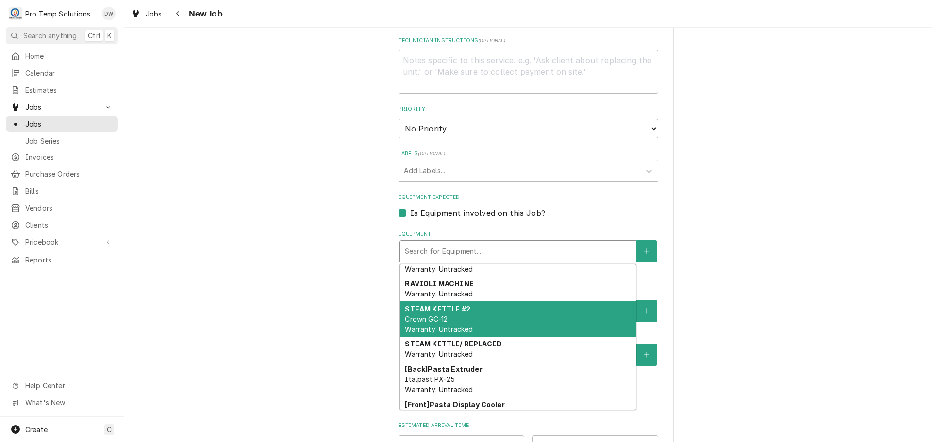
scroll to position [70, 0]
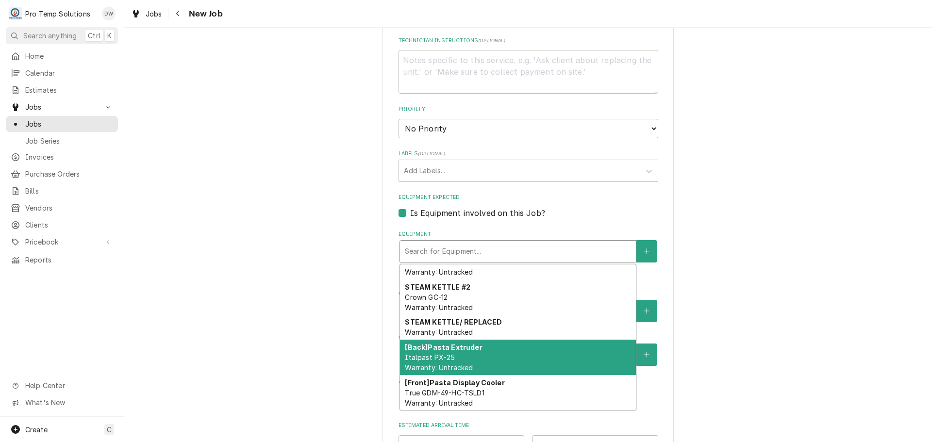
click at [504, 349] on div "[Back] Pasta Extruder Italpast PX-25 Warranty: Untracked" at bounding box center [518, 357] width 236 height 35
type textarea "x"
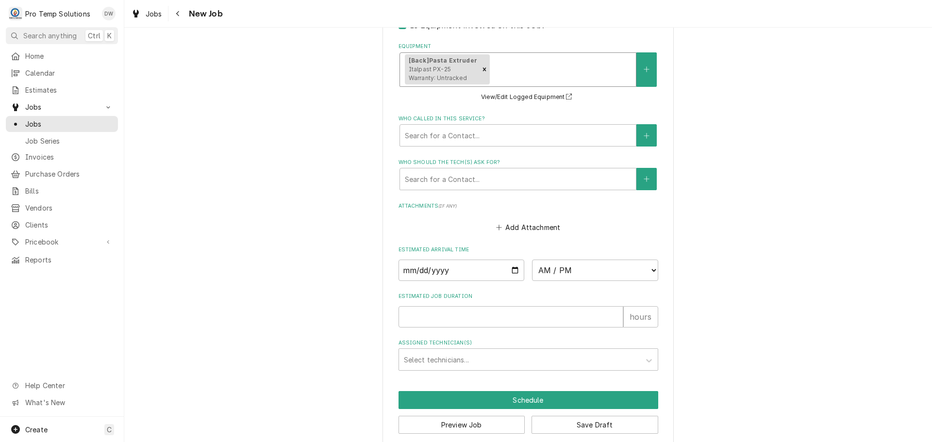
scroll to position [680, 0]
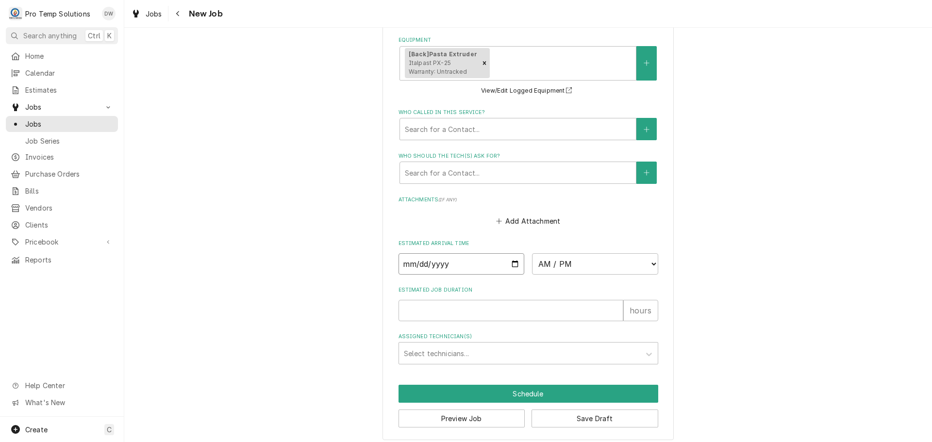
click at [511, 264] on input "[DATE]" at bounding box center [462, 263] width 126 height 21
click at [644, 262] on select "AM / PM 6:00 AM 6:15 AM 6:30 AM 6:45 AM 7:00 AM 7:15 AM 7:30 AM 7:45 AM 8:00 AM…" at bounding box center [595, 263] width 126 height 21
select select "10:30:00"
click at [532, 253] on select "AM / PM 6:00 AM 6:15 AM 6:30 AM 6:45 AM 7:00 AM 7:15 AM 7:30 AM 7:45 AM 8:00 AM…" at bounding box center [595, 263] width 126 height 21
click at [590, 318] on input "Estimated Job Duration" at bounding box center [511, 310] width 225 height 21
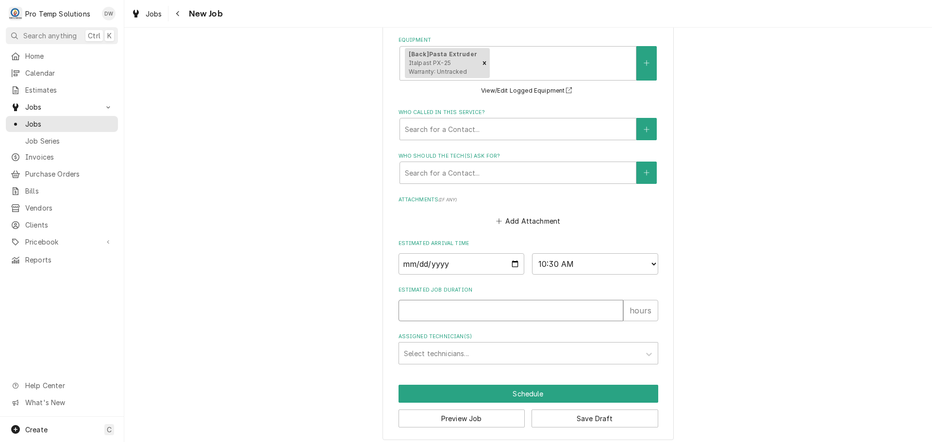
type textarea "x"
type input "1"
type textarea "x"
type input "1.5"
type textarea "x"
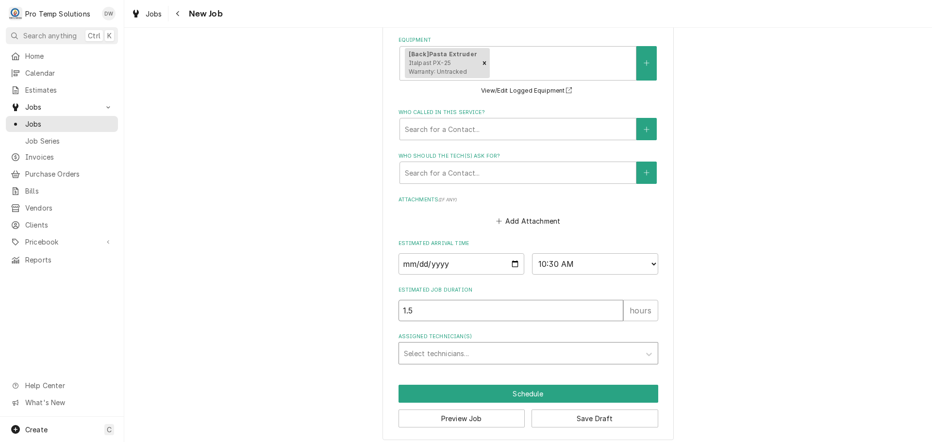
type input "1.5"
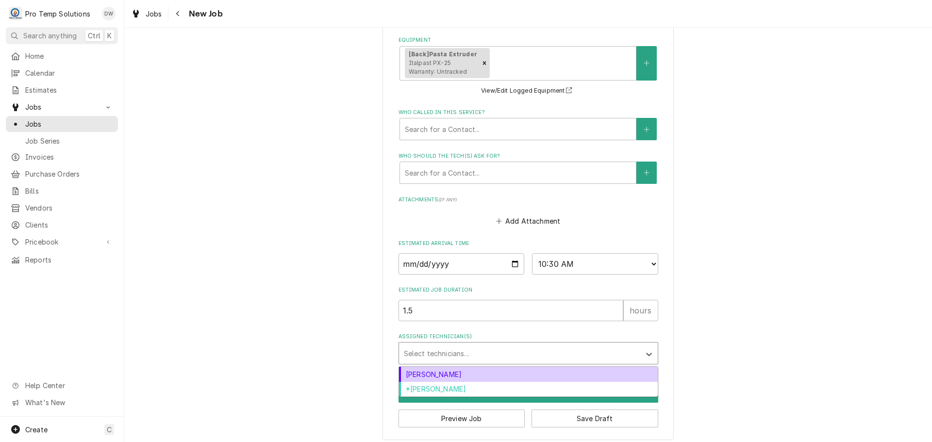
click at [469, 351] on div "Assigned Technician(s)" at bounding box center [520, 353] width 232 height 17
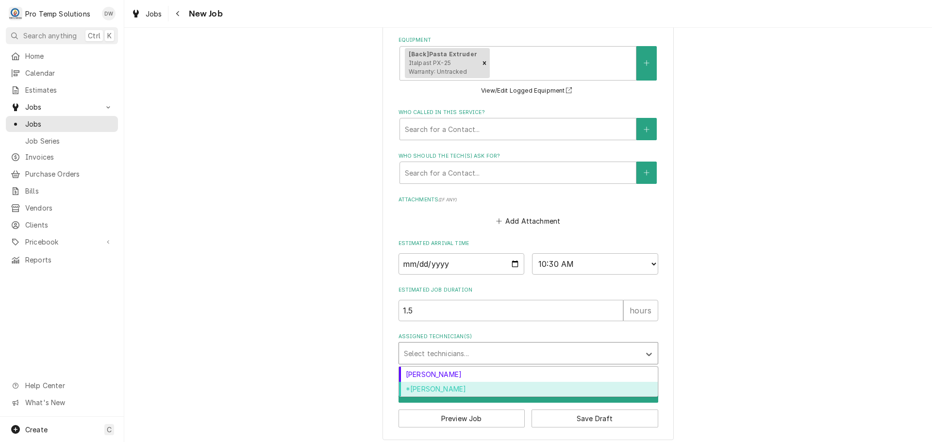
click at [453, 385] on div "*[PERSON_NAME]" at bounding box center [528, 389] width 259 height 15
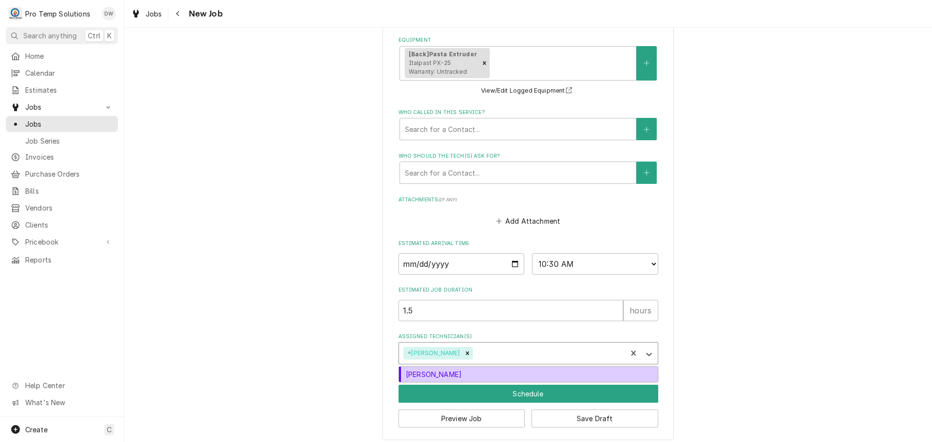
click at [493, 349] on div "Assigned Technician(s)" at bounding box center [548, 353] width 148 height 17
click at [485, 379] on div "Dakota Williams" at bounding box center [528, 374] width 259 height 15
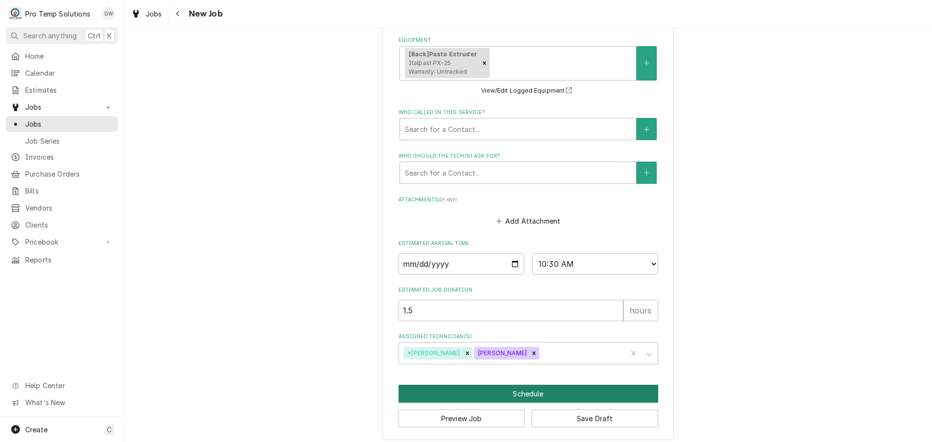
click at [521, 391] on button "Schedule" at bounding box center [529, 394] width 260 height 18
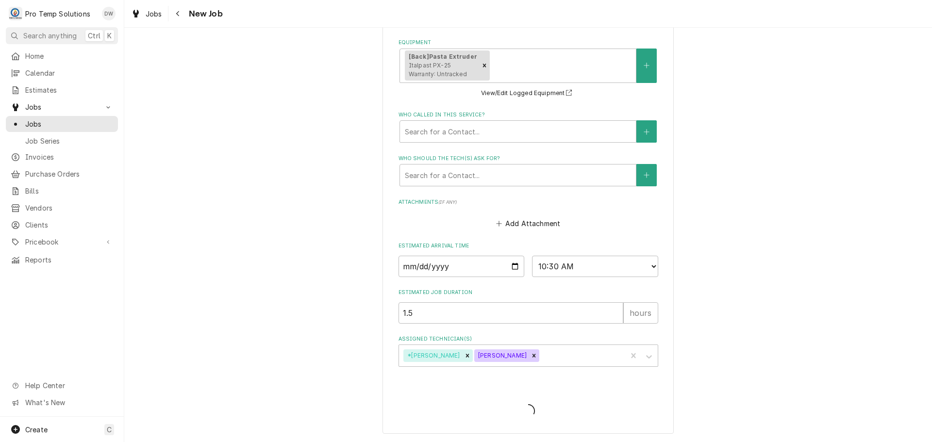
type textarea "x"
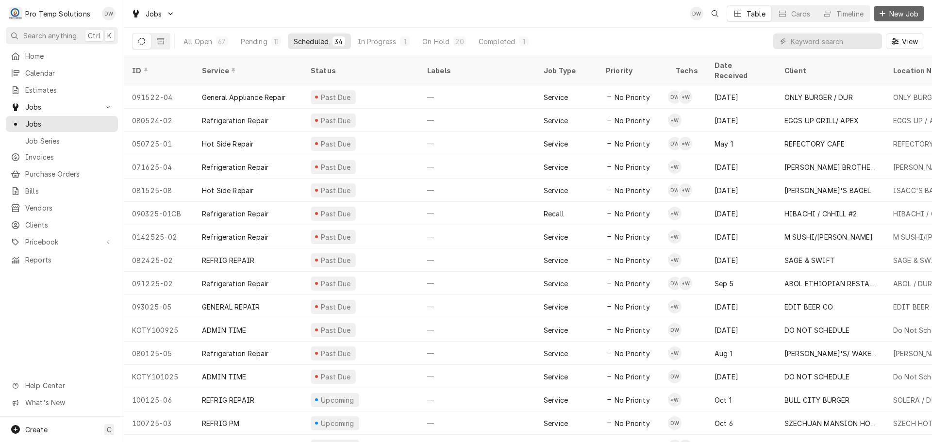
click at [888, 12] on span "New Job" at bounding box center [903, 14] width 33 height 10
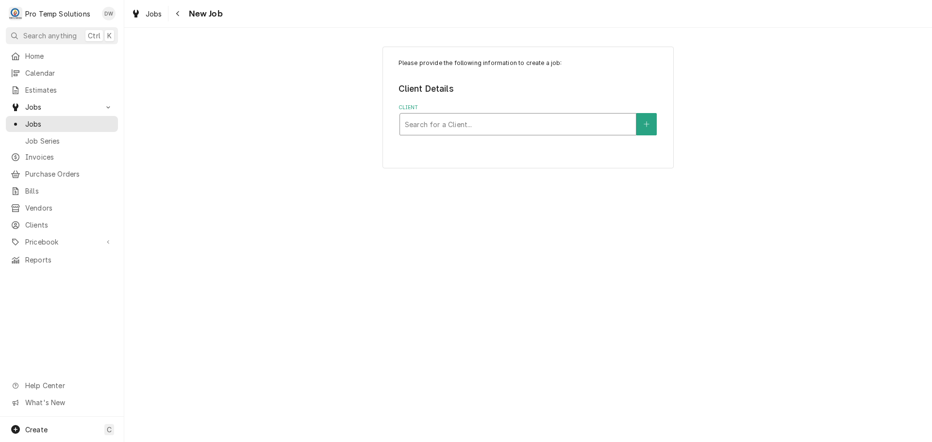
click at [590, 123] on div "Client" at bounding box center [518, 124] width 226 height 17
type input "CAT'S"
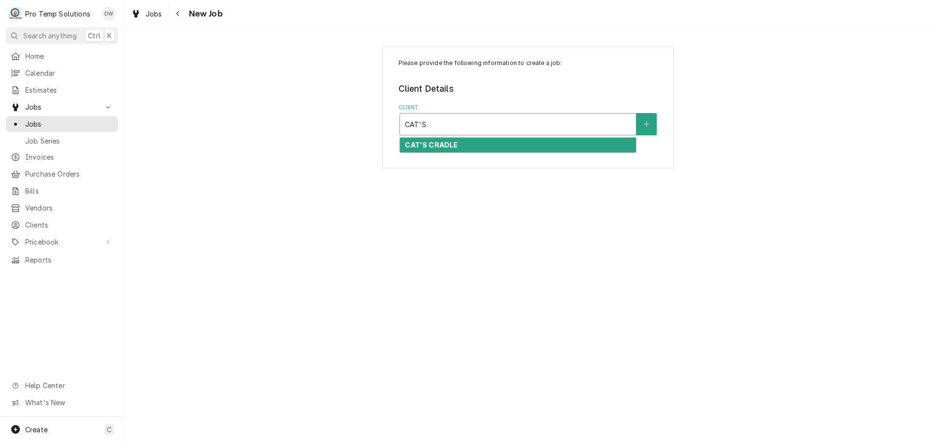
click at [518, 147] on div "CAT'S CRADLE" at bounding box center [518, 145] width 236 height 15
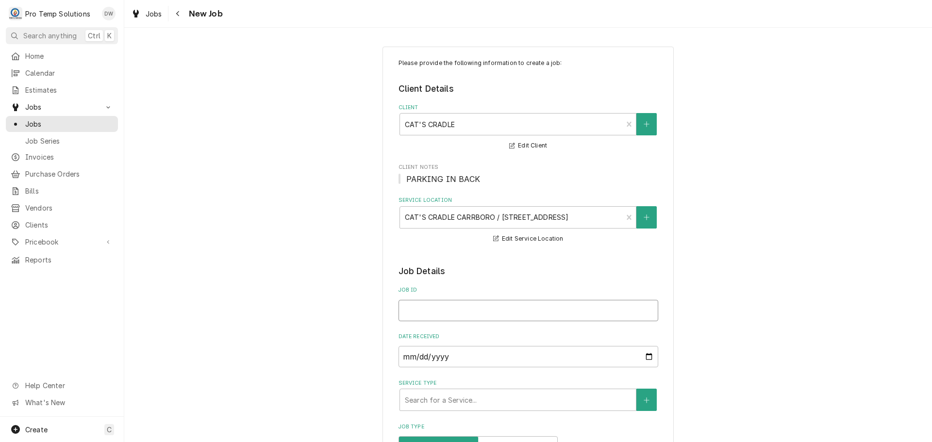
click at [411, 314] on input "Job ID" at bounding box center [529, 310] width 260 height 21
type textarea "x"
type input "1"
type textarea "x"
type input "10"
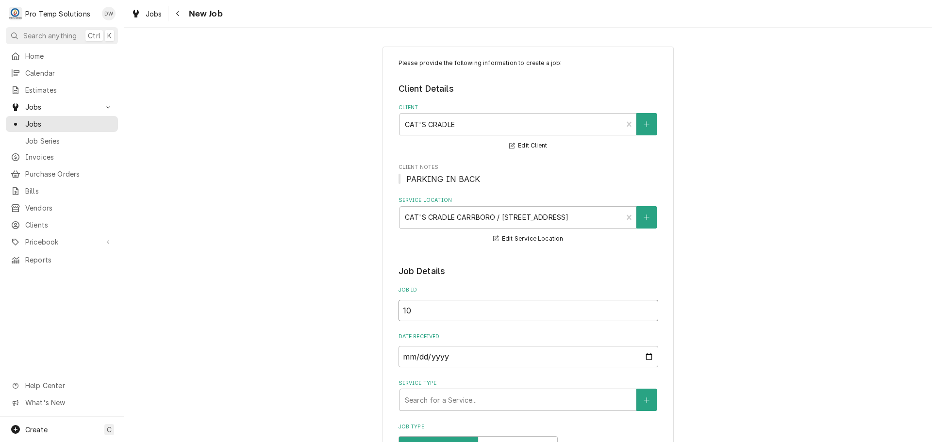
type textarea "x"
type input "102"
type textarea "x"
type input "1020"
type textarea "x"
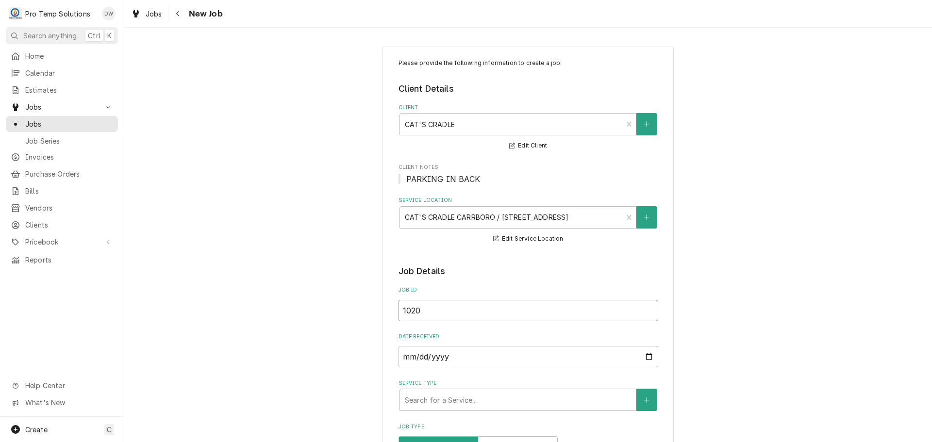
type input "10202"
type textarea "x"
type input "102025"
type textarea "x"
type input "102025-"
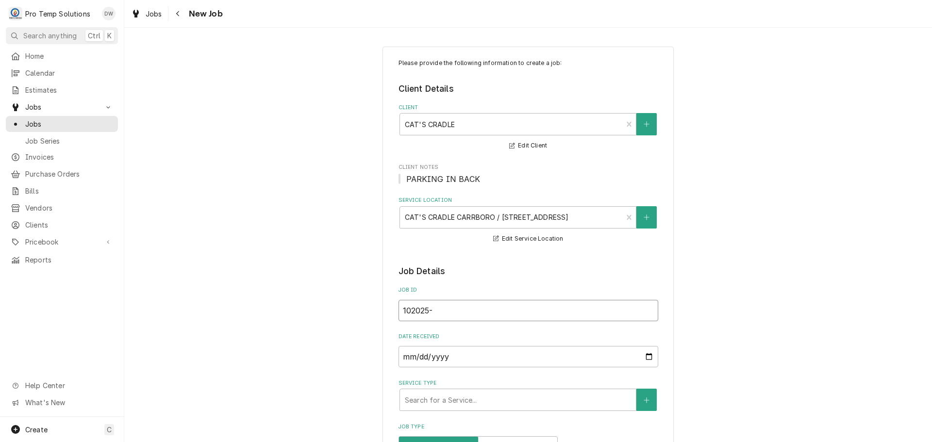
type textarea "x"
type input "102025-0"
type textarea "x"
type input "102025-02"
type textarea "x"
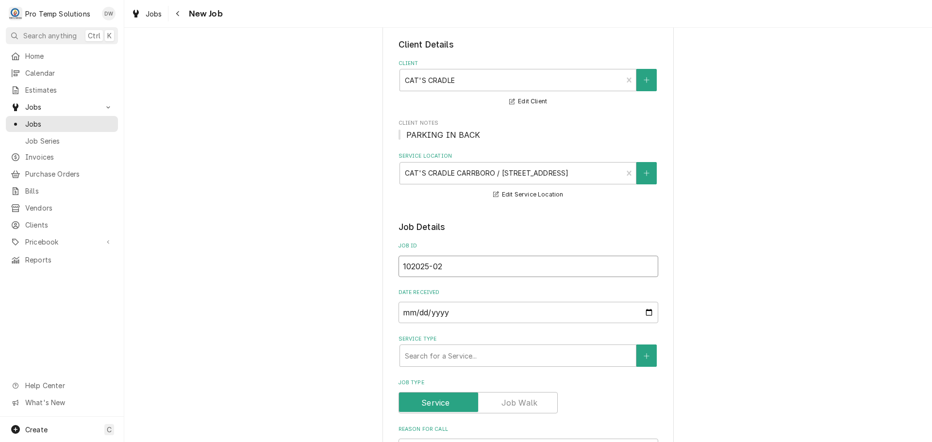
scroll to position [194, 0]
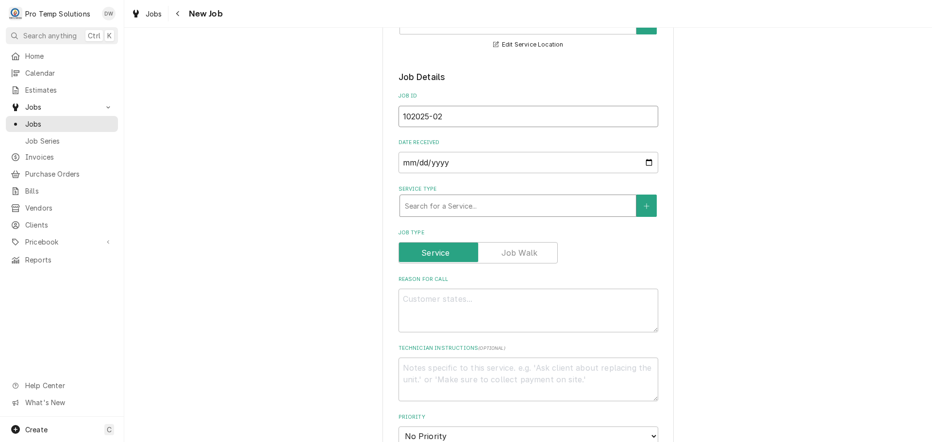
type input "102025-02"
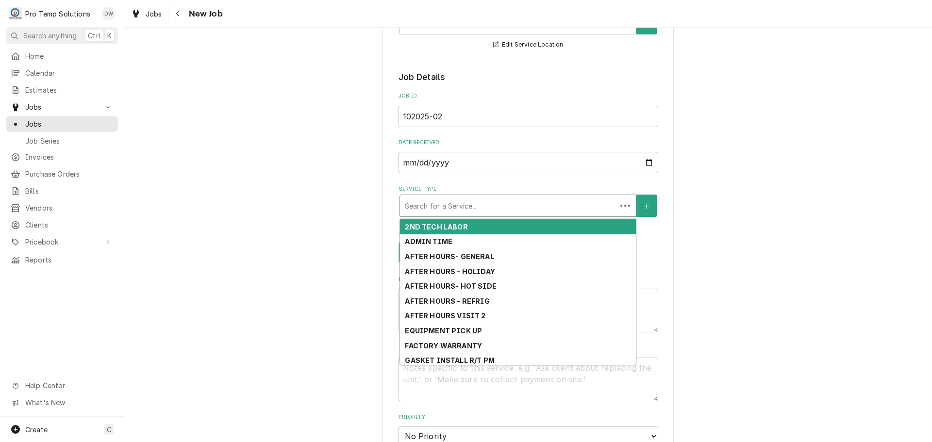
click at [492, 205] on div "Service Type" at bounding box center [508, 205] width 207 height 17
type textarea "x"
type input "R"
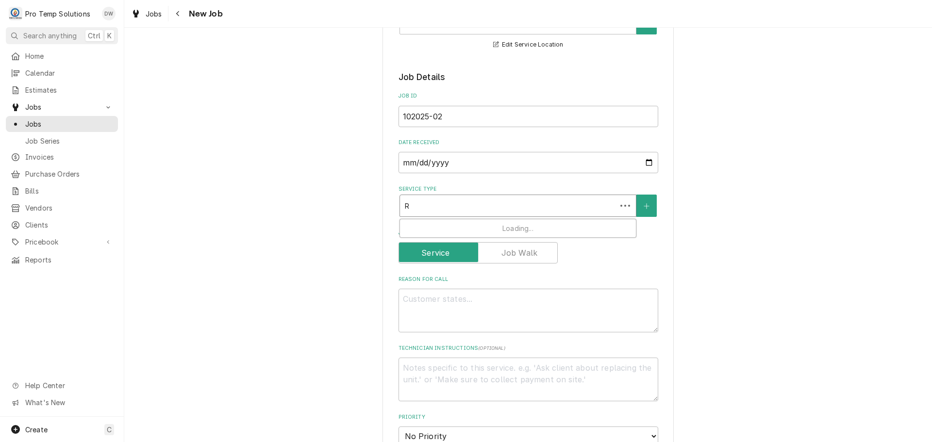
type textarea "x"
type input "RE"
type textarea "x"
type input "REF"
type textarea "x"
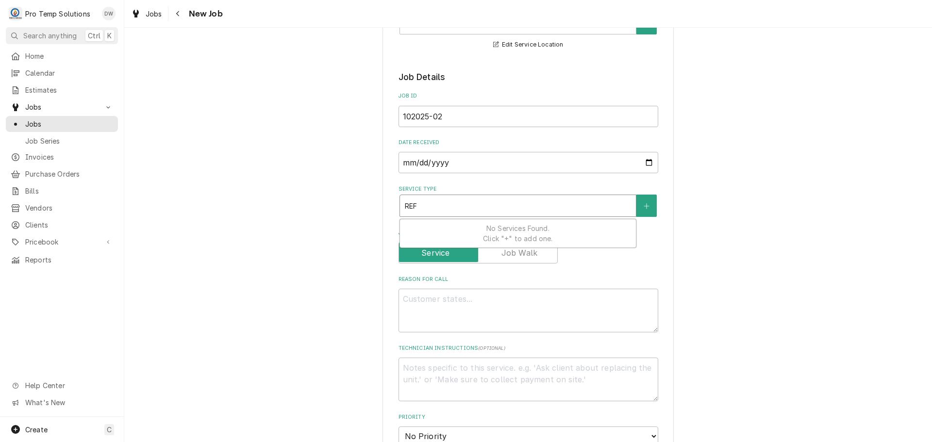
type input "REFR"
type textarea "x"
type input "REFRI"
type textarea "x"
type input "REFRIG"
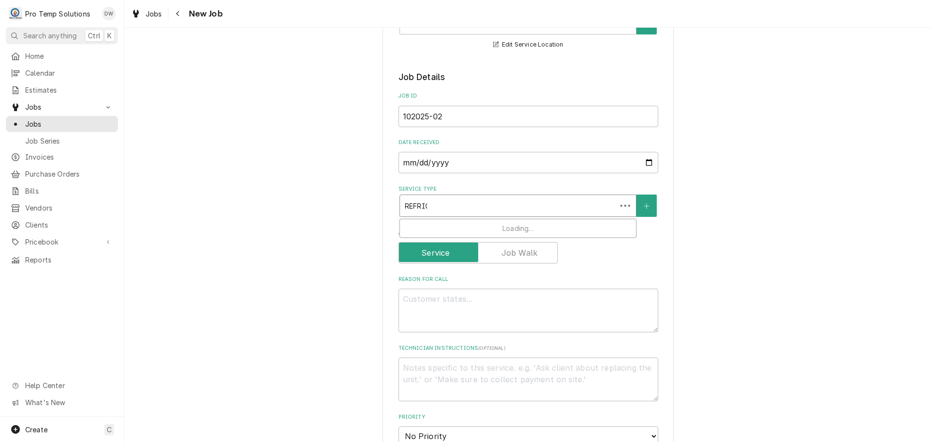
type textarea "x"
type input "REFRIG"
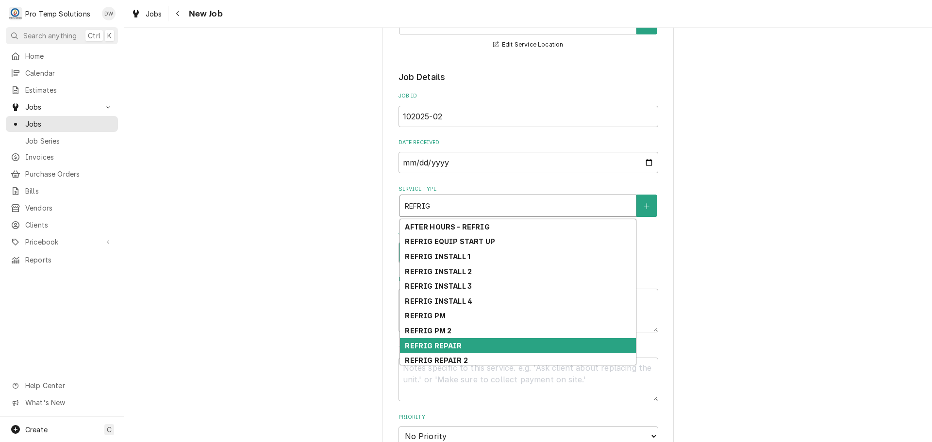
click at [484, 345] on div "REFRIG REPAIR" at bounding box center [518, 345] width 236 height 15
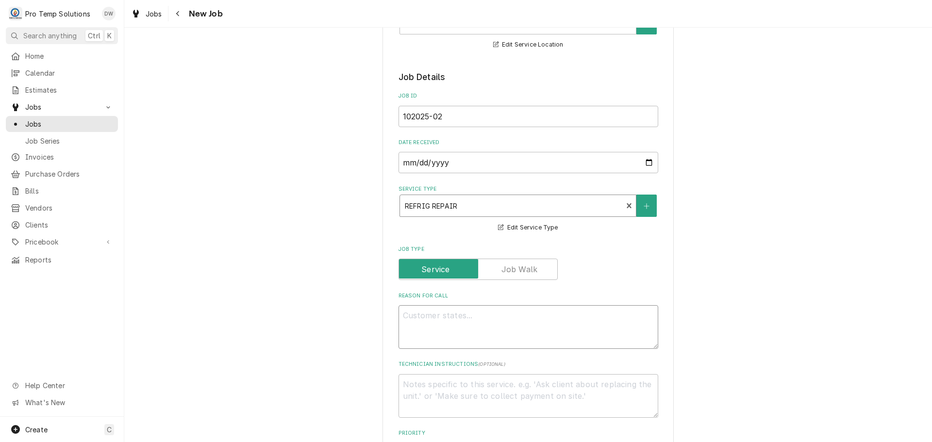
click at [472, 312] on textarea "Reason For Call" at bounding box center [529, 327] width 260 height 44
type textarea "x"
type textarea "4"
type textarea "x"
type textarea "4D"
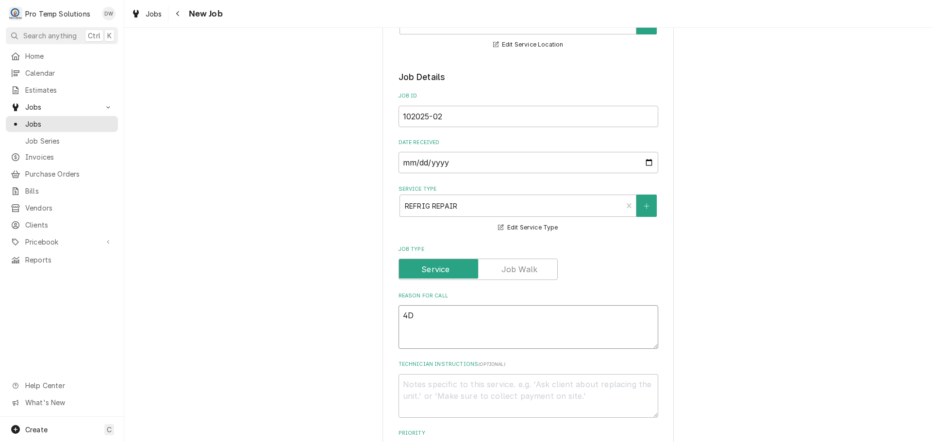
type textarea "x"
type textarea "4DR"
type textarea "x"
type textarea "4DR"
type textarea "x"
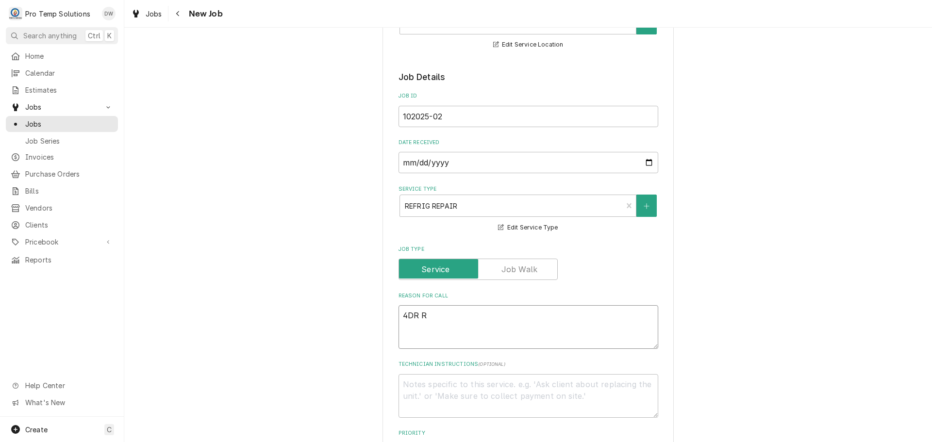
type textarea "4DR RI"
type textarea "x"
type textarea "4DR RIC"
type textarea "x"
type textarea "4DR RIC"
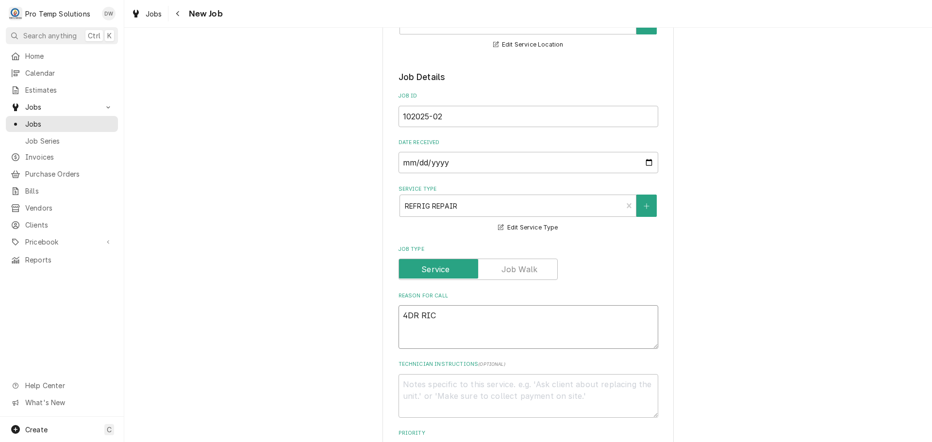
type textarea "x"
type textarea "4DR RIC R"
type textarea "x"
type textarea "4DR RIC RU"
type textarea "x"
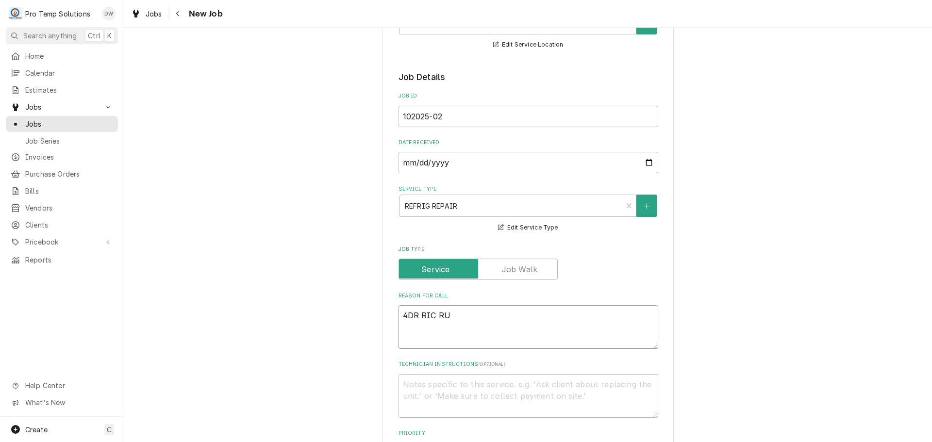
type textarea "4DR RIC RUN"
type textarea "x"
type textarea "4DR RIC RUNN"
type textarea "x"
type textarea "4DR RIC RUNNI"
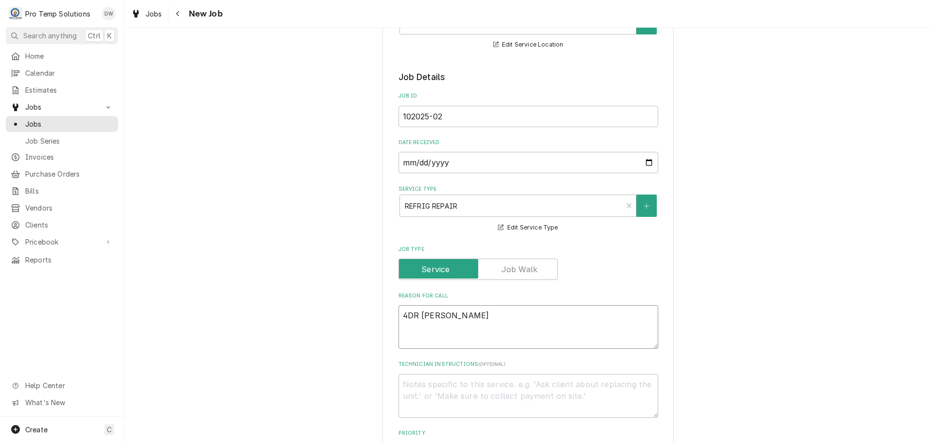
type textarea "x"
type textarea "4DR RIC RUNNIN"
type textarea "x"
type textarea "4DR RIC RUNNING"
type textarea "x"
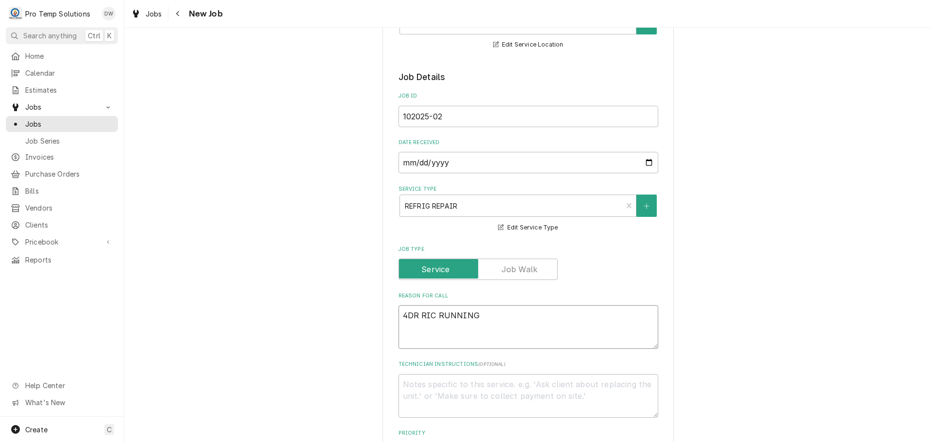
type textarea "4DR RIC RUNNING"
type textarea "x"
type textarea "4DR RIC RUNNING W"
type textarea "x"
type textarea "4DR RIC RUNNING WA"
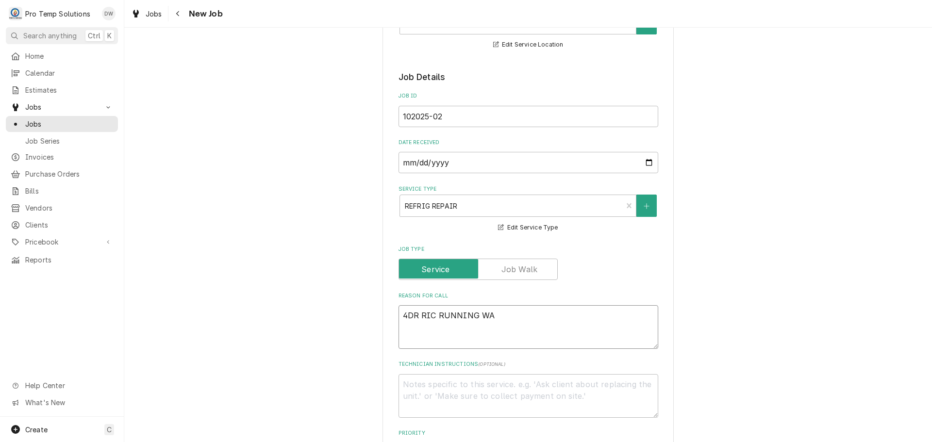
type textarea "x"
type textarea "4DR RIC RUNNING WAR"
type textarea "x"
type textarea "4DR RIC RUNNING WARM"
type textarea "x"
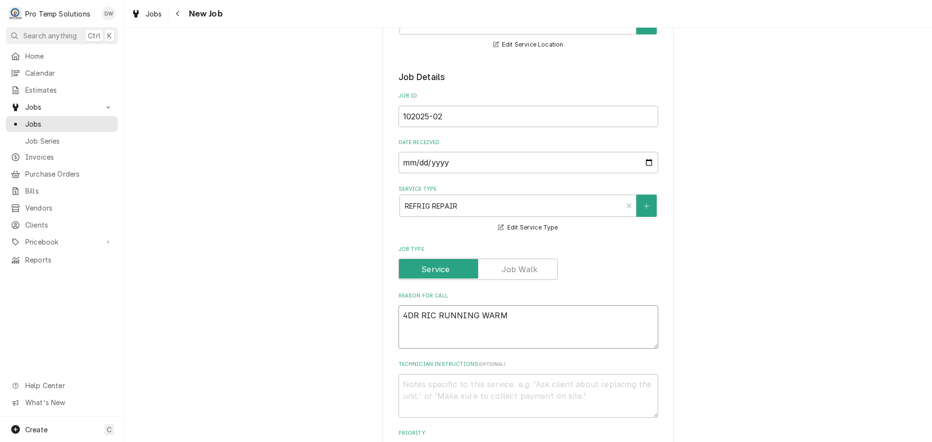
type textarea "4DR RIC RUNNING WARM"
type textarea "x"
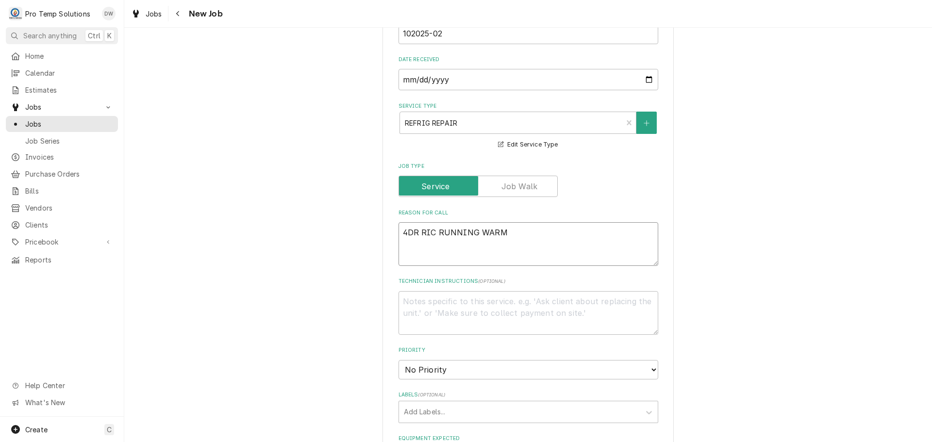
scroll to position [485, 0]
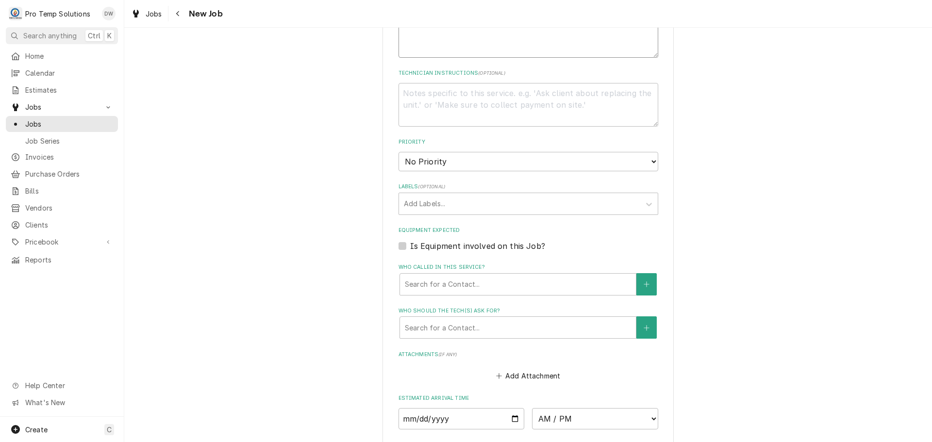
type textarea "4DR RIC RUNNING WARM"
click at [410, 245] on label "Is Equipment involved on this Job?" at bounding box center [477, 246] width 135 height 12
click at [410, 245] on input "Equipment Expected" at bounding box center [540, 250] width 260 height 21
checkbox input "true"
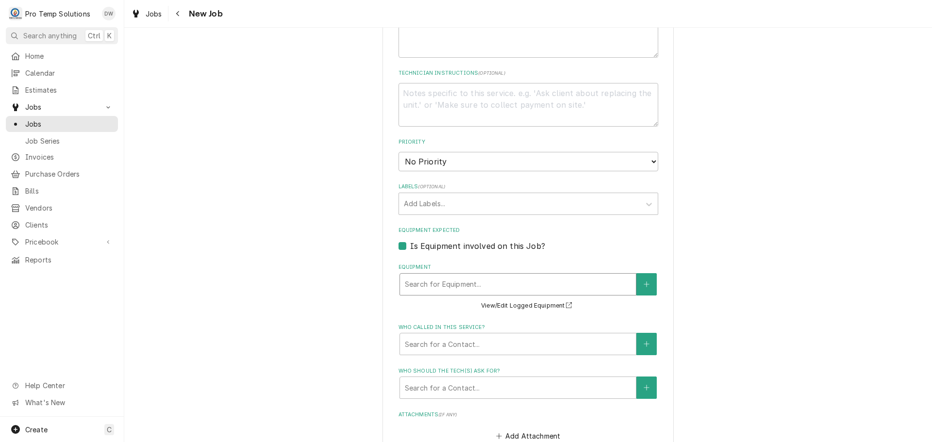
click at [499, 286] on div "Equipment" at bounding box center [518, 284] width 226 height 17
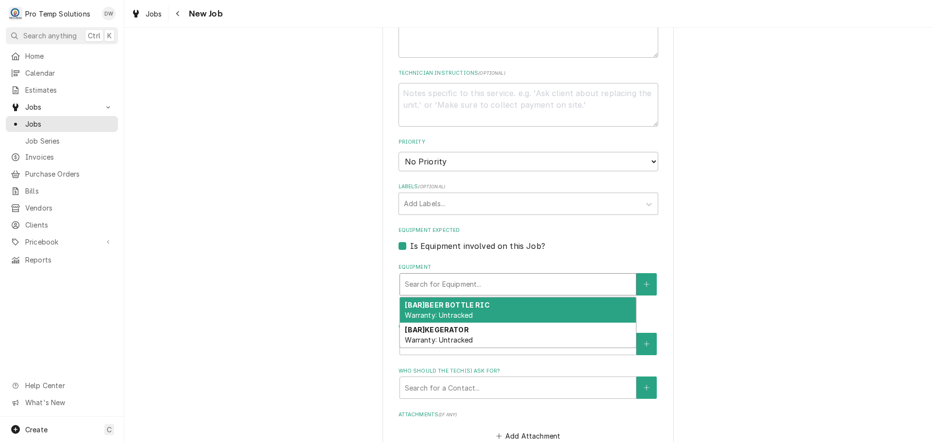
click at [496, 311] on div "[BAR] BEER BOTTLE RIC Warranty: Untracked" at bounding box center [518, 310] width 236 height 25
type textarea "x"
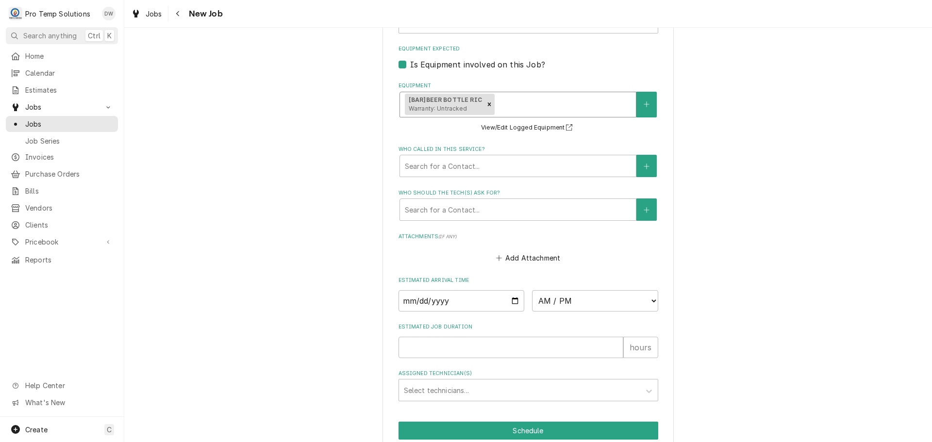
scroll to position [710, 0]
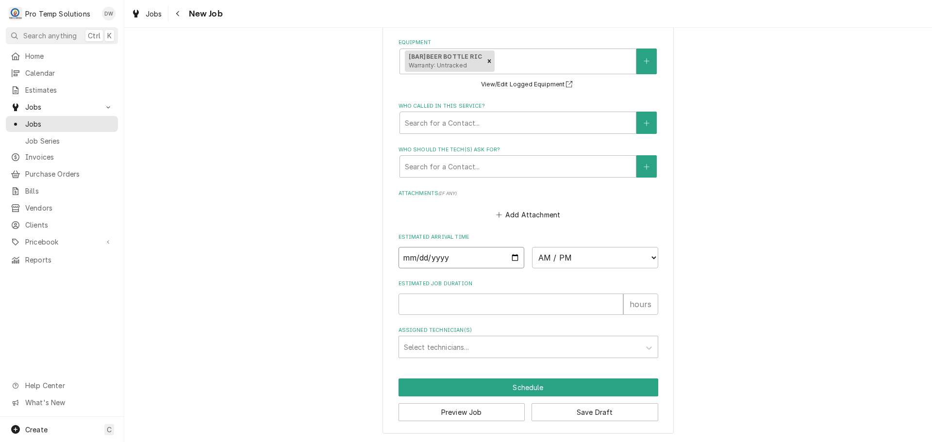
click at [513, 254] on input "Date" at bounding box center [462, 257] width 126 height 21
type input "2025-10-20"
type textarea "x"
click at [644, 251] on select "AM / PM 6:00 AM 6:15 AM 6:30 AM 6:45 AM 7:00 AM 7:15 AM 7:30 AM 7:45 AM 8:00 AM…" at bounding box center [595, 257] width 126 height 21
select select "15:30:00"
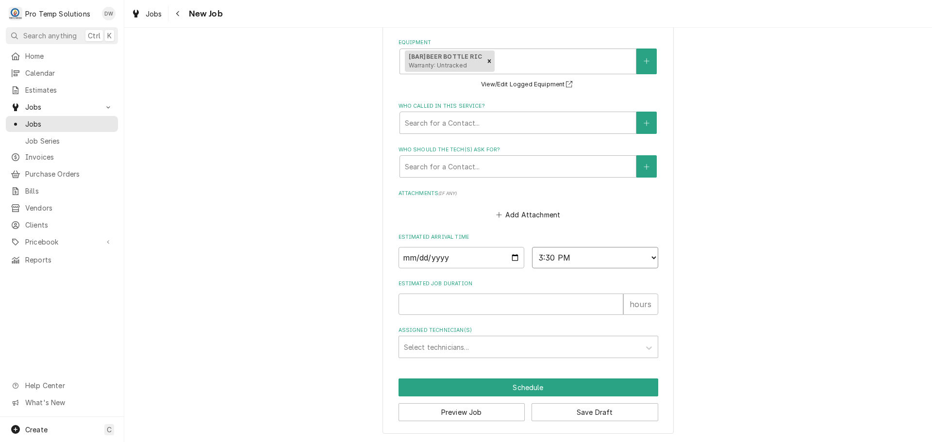
click at [532, 247] on select "AM / PM 6:00 AM 6:15 AM 6:30 AM 6:45 AM 7:00 AM 7:15 AM 7:30 AM 7:45 AM 8:00 AM…" at bounding box center [595, 257] width 126 height 21
click at [577, 302] on input "Estimated Job Duration" at bounding box center [511, 304] width 225 height 21
type textarea "x"
type input "1"
type textarea "x"
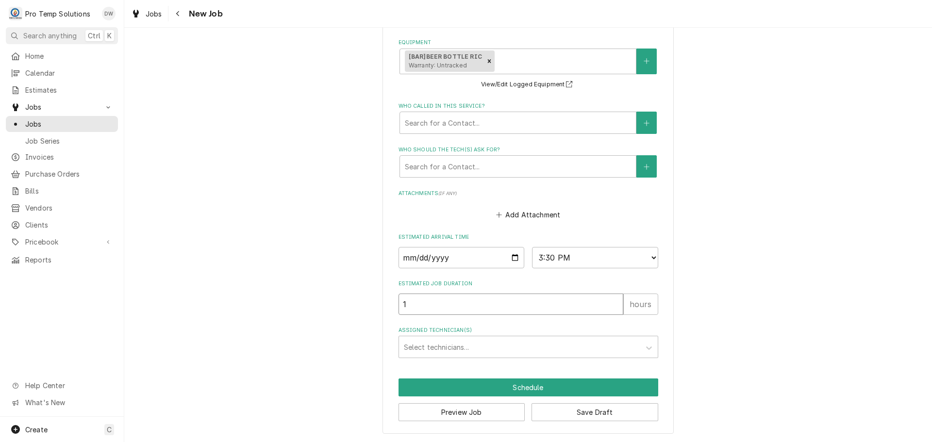
type input "1.5"
type textarea "x"
type input "1.5"
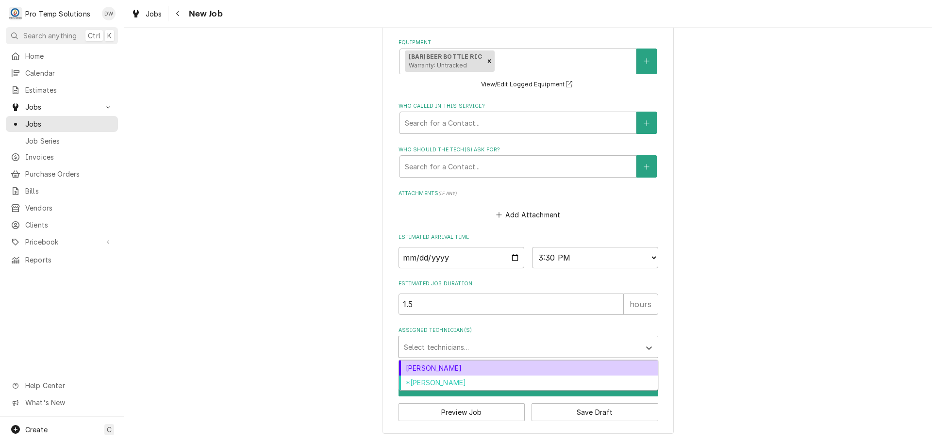
click at [473, 353] on div "Assigned Technician(s)" at bounding box center [520, 346] width 232 height 17
click at [480, 371] on div "[PERSON_NAME]" at bounding box center [528, 368] width 259 height 15
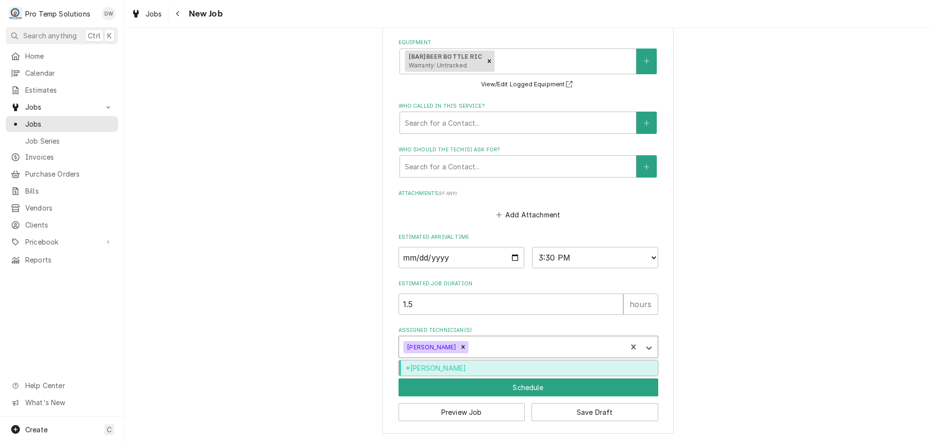
click at [494, 346] on div "Assigned Technician(s)" at bounding box center [545, 346] width 151 height 17
click at [491, 367] on div "*[PERSON_NAME]" at bounding box center [528, 368] width 259 height 15
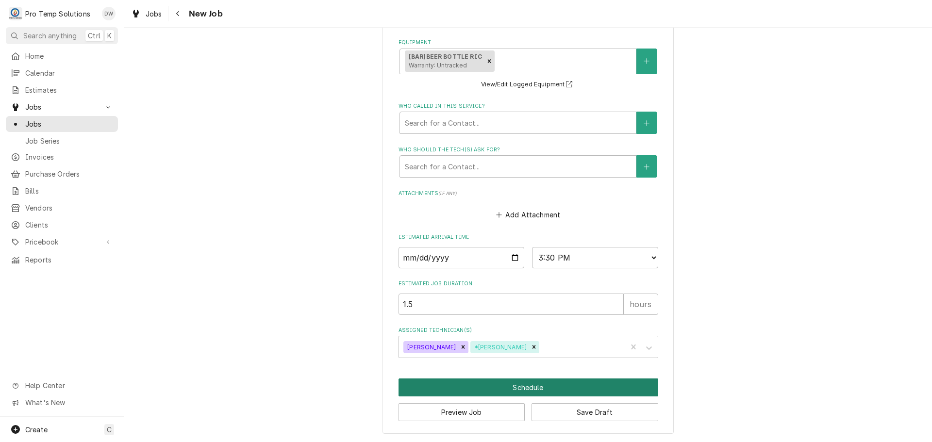
click at [516, 386] on button "Schedule" at bounding box center [529, 388] width 260 height 18
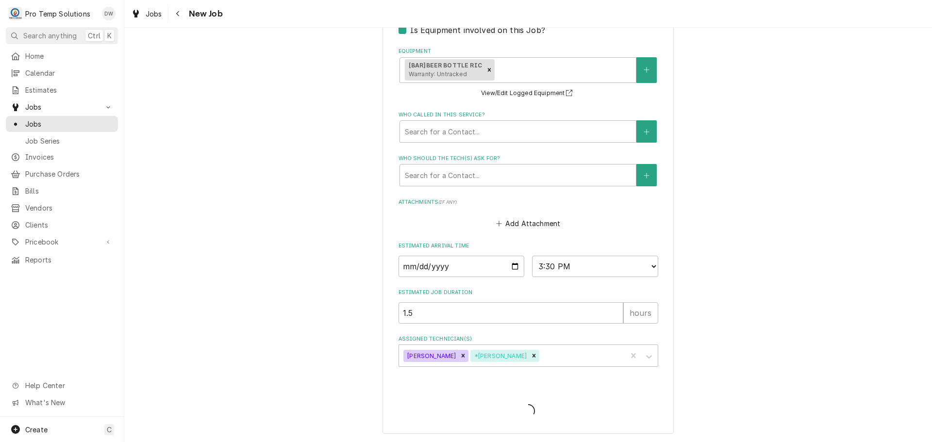
scroll to position [702, 0]
type textarea "x"
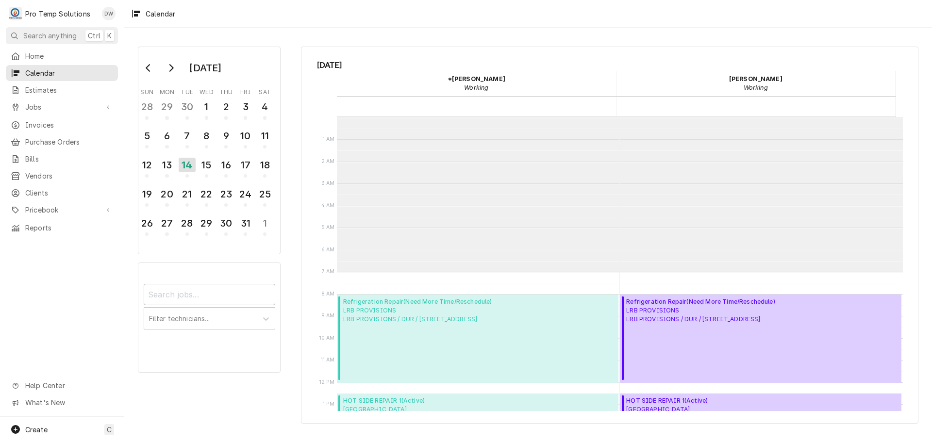
scroll to position [155, 0]
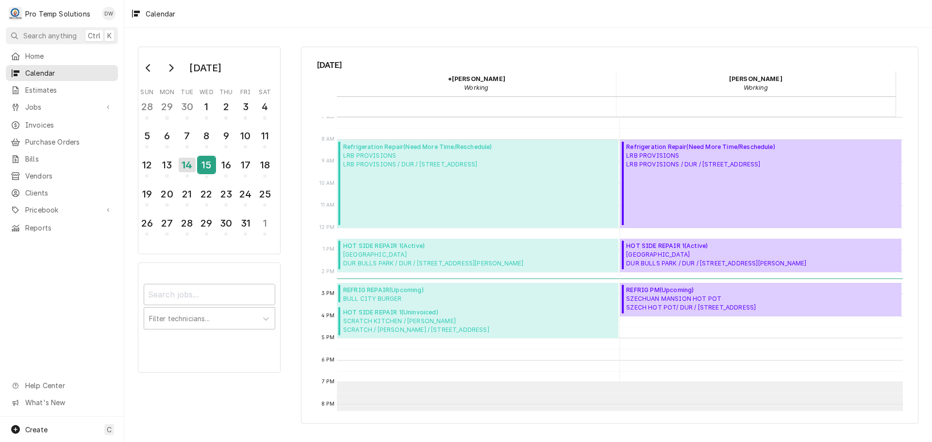
click at [208, 166] on div "15" at bounding box center [206, 165] width 17 height 17
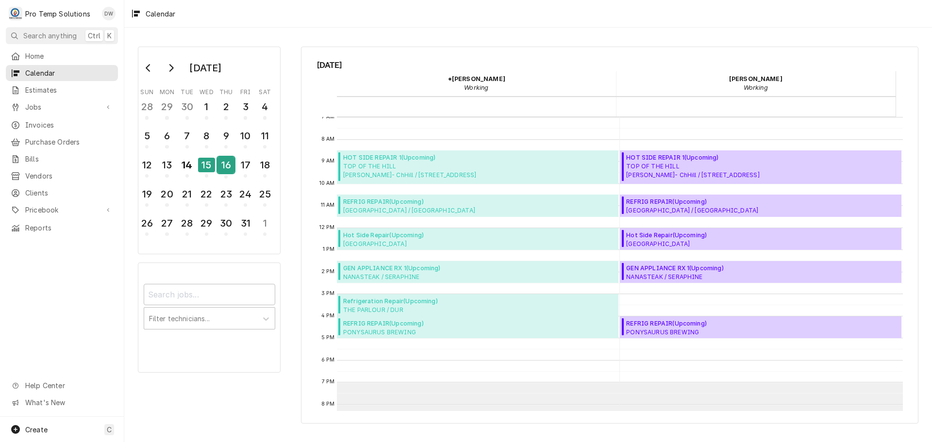
click at [227, 166] on div "16" at bounding box center [225, 165] width 17 height 17
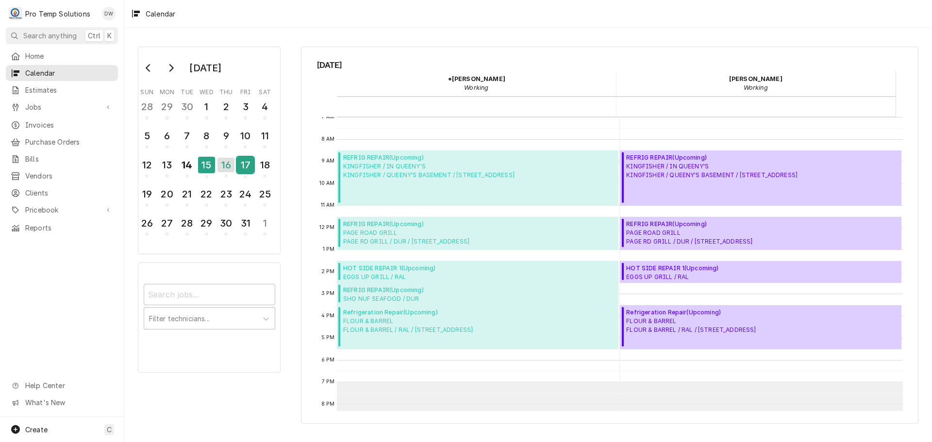
click at [246, 165] on div "17" at bounding box center [245, 165] width 17 height 17
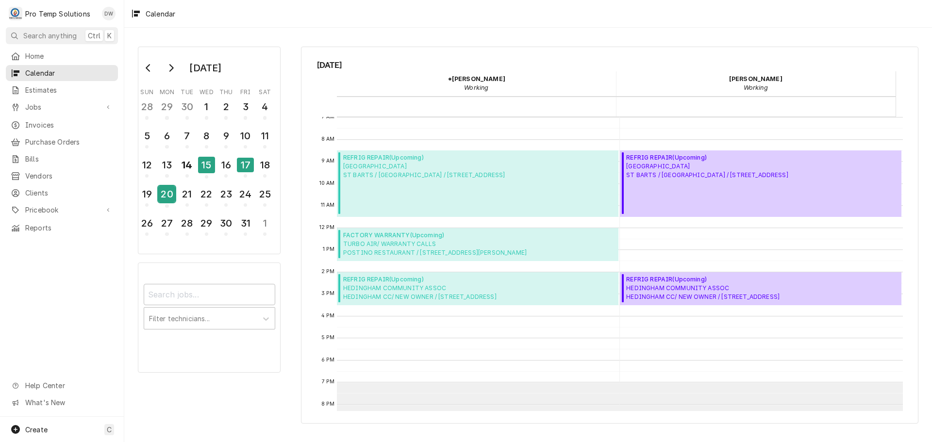
click at [168, 196] on div "20" at bounding box center [166, 194] width 17 height 17
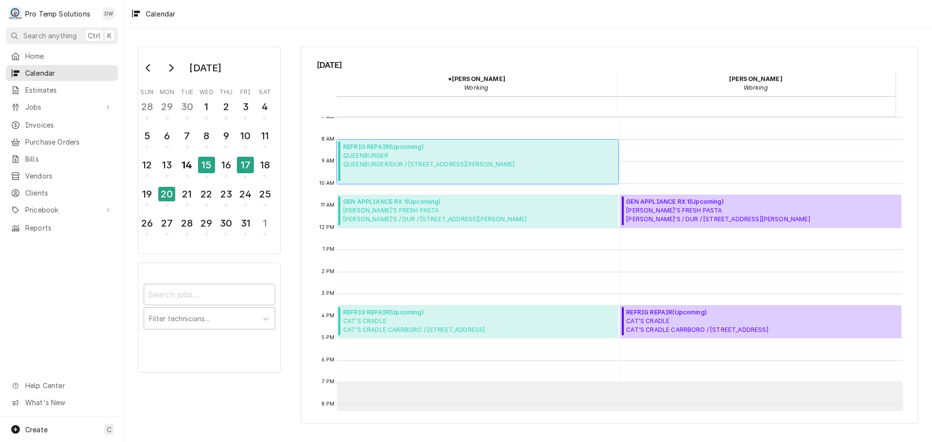
click at [427, 166] on span "QUEENBURGER QUEENBURGER/DUR / 359 Blackwell St #125, Durham, NC 27701" at bounding box center [429, 159] width 172 height 17
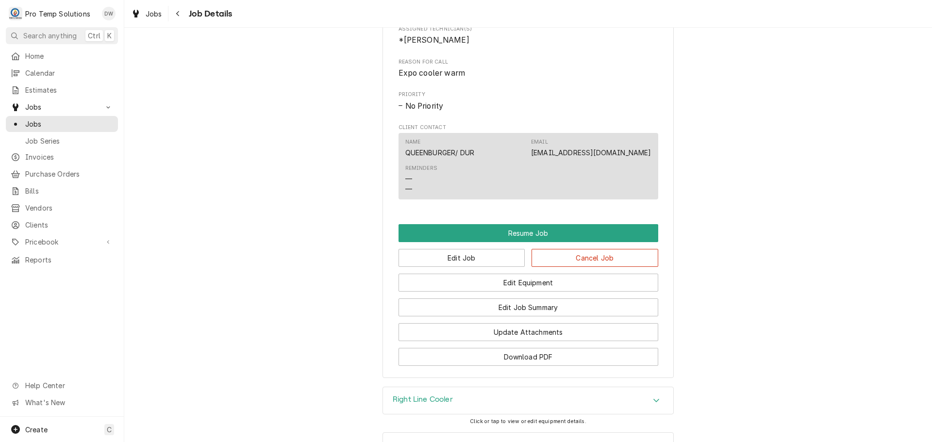
scroll to position [631, 0]
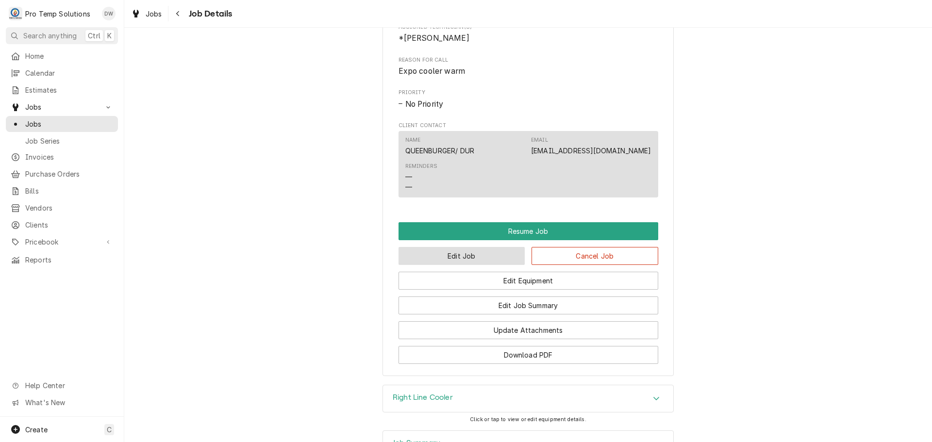
click at [470, 265] on button "Edit Job" at bounding box center [462, 256] width 127 height 18
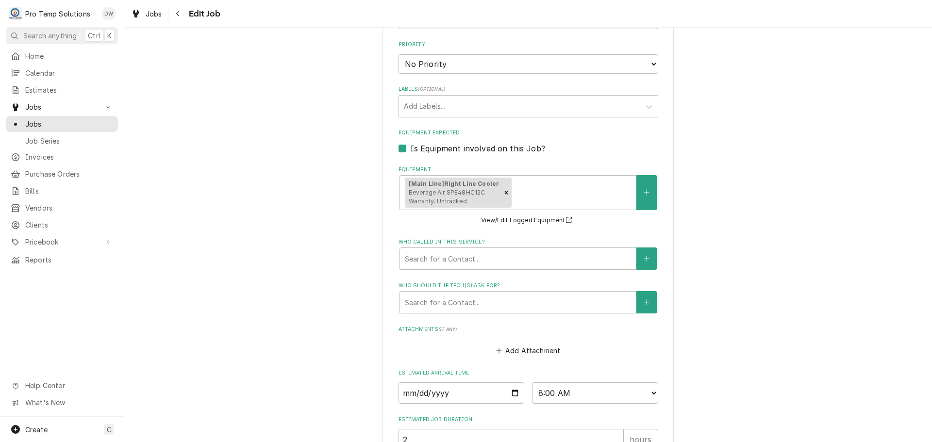
scroll to position [645, 0]
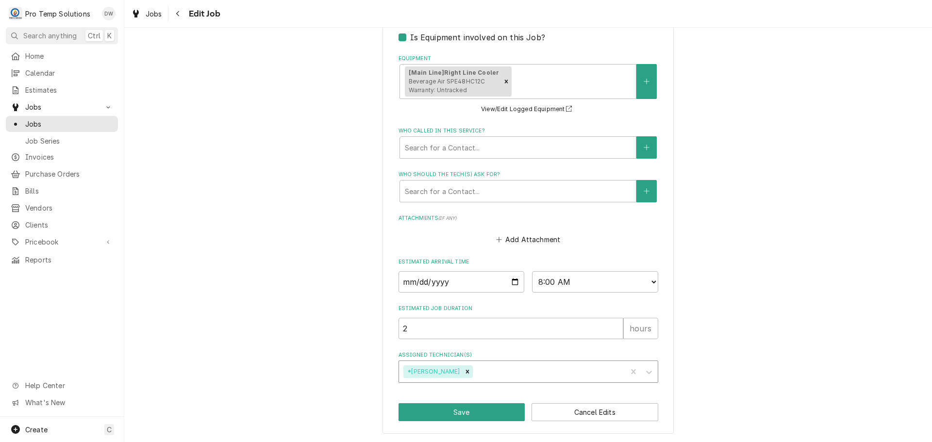
click at [503, 373] on div "Assigned Technician(s)" at bounding box center [548, 371] width 148 height 17
click at [489, 392] on div "[PERSON_NAME]" at bounding box center [528, 392] width 259 height 15
click at [455, 409] on button "Save" at bounding box center [462, 412] width 127 height 18
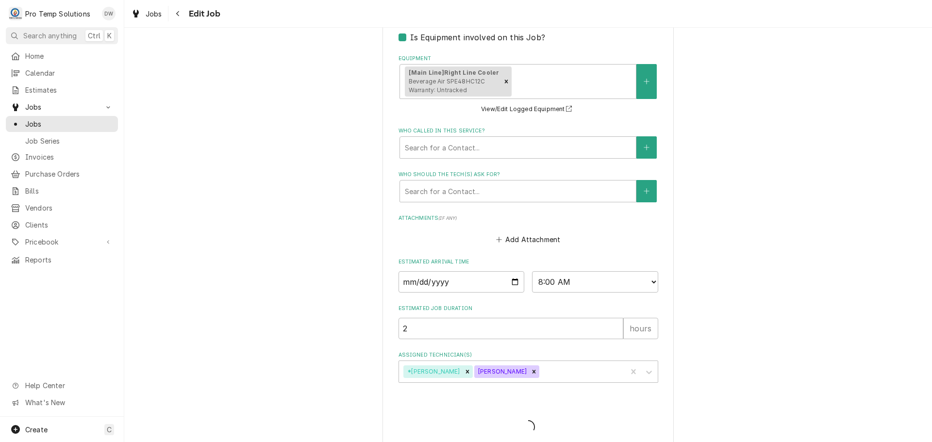
type textarea "x"
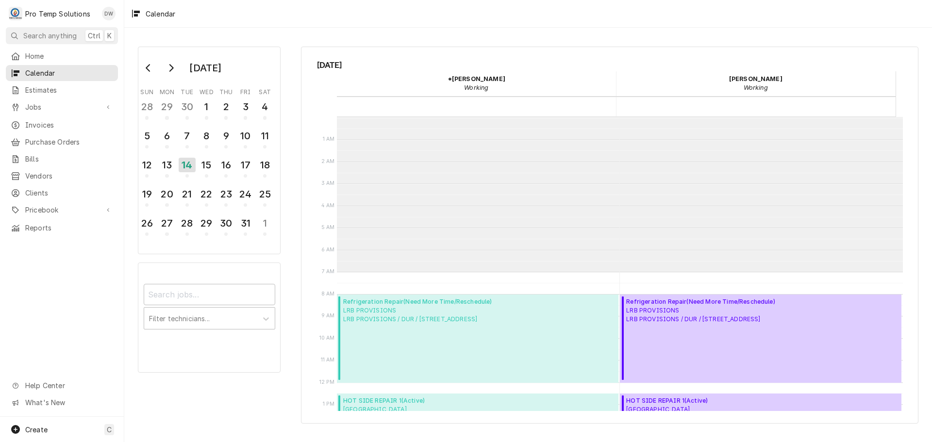
scroll to position [155, 0]
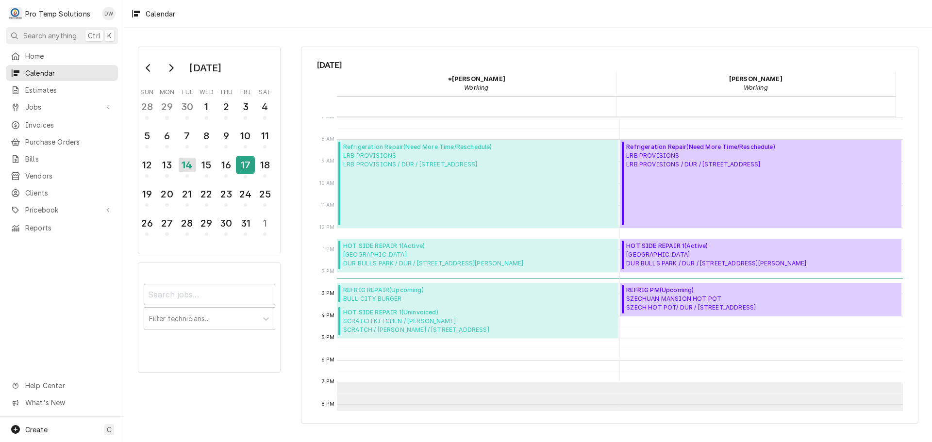
click at [244, 166] on div "17" at bounding box center [245, 165] width 17 height 17
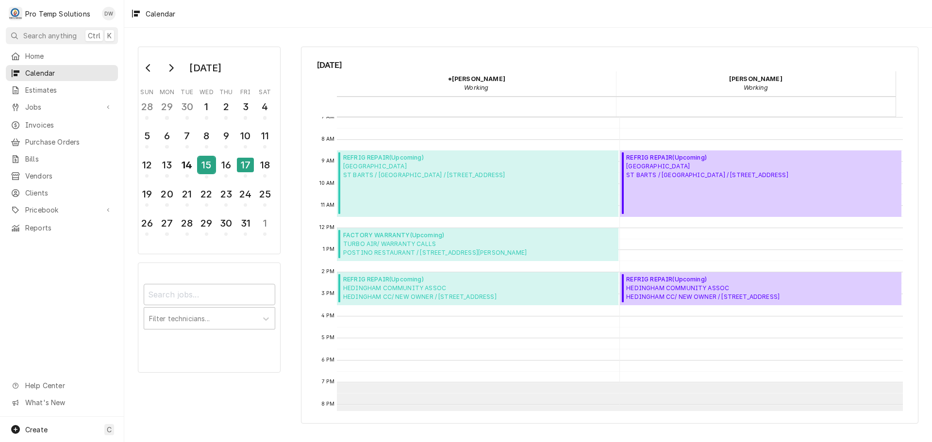
click at [205, 166] on div "15" at bounding box center [206, 165] width 17 height 17
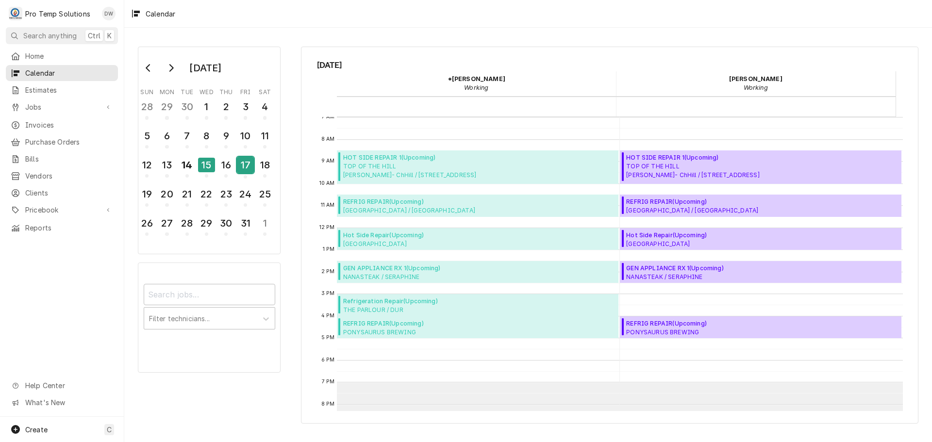
click at [240, 170] on div "17" at bounding box center [245, 165] width 17 height 17
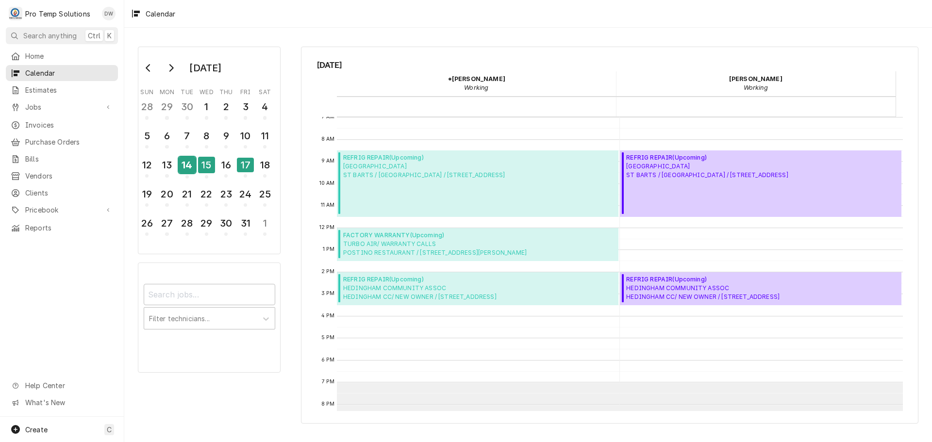
click at [191, 164] on div "14" at bounding box center [187, 165] width 17 height 17
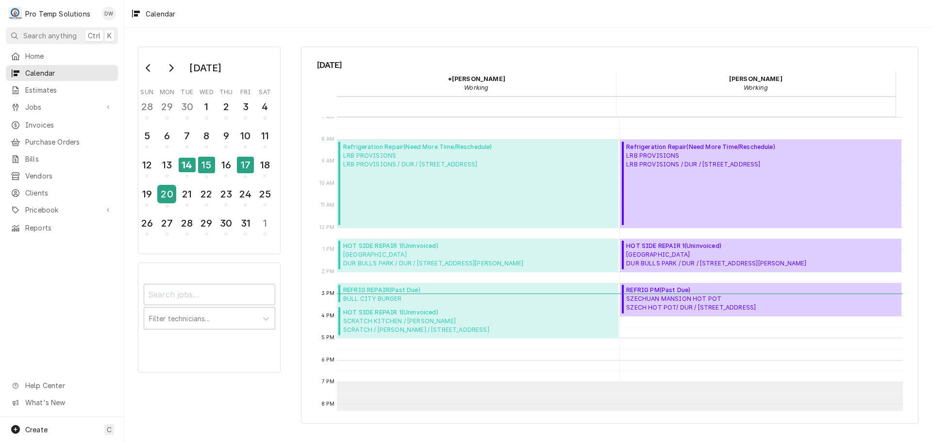
click at [166, 195] on div "20" at bounding box center [166, 194] width 17 height 17
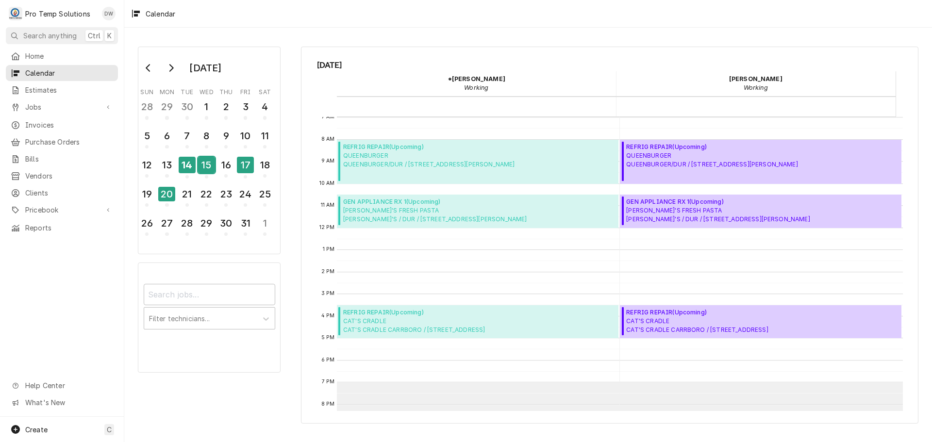
click at [207, 166] on div "15" at bounding box center [206, 165] width 17 height 17
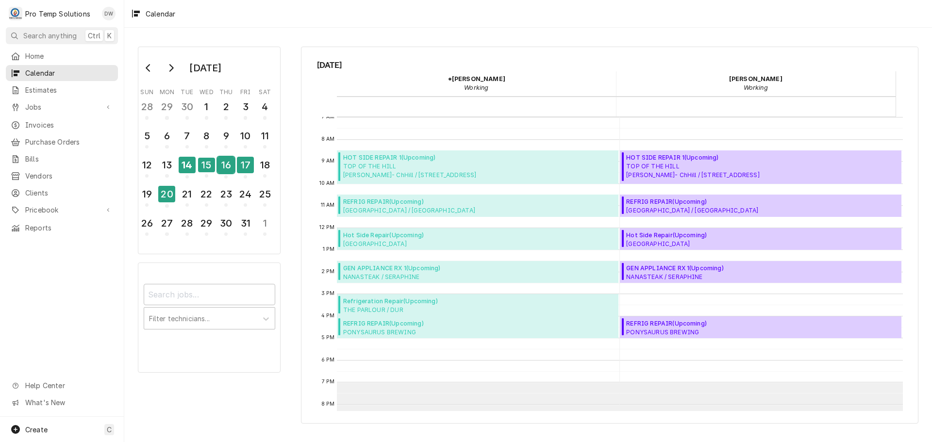
click at [228, 170] on div "16" at bounding box center [225, 165] width 17 height 17
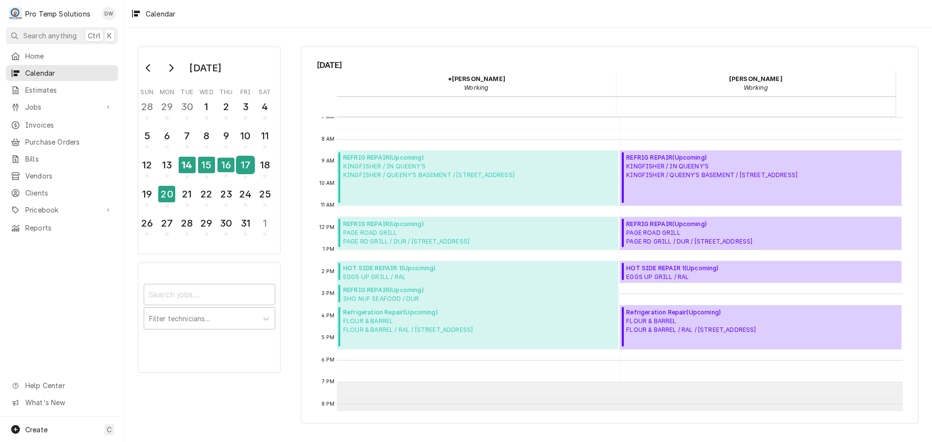
click at [243, 164] on div "17" at bounding box center [245, 165] width 17 height 17
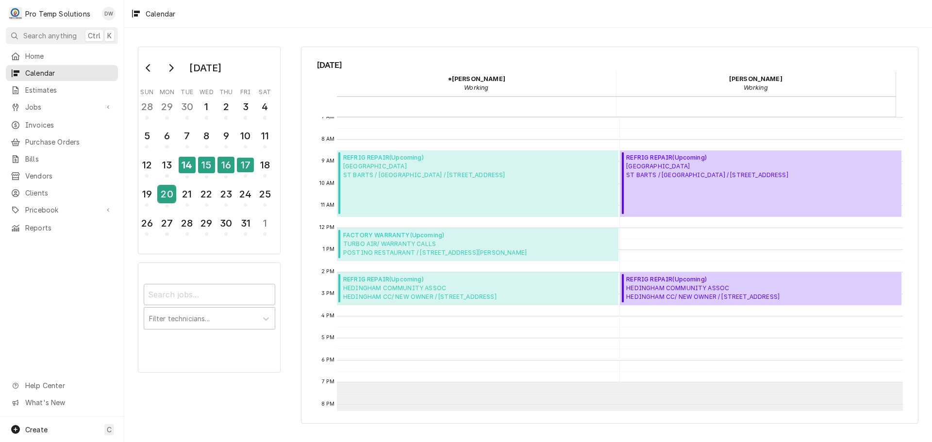
click at [173, 198] on div "20" at bounding box center [166, 194] width 17 height 17
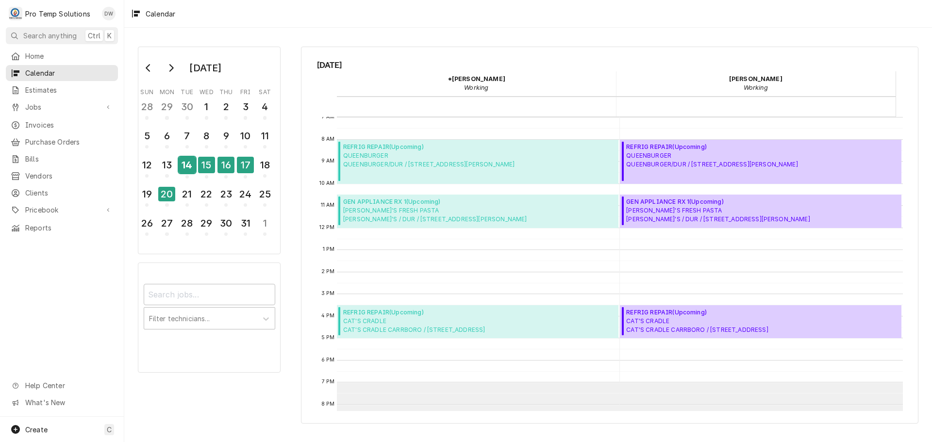
click at [191, 165] on div "14" at bounding box center [187, 165] width 17 height 17
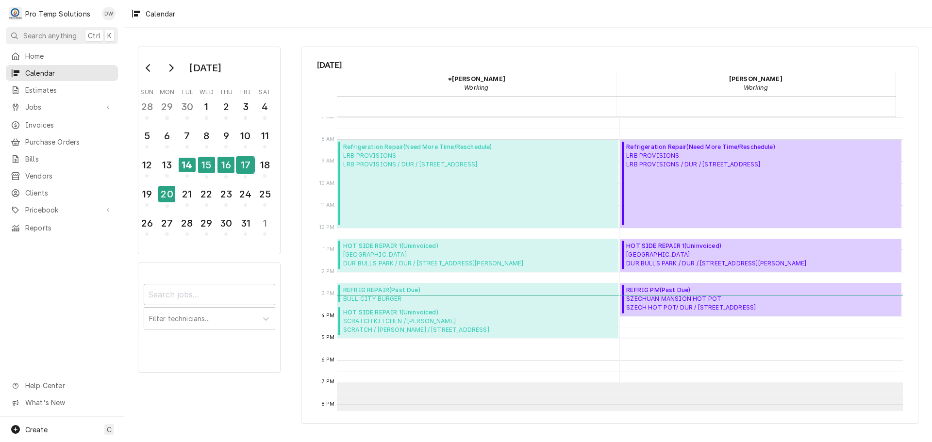
click at [246, 167] on div "17" at bounding box center [245, 165] width 17 height 17
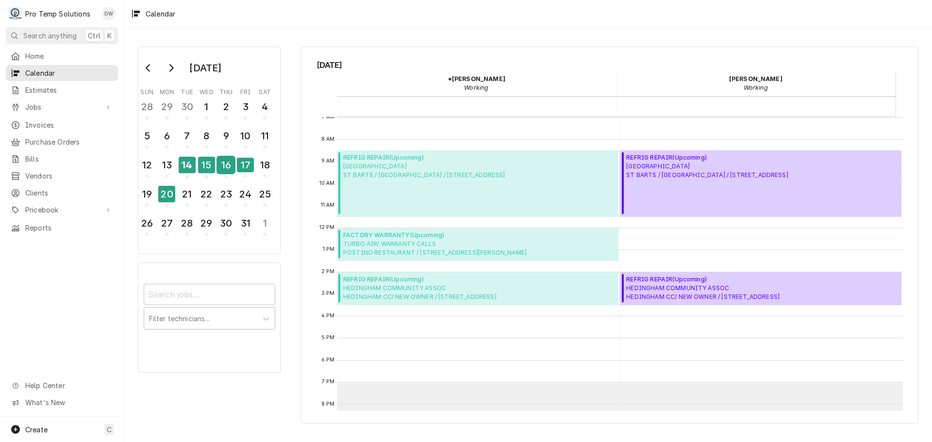
click at [225, 167] on div "16" at bounding box center [225, 165] width 17 height 17
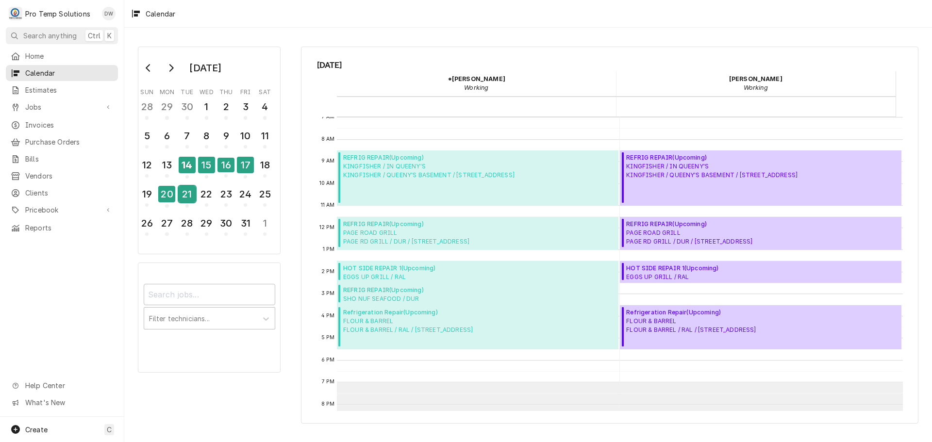
click at [188, 194] on div "21" at bounding box center [187, 194] width 17 height 17
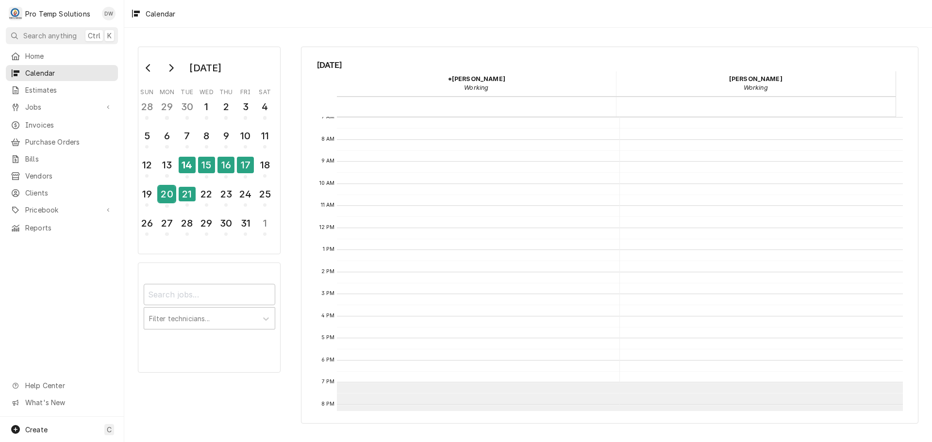
click at [167, 195] on div "20" at bounding box center [166, 194] width 17 height 17
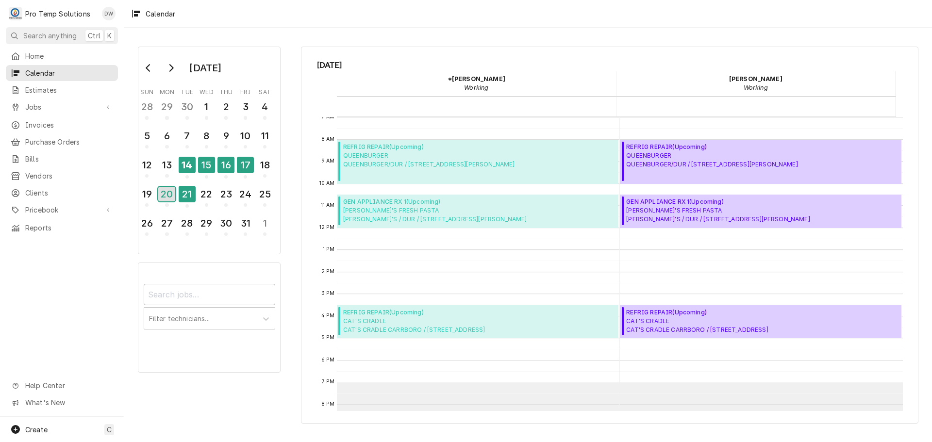
click at [169, 198] on div "20" at bounding box center [166, 194] width 17 height 15
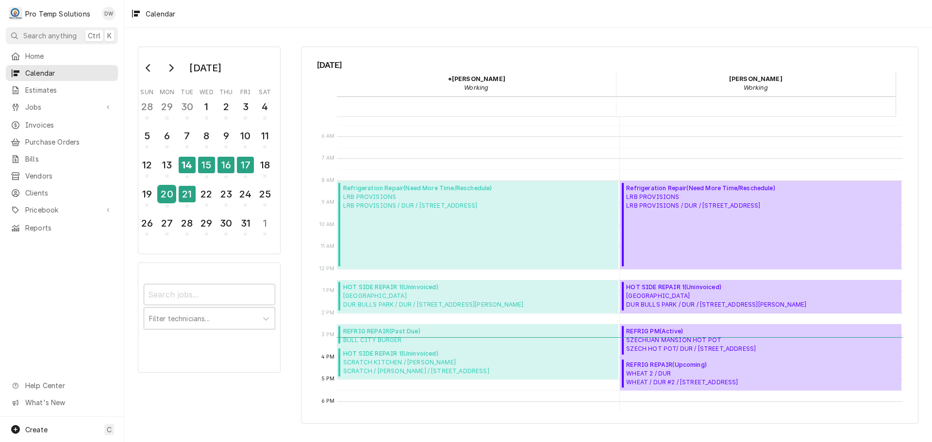
scroll to position [146, 0]
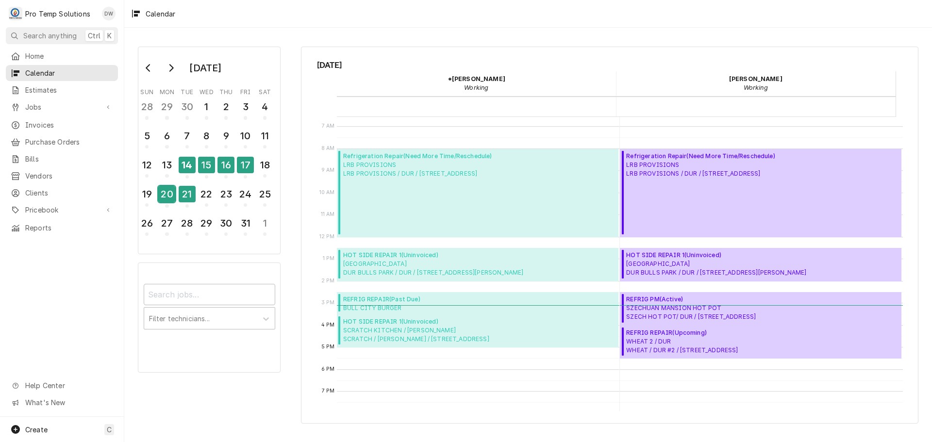
click at [168, 196] on div "20" at bounding box center [166, 194] width 17 height 17
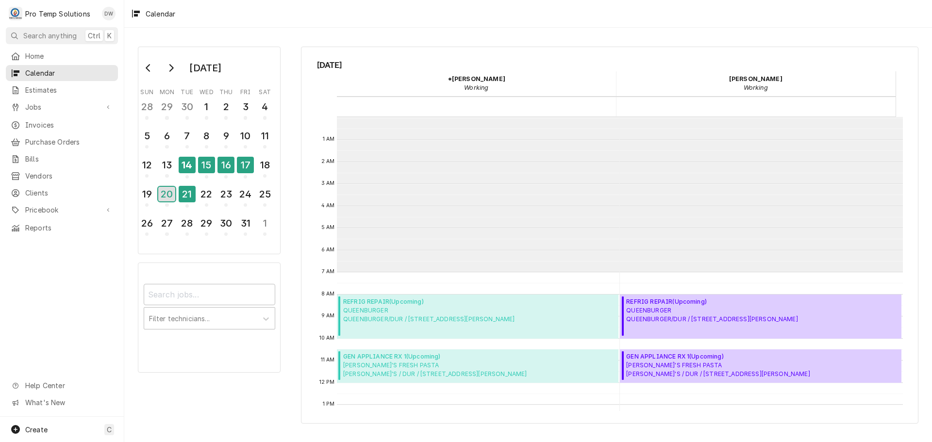
scroll to position [155, 0]
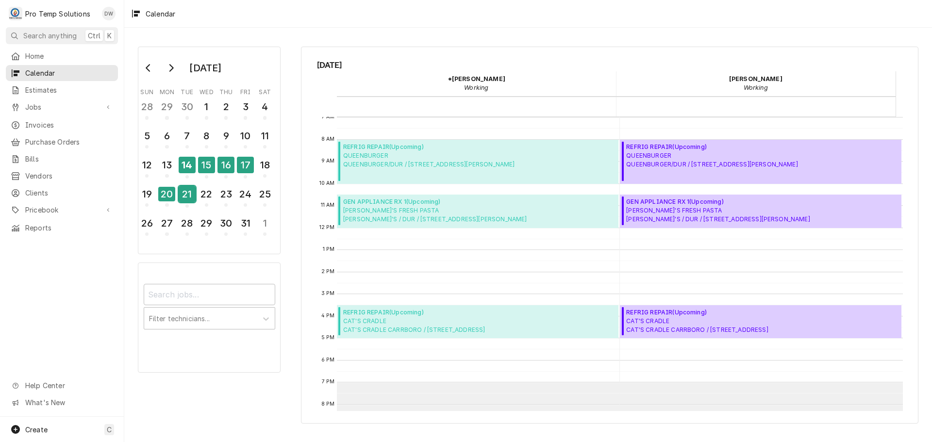
click at [193, 191] on div "21" at bounding box center [187, 194] width 17 height 17
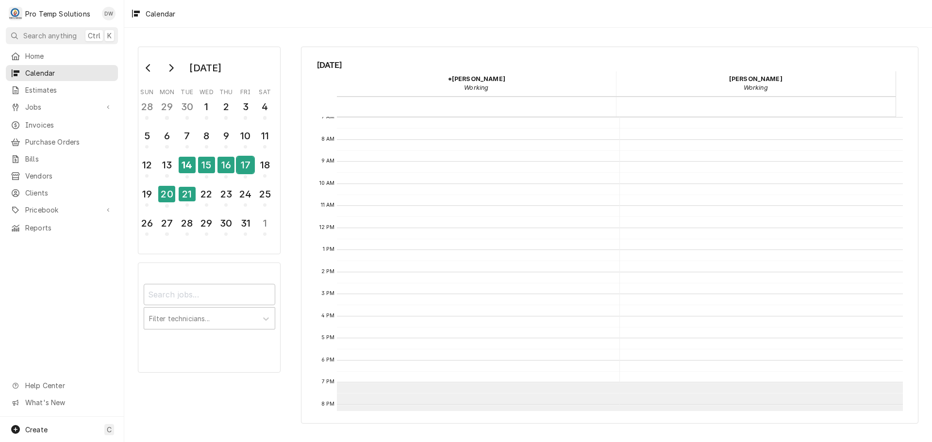
click at [248, 163] on div "17" at bounding box center [245, 165] width 17 height 17
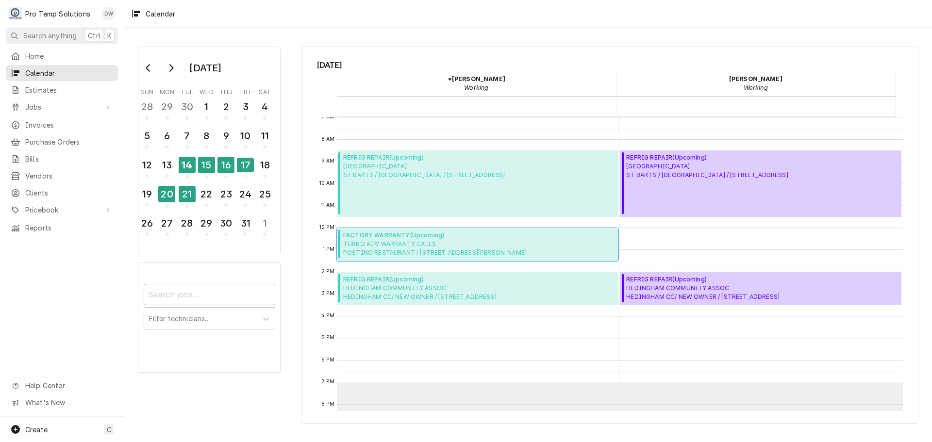
click at [424, 242] on span "TURBO AIR/ WARRANTY CALLS POSTINO RESTAURANT / 401 Daniels St, Raleigh, NC 27605" at bounding box center [435, 248] width 184 height 17
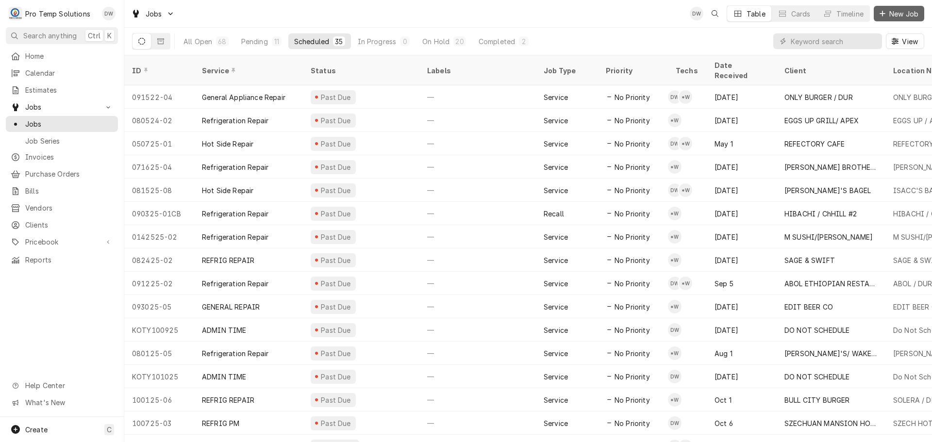
click at [907, 12] on span "New Job" at bounding box center [903, 14] width 33 height 10
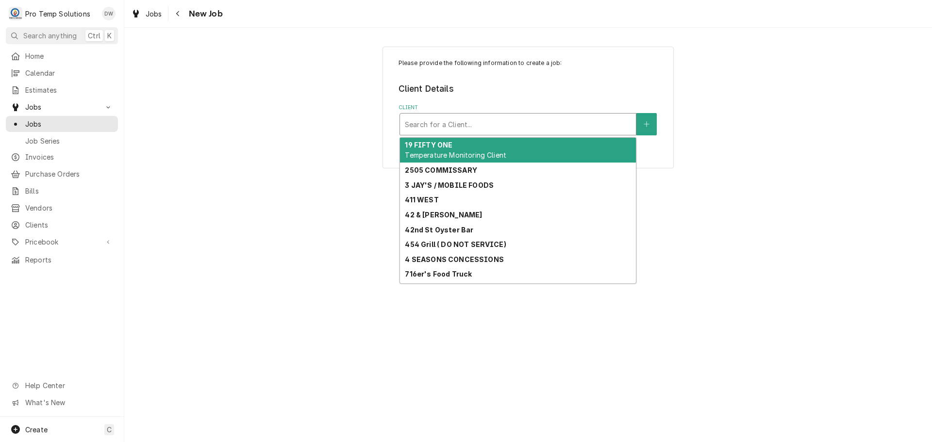
click at [551, 121] on div "Client" at bounding box center [518, 124] width 226 height 17
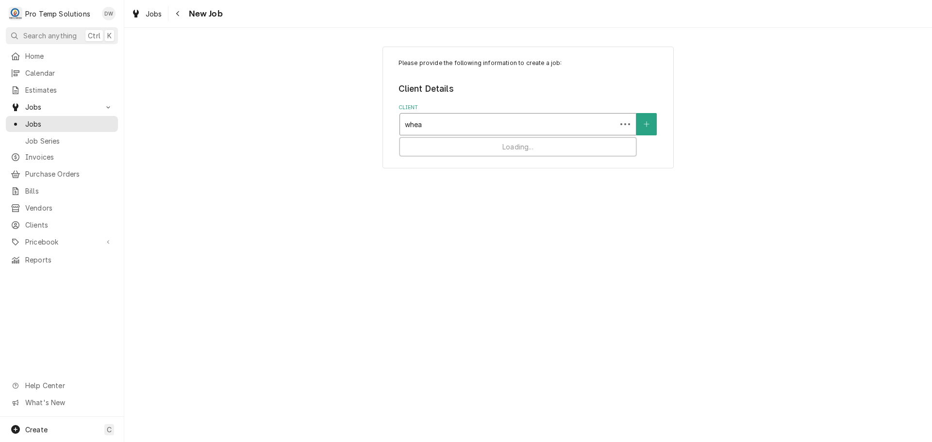
type input "wheat"
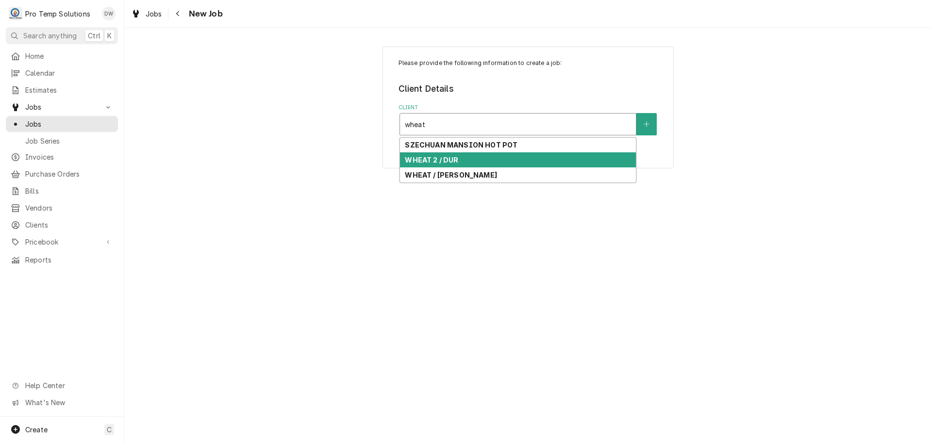
click at [464, 162] on div "WHEAT 2 / DUR" at bounding box center [518, 159] width 236 height 15
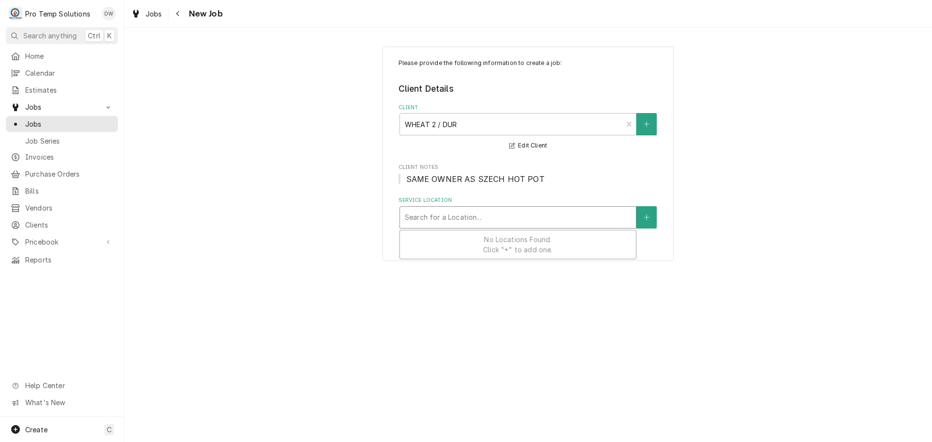
click at [522, 218] on div "Service Location" at bounding box center [518, 217] width 226 height 17
click at [570, 213] on div "Service Location" at bounding box center [518, 217] width 226 height 17
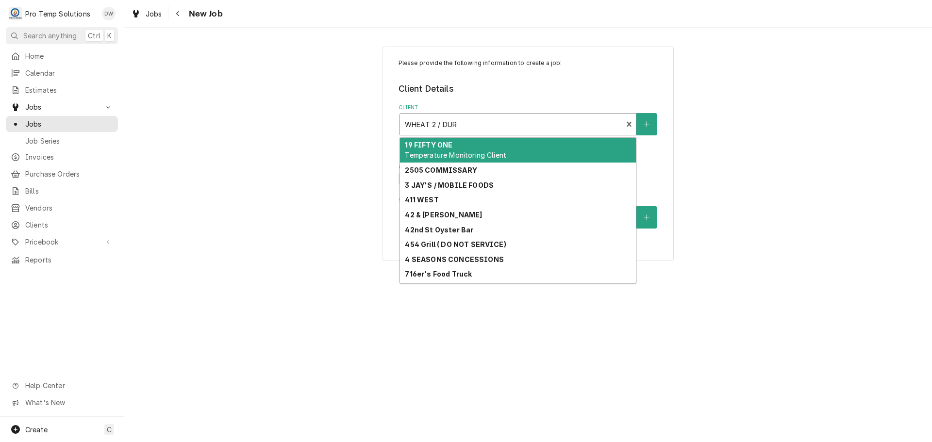
click at [553, 126] on div "Client" at bounding box center [511, 124] width 213 height 17
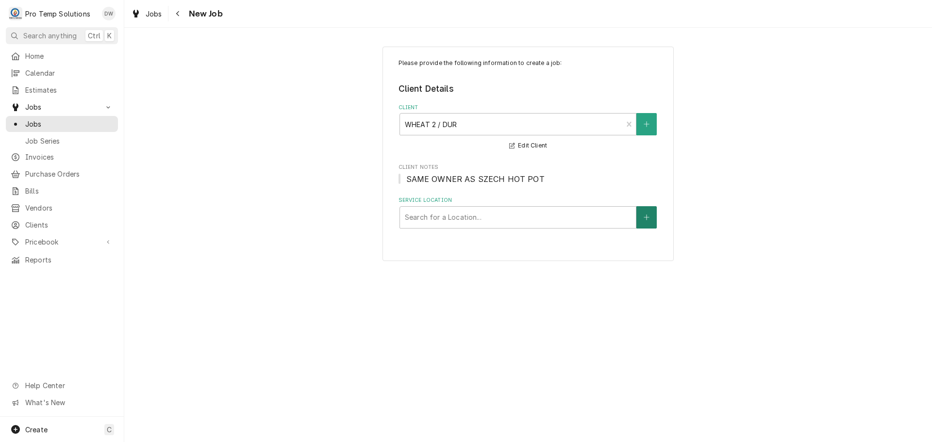
click at [644, 219] on icon "Create New Location" at bounding box center [647, 217] width 6 height 7
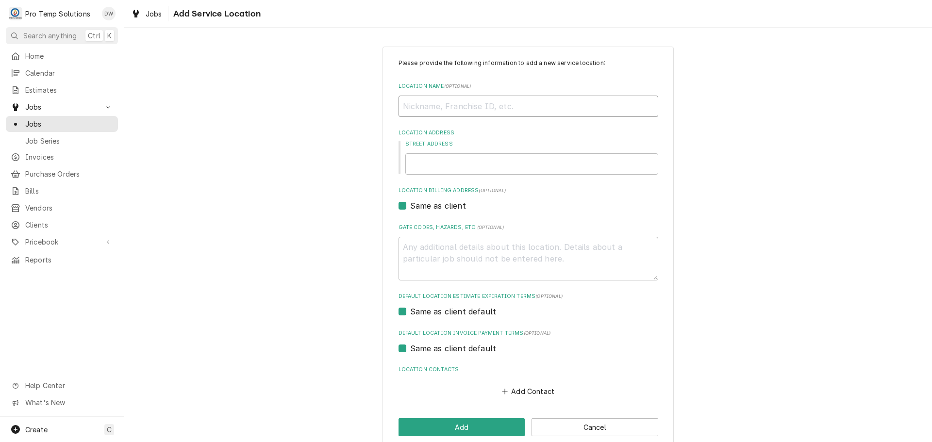
click at [475, 108] on input "Location Name ( optional )" at bounding box center [529, 106] width 260 height 21
type textarea "x"
type input "w"
type textarea "x"
type input "wh"
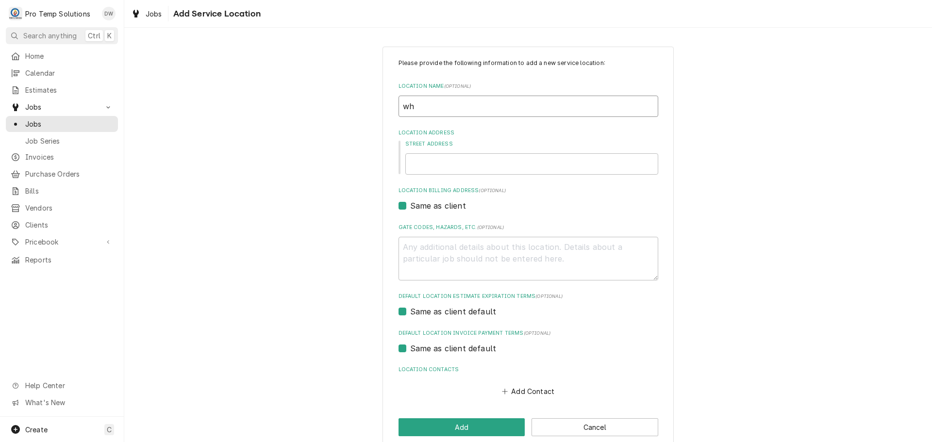
type textarea "x"
type input "whe"
type textarea "x"
type input "whea"
type textarea "x"
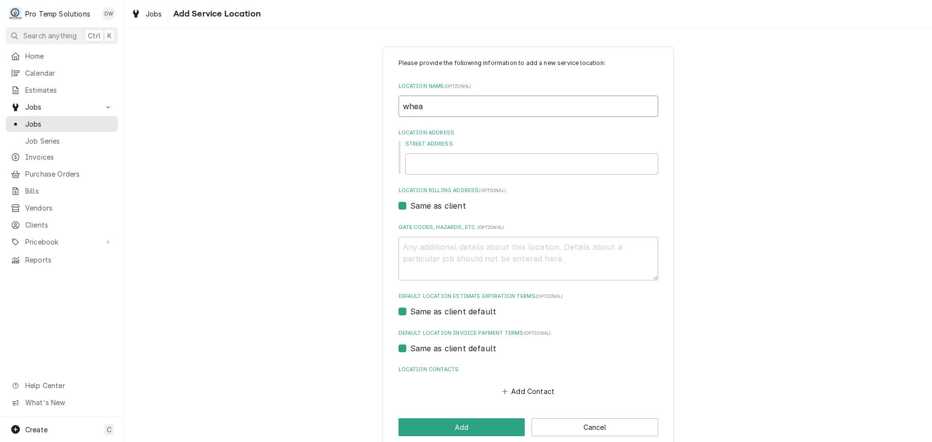
type input "wheat"
type textarea "x"
type input "wheat"
type textarea "x"
type input "wheat #"
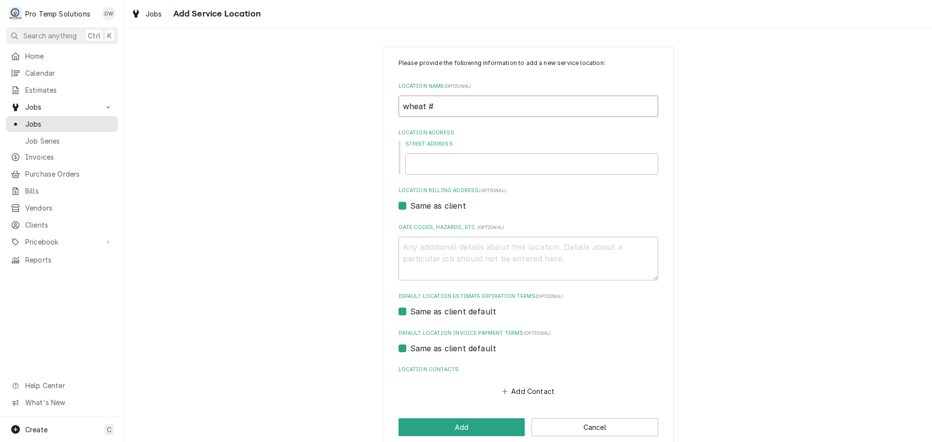
type textarea "x"
type input "wheat #2"
type textarea "x"
type input "wheat #"
type textarea "x"
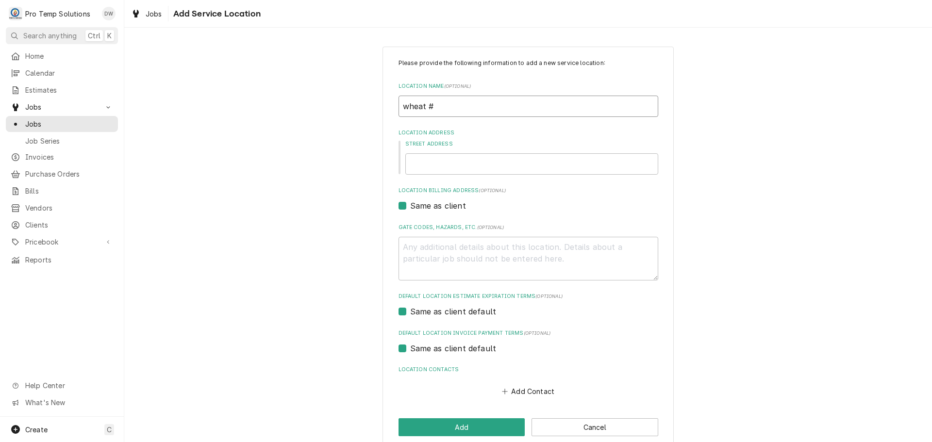
type input "wheat"
type textarea "x"
type input "wheat"
type textarea "x"
type input "whea"
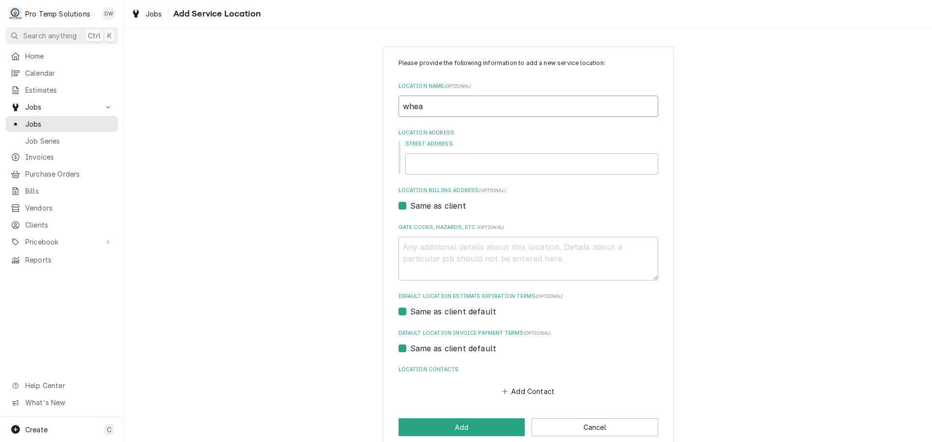
type textarea "x"
type input "whe"
type textarea "x"
type input "wh"
type textarea "x"
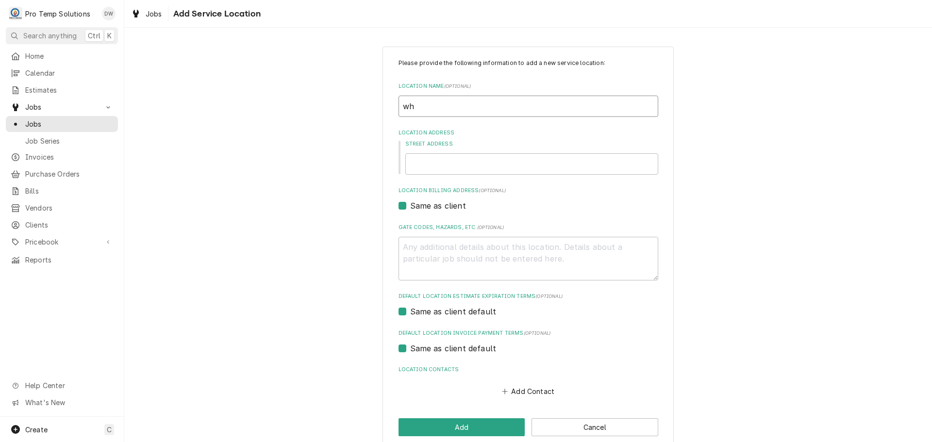
type input "w"
type textarea "x"
type input "W"
type textarea "x"
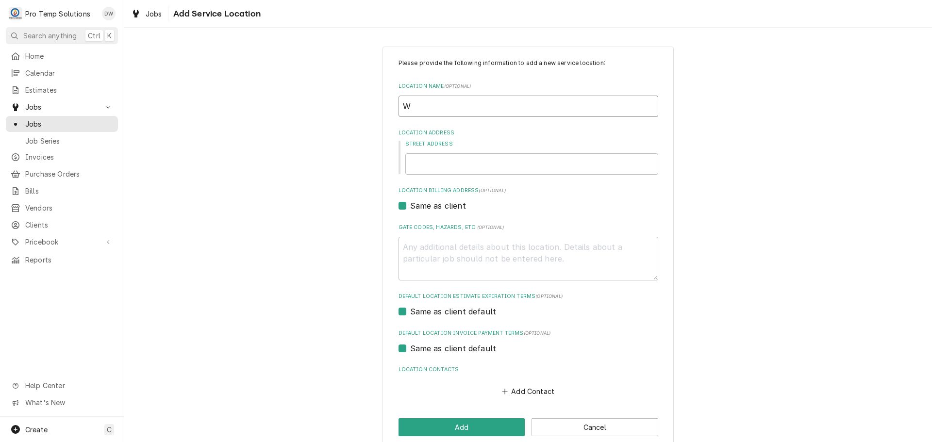
type input "WH"
type textarea "x"
type input "WHE"
type textarea "x"
type input "WHEA"
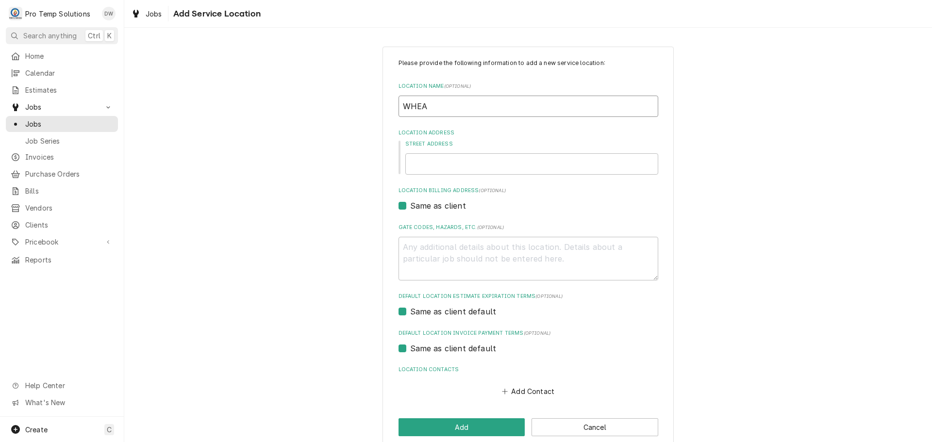
type textarea "x"
type input "WHEAT"
type textarea "x"
type input "WHEAT"
type textarea "x"
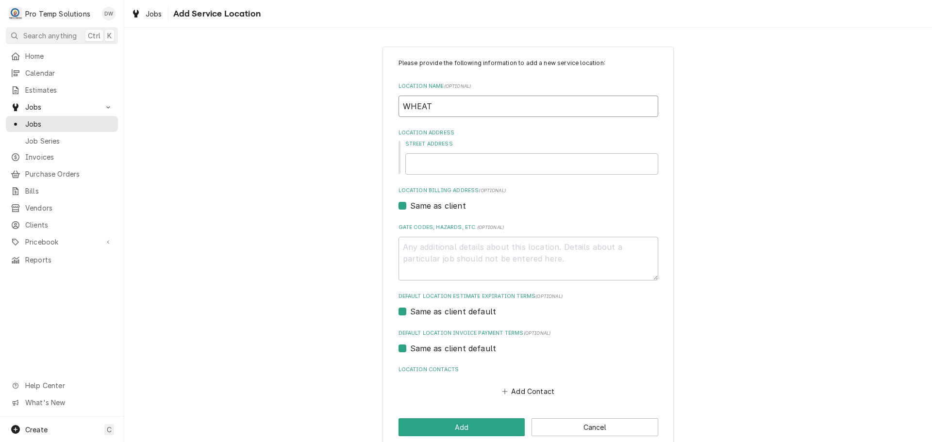
type input "WHEAT /"
type textarea "x"
type input "WHEAT /"
type textarea "x"
type input "WHEAT / D"
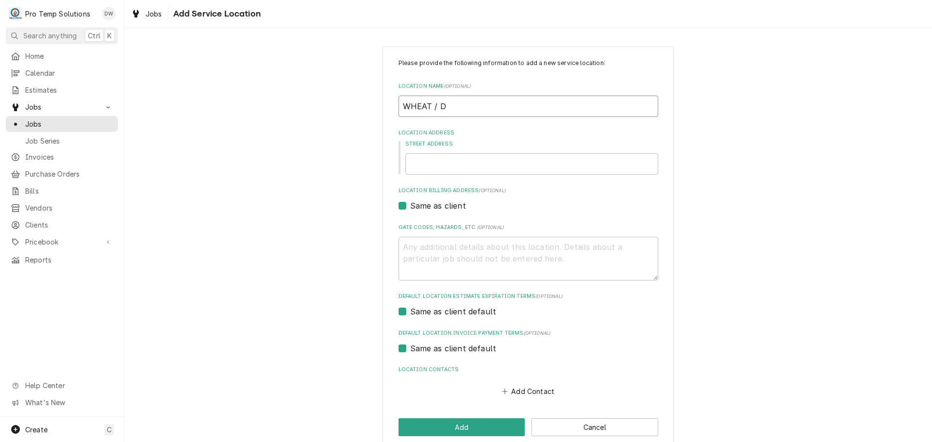
type textarea "x"
type input "WHEAT / DU"
type textarea "x"
type input "WHEAT / DUR"
type textarea "x"
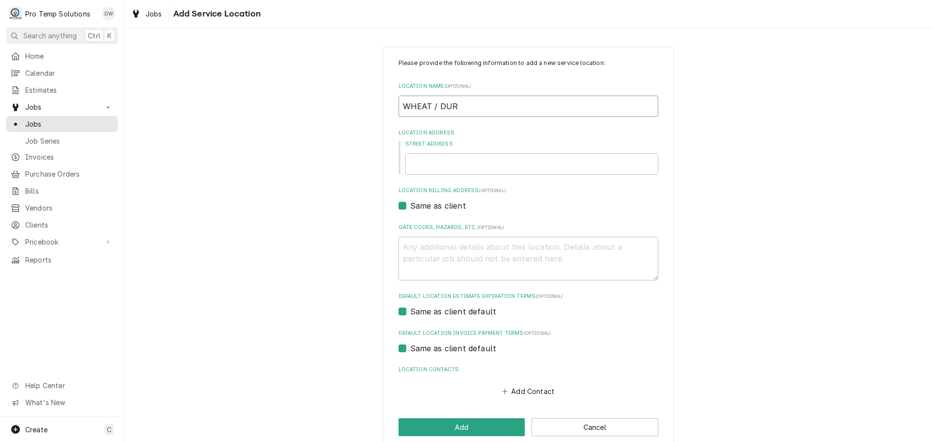
type input "WHEAT / DUR"
type textarea "x"
type input "WHEAT / DUR #"
type textarea "x"
type input "WHEAT / DUR #2"
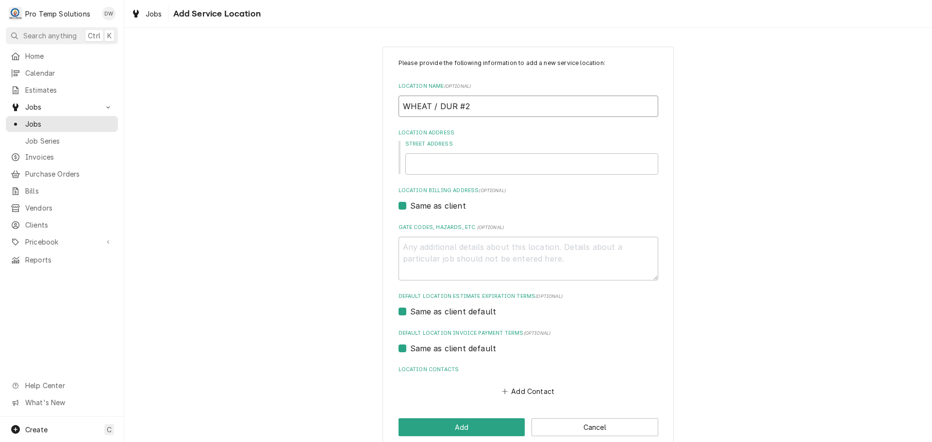
type textarea "x"
type input "WHEAT / DUR #2"
click at [442, 164] on input "Street Address" at bounding box center [531, 163] width 253 height 21
type textarea "x"
type input "8"
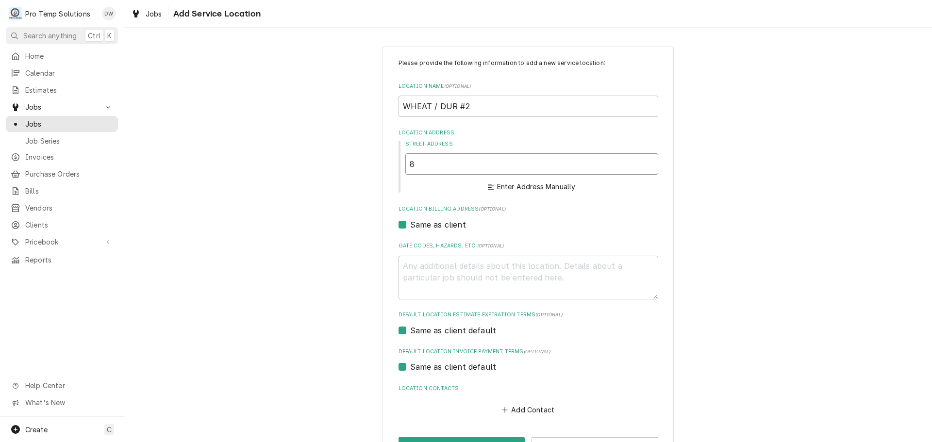
type textarea "x"
type input "81"
type textarea "x"
type input "810"
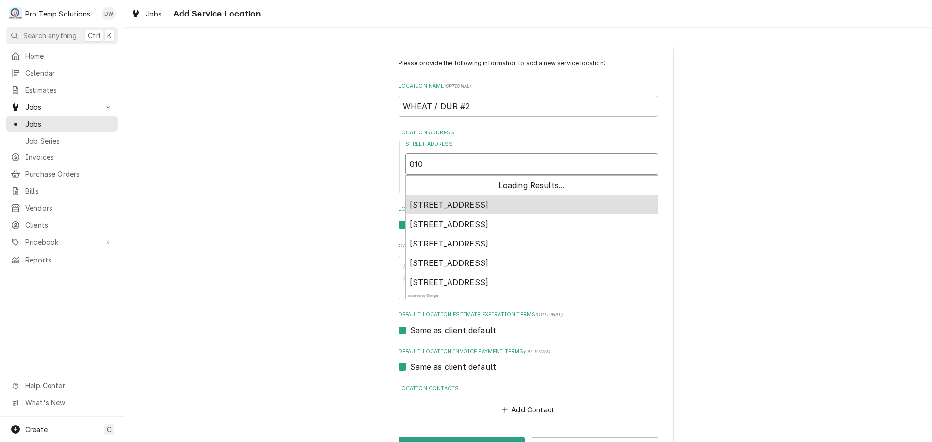
type textarea "x"
type input "810"
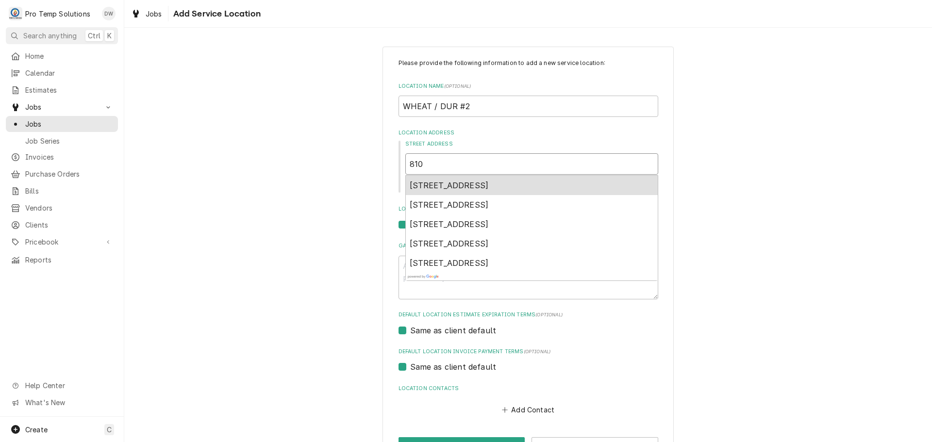
type textarea "x"
type input "810 P"
type textarea "x"
type input "810"
type textarea "x"
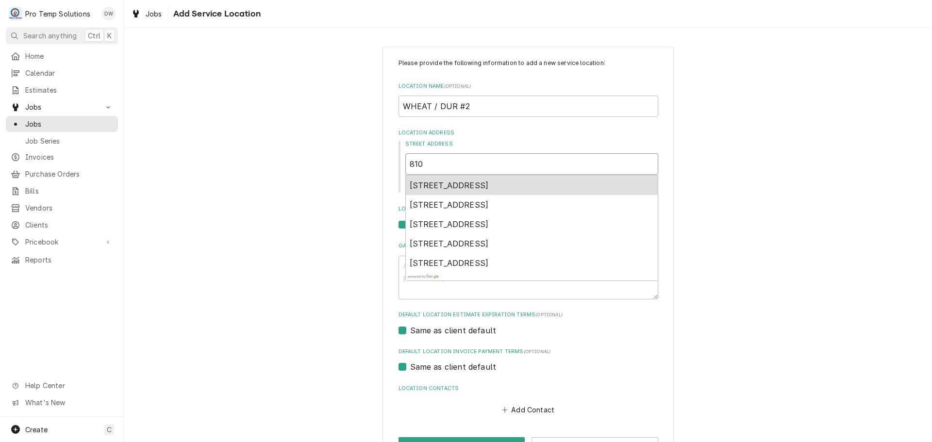
type input "810 9"
type textarea "x"
type input "810 9T"
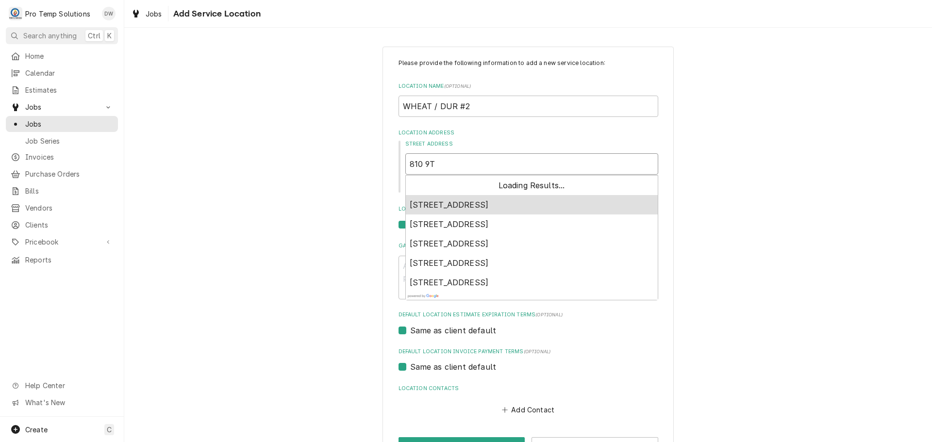
type textarea "x"
type input "810 9TH"
type textarea "x"
type input "810 9TH"
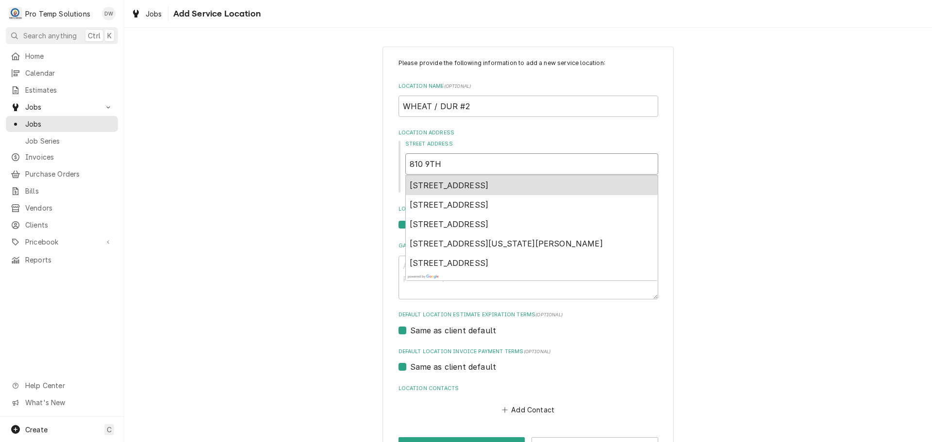
type textarea "x"
type input "810 9TH S"
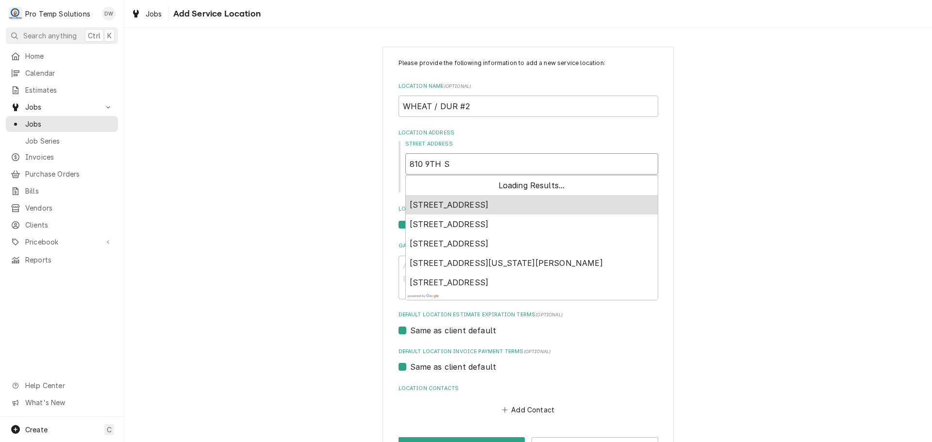
type textarea "x"
type input "810 9TH ST"
type textarea "x"
type input "810 9TH ST"
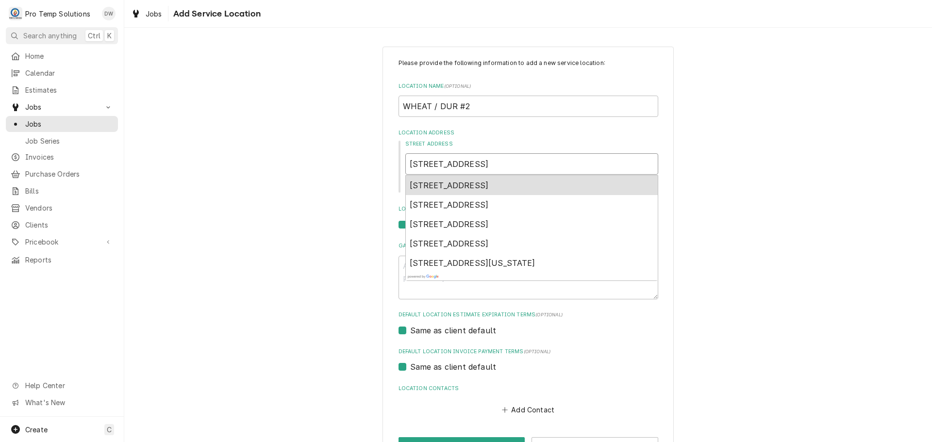
type textarea "x"
type input "810 9TH ST #"
type textarea "x"
type input "810 9TH ST #1"
type textarea "x"
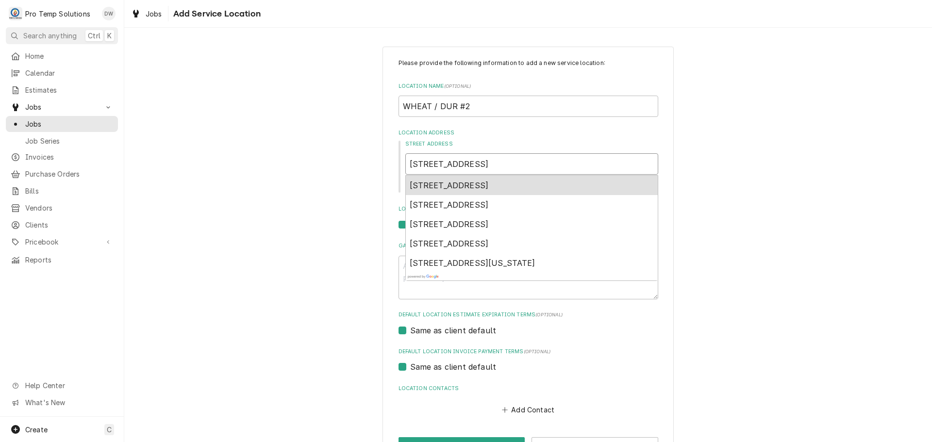
type input "810 9TH ST #13"
type textarea "x"
type input "810 9TH ST #130"
type textarea "x"
type input "810 9TH ST #130"
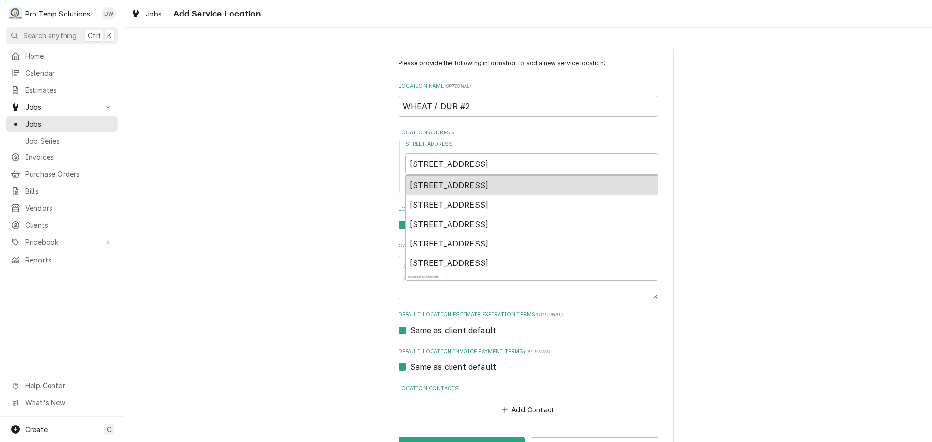
click at [692, 164] on div "Please provide the following information to add a new service location: Locatio…" at bounding box center [528, 257] width 808 height 438
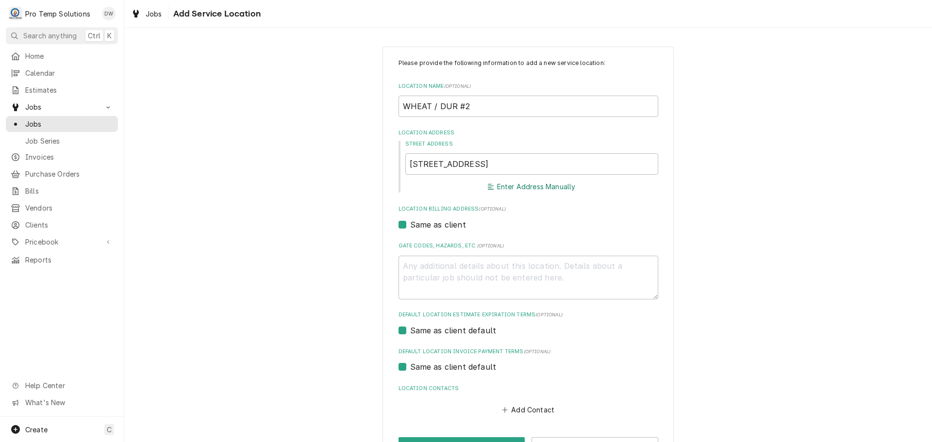
click at [522, 186] on button "Enter Address Manually" at bounding box center [531, 187] width 91 height 14
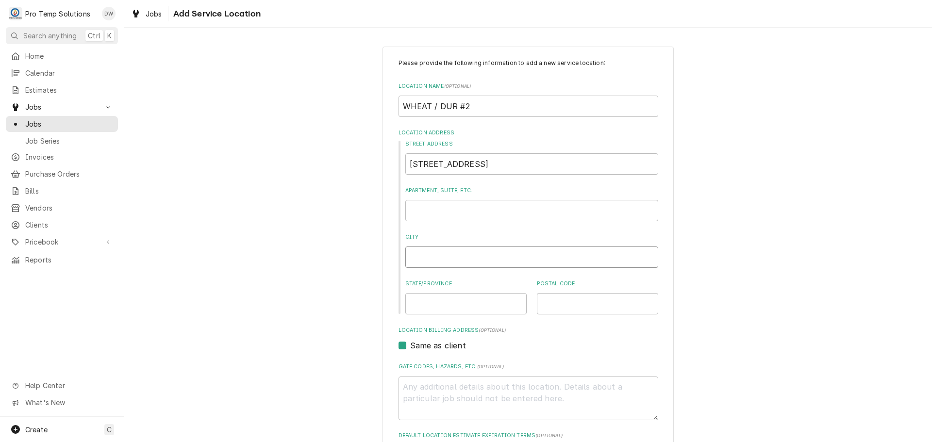
click at [471, 262] on input "City" at bounding box center [531, 257] width 253 height 21
type textarea "x"
type input "D"
type textarea "x"
type input "DU"
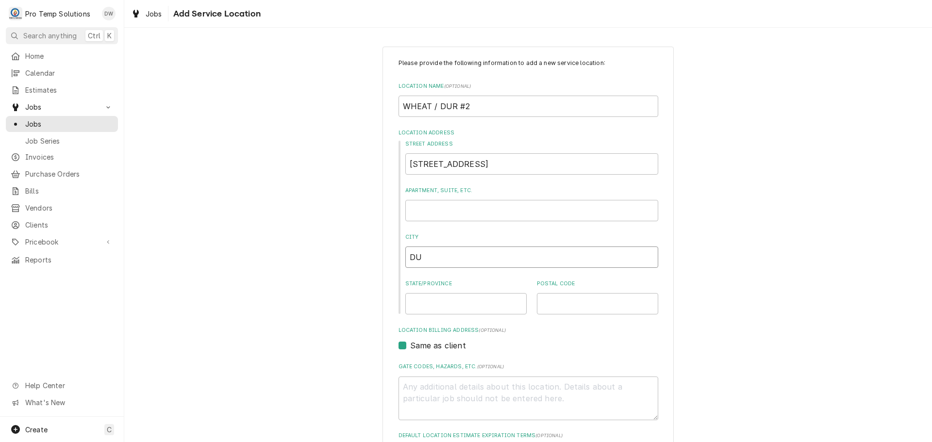
type textarea "x"
type input "DUR"
type textarea "x"
type input "DURH"
type textarea "x"
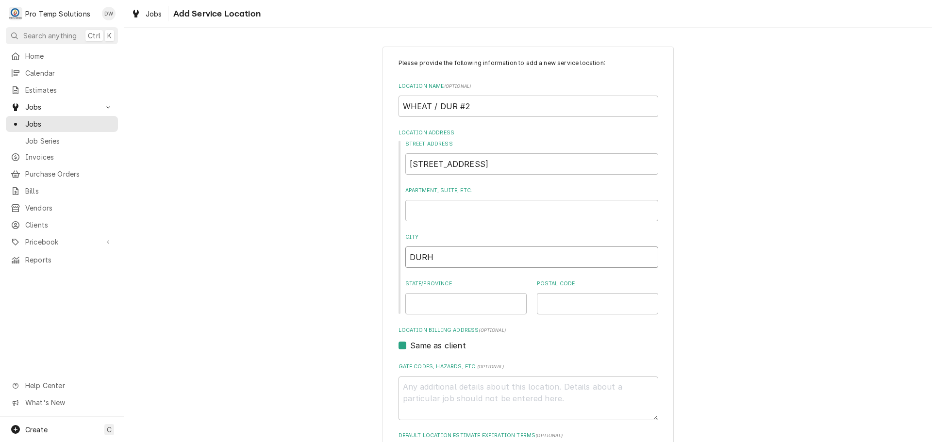
type input "DURHA"
type textarea "x"
type input "DURHAM"
type textarea "x"
type input "DURHAM"
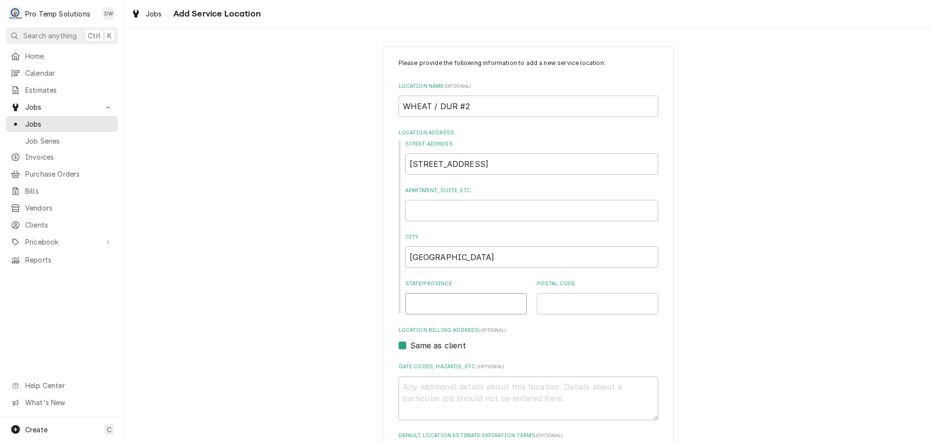
click at [455, 306] on input "State/Province" at bounding box center [465, 303] width 121 height 21
type textarea "x"
type input "N"
type textarea "x"
type input "NC"
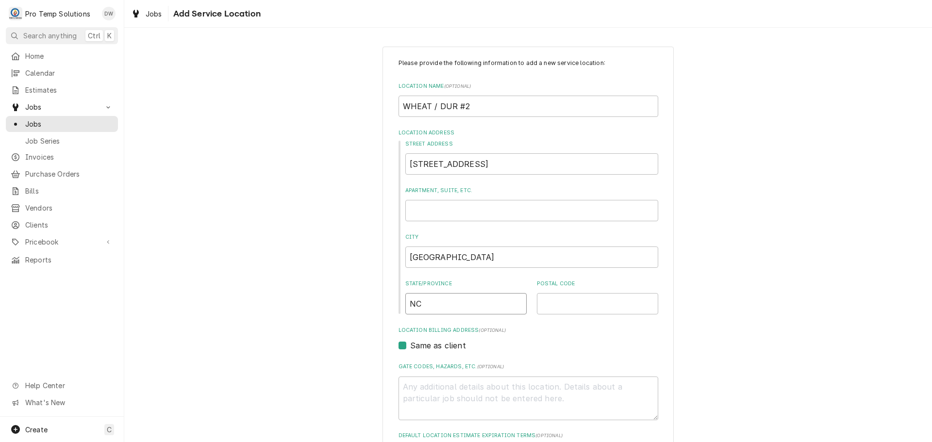
type textarea "x"
type input "NC"
click at [608, 301] on input "Postal Code" at bounding box center [597, 303] width 121 height 21
type textarea "x"
type input "2"
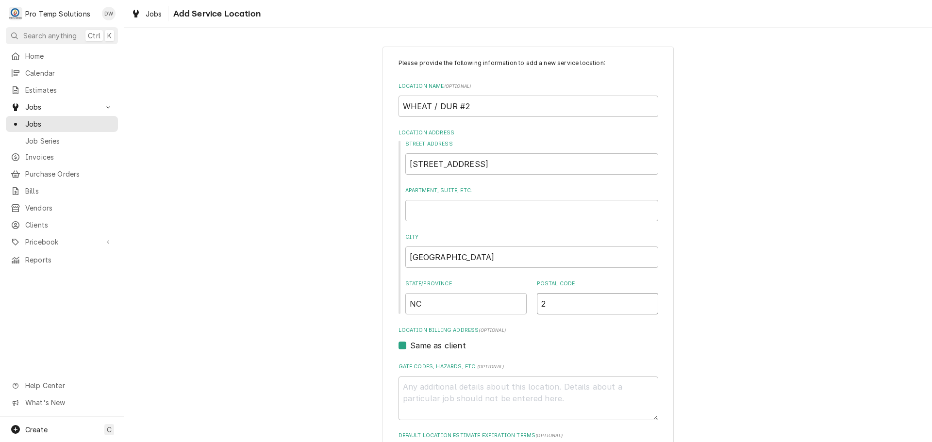
type textarea "x"
type input "27"
type textarea "x"
type input "277"
type textarea "x"
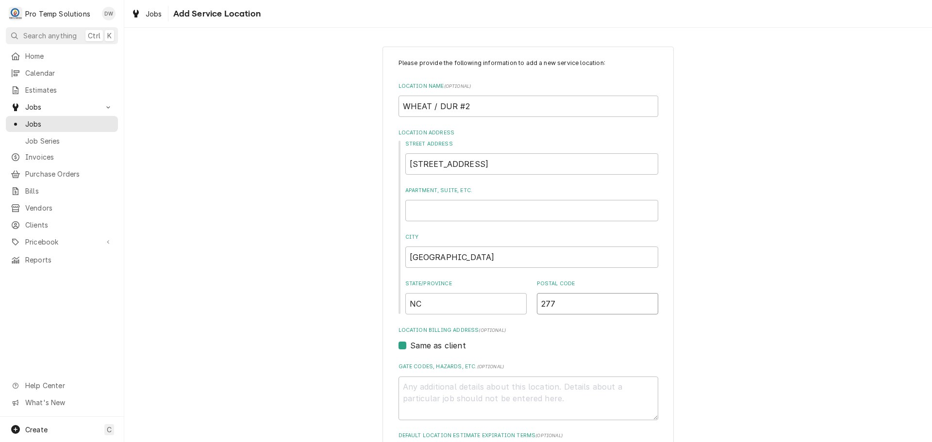
type input "2770"
type textarea "x"
type input "27705"
type textarea "x"
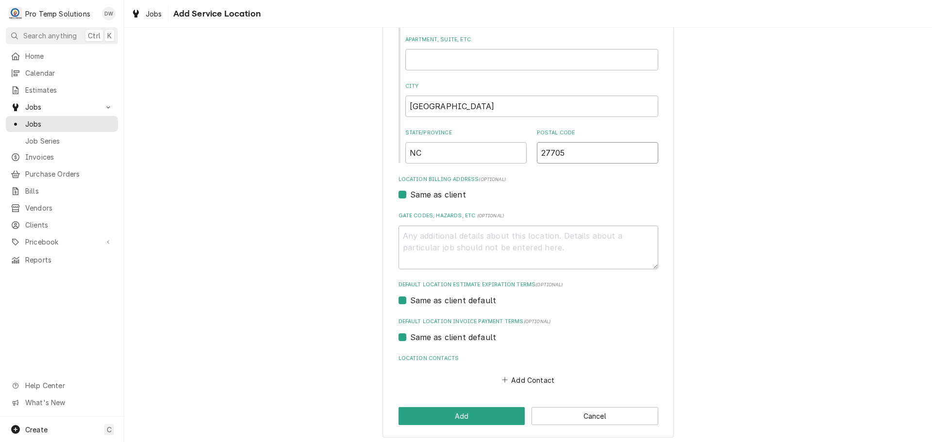
scroll to position [155, 0]
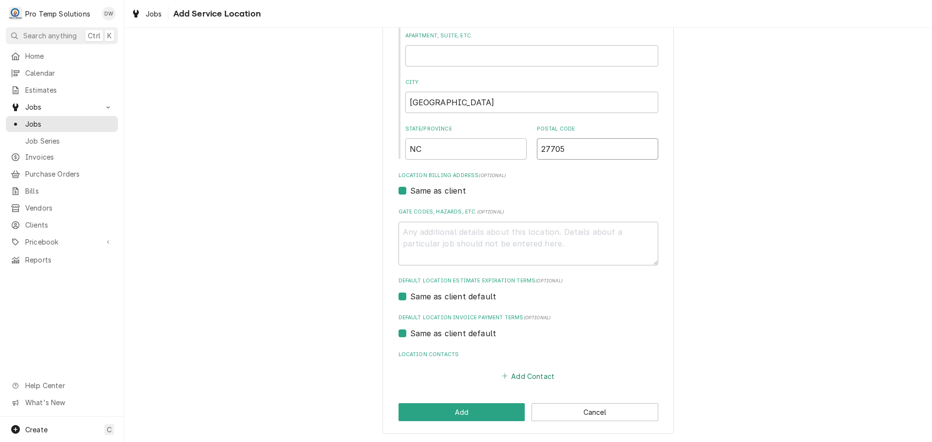
type input "27705"
click at [527, 376] on button "Add Contact" at bounding box center [528, 376] width 56 height 14
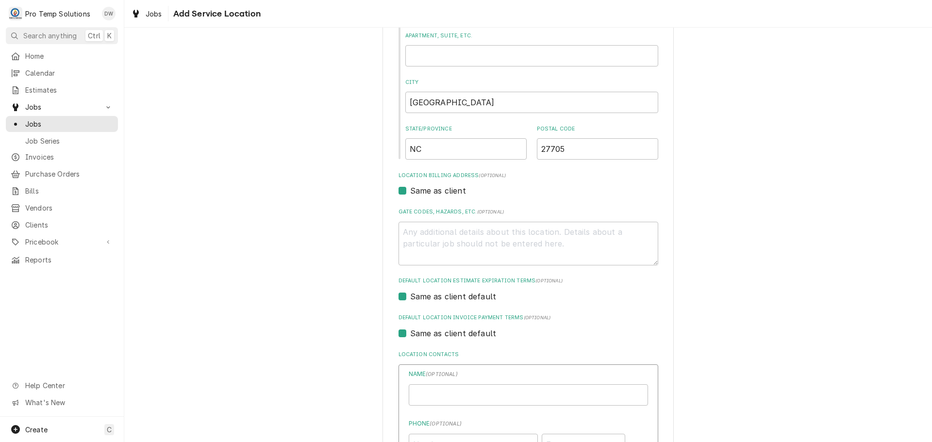
type textarea "x"
click at [468, 392] on input "Location Name ( optional )" at bounding box center [528, 394] width 239 height 21
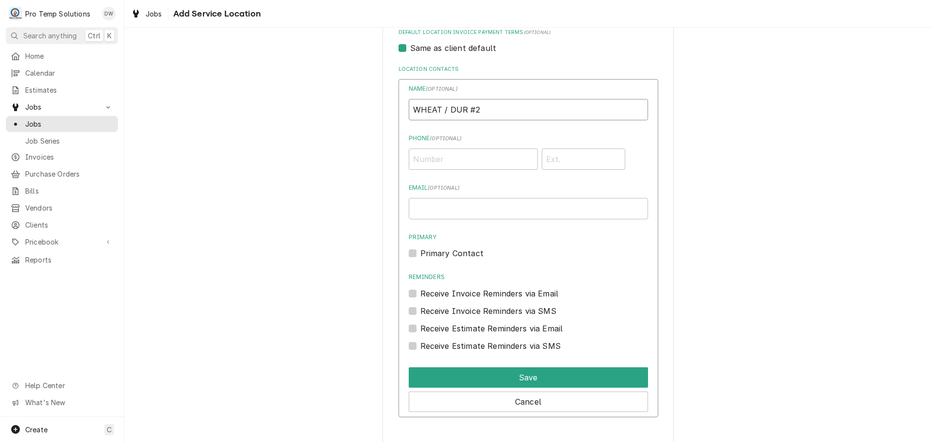
scroll to position [446, 0]
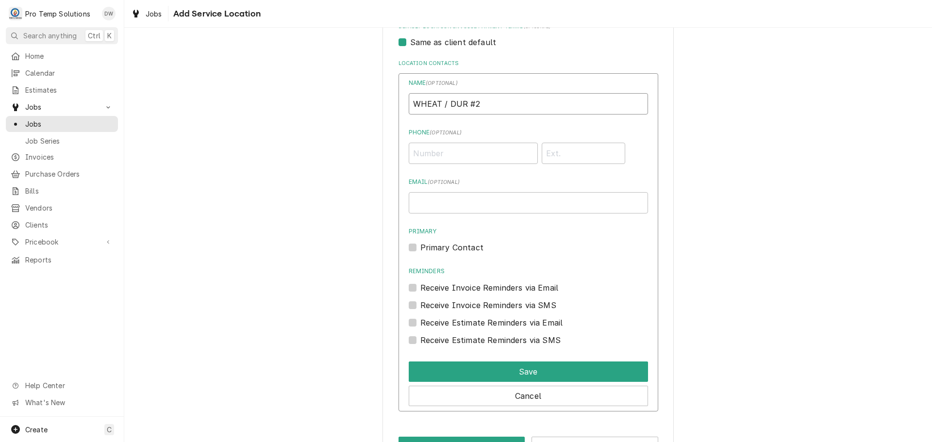
type input "WHEAT / DUR #2"
click at [463, 200] on input "Email ( optional )" at bounding box center [528, 202] width 239 height 21
click at [463, 158] on input "Phone ( optional )" at bounding box center [473, 153] width 129 height 21
type input "(919) 294-5101"
click at [494, 197] on input "Email ( optional )" at bounding box center [528, 202] width 239 height 21
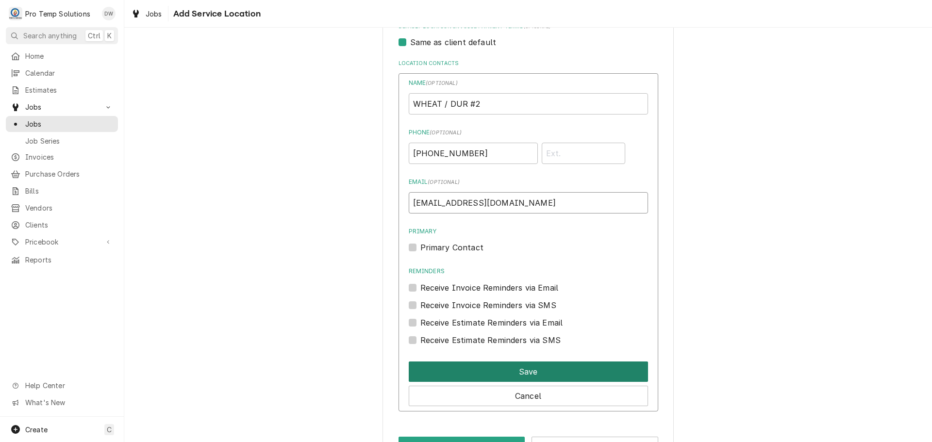
type input "protempsolutions@gmail.com"
click at [518, 370] on button "Save" at bounding box center [528, 372] width 239 height 20
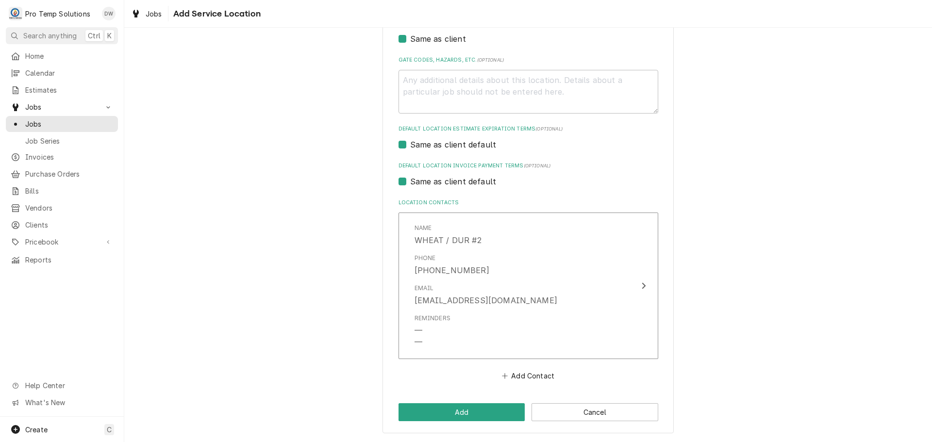
scroll to position [307, 0]
click at [457, 413] on button "Add" at bounding box center [462, 412] width 127 height 18
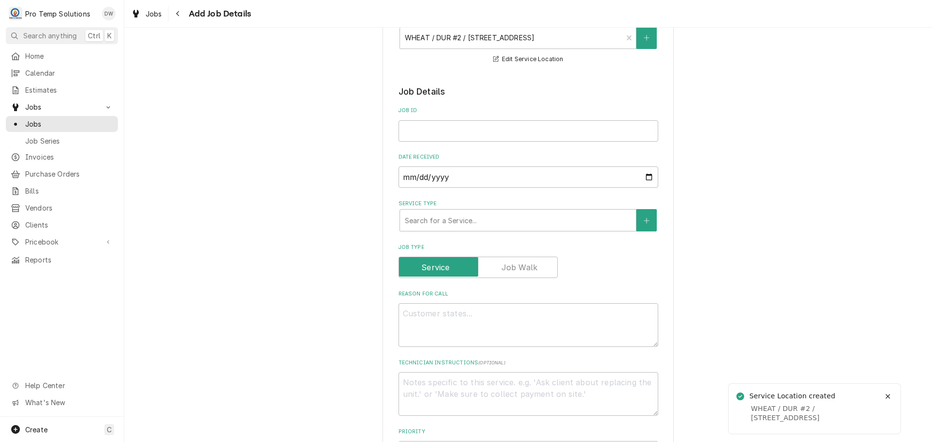
scroll to position [194, 0]
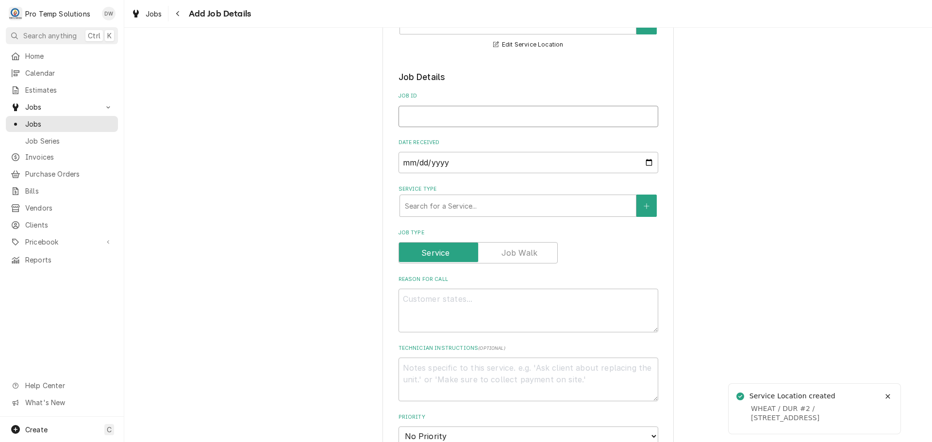
click at [480, 112] on input "Job ID" at bounding box center [529, 116] width 260 height 21
type textarea "x"
type input "1"
type textarea "x"
type input "10"
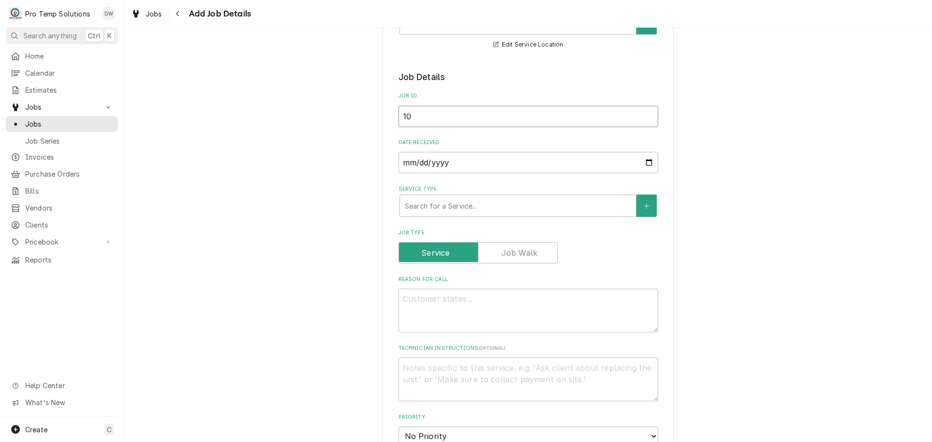
type textarea "x"
type input "101"
type textarea "x"
type input "1014"
type textarea "x"
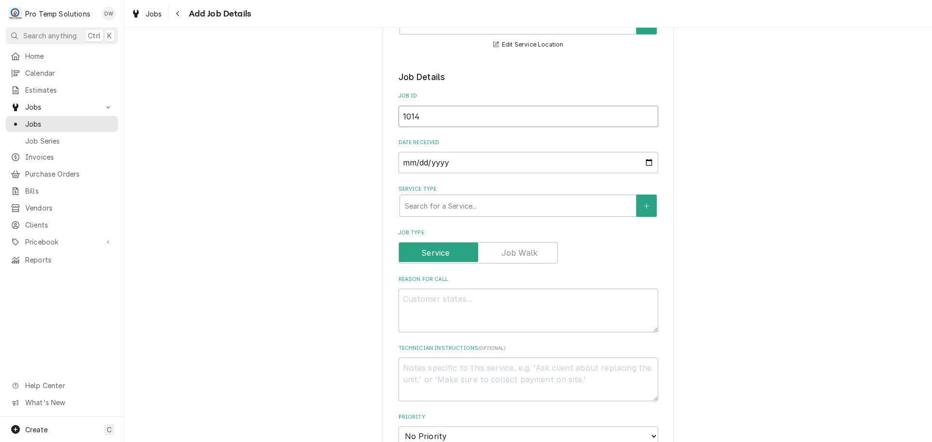
type input "10142"
type textarea "x"
type input "101425"
type textarea "x"
type input "101425-"
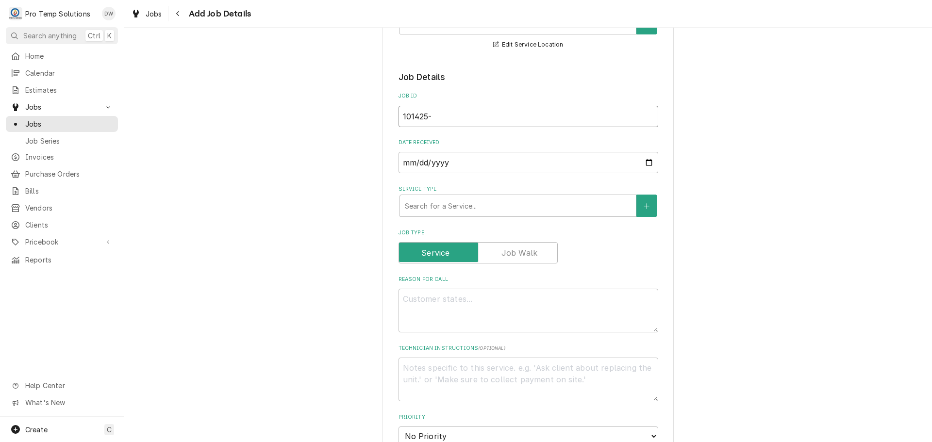
type textarea "x"
type input "101425-"
type textarea "x"
type input "101425-0"
type textarea "x"
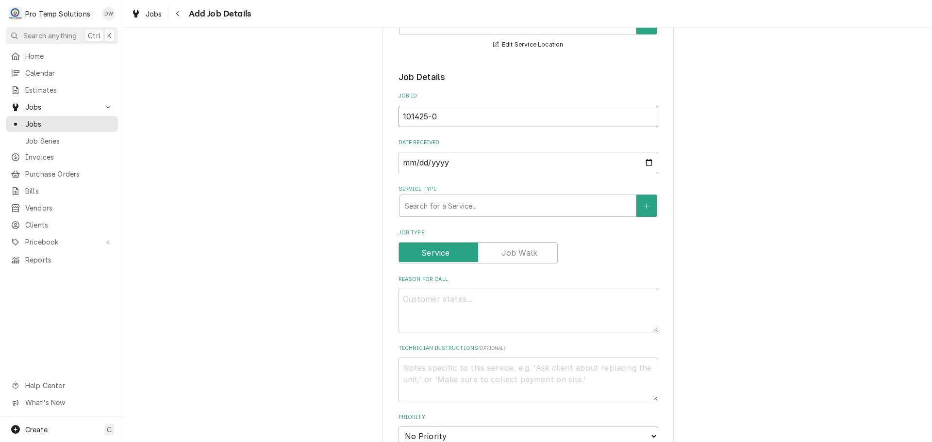
type input "101425-01"
type textarea "x"
type input "101425-01"
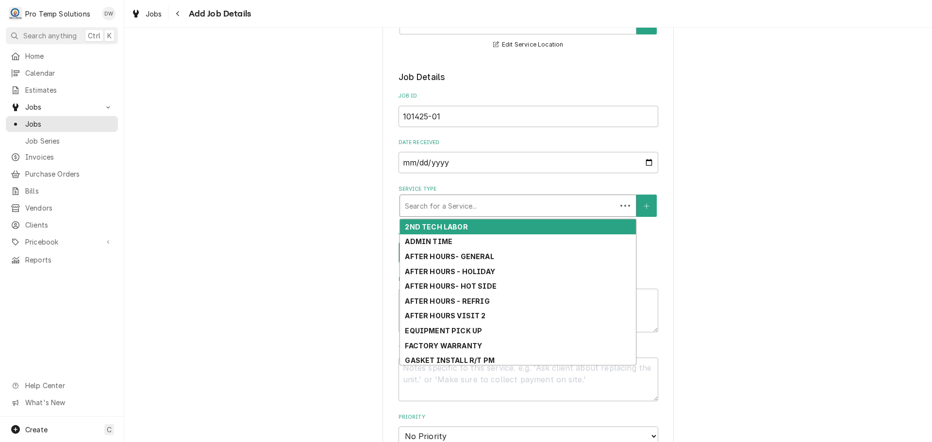
click at [490, 204] on div "Service Type" at bounding box center [508, 205] width 207 height 17
type textarea "x"
type input "r"
type textarea "x"
type input "re"
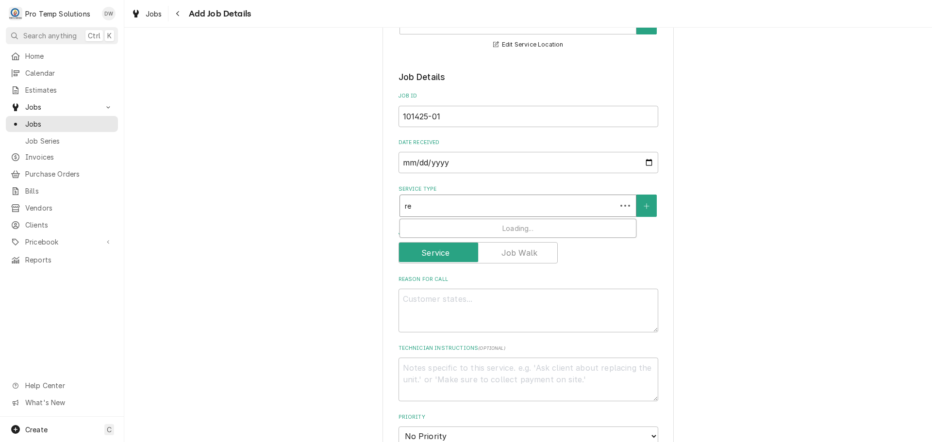
type textarea "x"
type input "ref"
type textarea "x"
type input "refr"
type textarea "x"
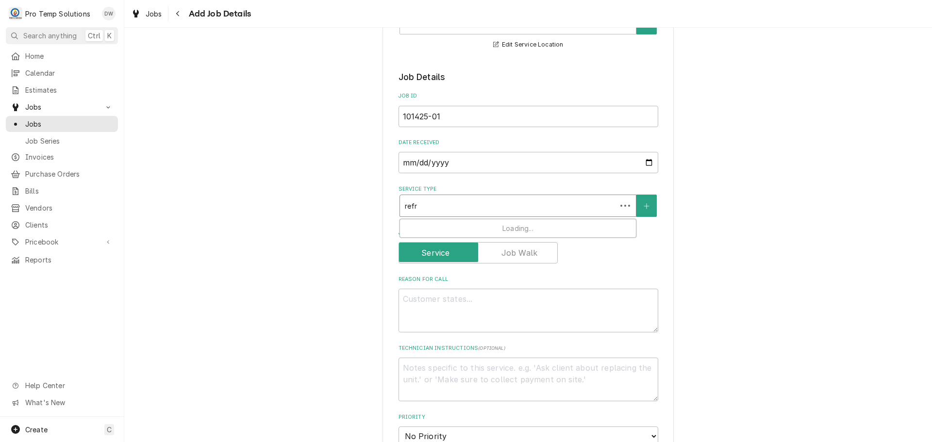
type input "refri"
type textarea "x"
type input "refrig"
type textarea "x"
type input "refrig"
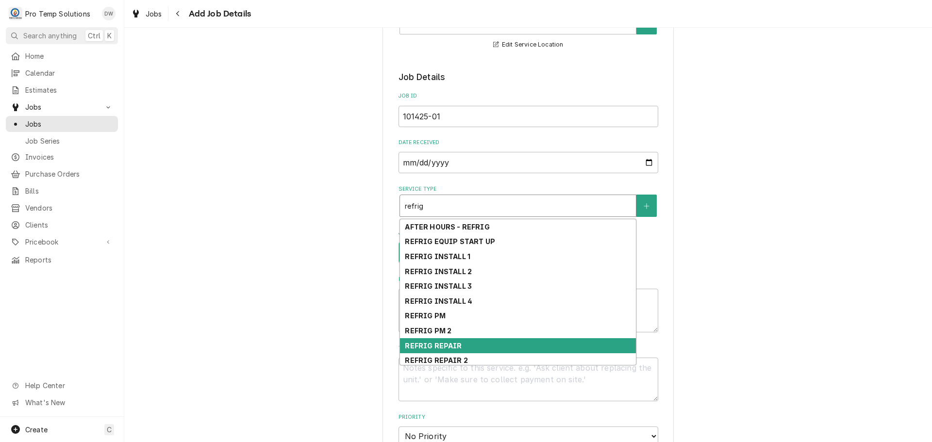
click at [461, 347] on div "REFRIG REPAIR" at bounding box center [518, 345] width 236 height 15
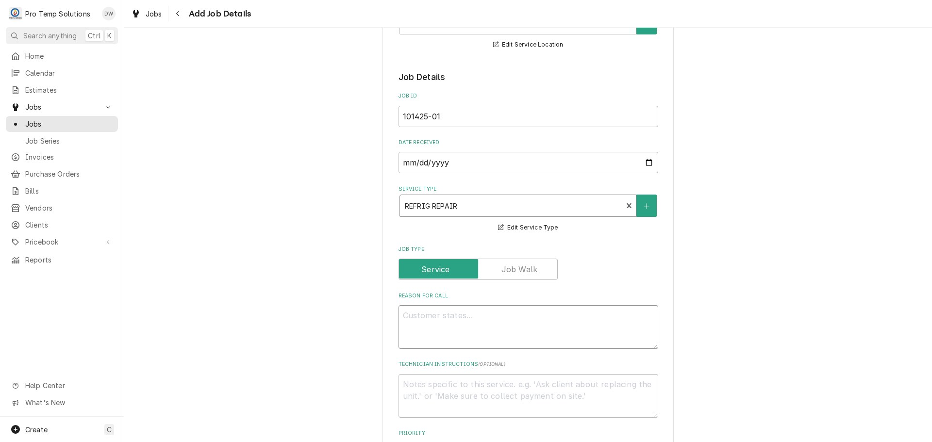
click at [465, 313] on textarea "Reason For Call" at bounding box center [529, 327] width 260 height 44
type textarea "x"
type textarea "W"
type textarea "x"
type textarea "WI"
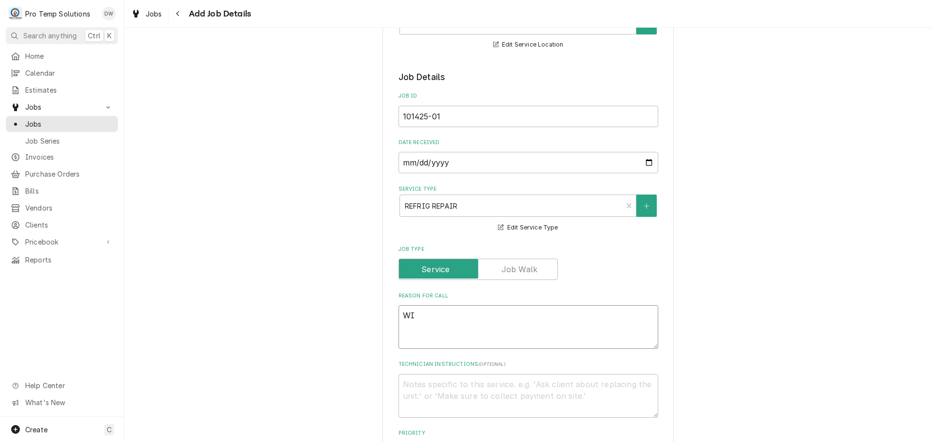
type textarea "x"
type textarea "WIC"
type textarea "x"
type textarea "WIC"
type textarea "x"
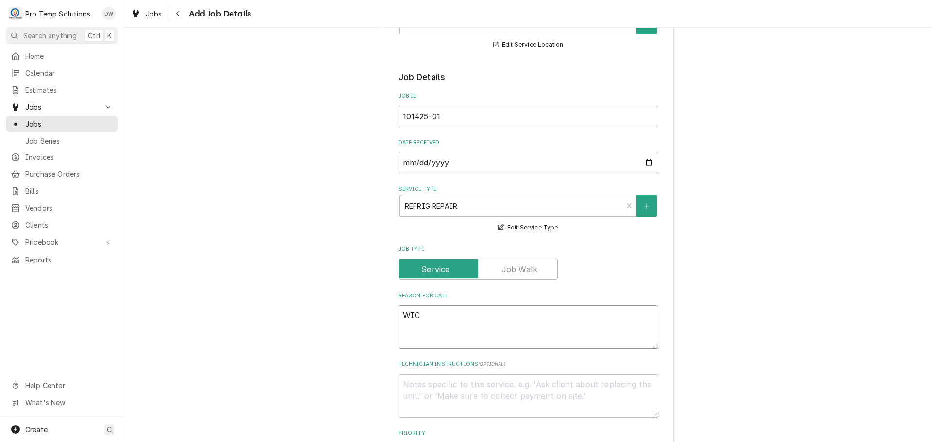
type textarea "WIC E"
type textarea "x"
type textarea "WIC EV"
type textarea "x"
type textarea "WIC EVAP"
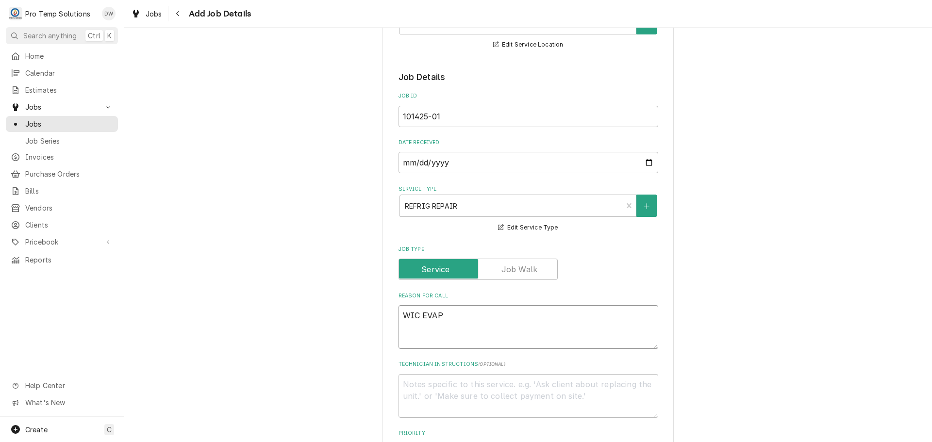
type textarea "x"
type textarea "WIC EVAP"
type textarea "x"
type textarea "WIC EVAP L"
type textarea "x"
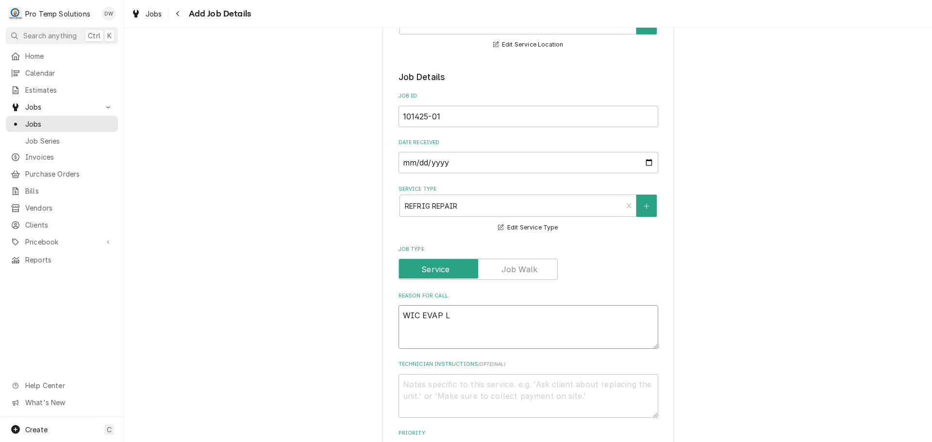
type textarea "WIC EVAP LE"
type textarea "x"
type textarea "WIC EVAP LEA"
type textarea "x"
type textarea "WIC EVAP LEAK"
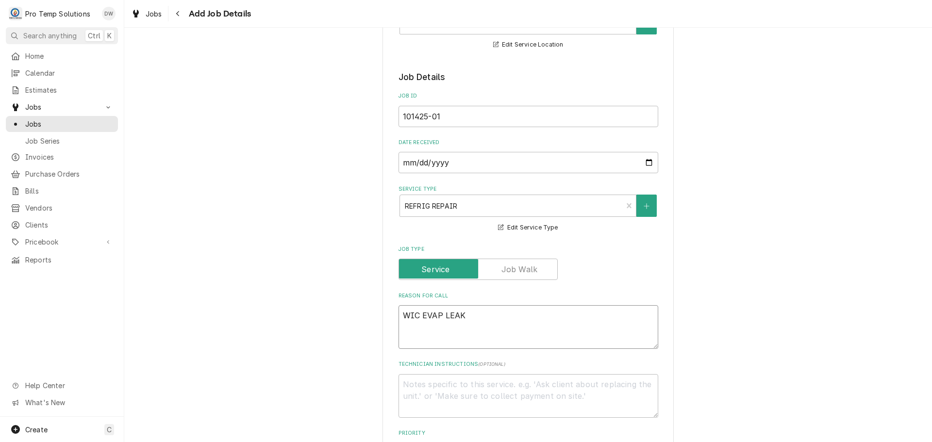
type textarea "x"
type textarea "WIC EVAP LEAKI"
type textarea "x"
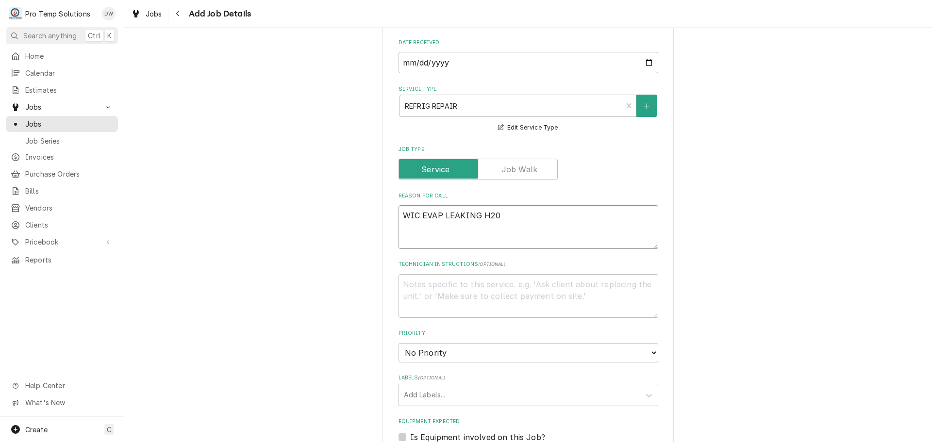
scroll to position [534, 0]
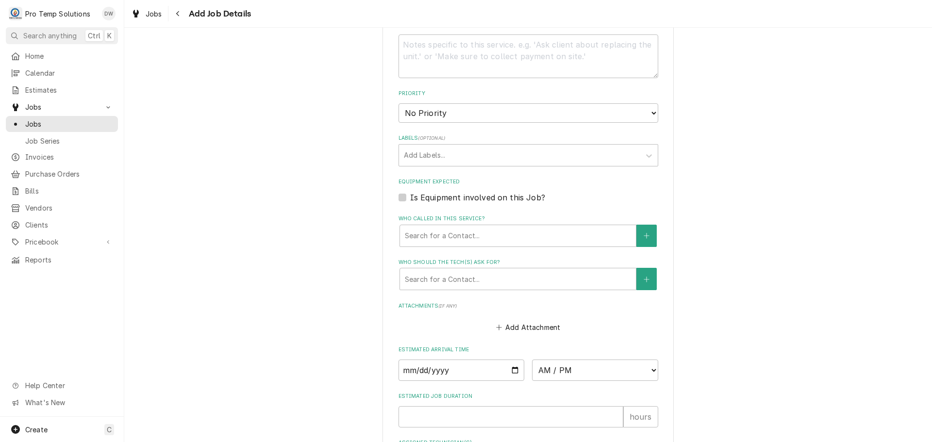
click at [410, 195] on label "Is Equipment involved on this Job?" at bounding box center [477, 198] width 135 height 12
click at [410, 195] on input "Equipment Expected" at bounding box center [540, 202] width 260 height 21
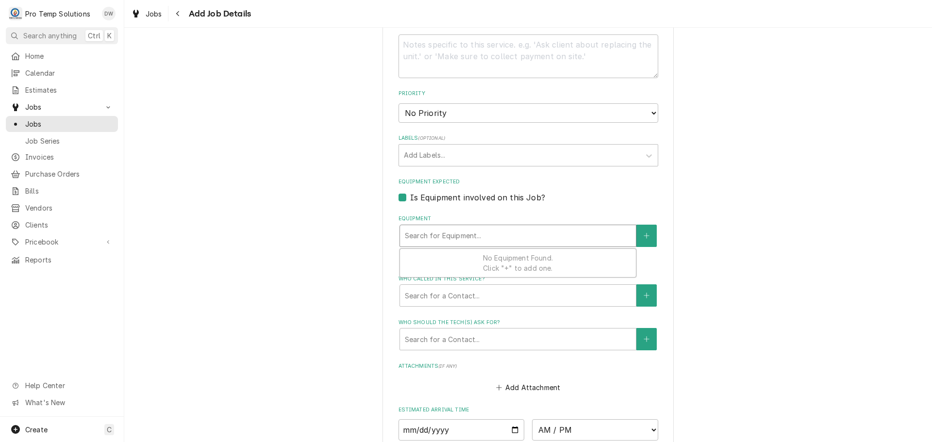
click at [516, 231] on div "Equipment" at bounding box center [518, 235] width 226 height 17
click at [636, 234] on button "Equipment" at bounding box center [646, 236] width 20 height 22
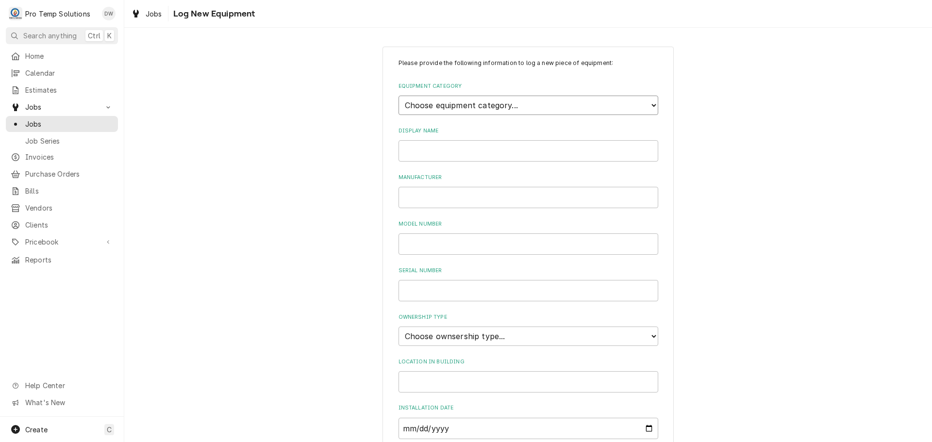
click at [646, 99] on select "Choose equipment category... Cooking Equipment Fryers Ice Machines Ovens and Ra…" at bounding box center [529, 105] width 260 height 19
click at [399, 96] on select "Choose equipment category... Cooking Equipment Fryers Ice Machines Ovens and Ra…" at bounding box center [529, 105] width 260 height 19
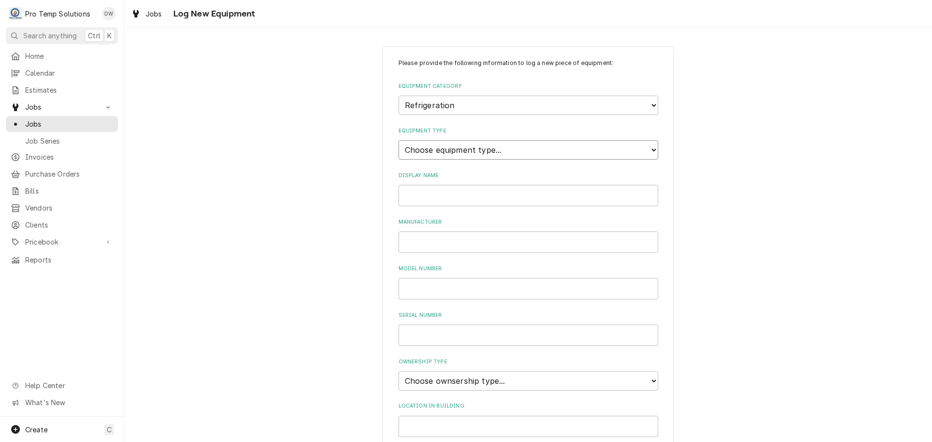
click at [647, 145] on select "Choose equipment type... Bar Refrigeration Blast Chiller Chef Base Freezer Chef…" at bounding box center [529, 149] width 260 height 19
click at [399, 140] on select "Choose equipment type... Bar Refrigeration Blast Chiller Chef Base Freezer Chef…" at bounding box center [529, 149] width 260 height 19
click at [532, 199] on input "Display Name" at bounding box center [529, 195] width 260 height 21
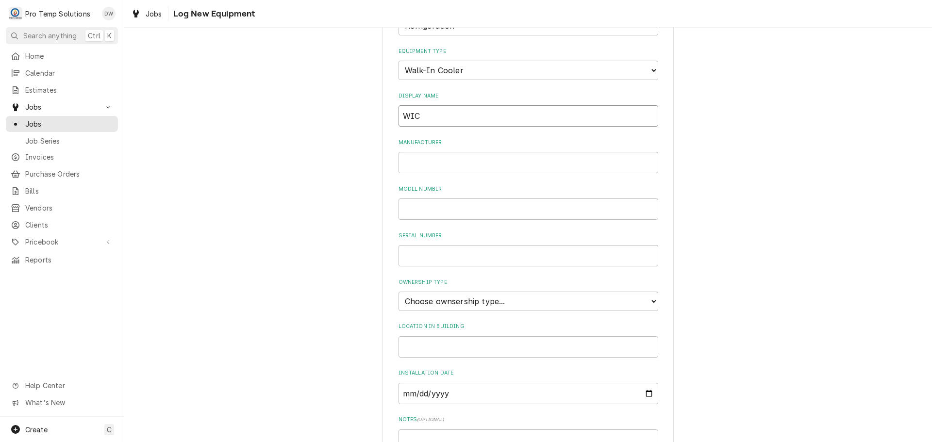
scroll to position [214, 0]
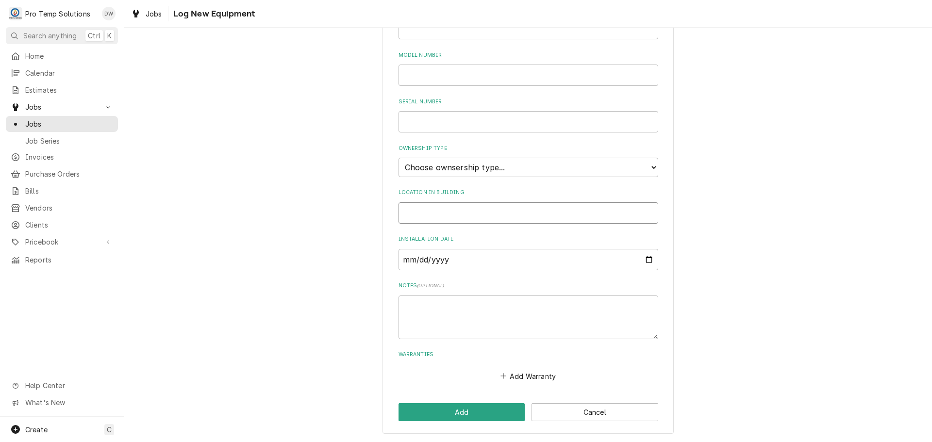
click at [414, 211] on input "Location in Building" at bounding box center [529, 212] width 260 height 21
click at [460, 171] on select "Choose ownsership type... Unknown Owned Leased Rented" at bounding box center [529, 167] width 260 height 19
click at [399, 158] on select "Choose ownsership type... Unknown Owned Leased Rented" at bounding box center [529, 167] width 260 height 19
click at [465, 412] on button "Add" at bounding box center [462, 412] width 127 height 18
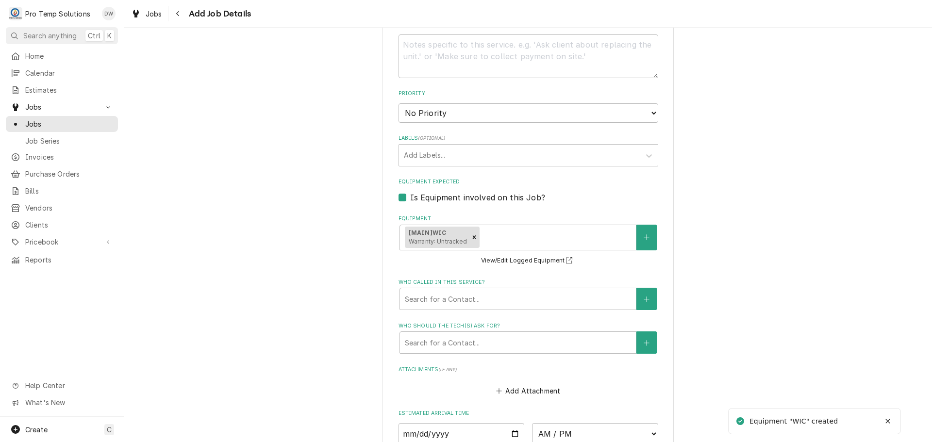
scroll to position [710, 0]
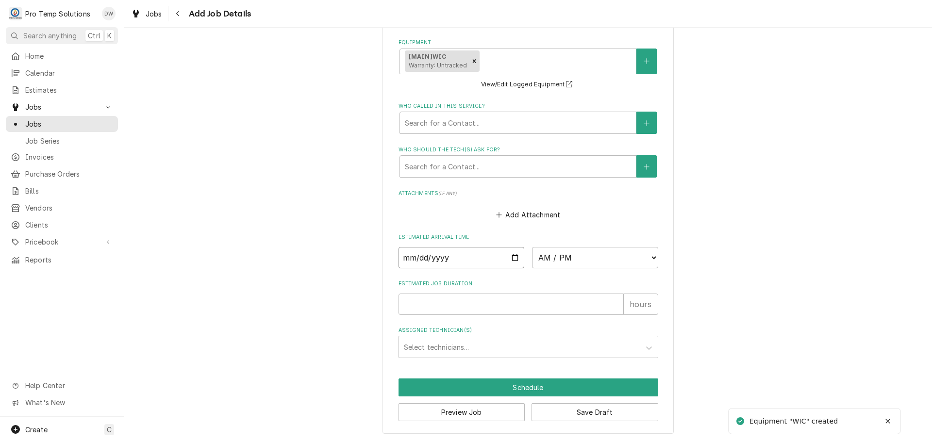
click at [508, 258] on input "Date" at bounding box center [462, 257] width 126 height 21
click at [643, 256] on select "AM / PM 6:00 AM 6:15 AM 6:30 AM 6:45 AM 7:00 AM 7:15 AM 7:30 AM 7:45 AM 8:00 AM…" at bounding box center [595, 257] width 126 height 21
click at [532, 247] on select "AM / PM 6:00 AM 6:15 AM 6:30 AM 6:45 AM 7:00 AM 7:15 AM 7:30 AM 7:45 AM 8:00 AM…" at bounding box center [595, 257] width 126 height 21
click at [593, 300] on input "Estimated Job Duration" at bounding box center [511, 304] width 225 height 21
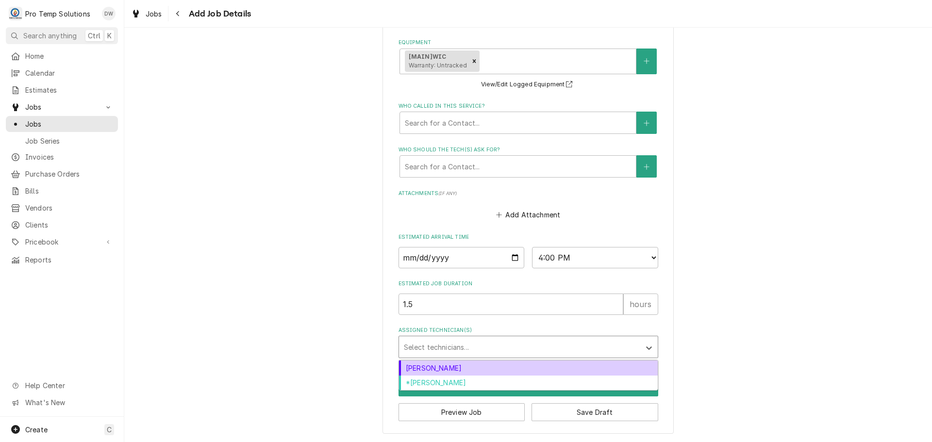
click at [501, 345] on div "Assigned Technician(s)" at bounding box center [520, 346] width 232 height 17
click at [481, 367] on div "Dakota Williams" at bounding box center [528, 368] width 259 height 15
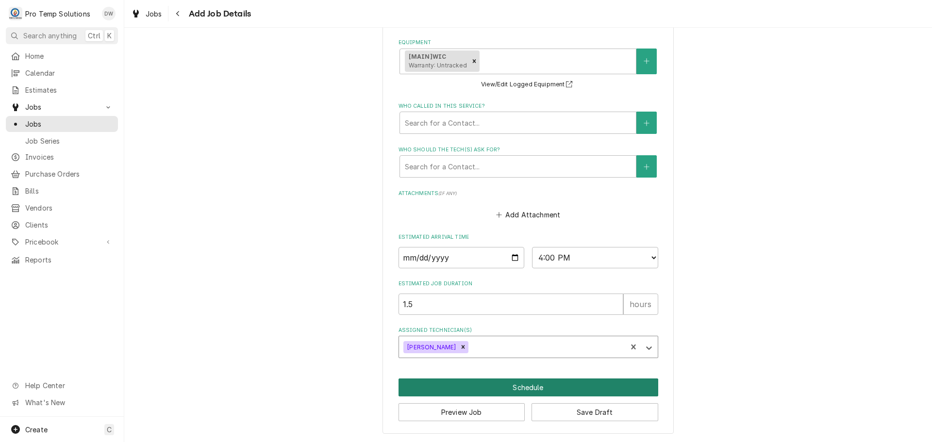
click at [524, 390] on button "Schedule" at bounding box center [529, 388] width 260 height 18
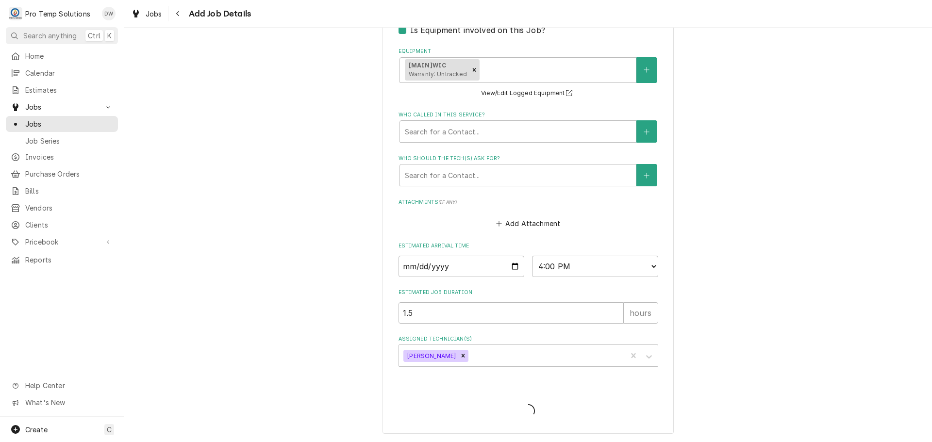
scroll to position [259, 0]
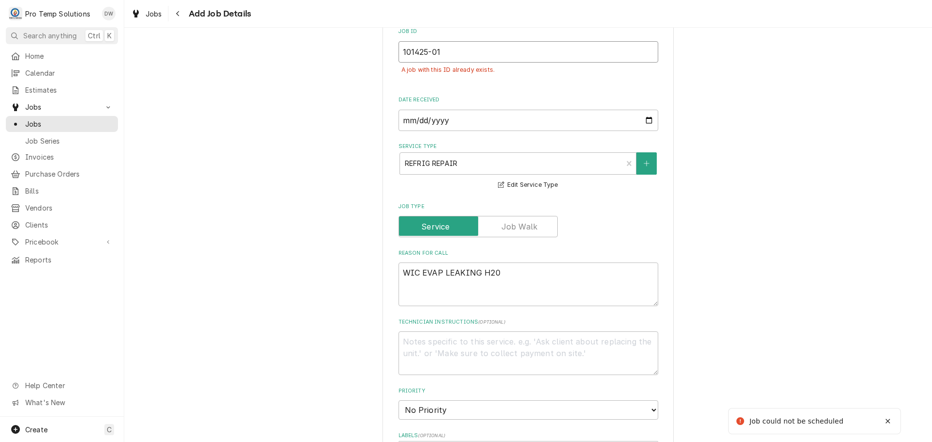
click at [456, 53] on input "101425-01" at bounding box center [529, 51] width 260 height 21
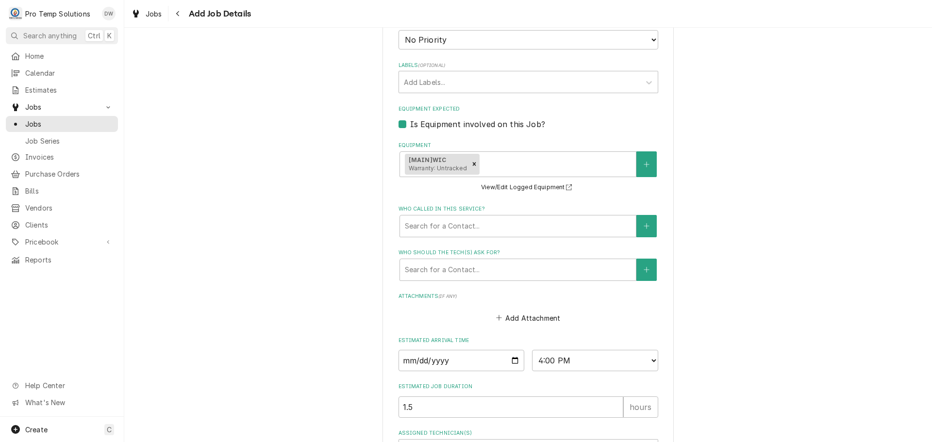
scroll to position [733, 0]
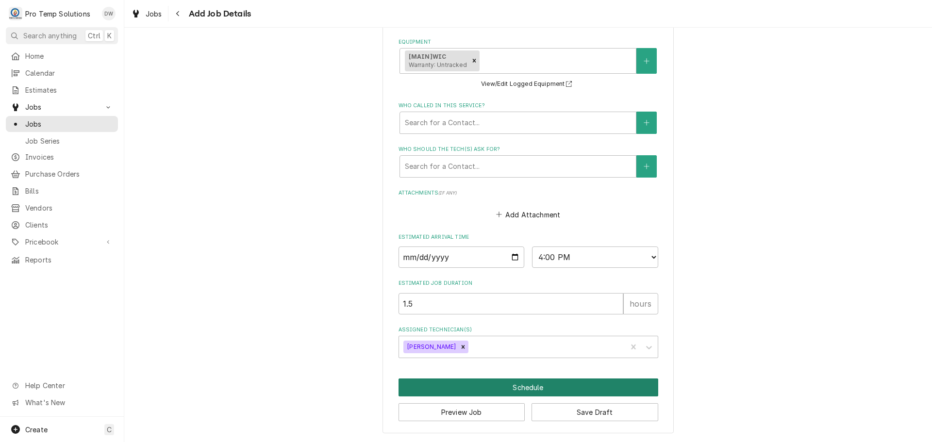
click at [525, 386] on button "Schedule" at bounding box center [529, 388] width 260 height 18
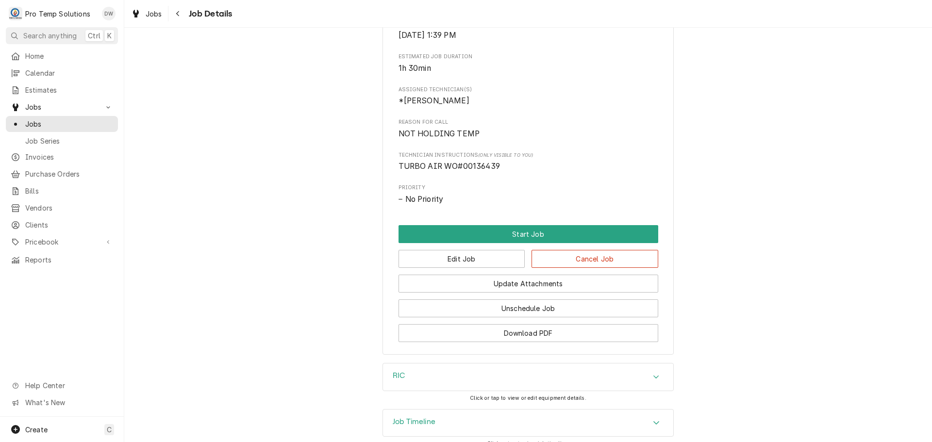
scroll to position [421, 0]
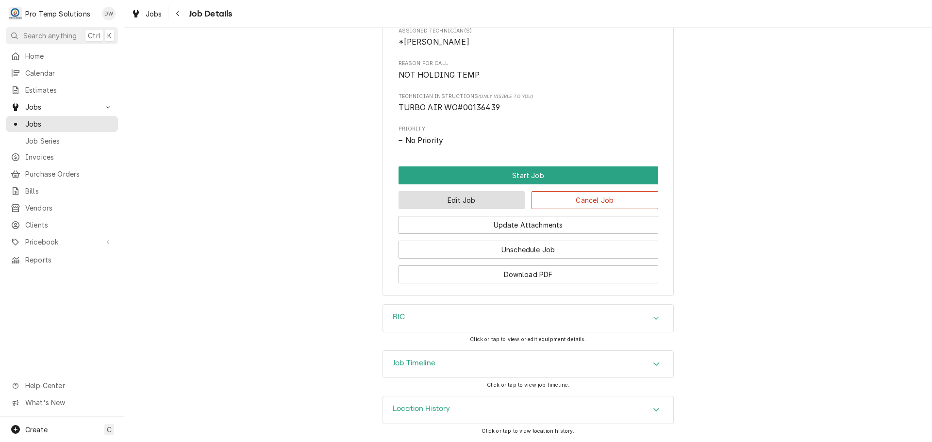
click at [468, 203] on button "Edit Job" at bounding box center [462, 200] width 127 height 18
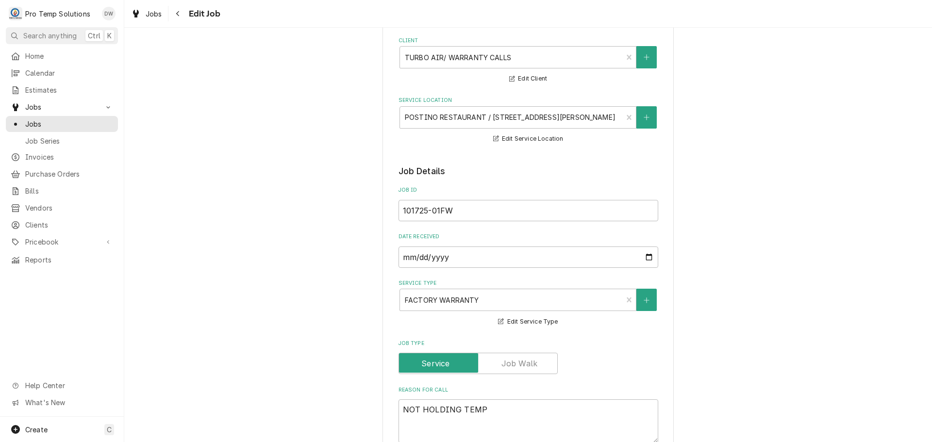
type textarea "x"
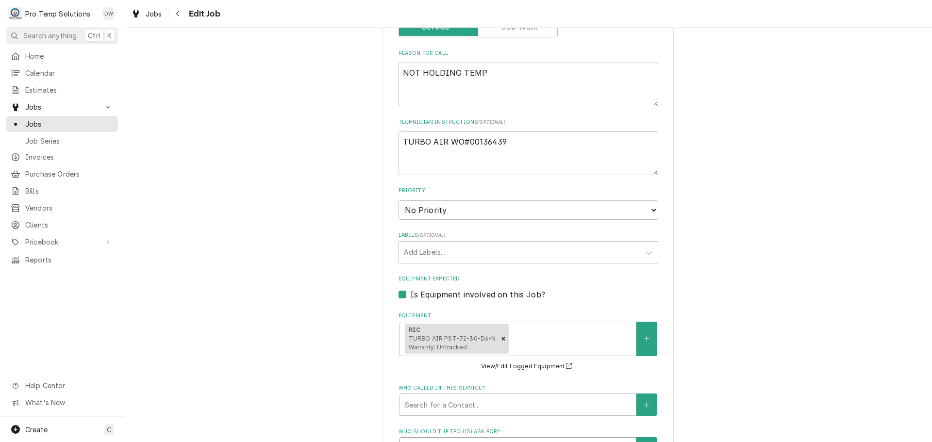
scroll to position [631, 0]
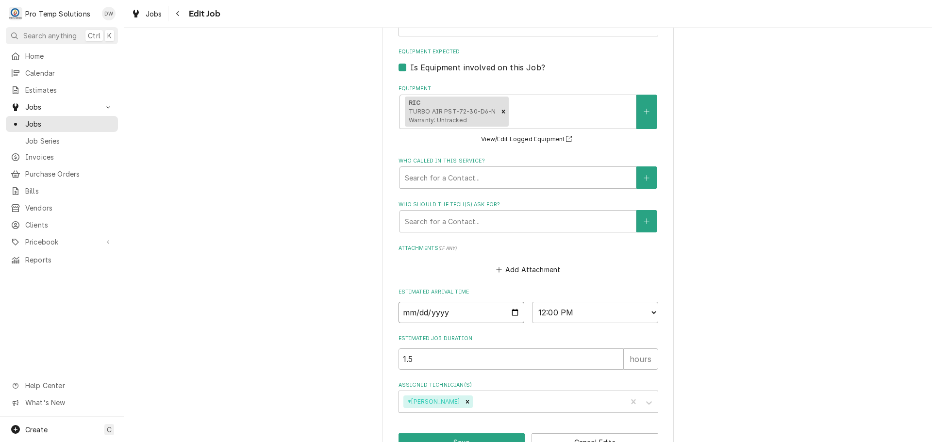
click at [512, 312] on input "2025-10-17" at bounding box center [462, 312] width 126 height 21
type input "2025-10-28"
type textarea "x"
click at [645, 311] on select "AM / PM 6:00 AM 6:15 AM 6:30 AM 6:45 AM 7:00 AM 7:15 AM 7:30 AM 7:45 AM 8:00 AM…" at bounding box center [595, 312] width 126 height 21
select select "08:30:00"
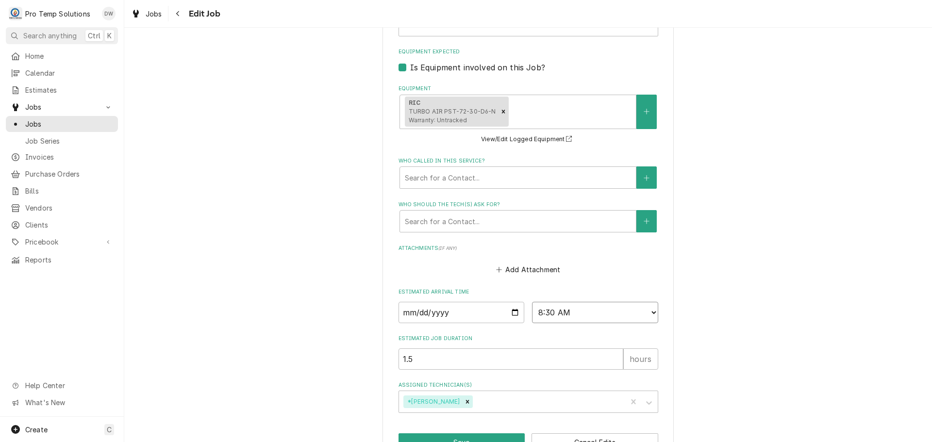
click at [532, 302] on select "AM / PM 6:00 AM 6:15 AM 6:30 AM 6:45 AM 7:00 AM 7:15 AM 7:30 AM 7:45 AM 8:00 AM…" at bounding box center [595, 312] width 126 height 21
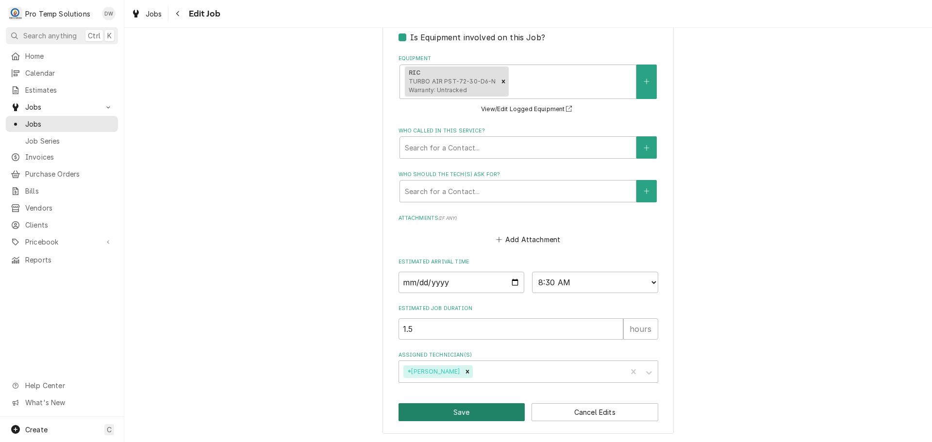
click at [462, 412] on button "Save" at bounding box center [462, 412] width 127 height 18
type textarea "x"
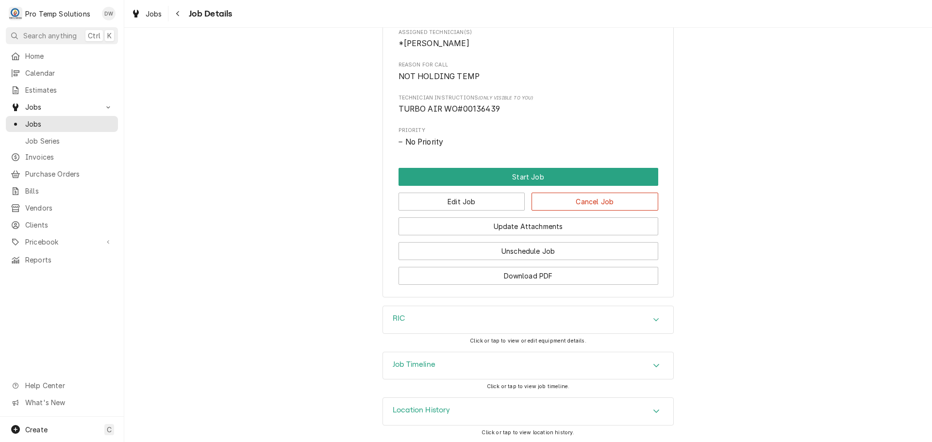
scroll to position [421, 0]
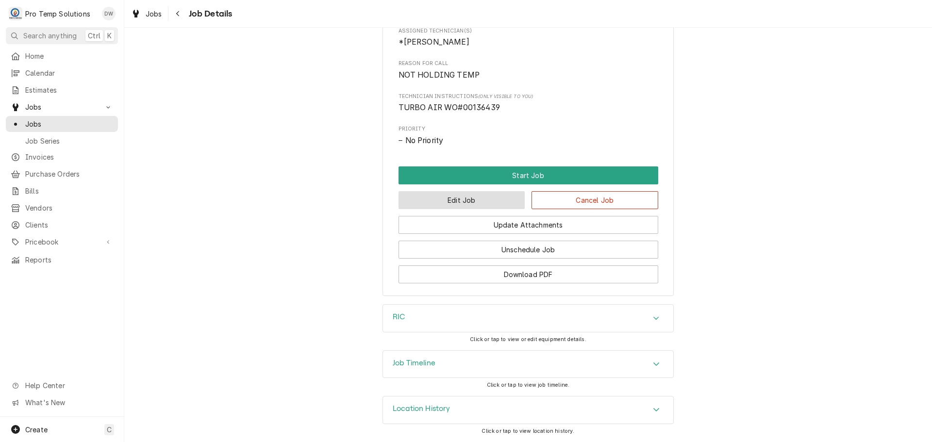
click at [475, 201] on button "Edit Job" at bounding box center [462, 200] width 127 height 18
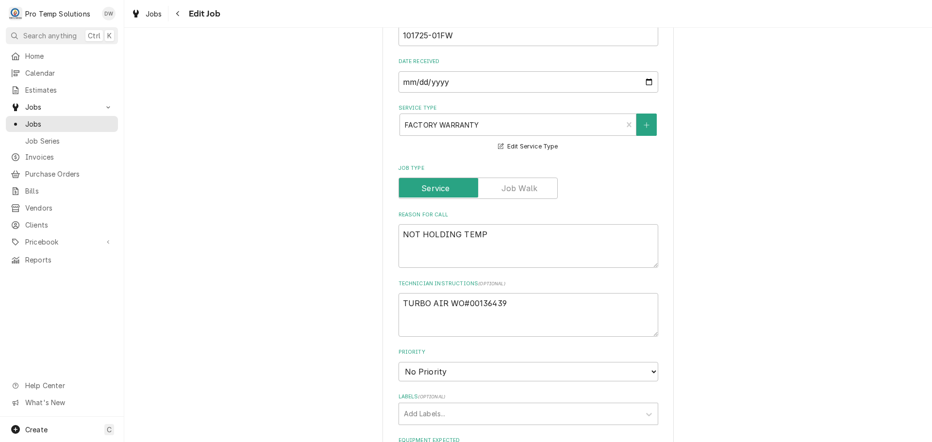
scroll to position [243, 0]
click at [540, 297] on textarea "TURBO AIR WO#00136439" at bounding box center [529, 315] width 260 height 44
type textarea "x"
type textarea "TURBO AIR WO#00136439"
type textarea "x"
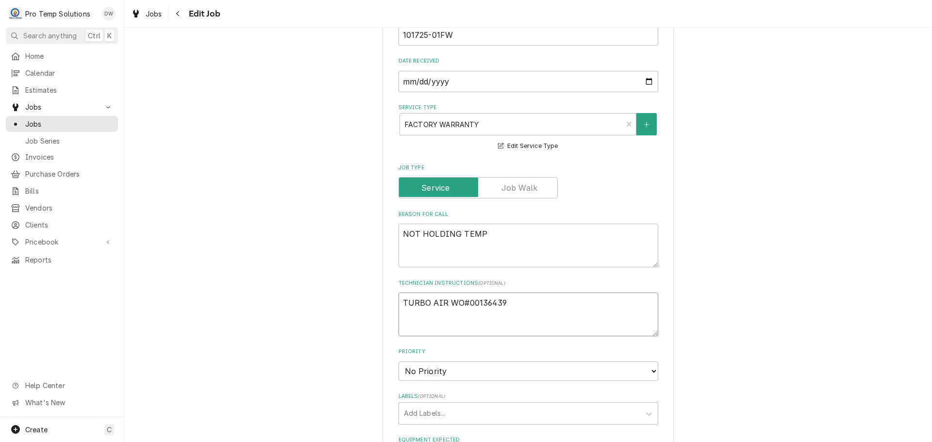
type textarea "TURBO AIR WO#00136439 -"
type textarea "x"
type textarea "TURBO AIR WO#00136439 -"
type textarea "x"
type textarea "TURBO AIR WO#00136439 - R"
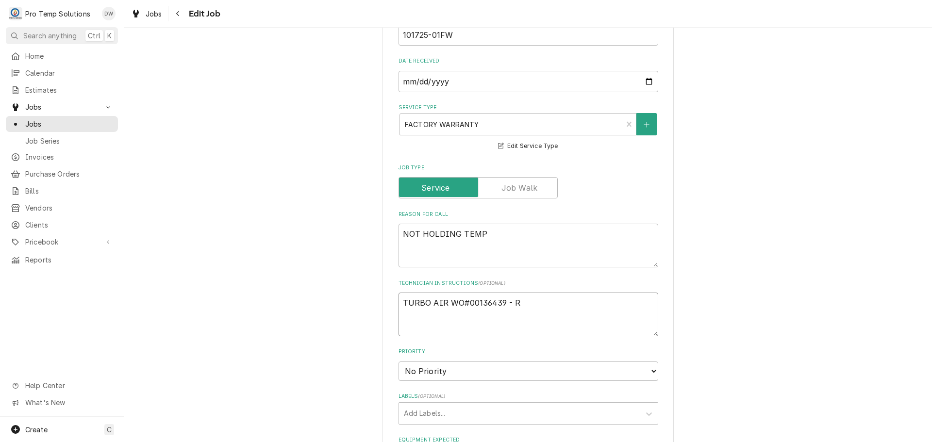
type textarea "x"
type textarea "TURBO AIR WO#00136439 - RX"
type textarea "x"
type textarea "TURBO AIR WO#00136439 - RX"
type textarea "x"
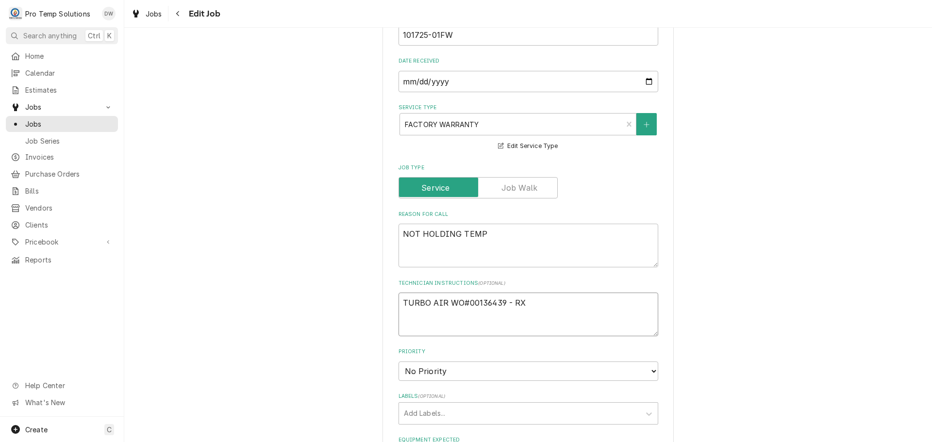
type textarea "TURBO AIR WO#00136439 - RX R"
type textarea "x"
type textarea "TURBO AIR WO#00136439 - RX RE"
type textarea "x"
type textarea "TURBO AIR WO#00136439 - RX REQ"
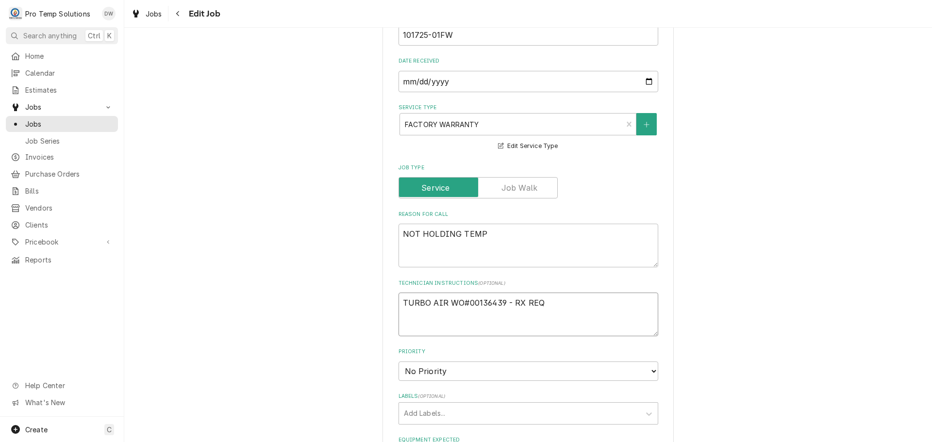
type textarea "x"
type textarea "TURBO AIR WO#00136439 - RX REQU"
type textarea "x"
type textarea "TURBO AIR WO#00136439 - RX REQUE"
type textarea "x"
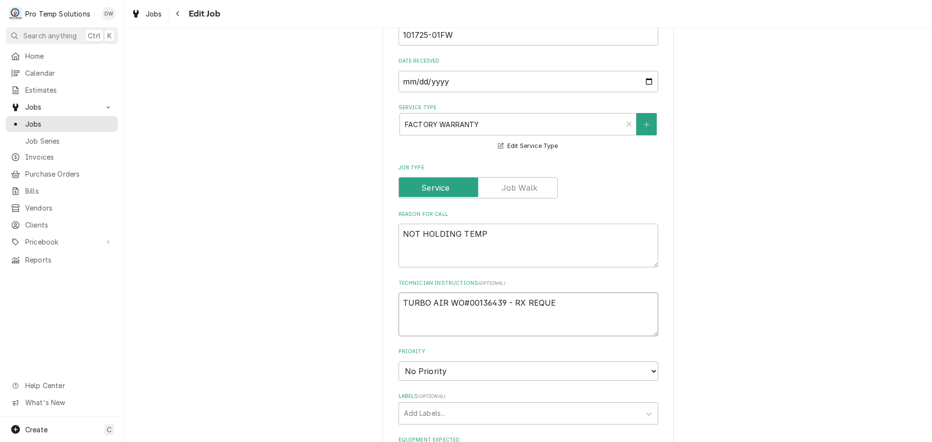
type textarea "TURBO AIR WO#00136439 - RX REQUES"
type textarea "x"
type textarea "TURBO AIR WO#00136439 - RX REQUEST"
type textarea "x"
type textarea "TURBO AIR WO#00136439 - RX REQUESTE"
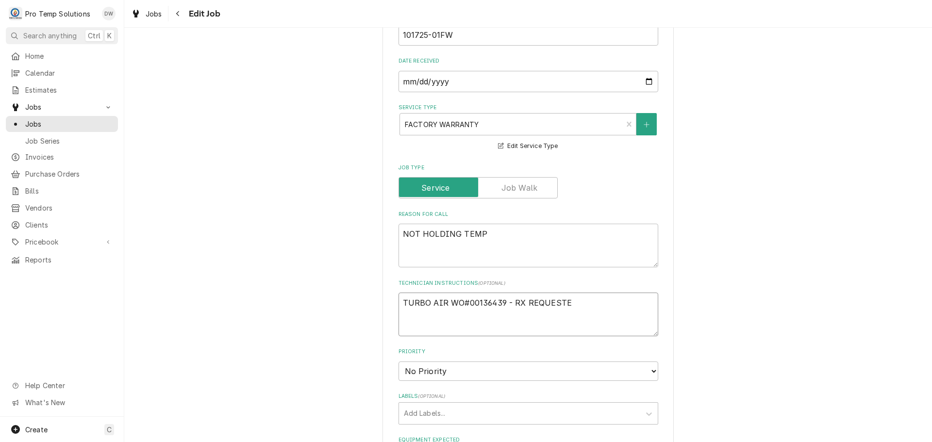
type textarea "x"
type textarea "TURBO AIR WO#00136439 - RX REQUESTED"
type textarea "x"
type textarea "TURBO AIR WO#00136439 - RX REQUESTED"
type textarea "x"
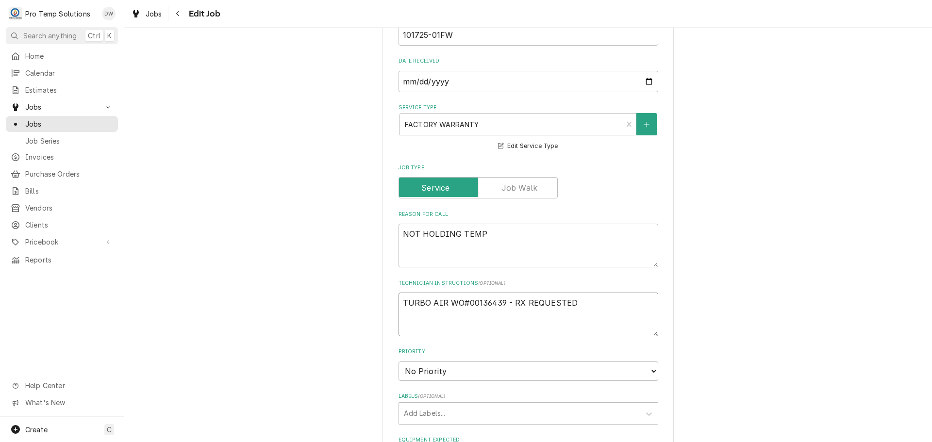
type textarea "TURBO AIR WO#00136439 - RX REQUESTED 1"
type textarea "x"
type textarea "TURBO AIR WO#00136439 - RX REQUESTED 10"
type textarea "x"
type textarea "TURBO AIR WO#00136439 - RX REQUESTED 10/"
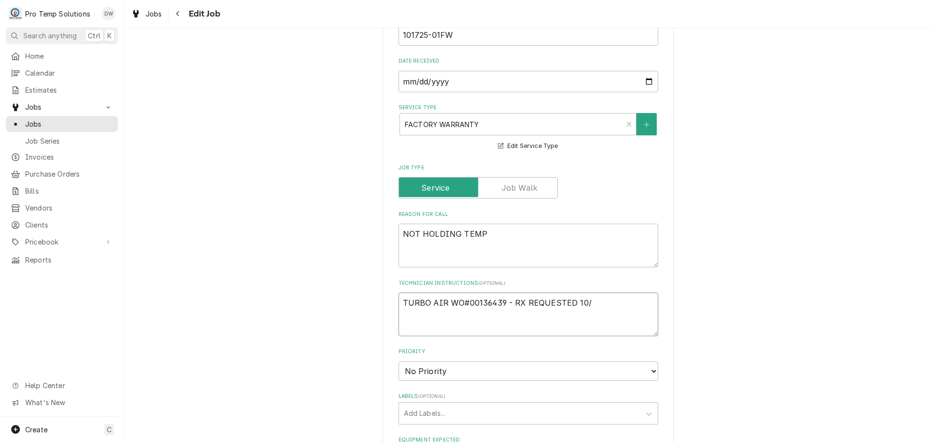
type textarea "x"
type textarea "TURBO AIR WO#00136439 - RX REQUESTED 10/1"
type textarea "x"
type textarea "TURBO AIR WO#00136439 - RX REQUESTED 10/14"
type textarea "x"
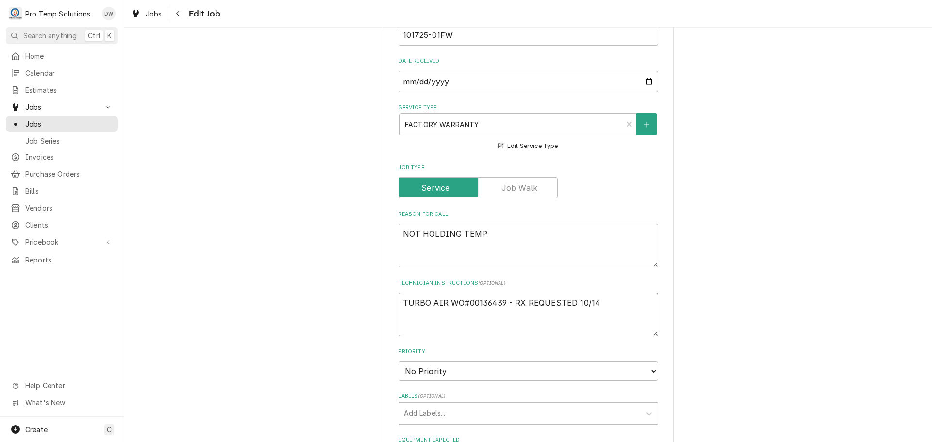
type textarea "TURBO AIR WO#00136439 - RX REQUESTED 10/14/"
type textarea "x"
type textarea "TURBO AIR WO#00136439 - RX REQUESTED 10/14/2"
type textarea "x"
type textarea "TURBO AIR WO#00136439 - RX REQUESTED [DATE]"
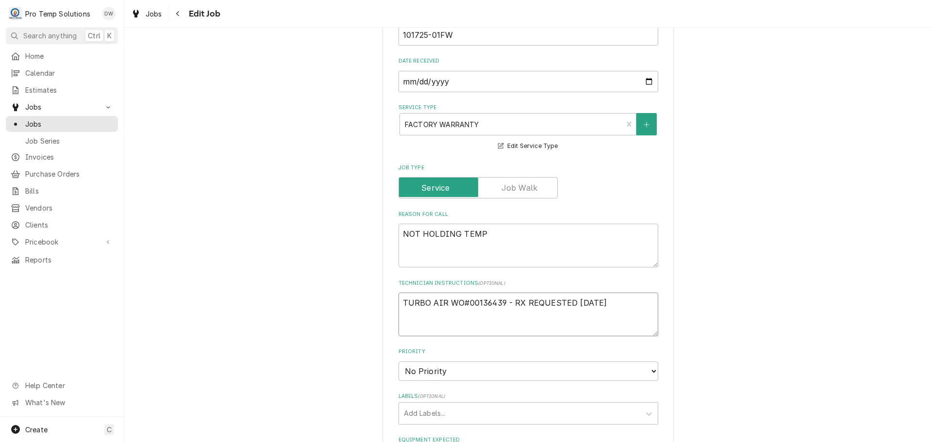
type textarea "x"
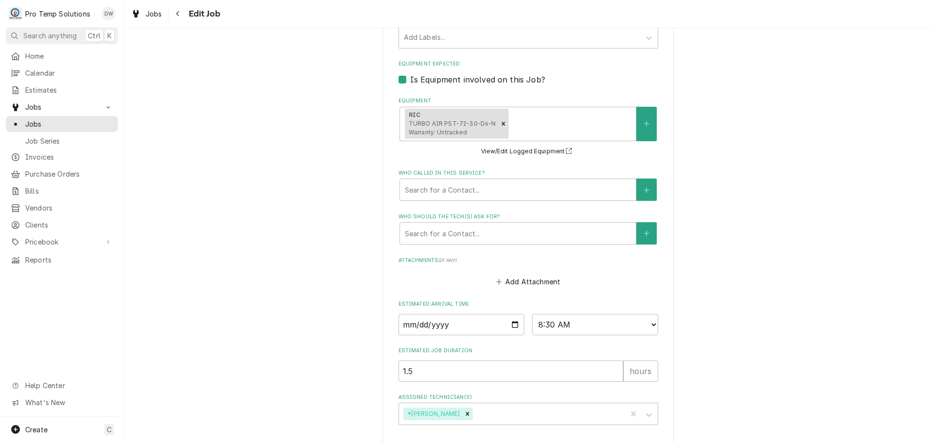
scroll to position [661, 0]
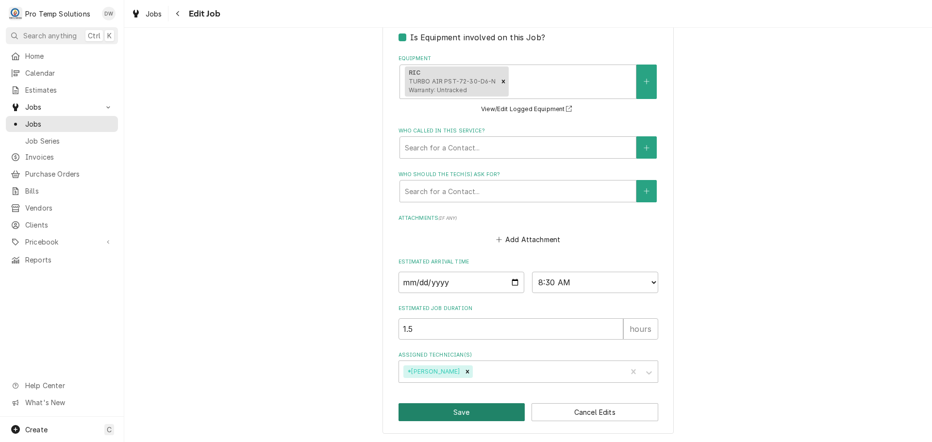
type textarea "TURBO AIR WO#00136439 - RX REQUESTED [DATE]"
click at [457, 412] on button "Save" at bounding box center [462, 412] width 127 height 18
type textarea "x"
